Goal: Task Accomplishment & Management: Use online tool/utility

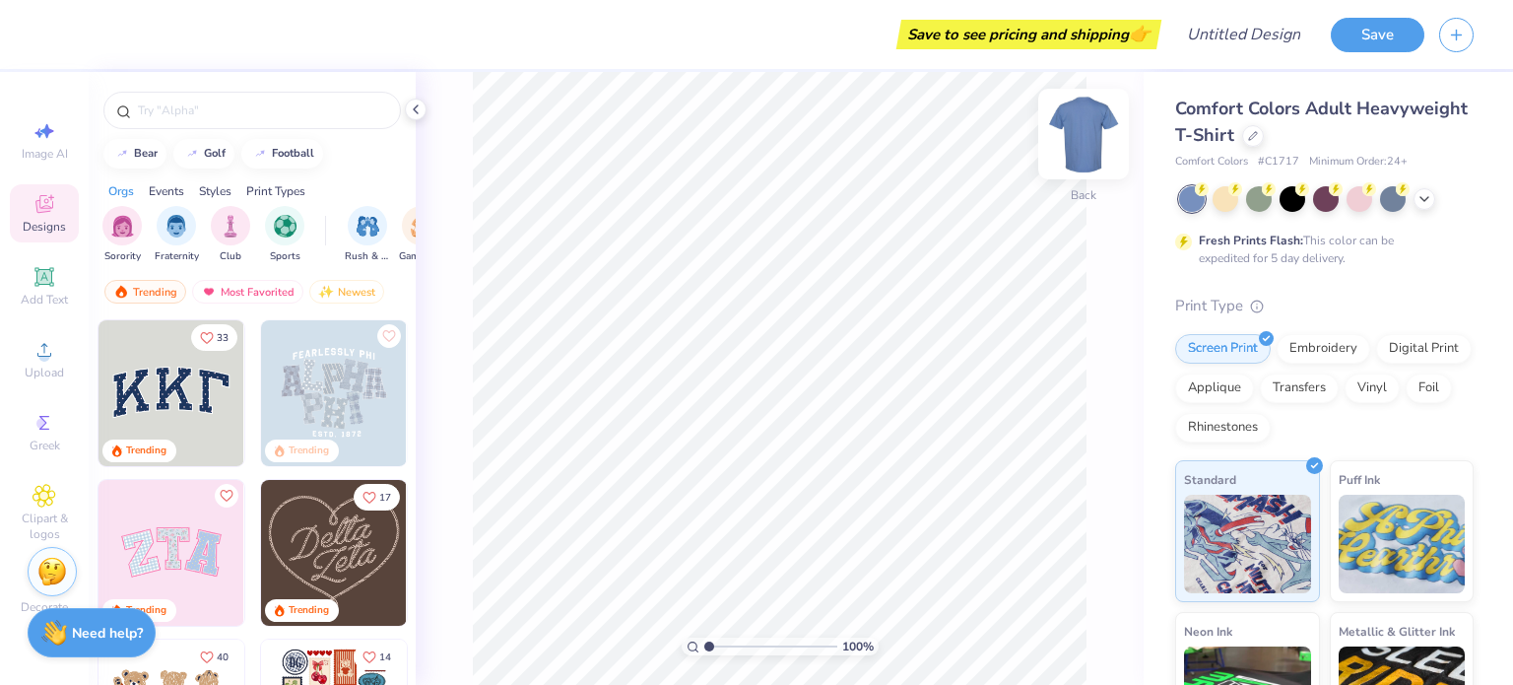
click at [1085, 133] on img at bounding box center [1083, 134] width 79 height 79
click at [34, 149] on span "Image AI" at bounding box center [45, 154] width 46 height 16
select select "4"
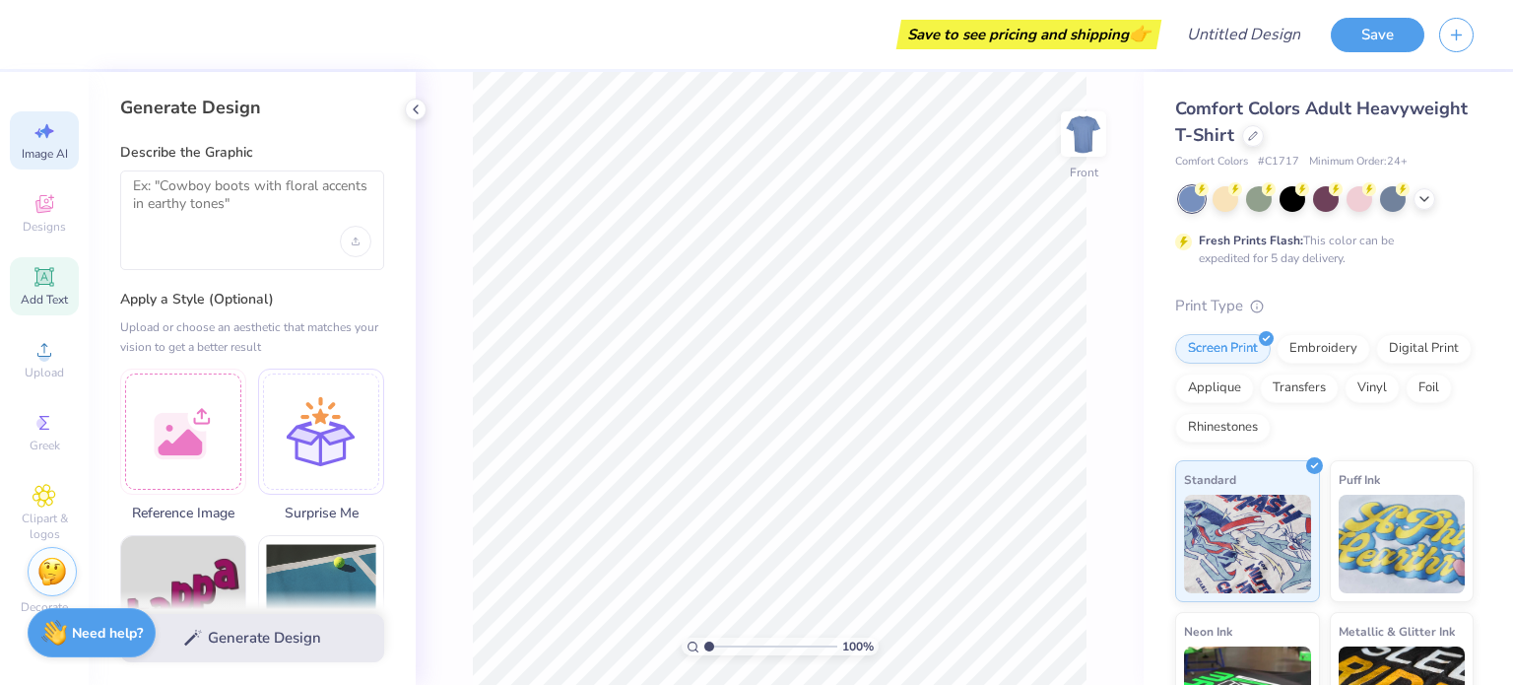
click at [28, 306] on span "Add Text" at bounding box center [44, 300] width 47 height 16
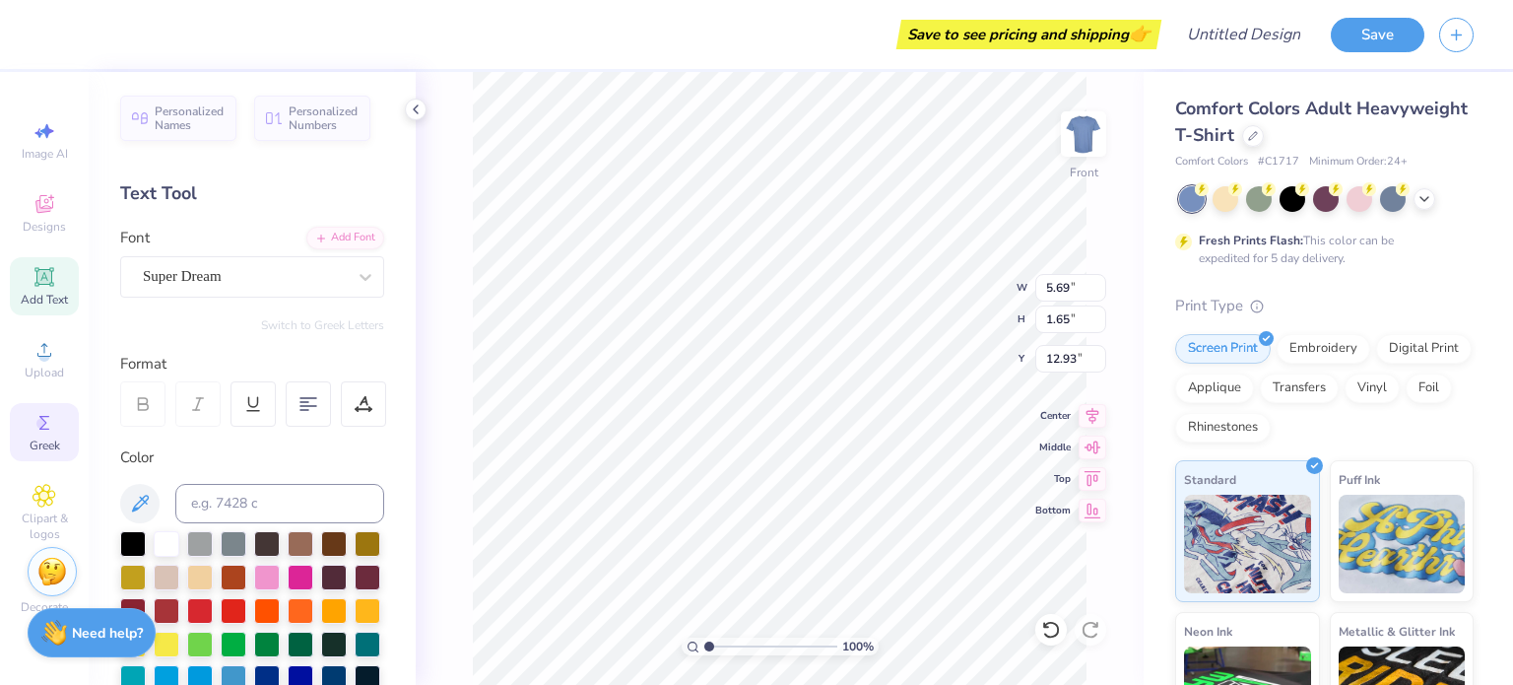
click at [37, 412] on icon at bounding box center [45, 423] width 24 height 24
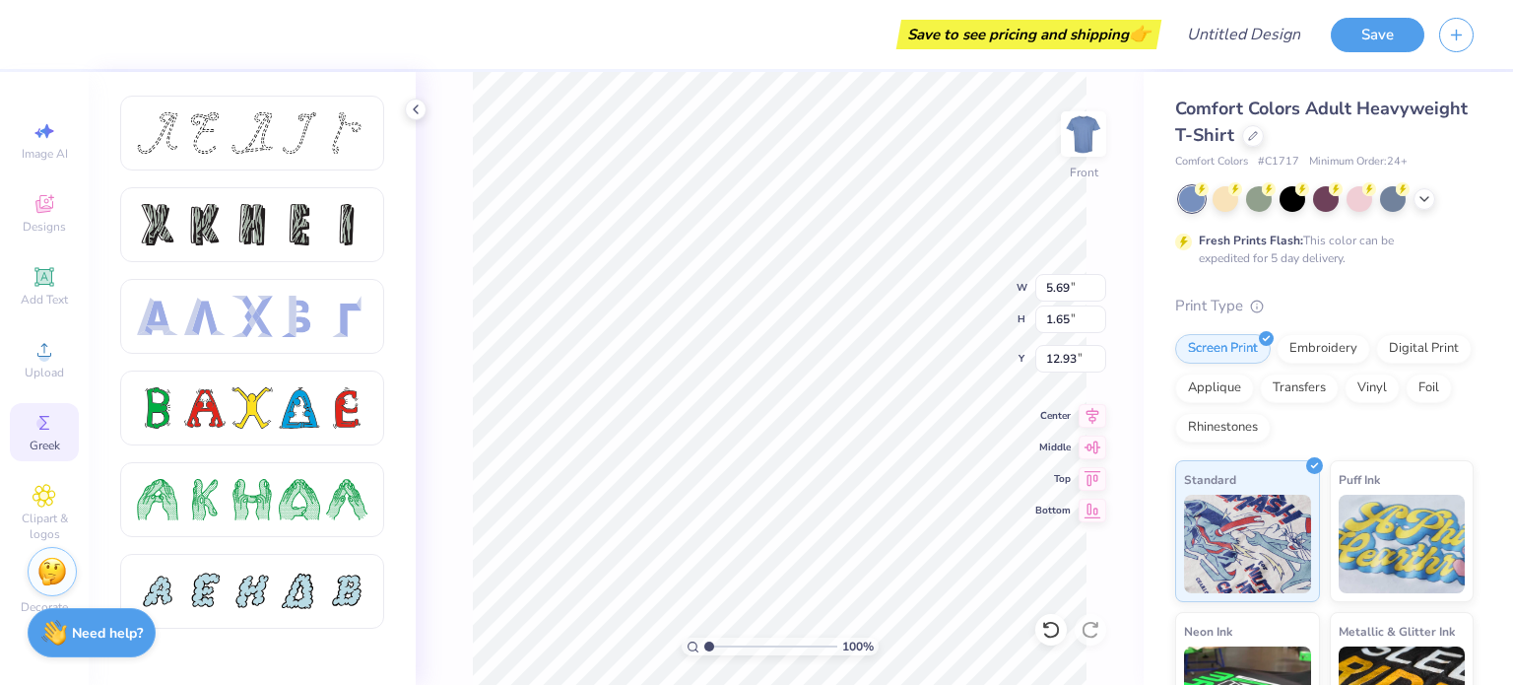
click at [40, 468] on div "Image AI Designs Add Text Upload Greek Clipart & logos Decorate" at bounding box center [44, 366] width 69 height 511
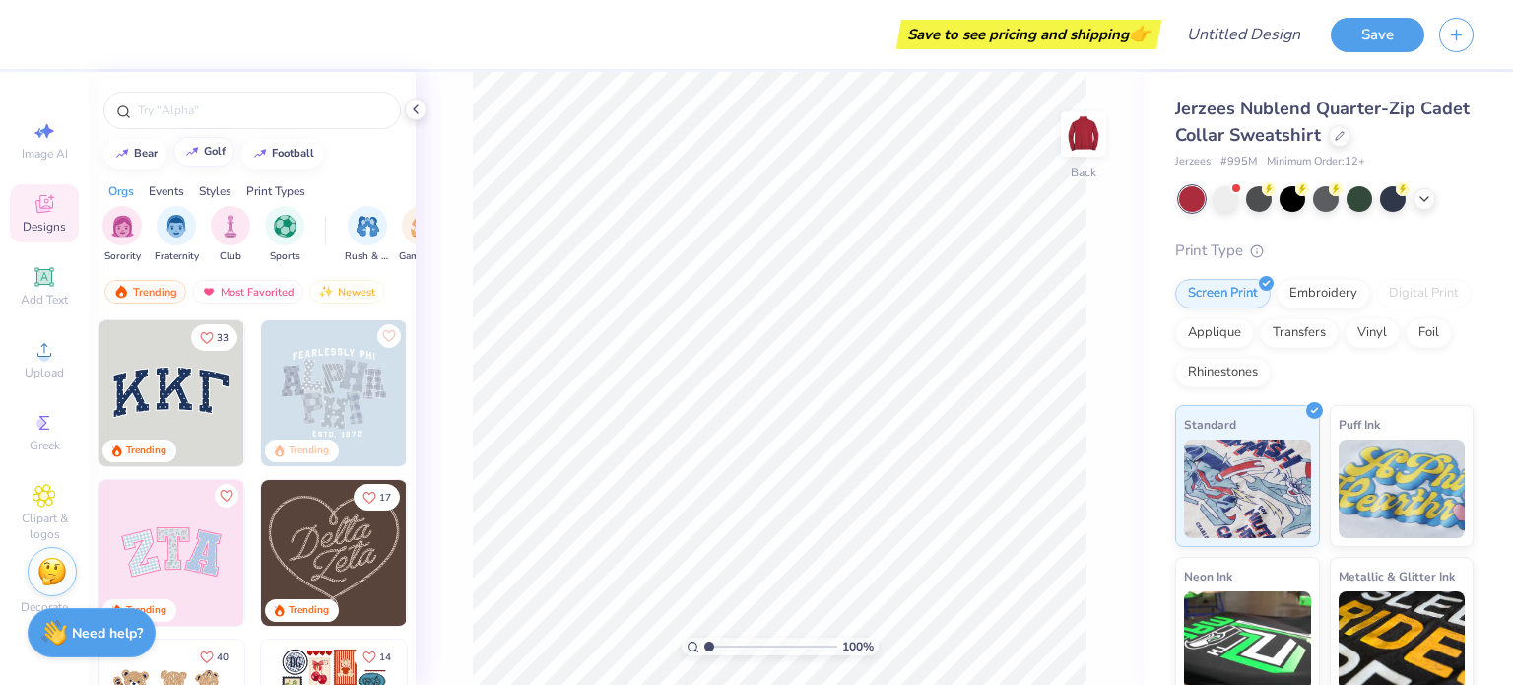
click at [205, 164] on button "golf" at bounding box center [203, 152] width 61 height 30
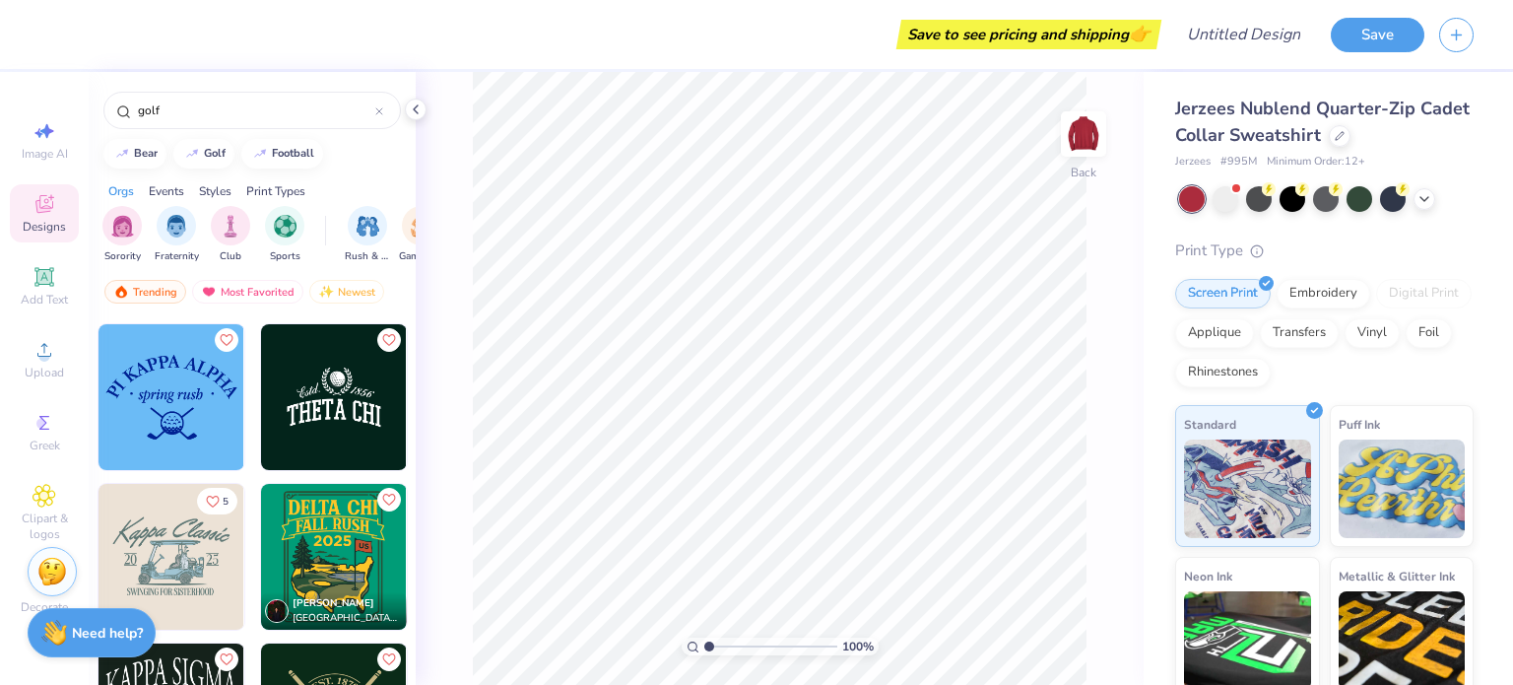
scroll to position [193, 0]
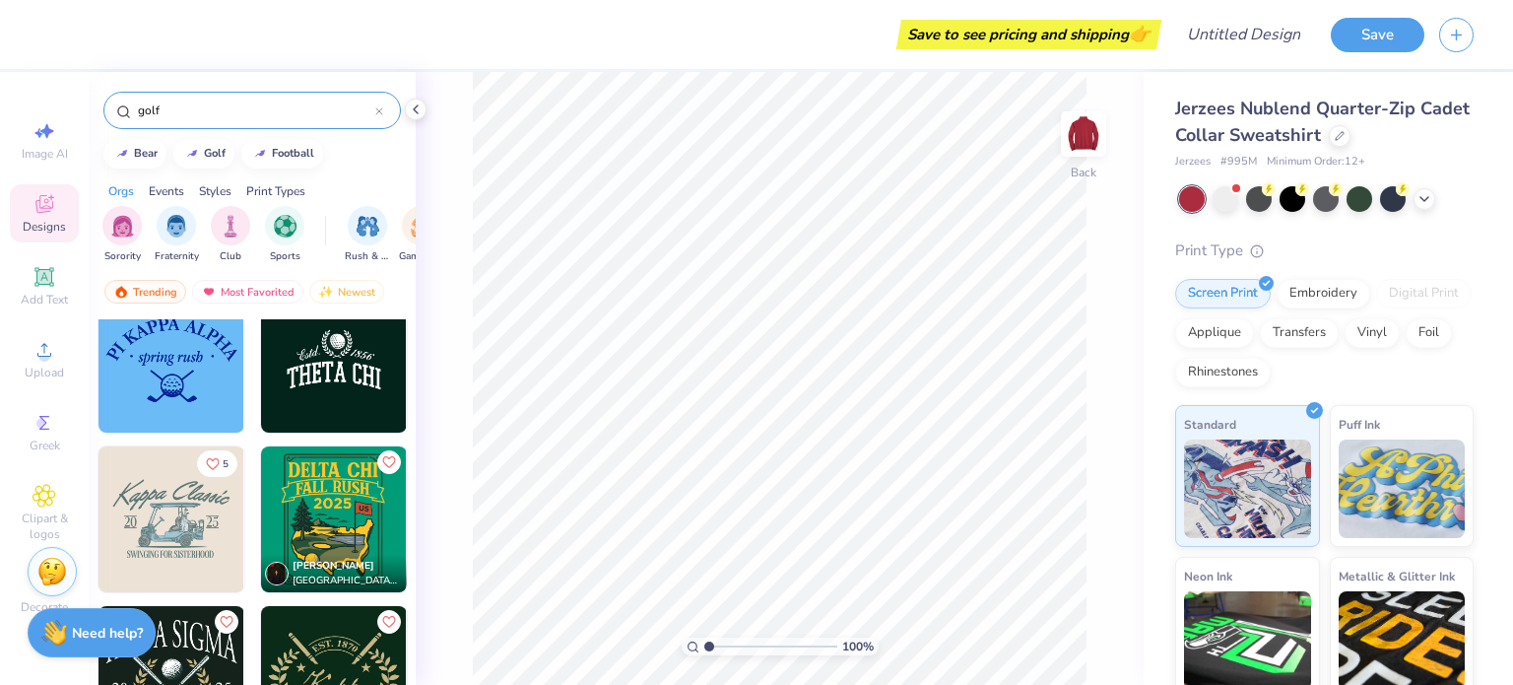
click at [213, 114] on input "golf" at bounding box center [255, 110] width 239 height 20
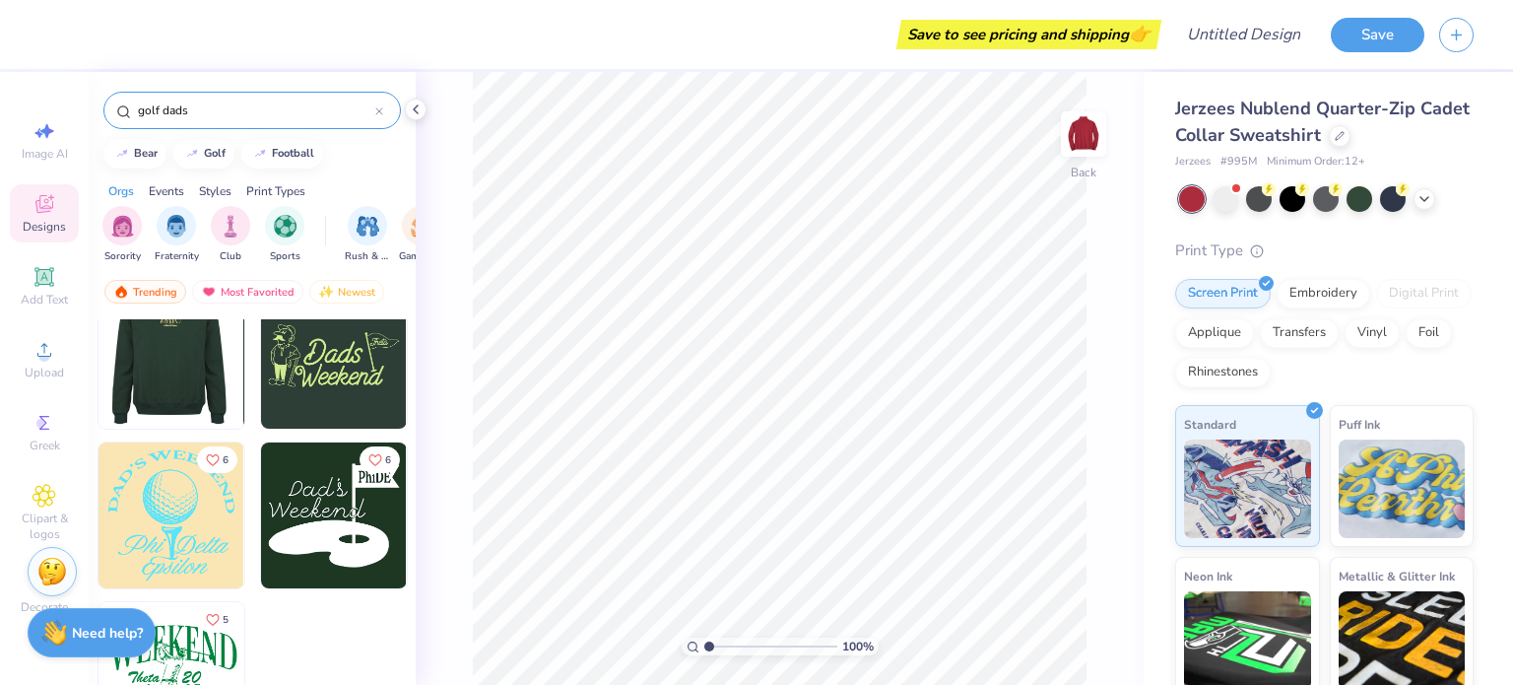
scroll to position [38, 0]
type input "golf dads"
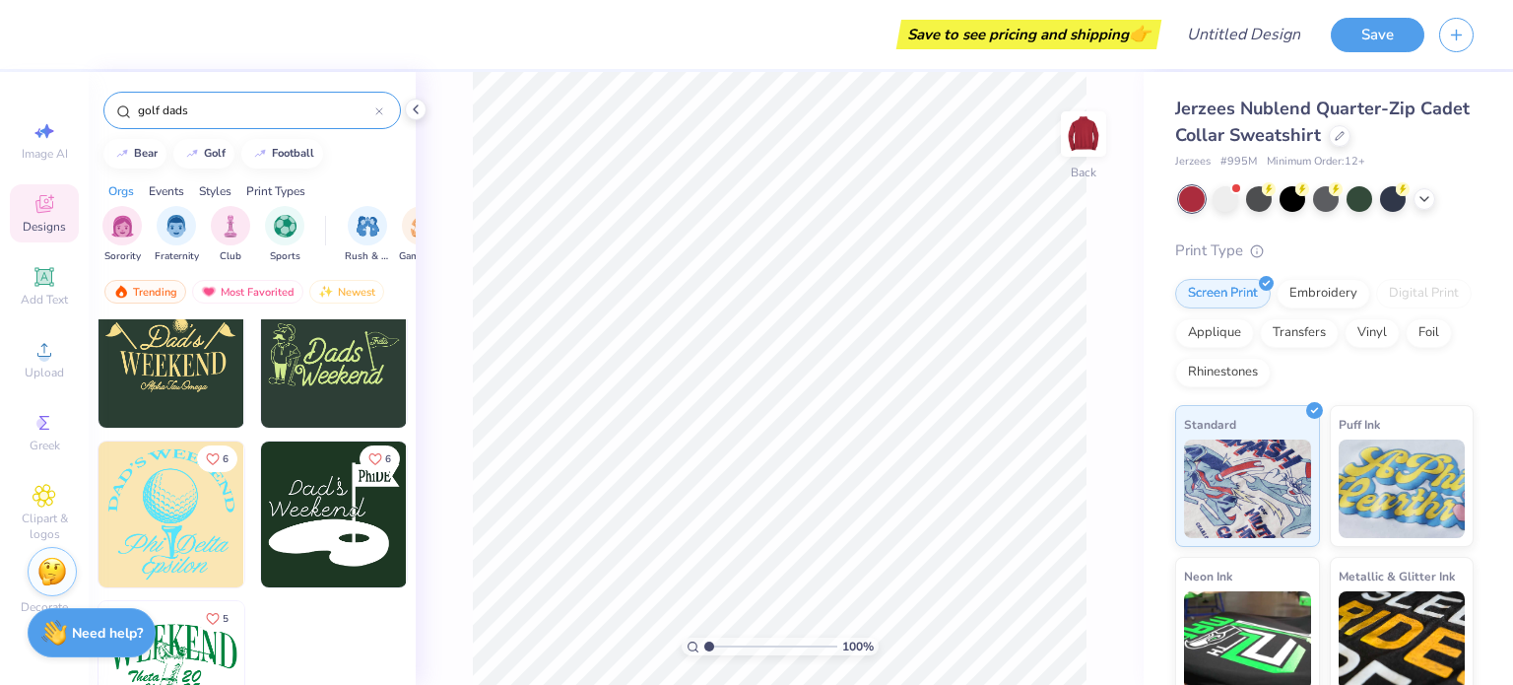
click at [98, 384] on img at bounding box center [25, 355] width 146 height 146
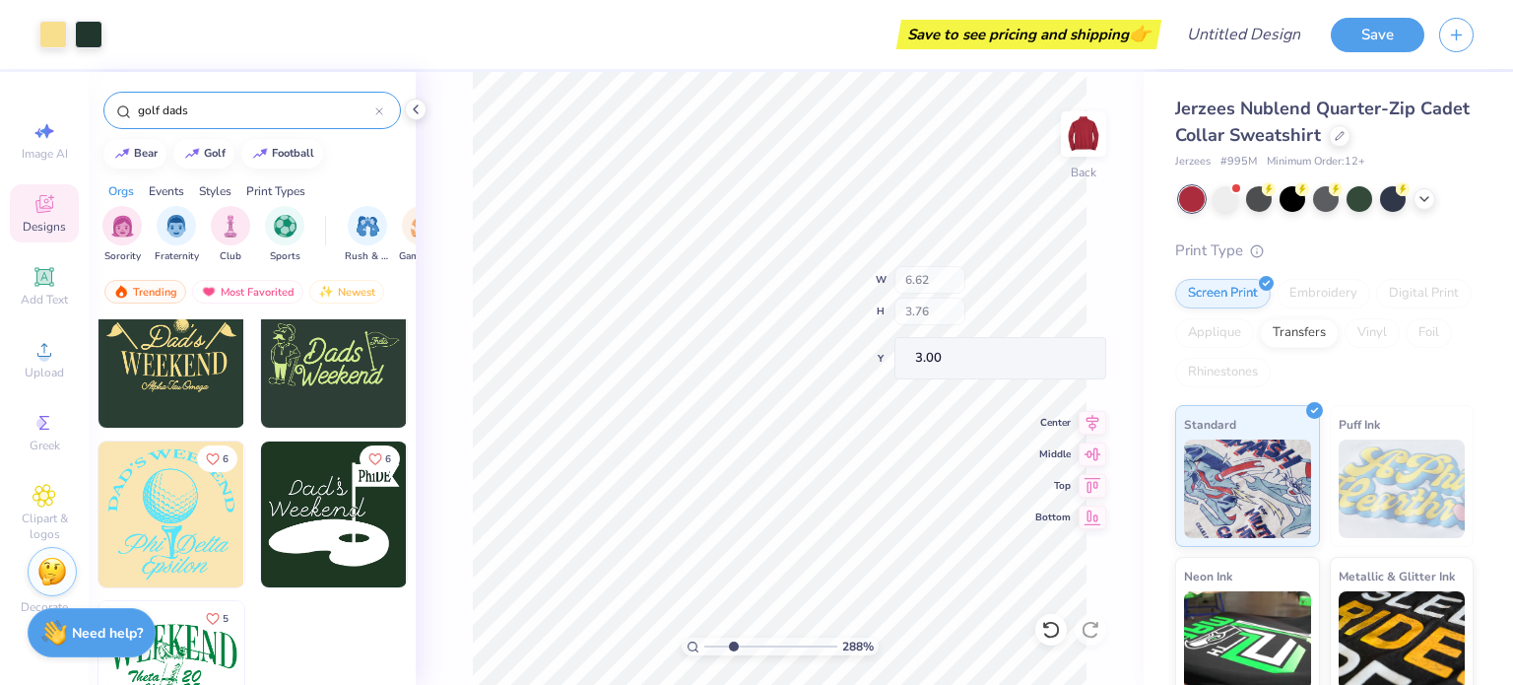
click at [733, 649] on input "range" at bounding box center [770, 646] width 133 height 18
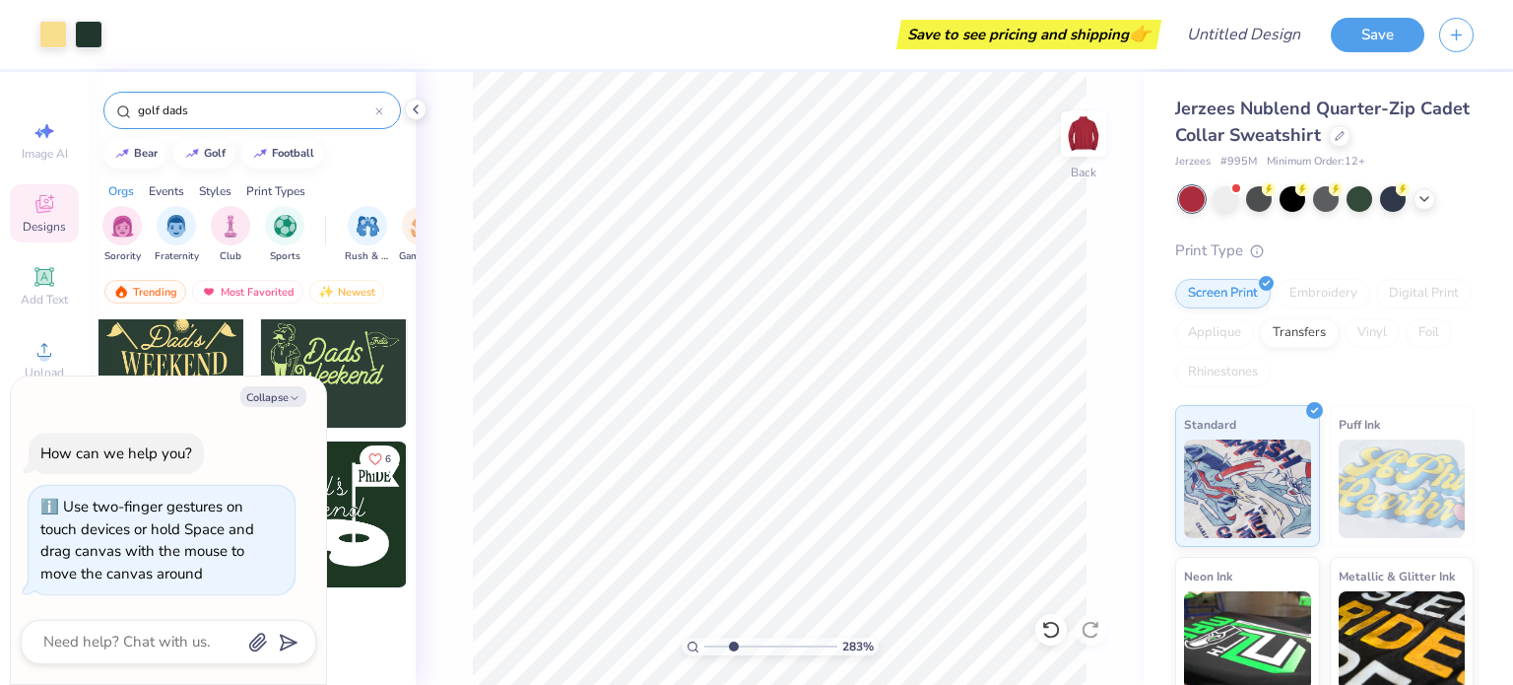
click at [825, 639] on div "283 %" at bounding box center [779, 378] width 613 height 613
drag, startPoint x: 739, startPoint y: 643, endPoint x: 725, endPoint y: 645, distance: 13.9
click at [725, 645] on input "range" at bounding box center [770, 646] width 133 height 18
type input "1.63"
click at [717, 645] on input "range" at bounding box center [770, 646] width 133 height 18
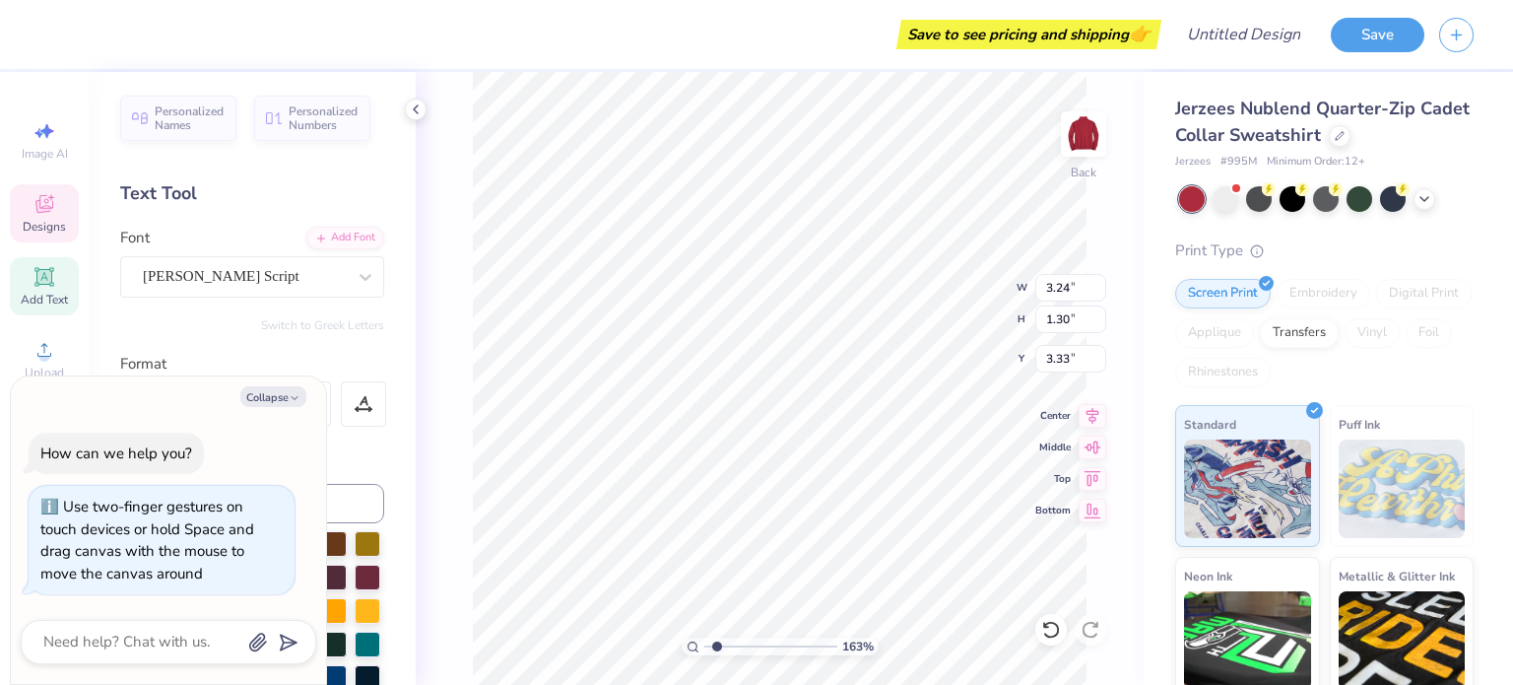
type textarea "x"
type input "3.38"
type input "0.58"
type input "6.18"
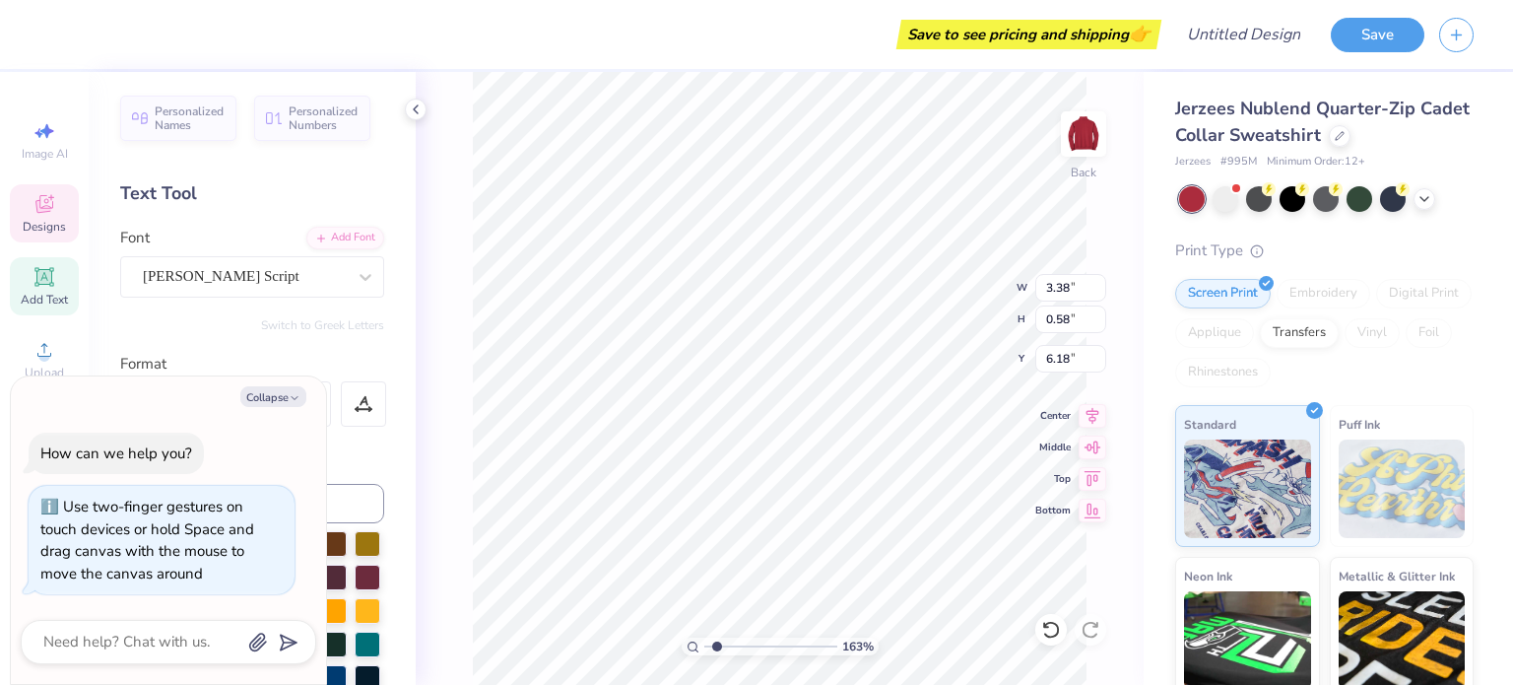
type textarea "x"
type textarea "Alpha Tau Ome"
type textarea "x"
type textarea "Alpha Tau"
type textarea "x"
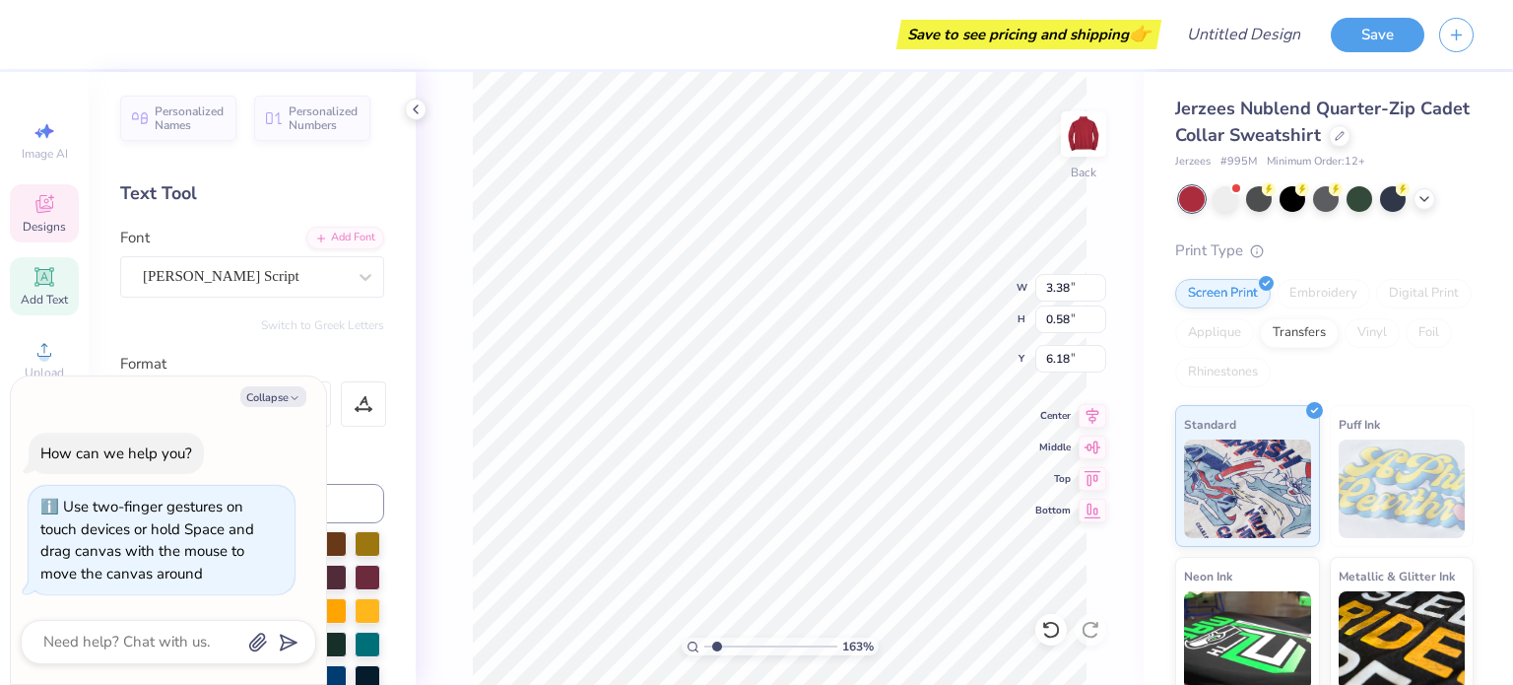
type textarea "Alpha T"
type textarea "x"
type textarea "Alph"
type textarea "x"
type textarea "Al"
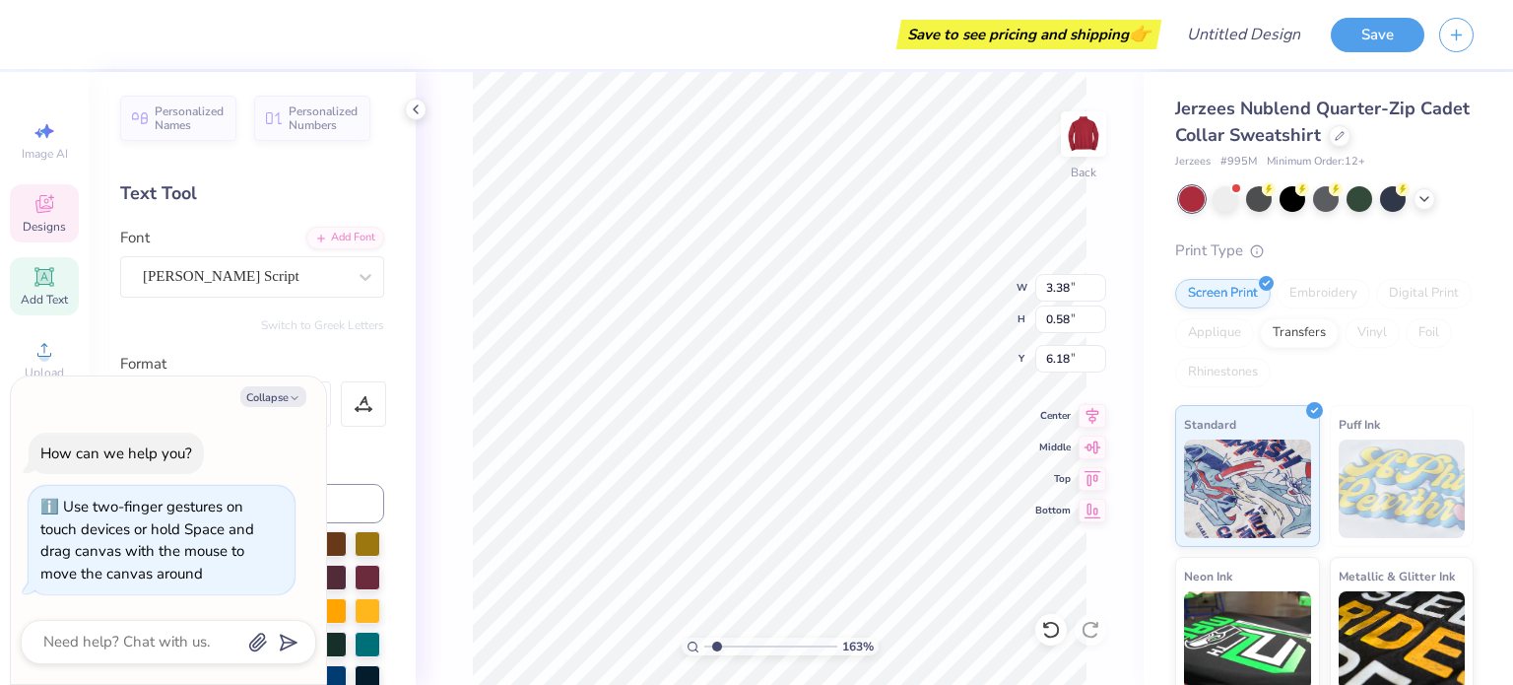
type textarea "x"
type textarea "A"
type textarea "x"
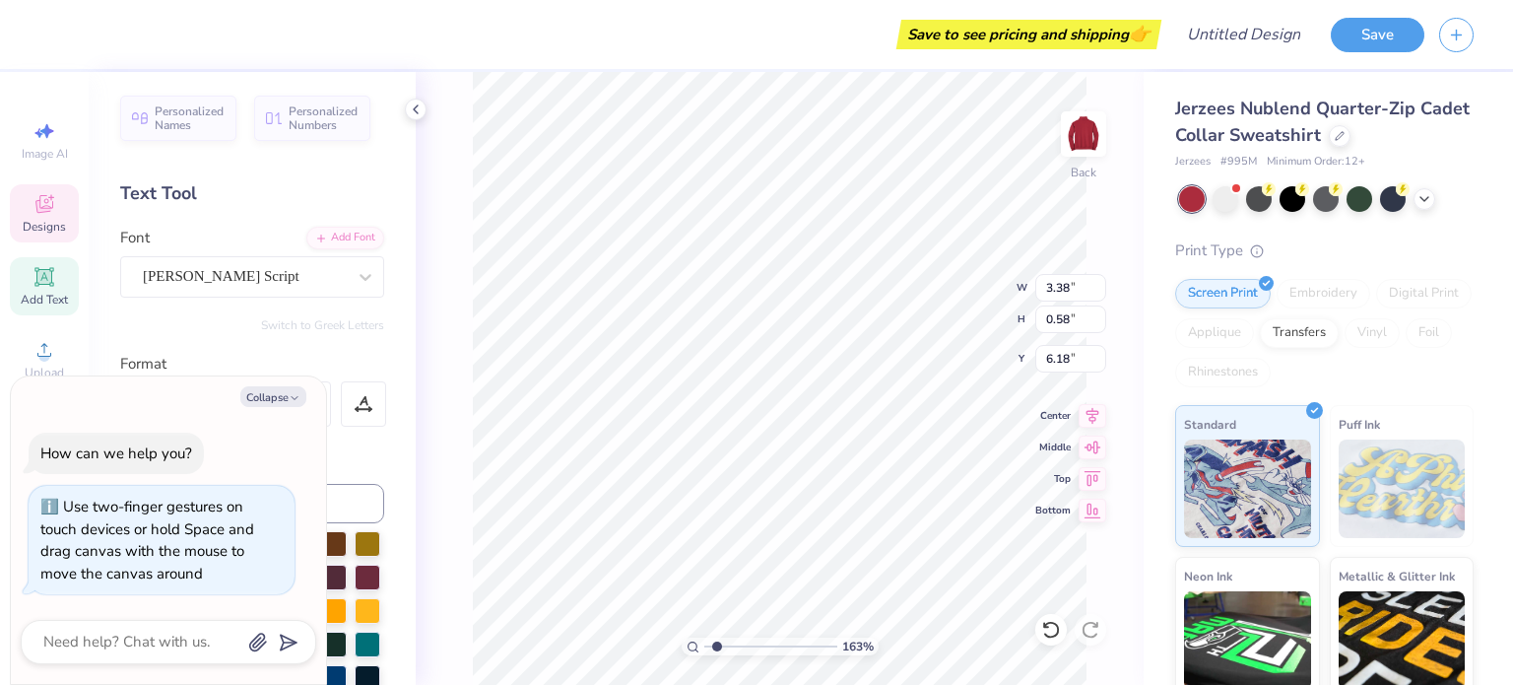
type textarea "P"
type textarea "x"
type textarea "Ph"
type textarea "x"
type textarea "Phi"
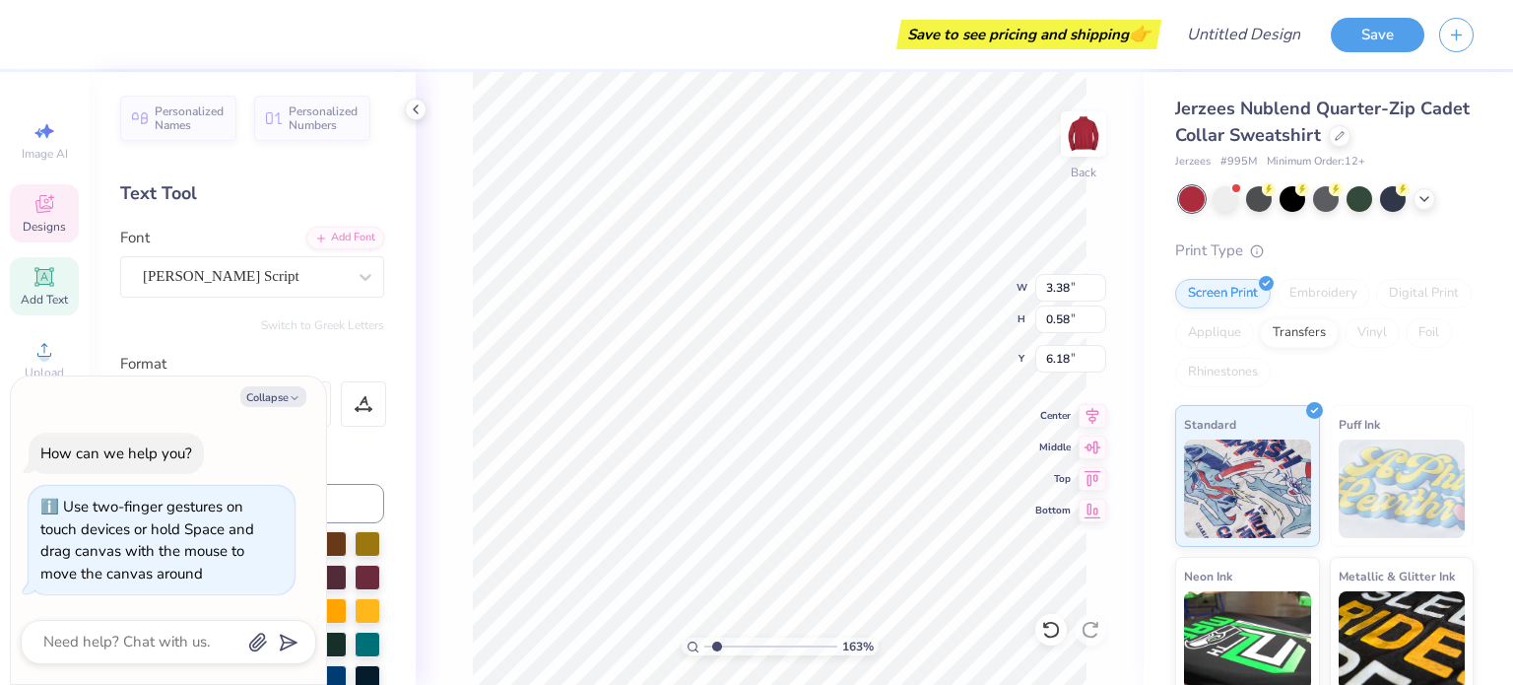
type textarea "x"
type textarea "Phi"
type textarea "x"
type textarea "Phi K"
type textarea "x"
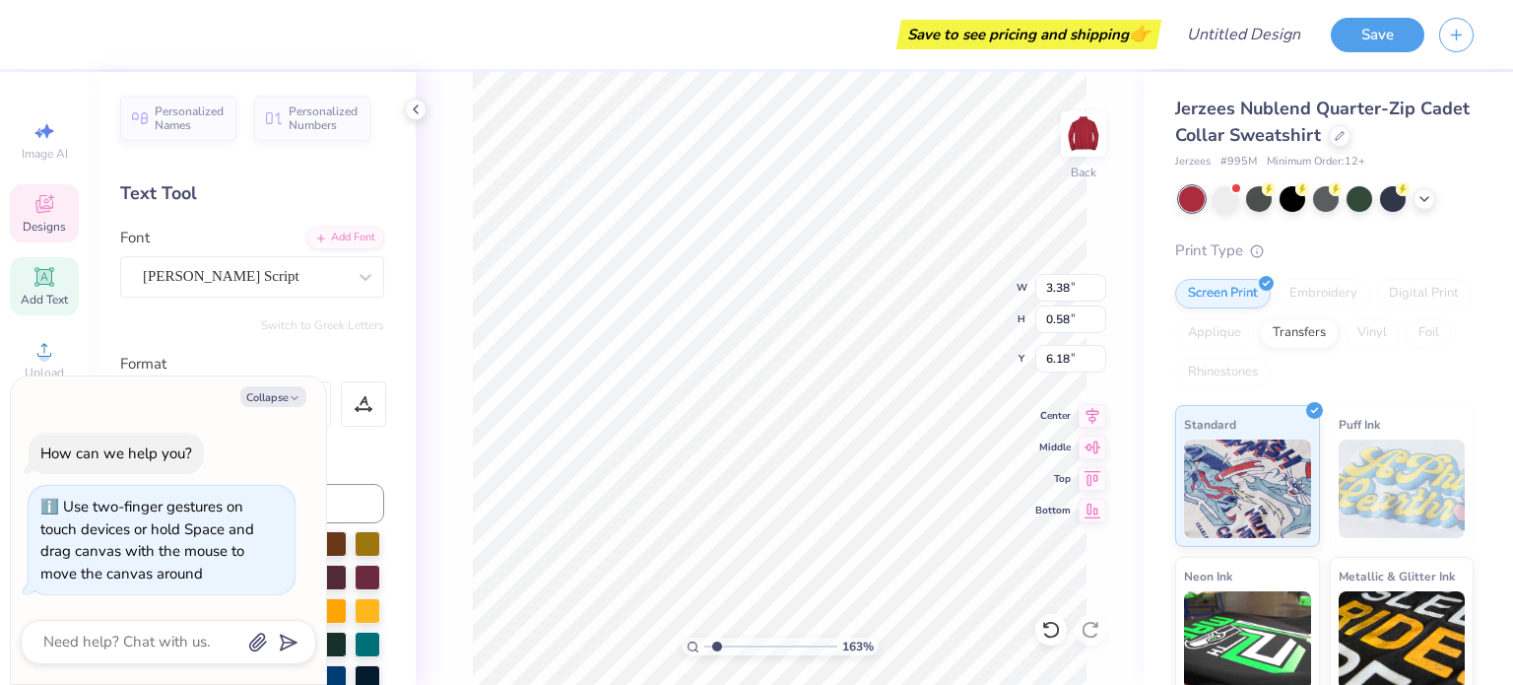
type textarea "Phi [PERSON_NAME]"
type textarea "x"
type textarea "Phi Kappa"
type textarea "x"
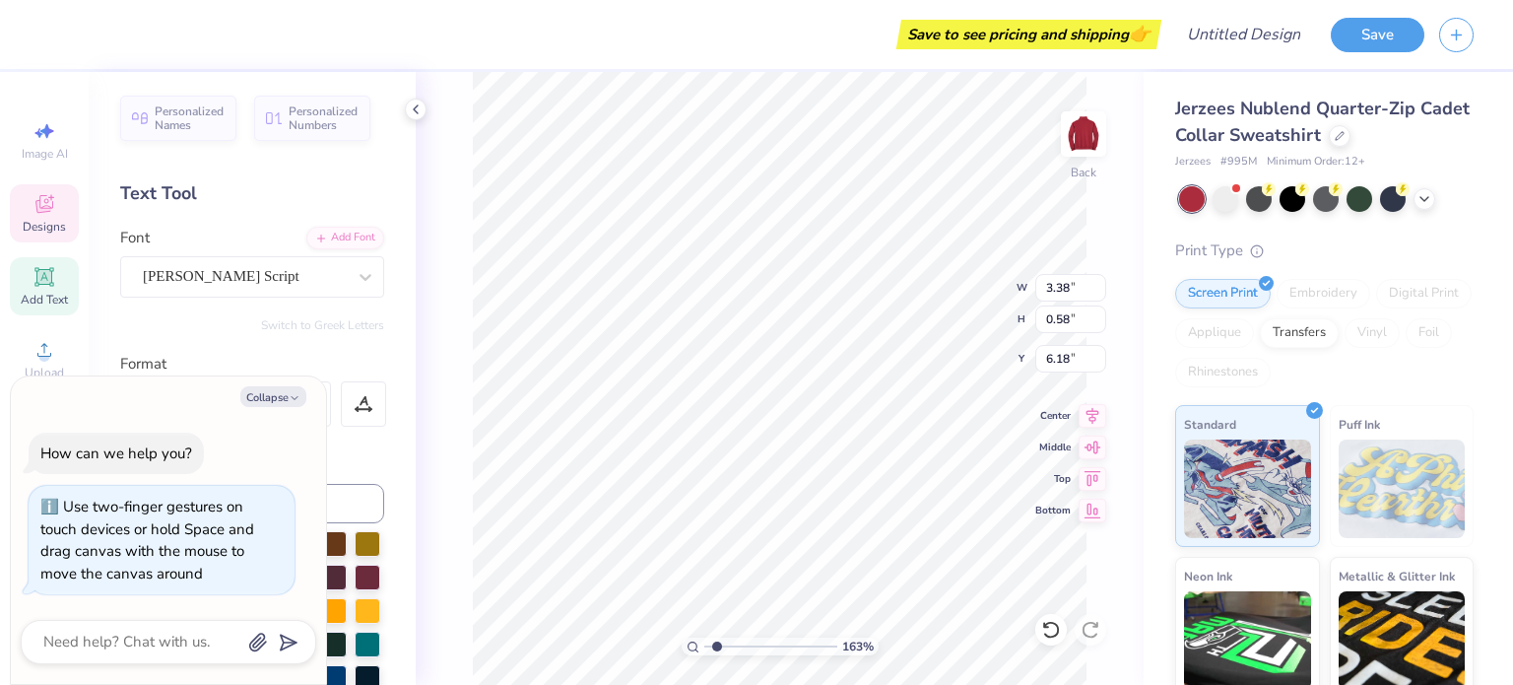
type textarea "Phi Kappa Ps"
type textarea "x"
type textarea "Phi Kappa Psi"
type textarea "x"
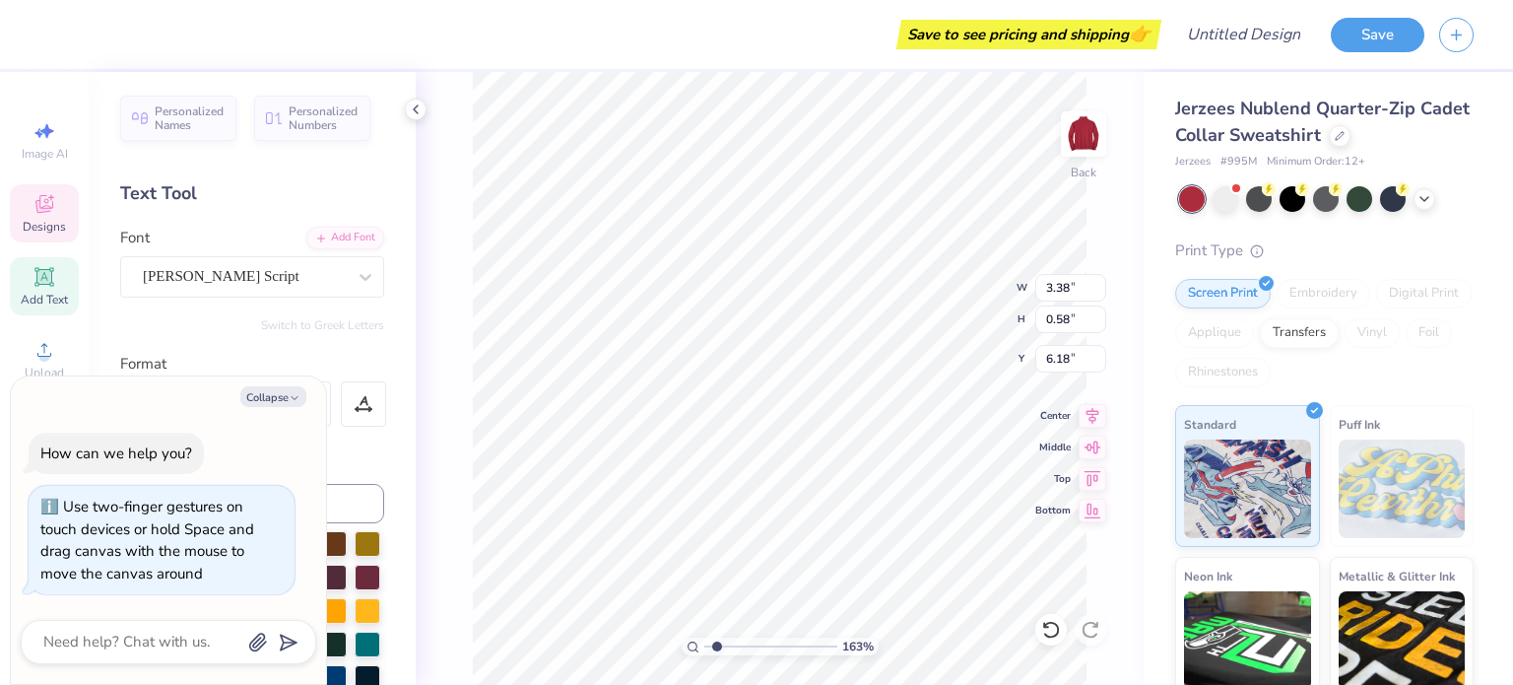
type input "0.84"
type input "0.64"
type input "3.31"
type textarea "x"
type input "1.28"
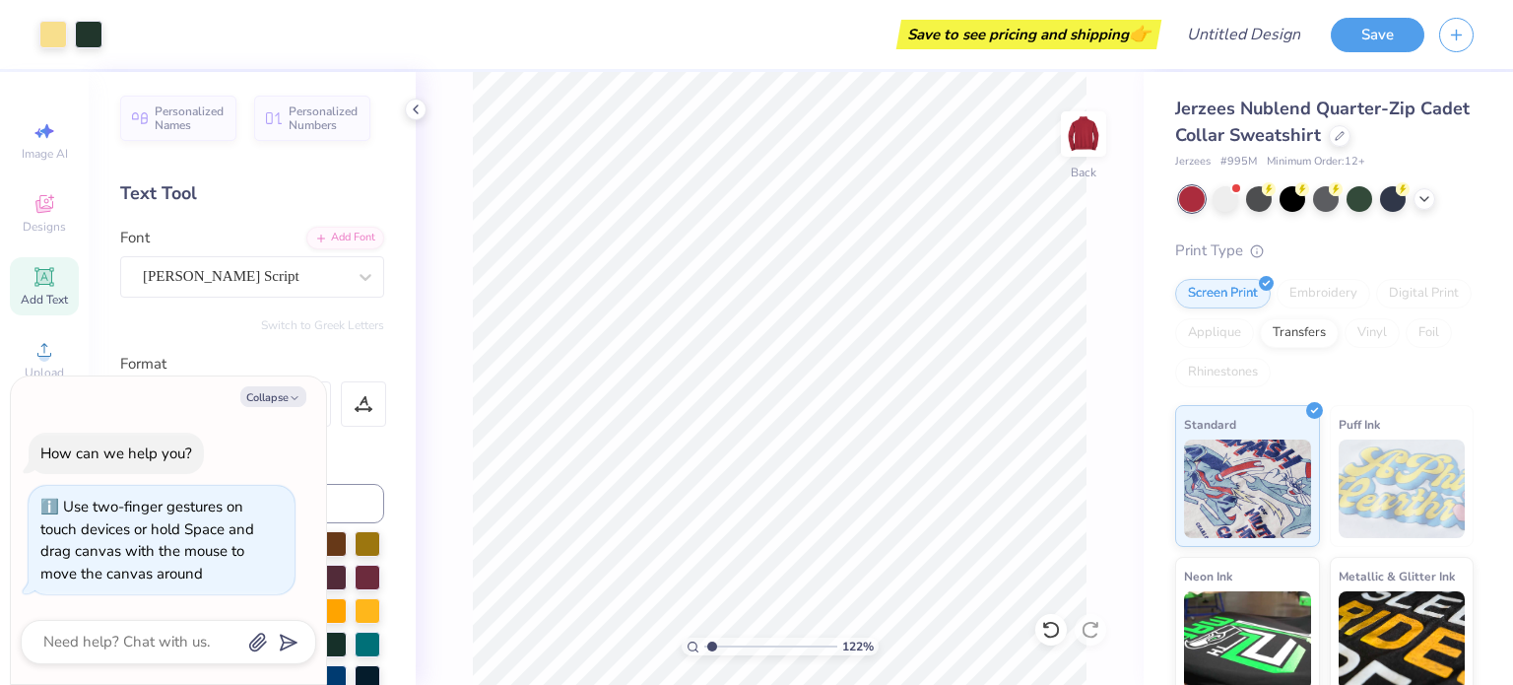
click at [712, 647] on input "range" at bounding box center [770, 646] width 133 height 18
click at [276, 391] on button "Collapse" at bounding box center [273, 396] width 66 height 21
type textarea "x"
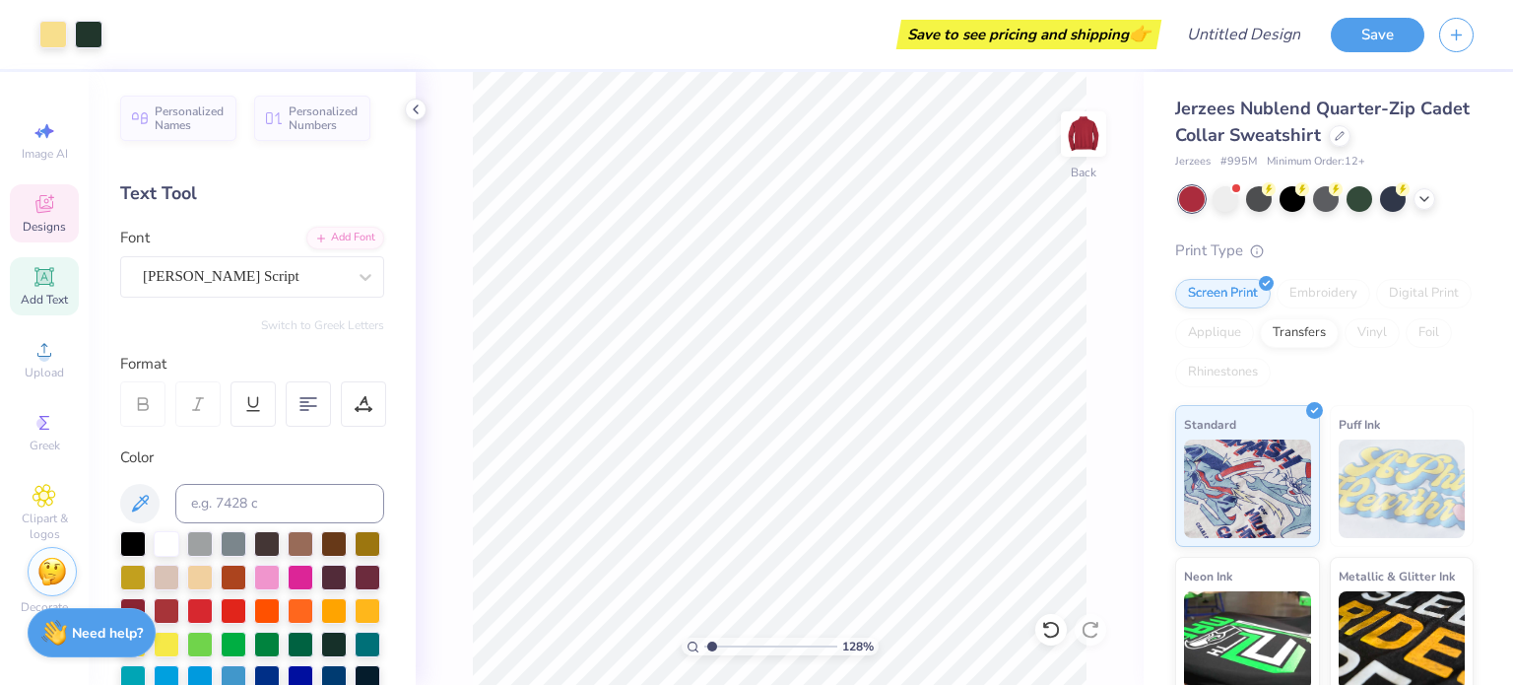
click at [63, 225] on span "Designs" at bounding box center [44, 227] width 43 height 16
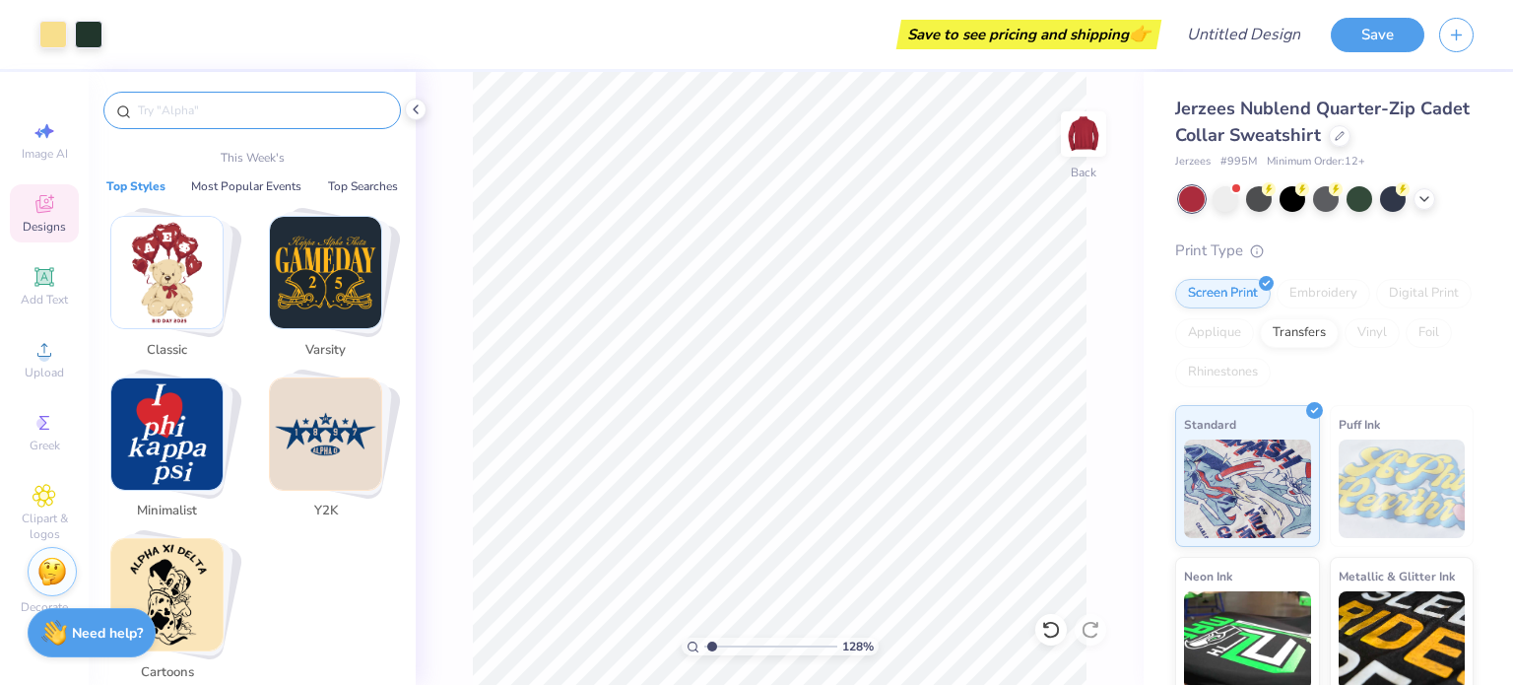
click at [278, 112] on input "text" at bounding box center [262, 110] width 252 height 20
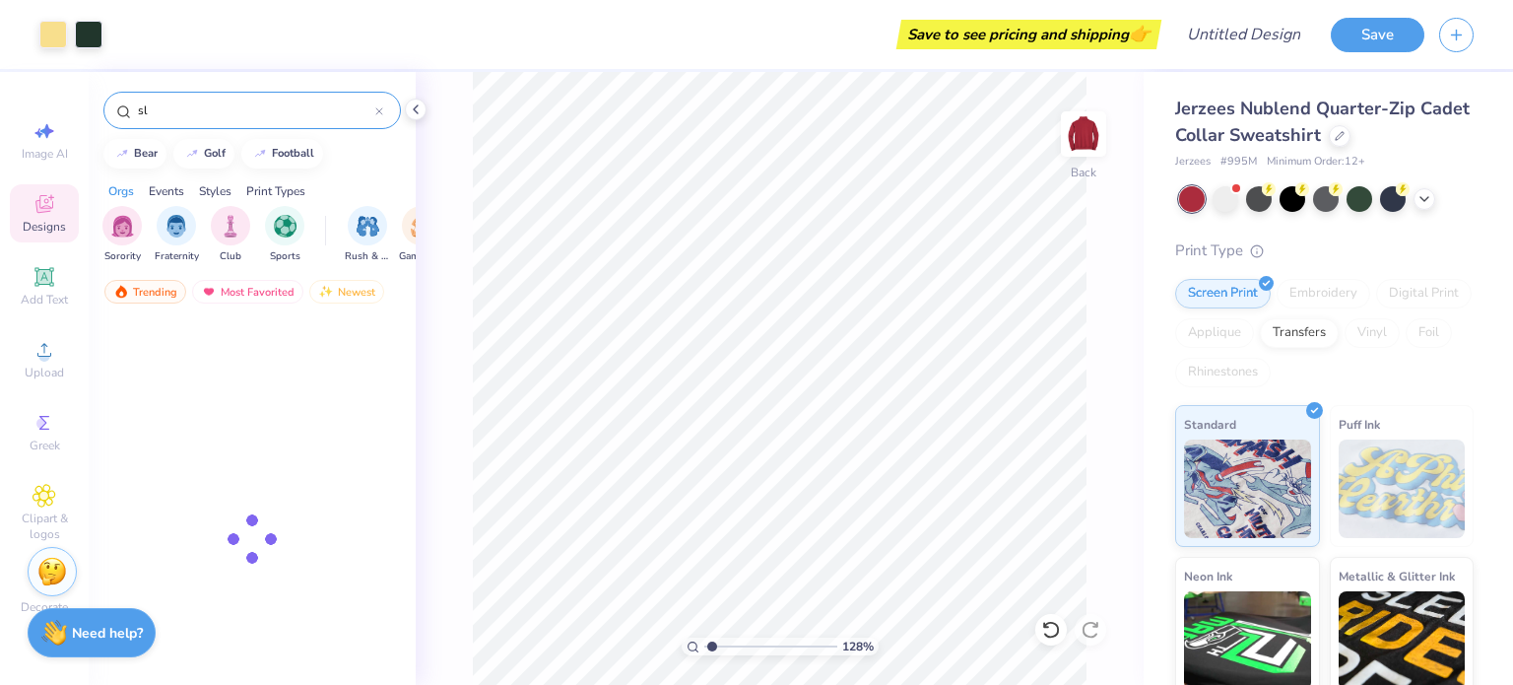
type input "s"
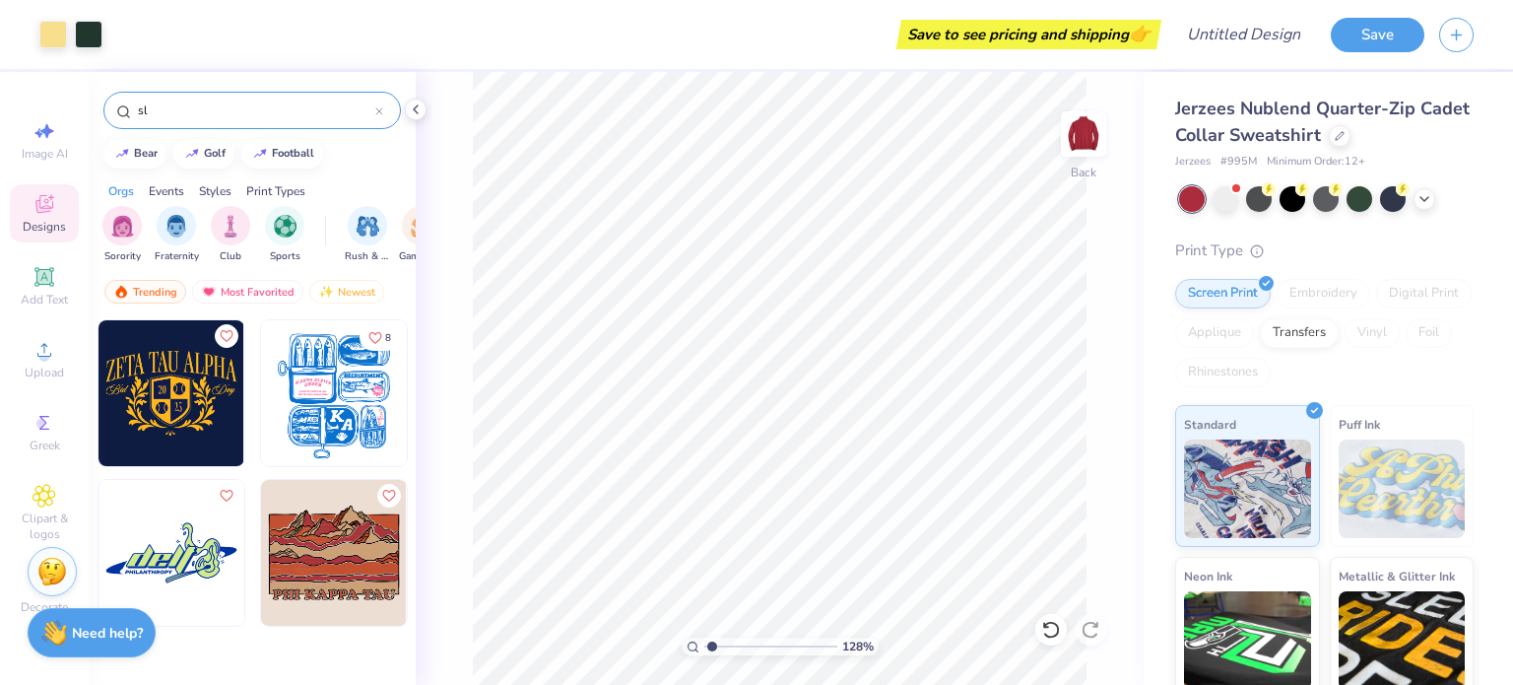
type input "s"
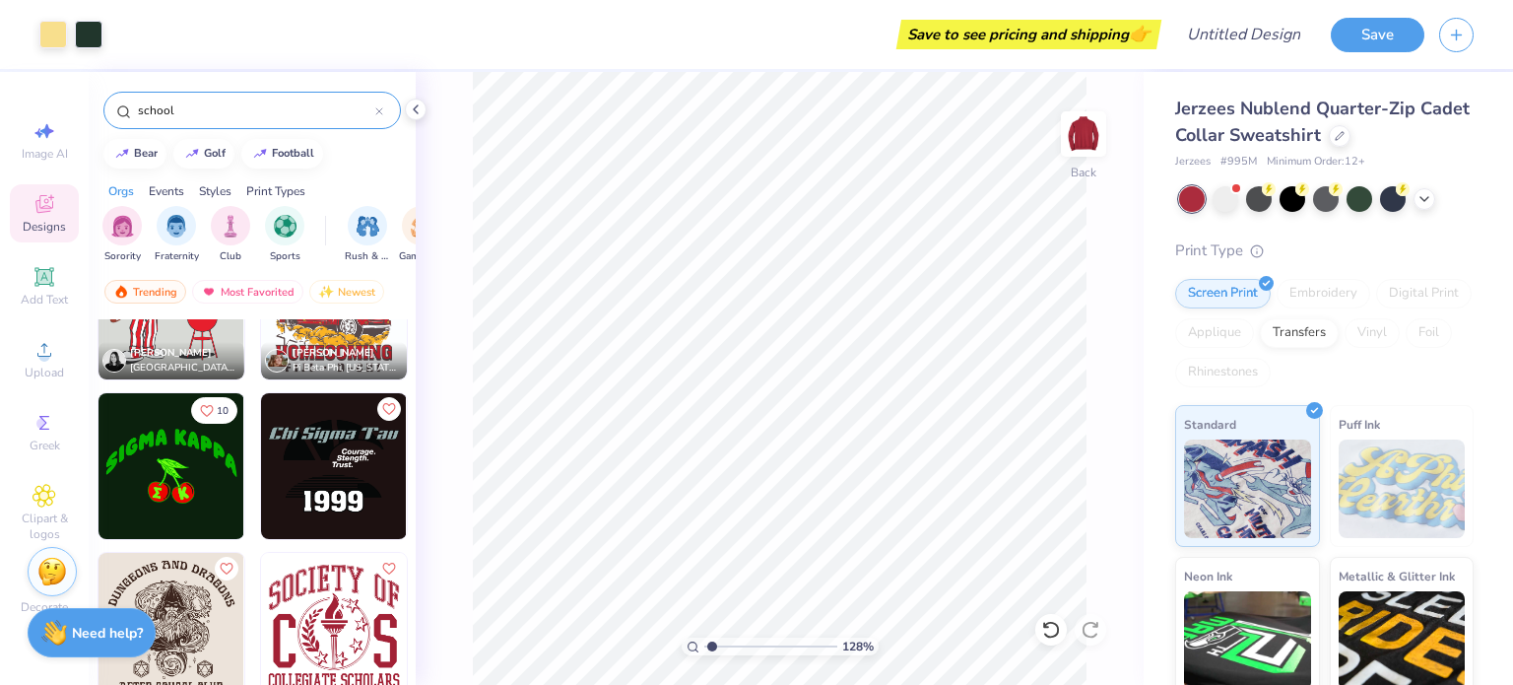
scroll to position [408, 0]
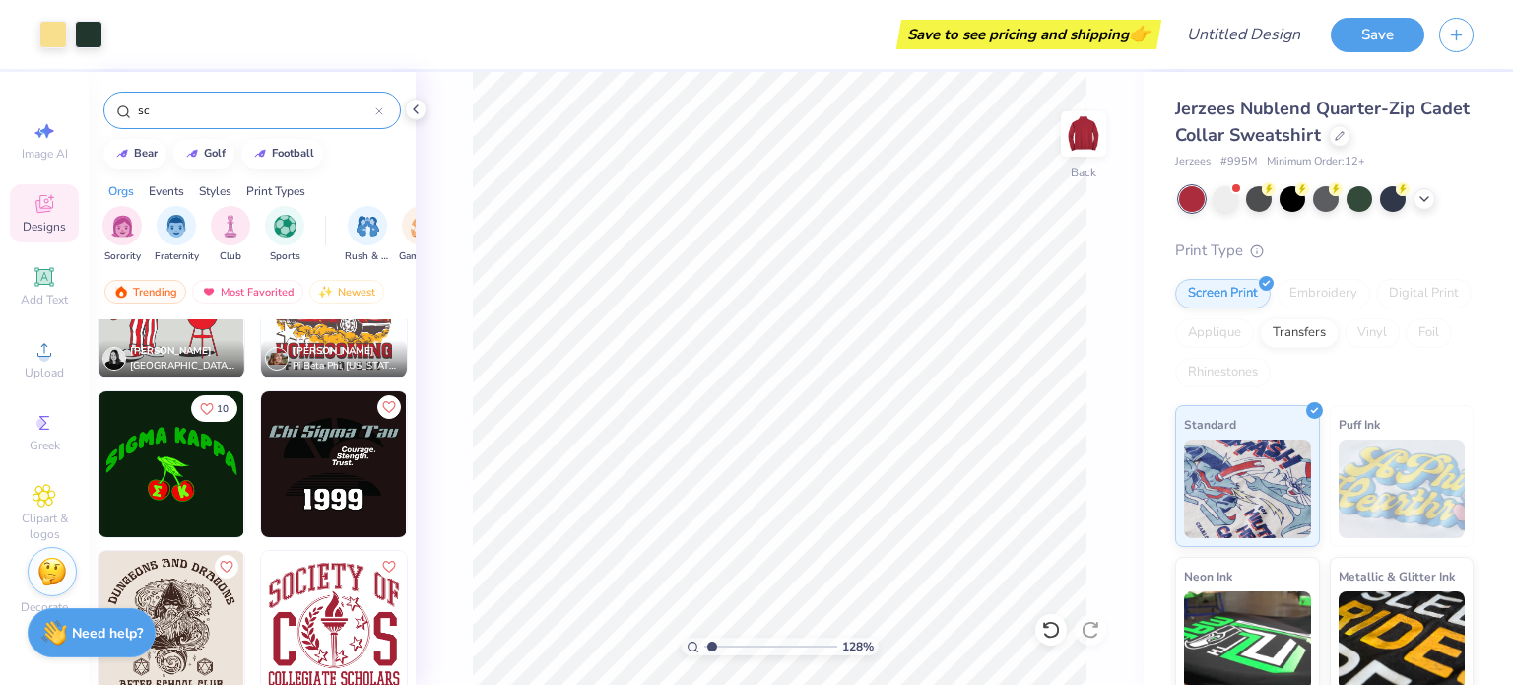
type input "s"
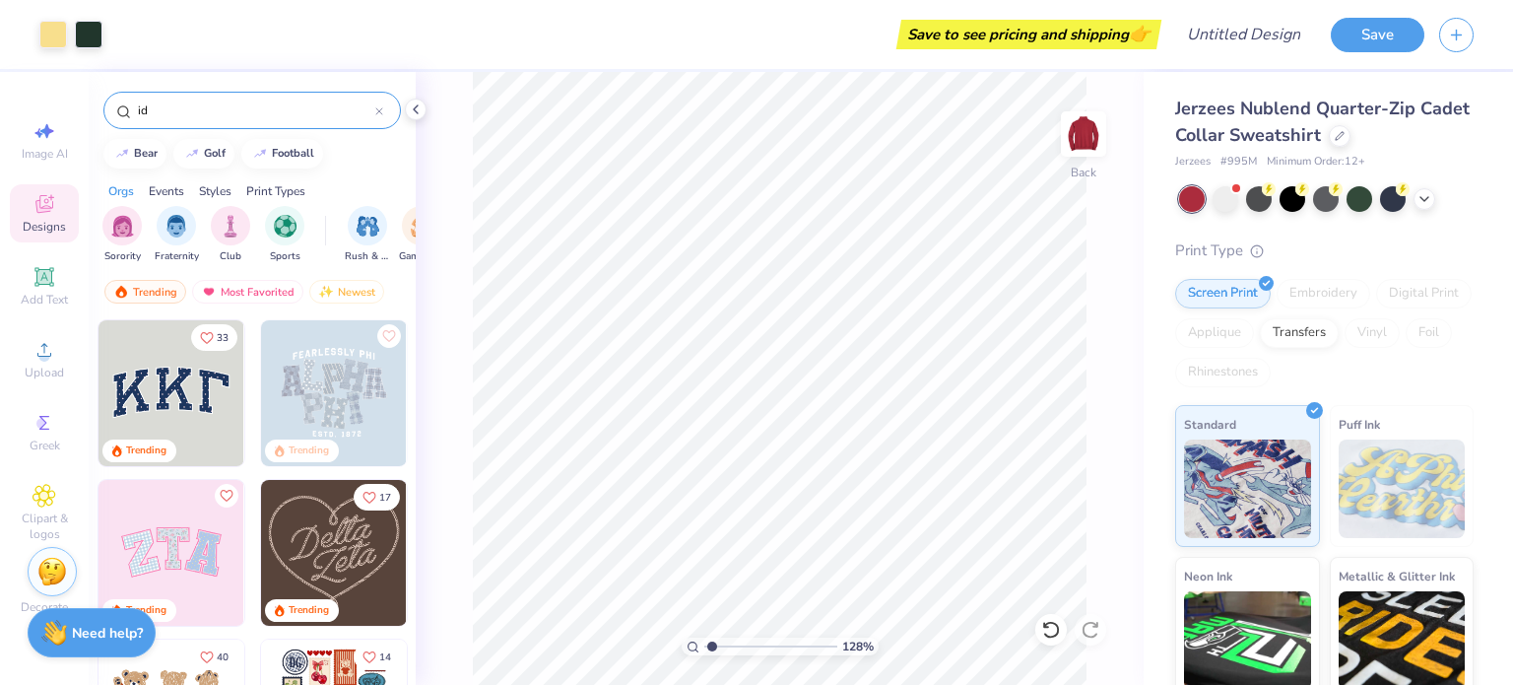
type input "i"
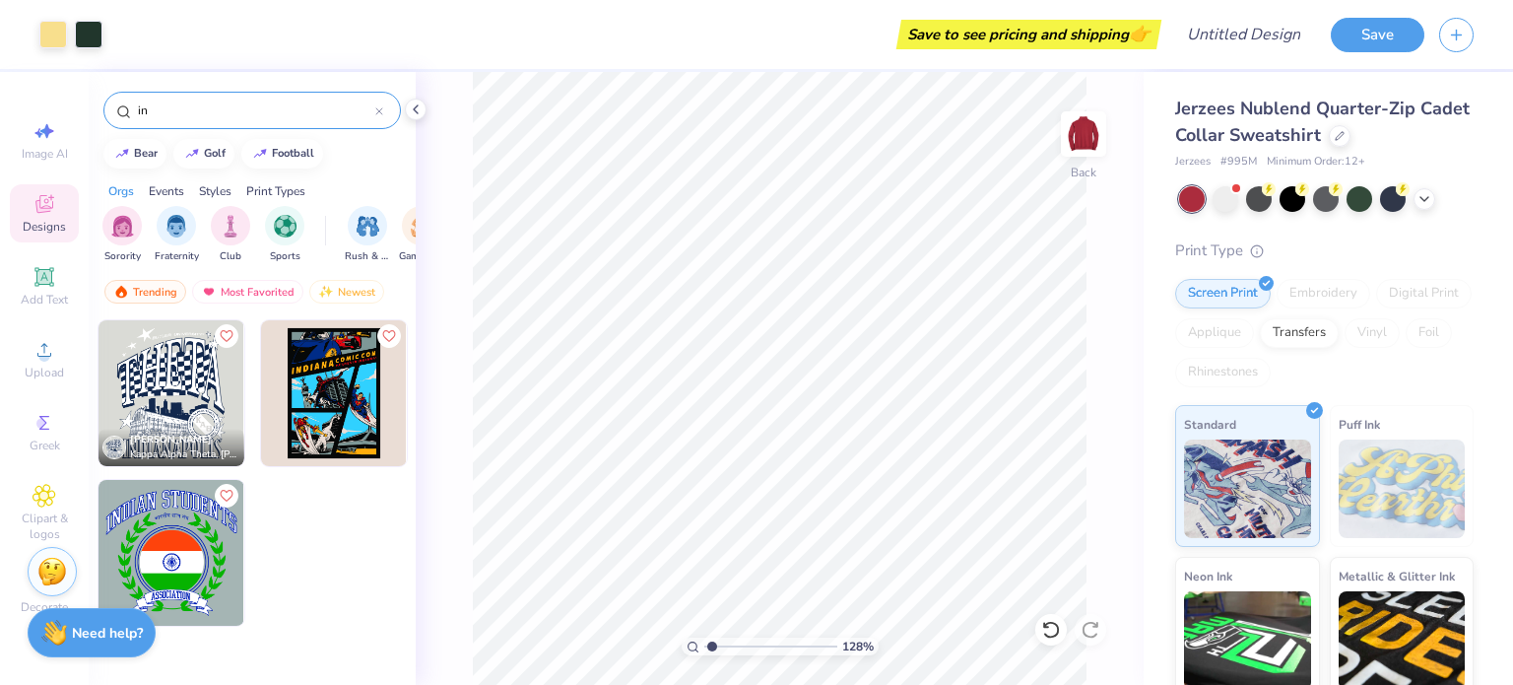
type input "i"
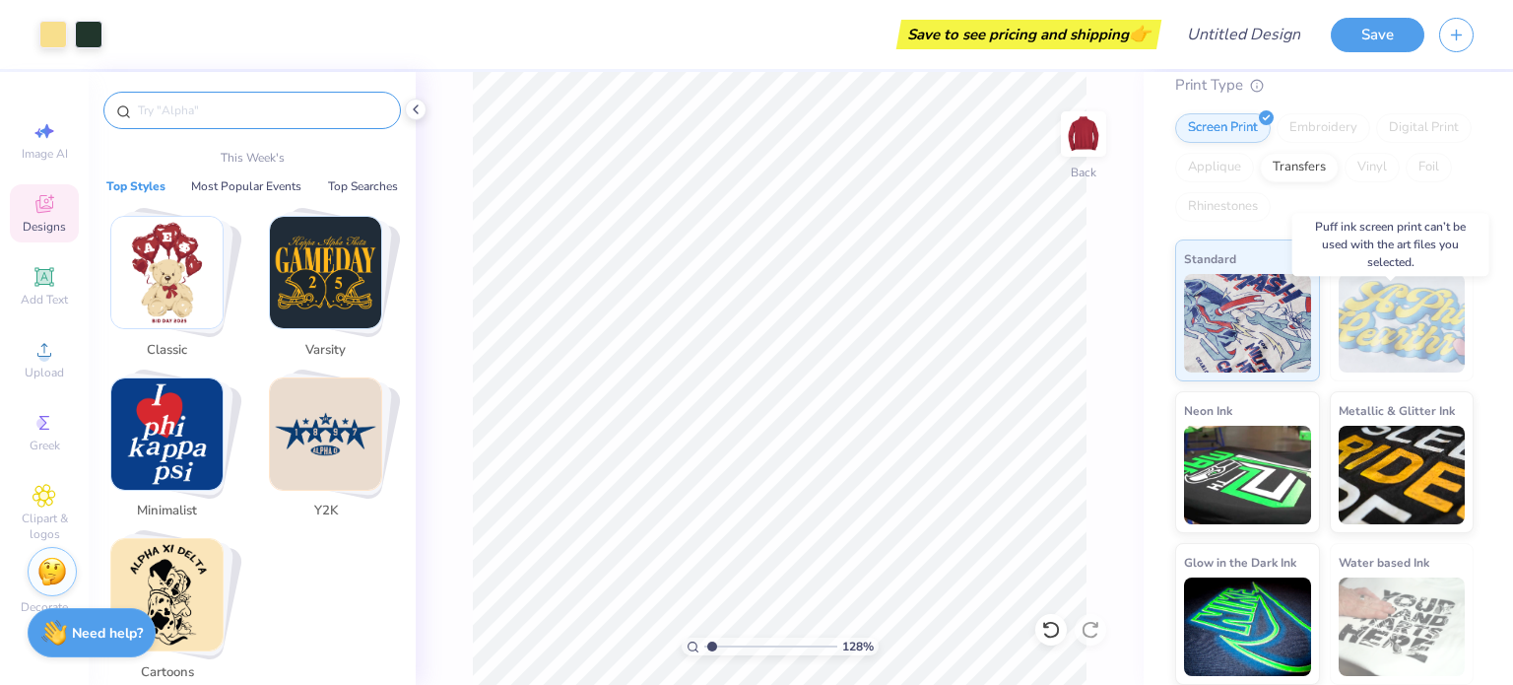
scroll to position [0, 0]
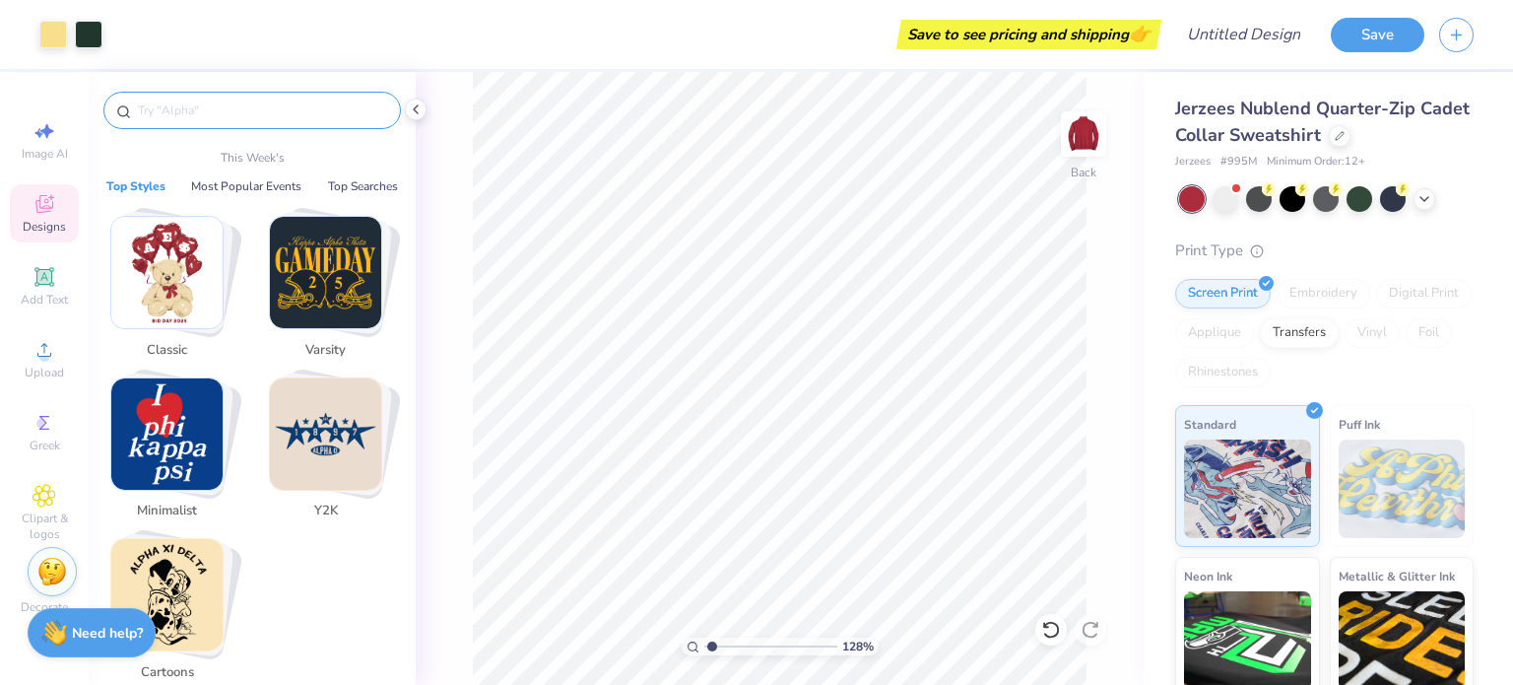
click at [1097, 30] on div "Save to see pricing and shipping 👉" at bounding box center [1029, 35] width 255 height 30
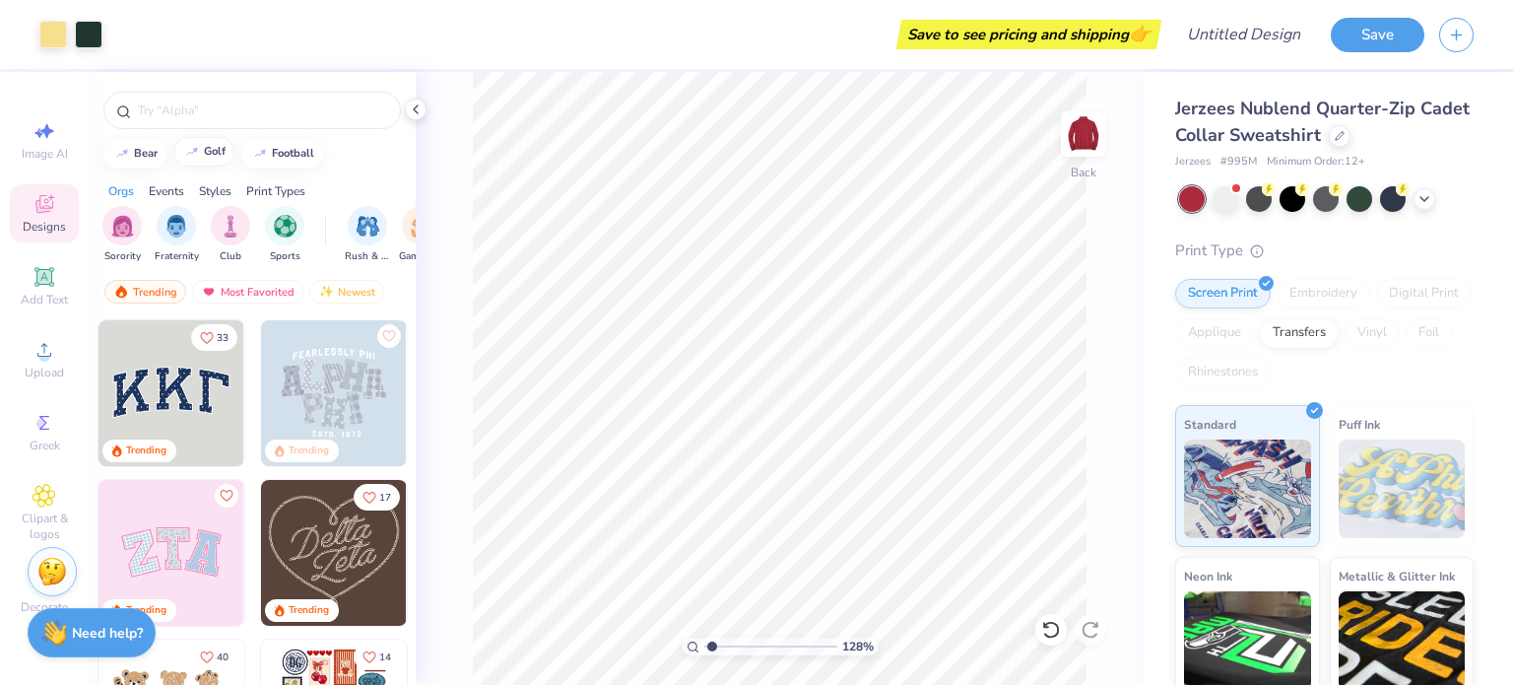
click at [229, 145] on button "golf" at bounding box center [203, 152] width 61 height 30
type input "golf"
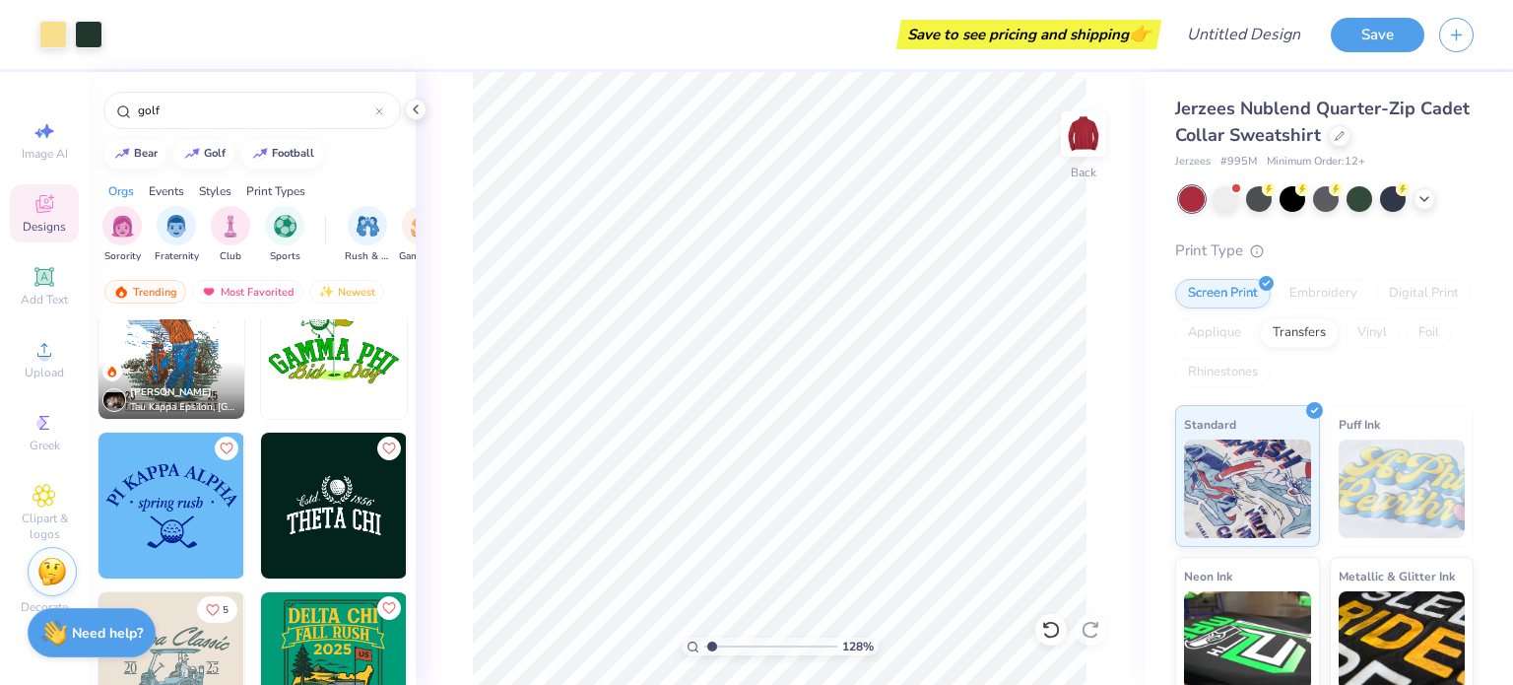
scroll to position [47, 0]
click at [228, 364] on div "[PERSON_NAME] Tau Kappa Epsilon, [GEOGRAPHIC_DATA][US_STATE]" at bounding box center [172, 390] width 146 height 57
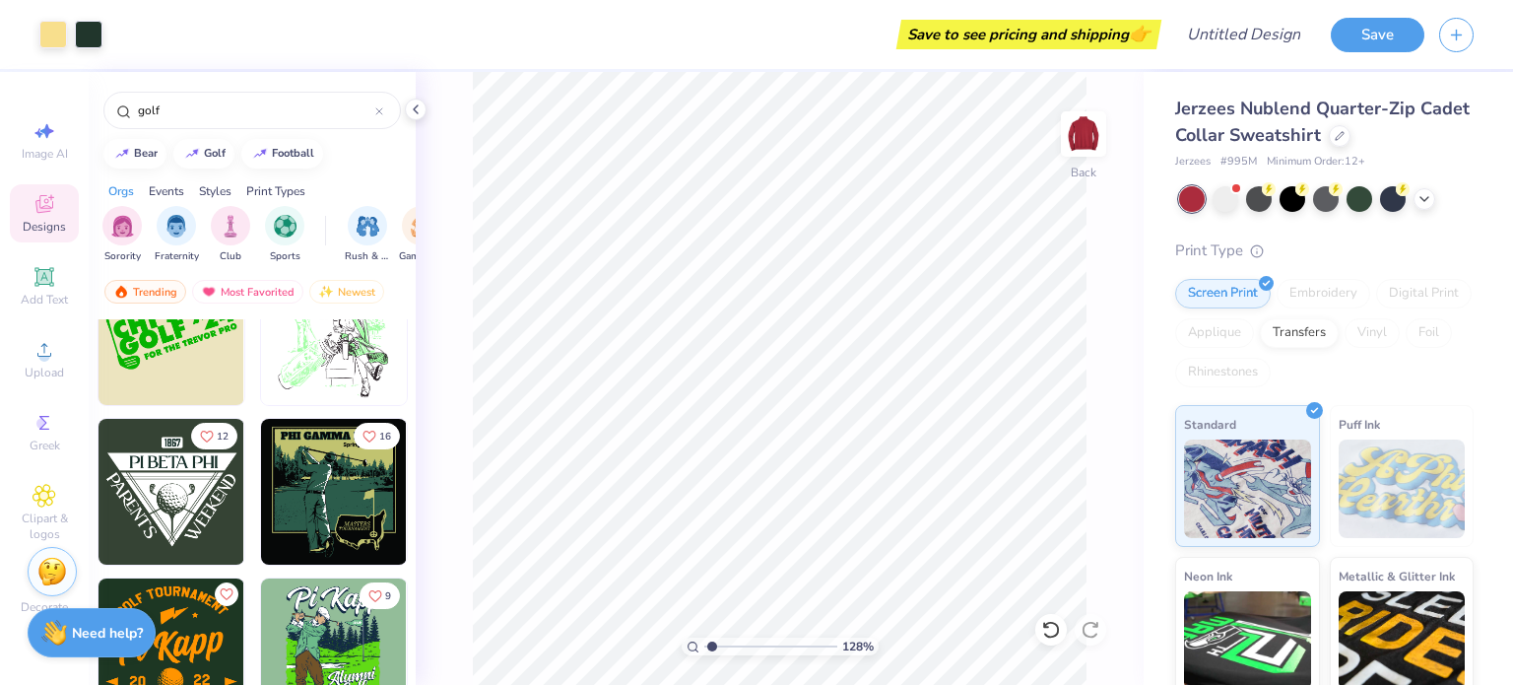
scroll to position [3732, 0]
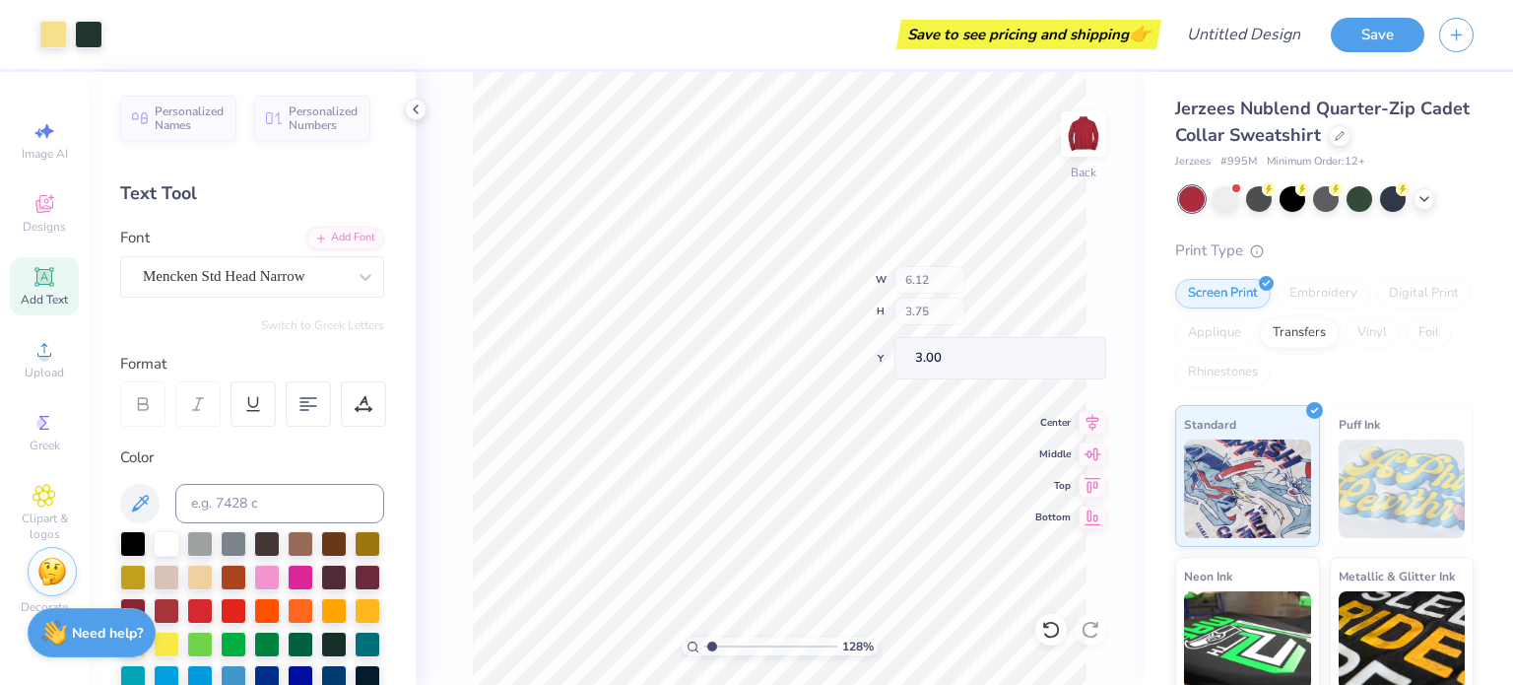
type input "6.12"
type input "3.75"
type input "3.00"
click at [39, 198] on icon at bounding box center [44, 204] width 18 height 18
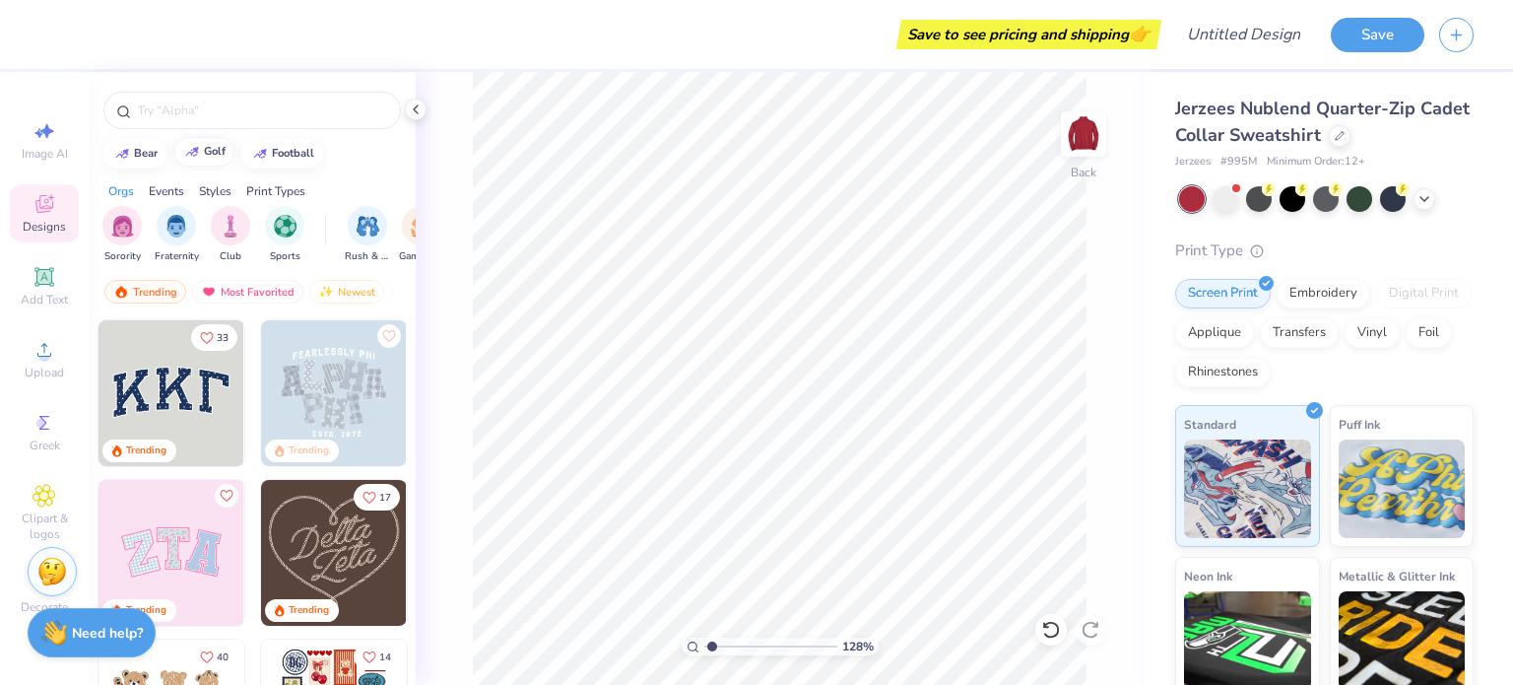
click at [223, 145] on button "golf" at bounding box center [203, 152] width 61 height 30
type input "golf"
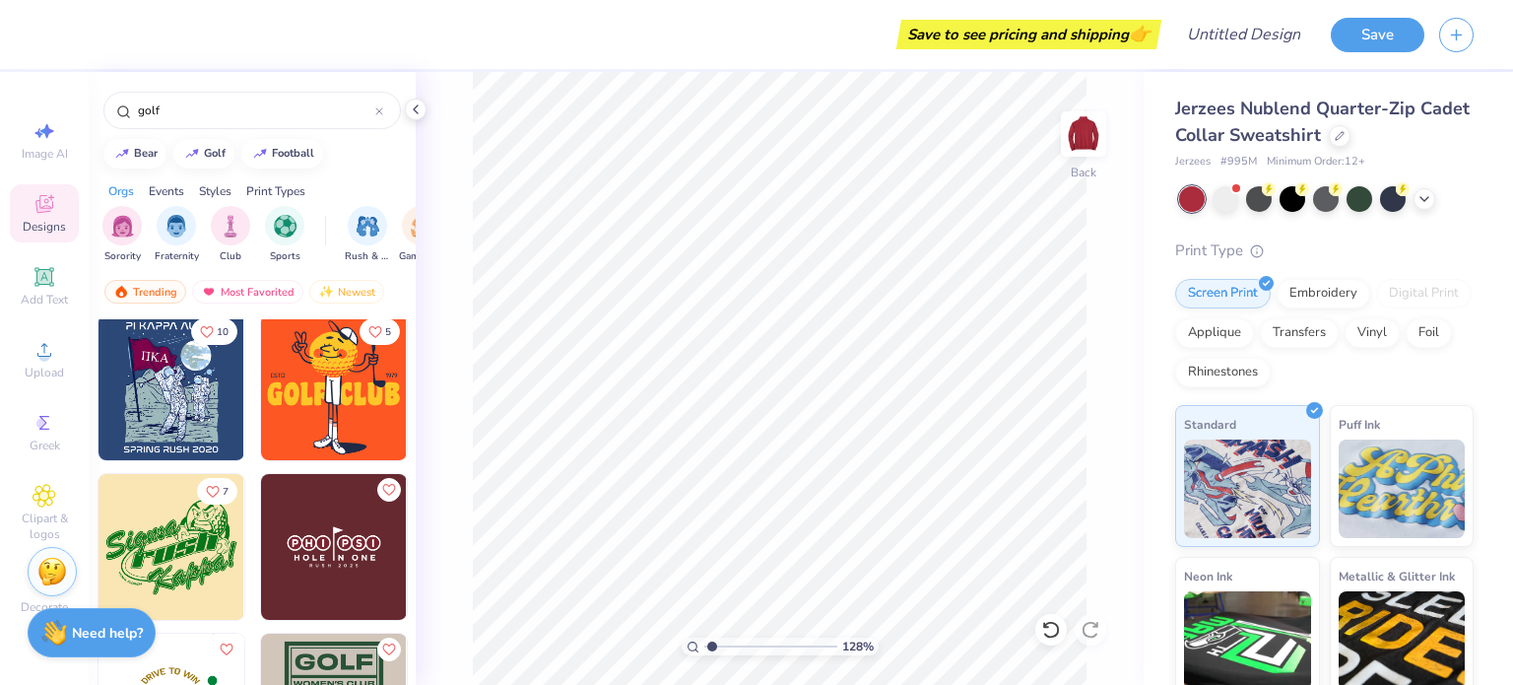
scroll to position [4501, 0]
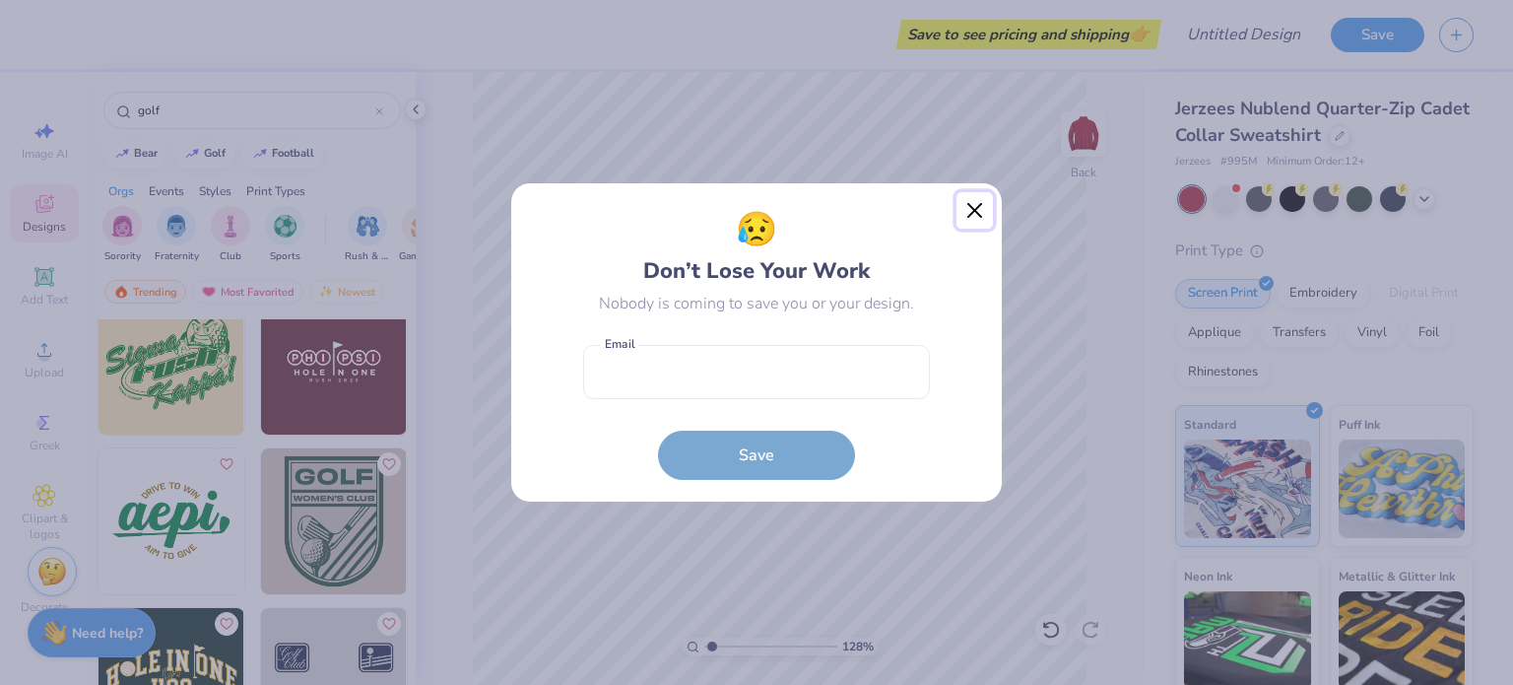
click at [966, 204] on button "Close" at bounding box center [975, 210] width 37 height 37
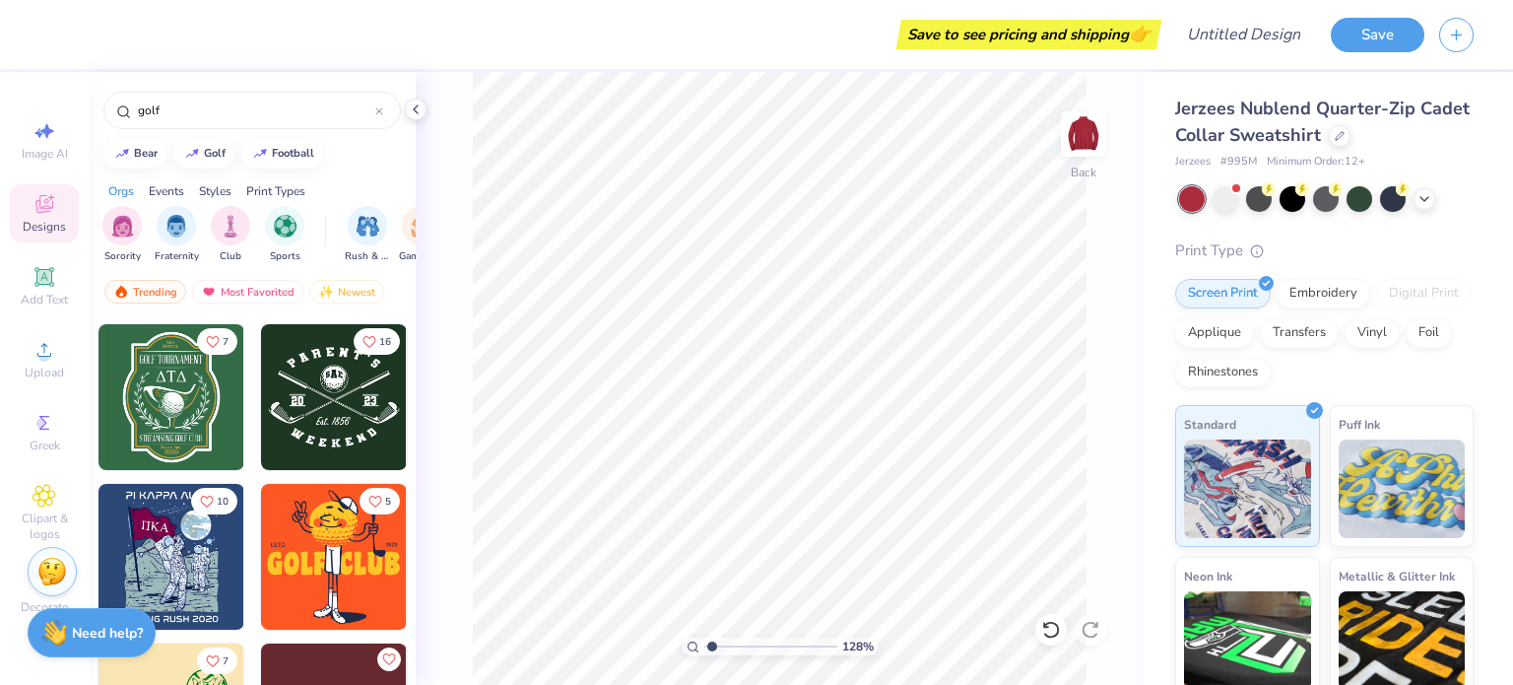
scroll to position [4036, 0]
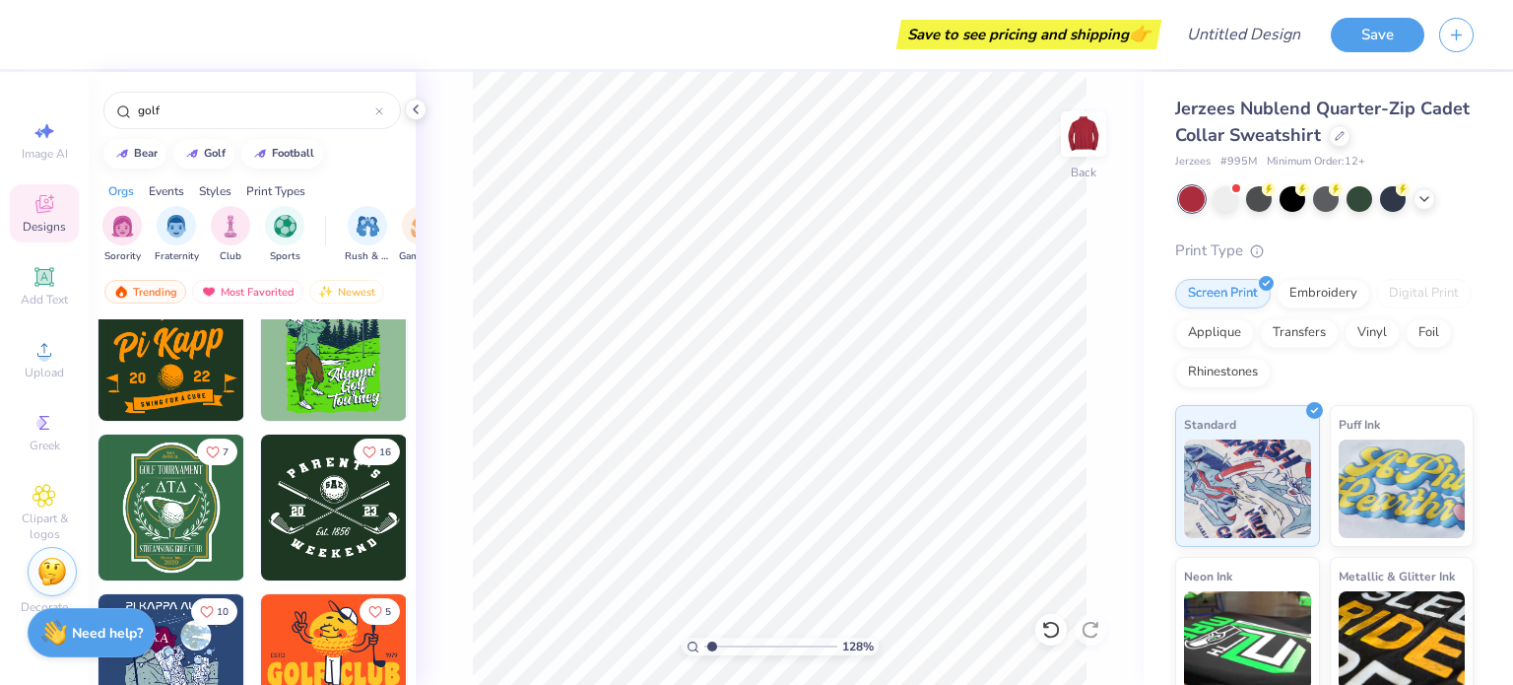
click at [337, 504] on img at bounding box center [334, 508] width 146 height 146
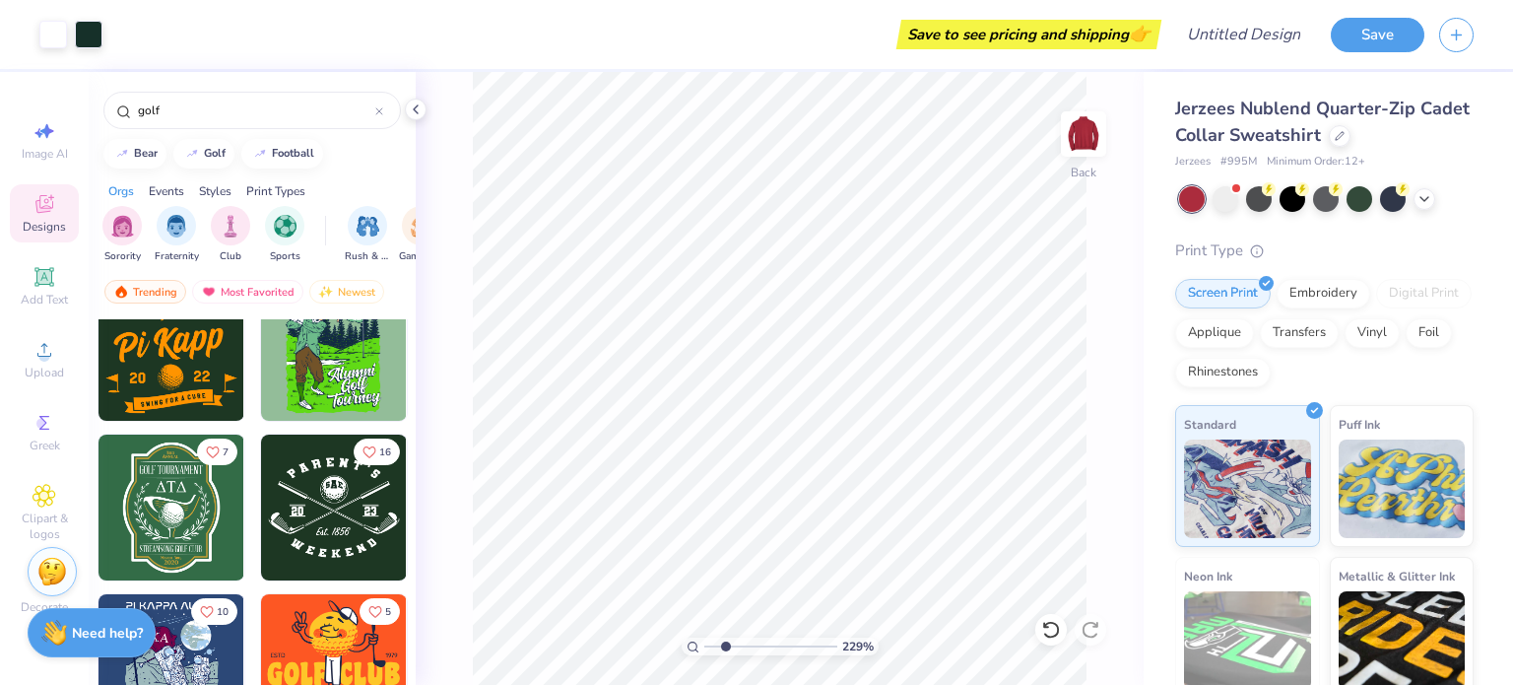
drag, startPoint x: 711, startPoint y: 645, endPoint x: 722, endPoint y: 645, distance: 10.8
type input "2.05"
click at [722, 645] on input "range" at bounding box center [770, 646] width 133 height 18
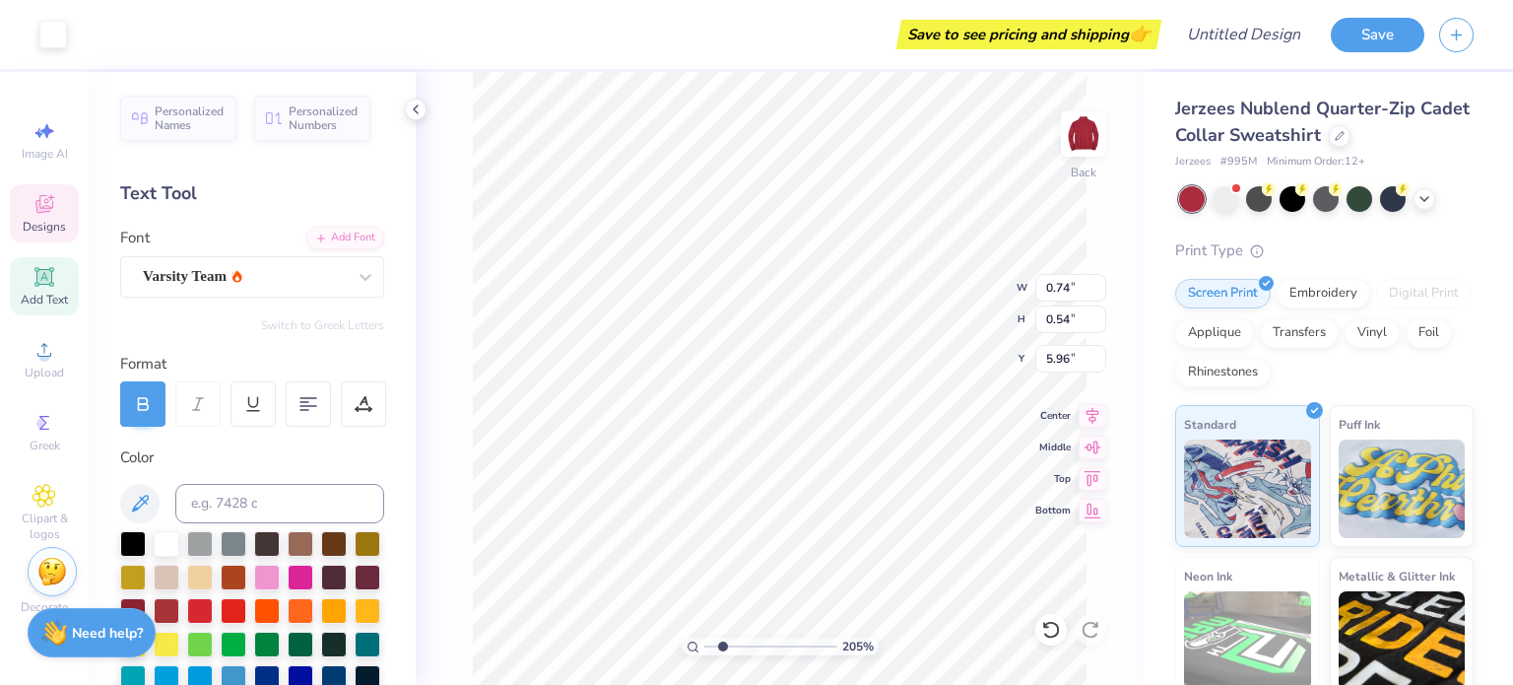
scroll to position [16, 2]
type textarea "25"
type input "1.99"
type input "0.51"
type input "7.22"
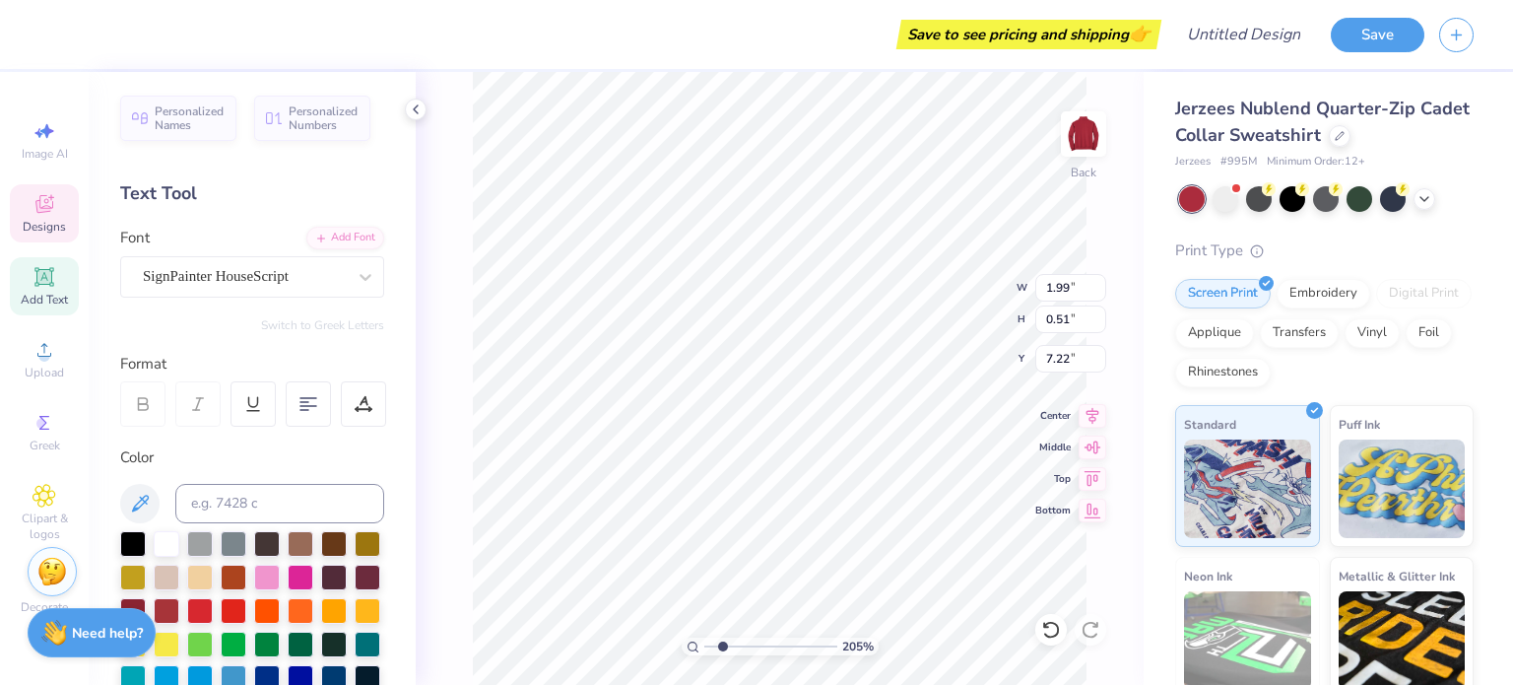
type textarea "E"
type textarea "I"
type textarea "[US_STATE] Beta"
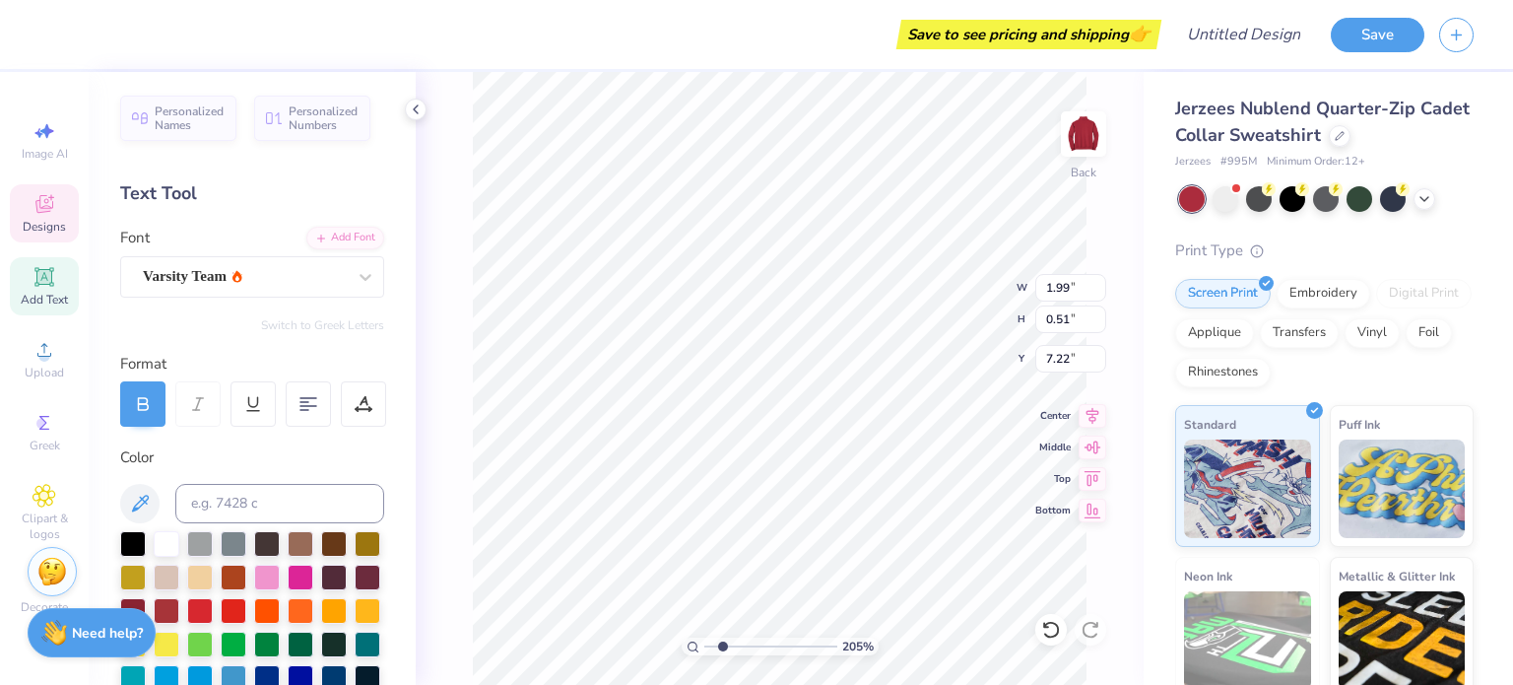
type input "5.67"
type input "1.25"
type input "3.00"
type textarea "dad'S"
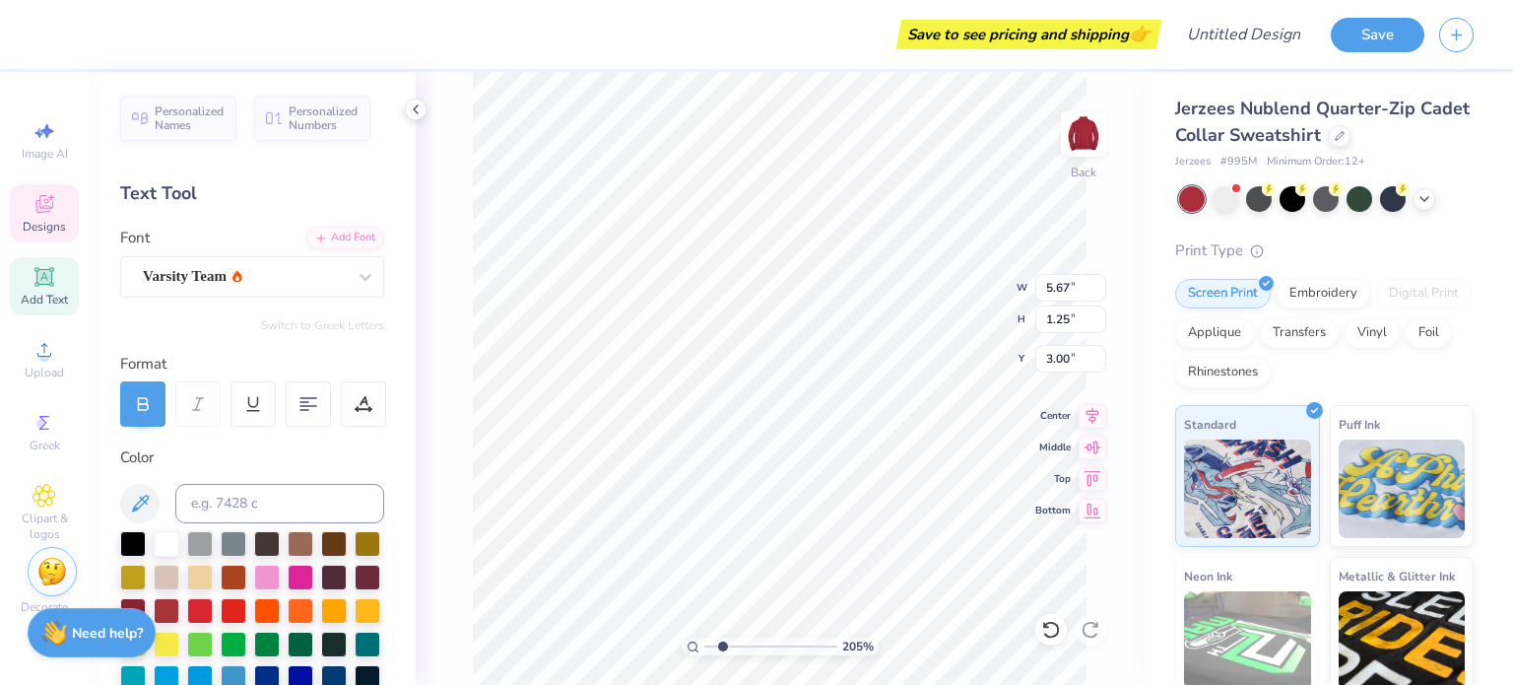
click at [944, 302] on div "205 % Back W 5.67 5.67 " H 1.25 1.25 " Y 3.00 3.00 " Center Middle Top Bottom" at bounding box center [780, 378] width 728 height 613
type input "0.40"
type input "0.52"
type input "4.35"
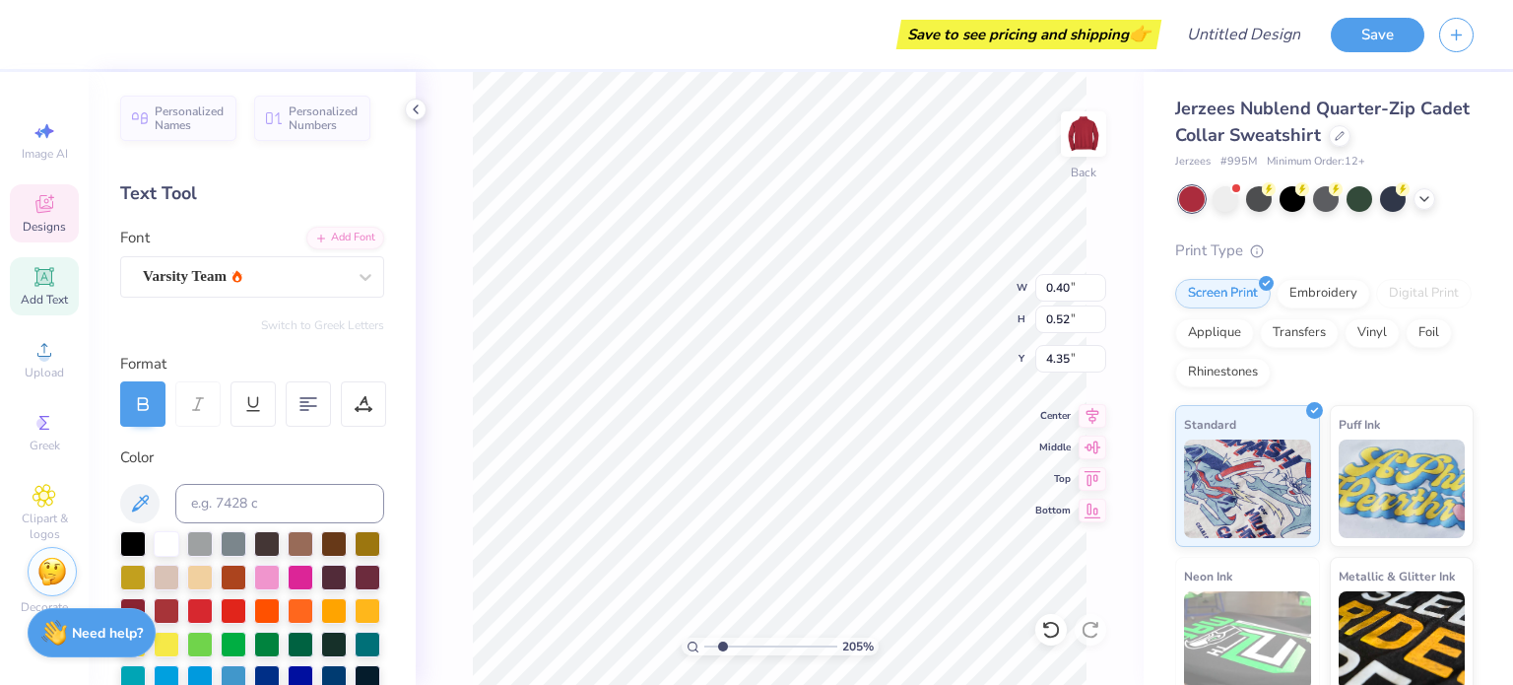
type input "0.98"
type input "0.46"
type input "4.43"
type textarea "S"
paste textarea
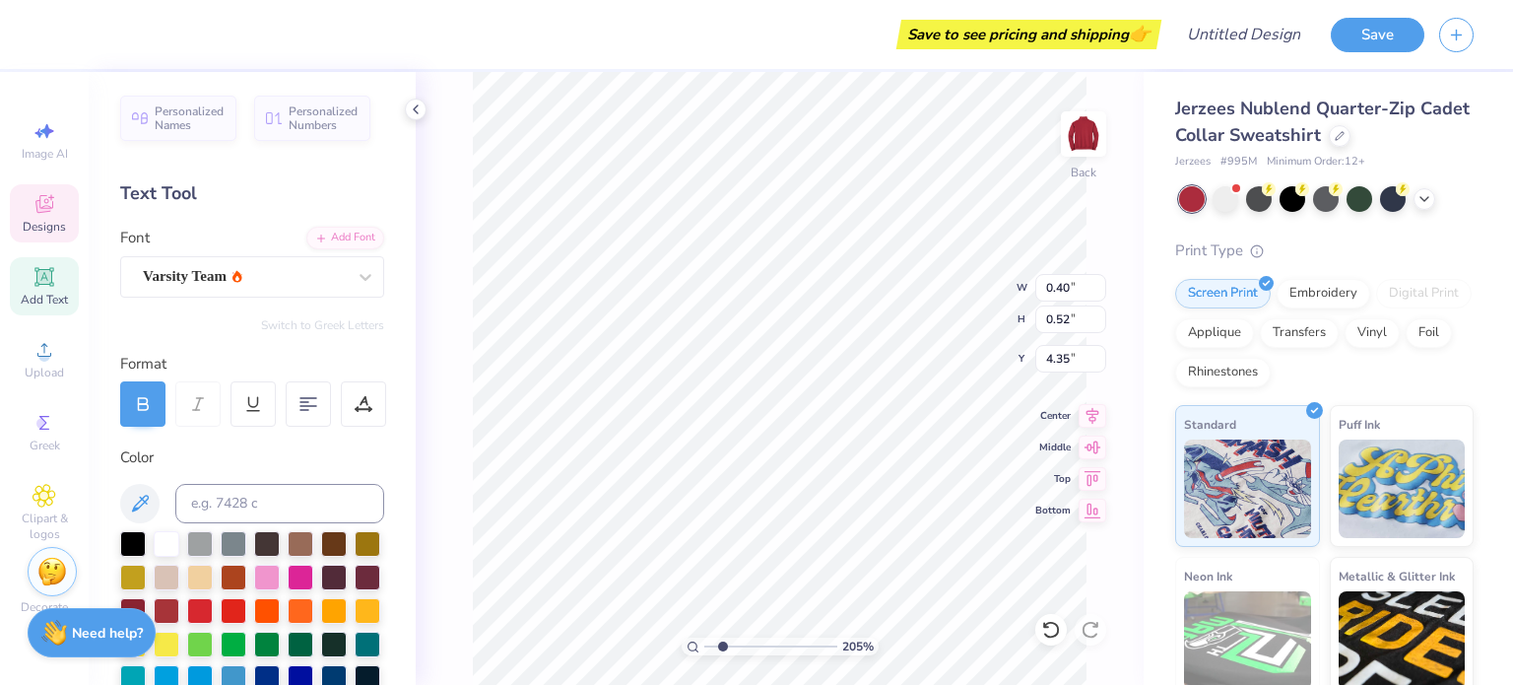
scroll to position [16, 1]
paste textarea
click at [41, 421] on circle at bounding box center [41, 423] width 11 height 11
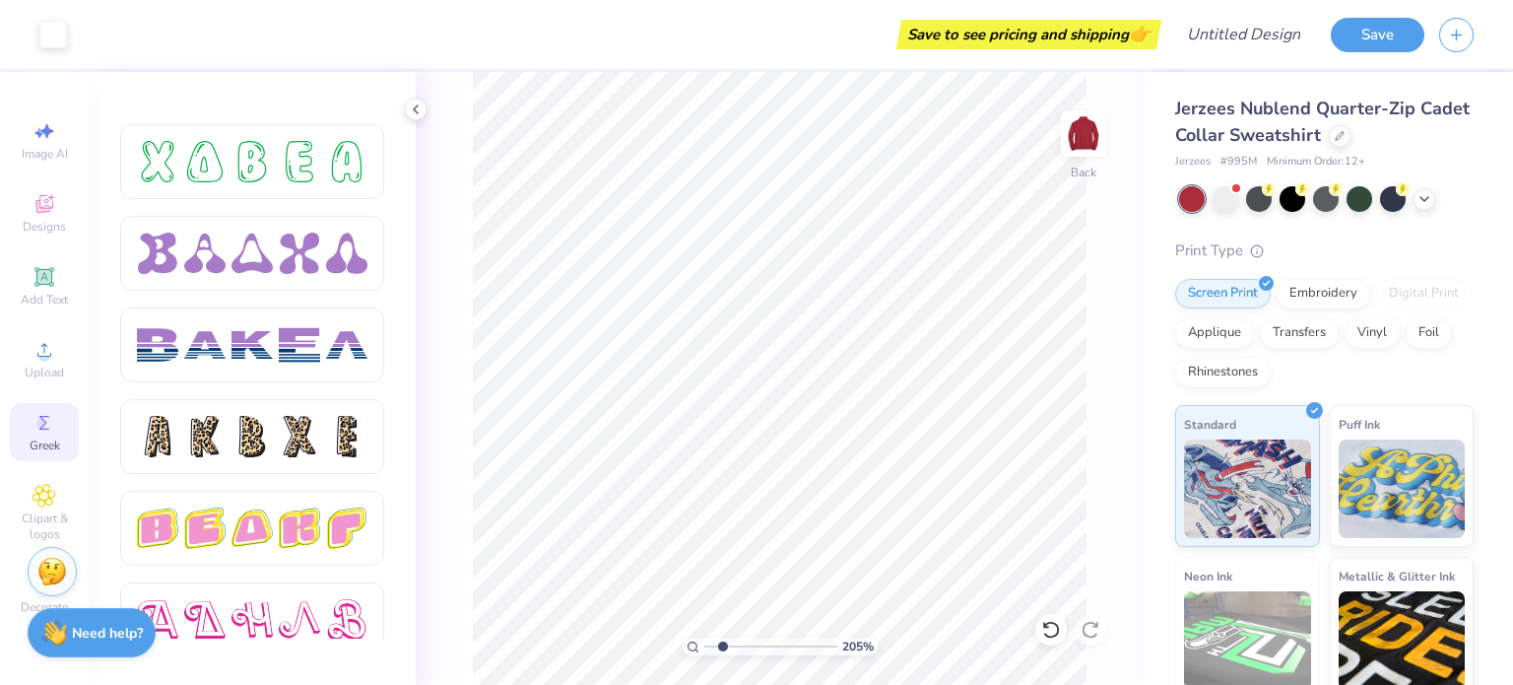
scroll to position [3135, 0]
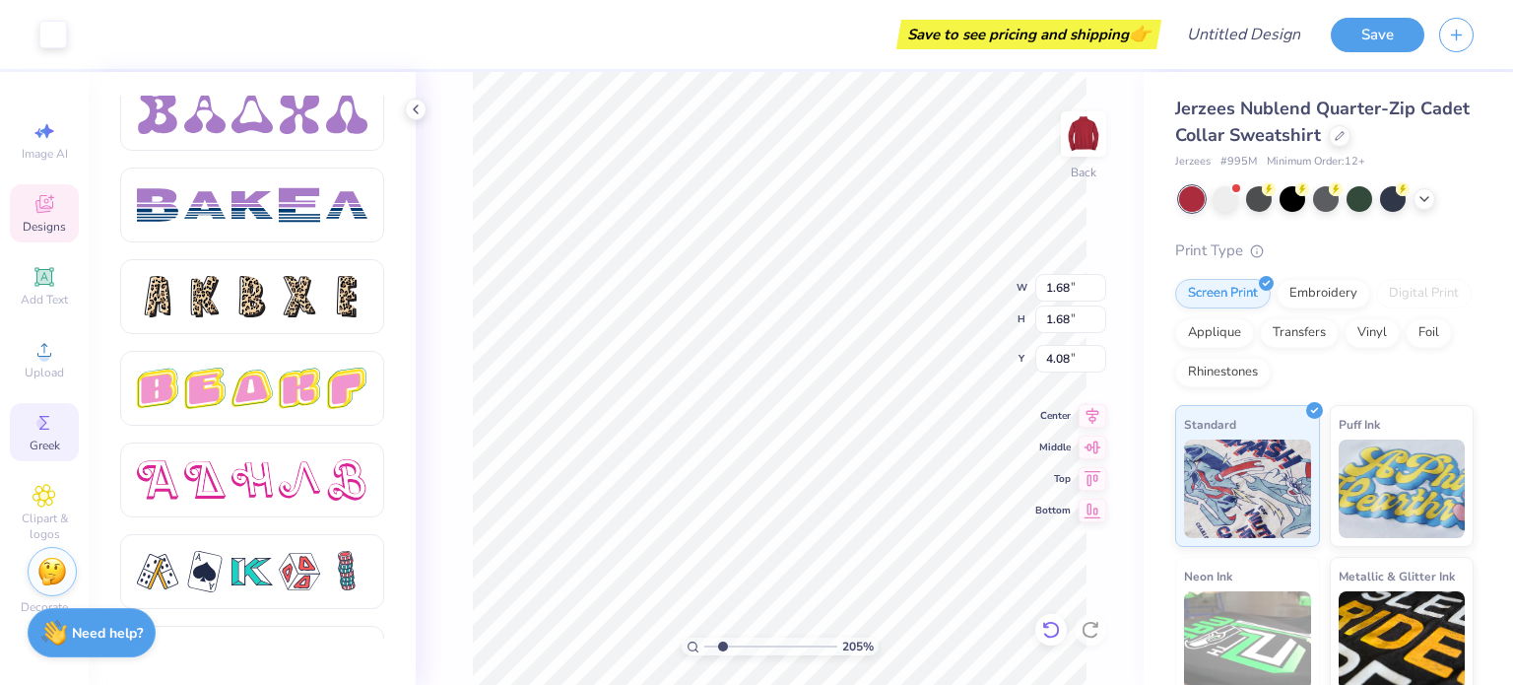
click at [1054, 632] on icon at bounding box center [1051, 630] width 20 height 20
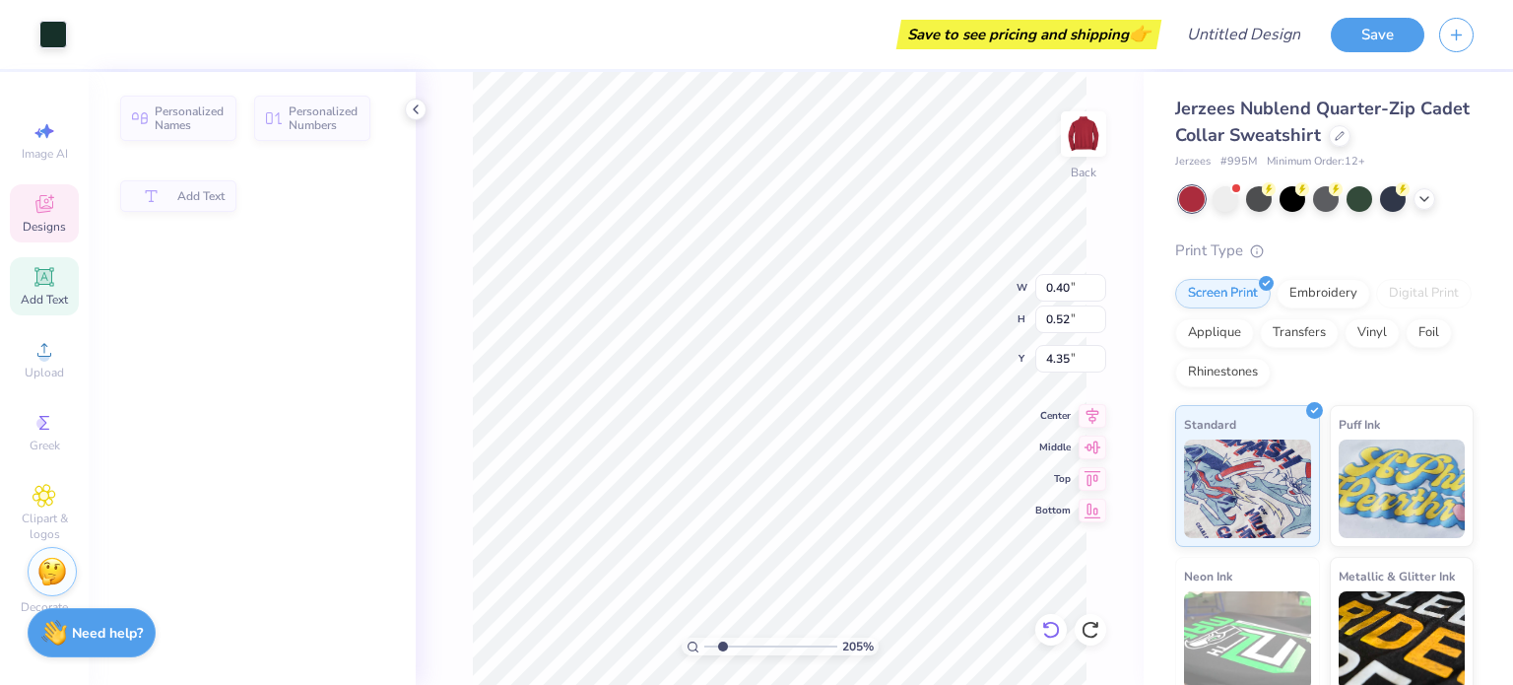
type input "0.40"
type input "0.52"
type input "4.35"
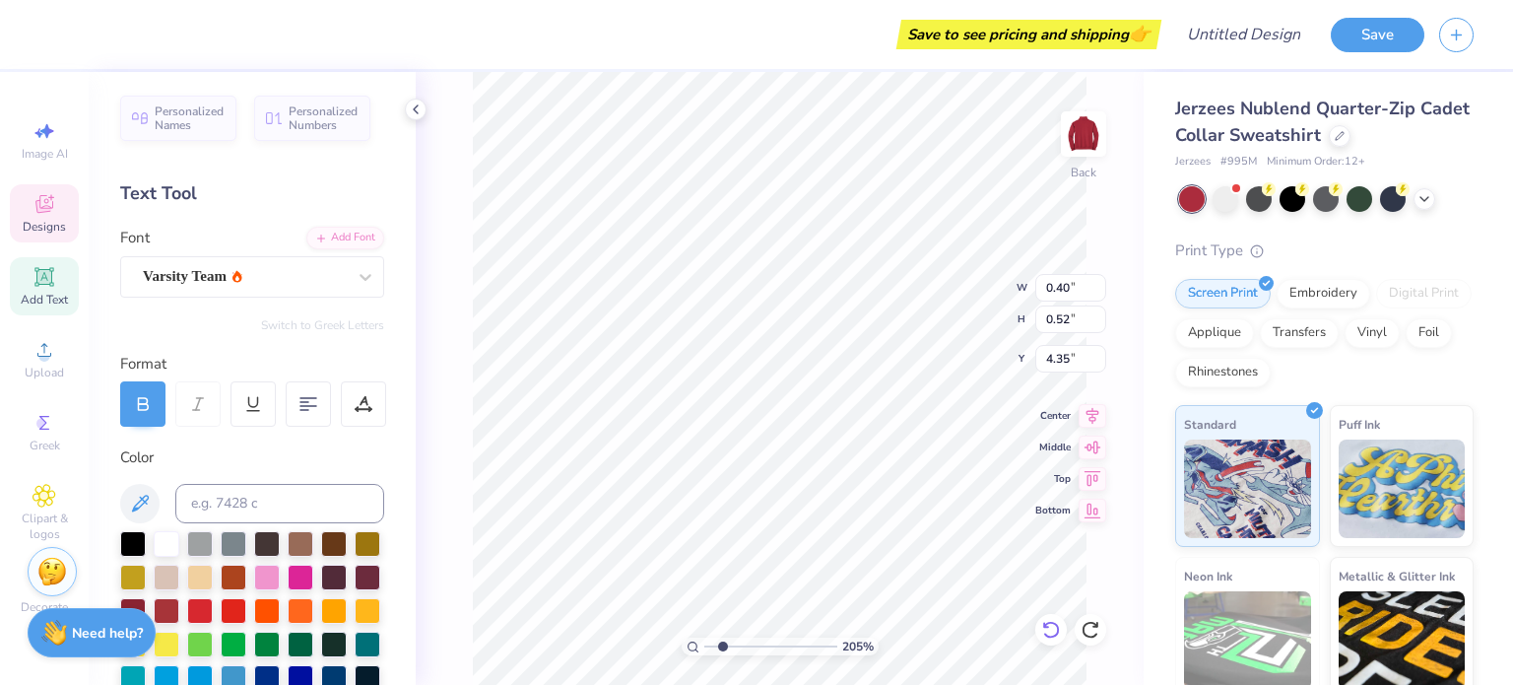
scroll to position [16, 2]
type input "0.98"
type input "0.46"
type input "4.43"
type textarea "S"
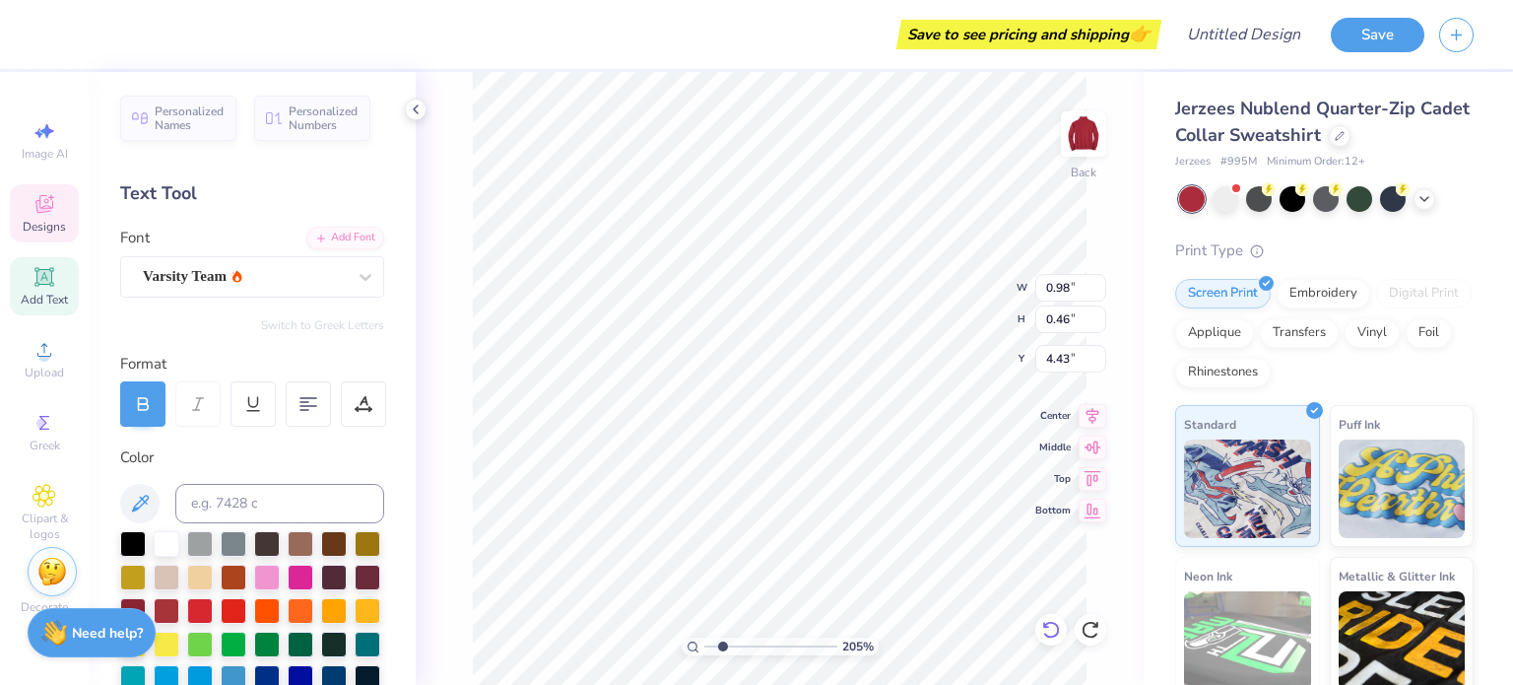
click at [926, 291] on div "205 % Back W 0.98 0.98 " H 0.46 0.46 " Y 4.43 4.43 " Center Middle Top Bottom" at bounding box center [780, 378] width 728 height 613
type textarea "("
paste textarea
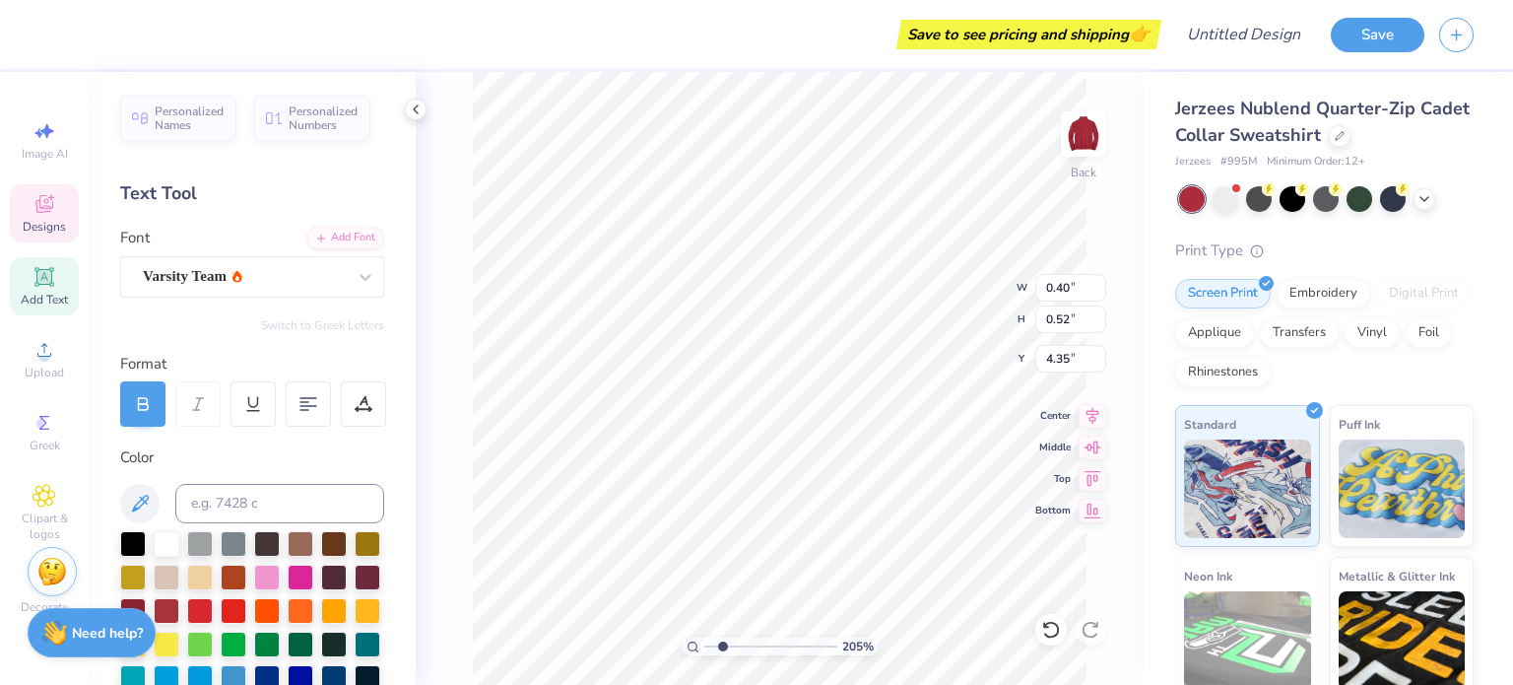
paste textarea
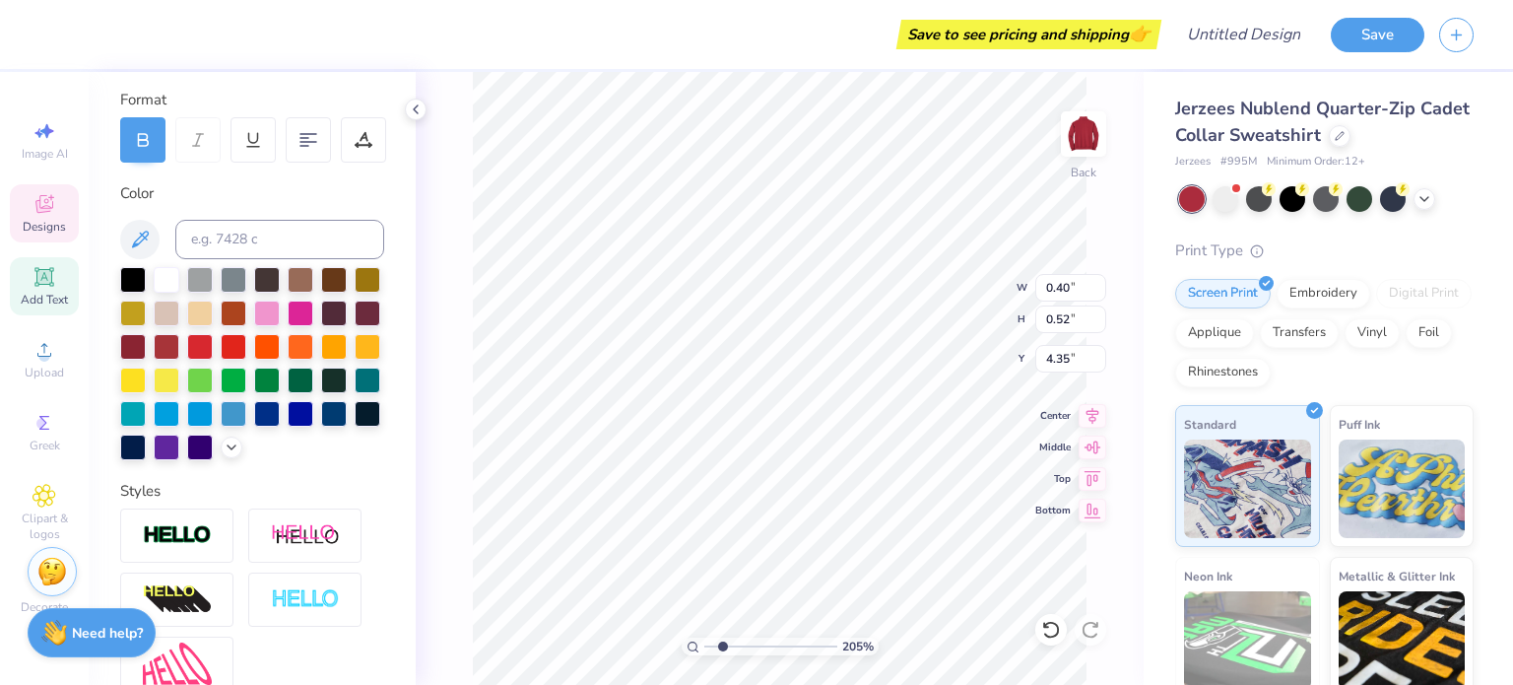
scroll to position [493, 0]
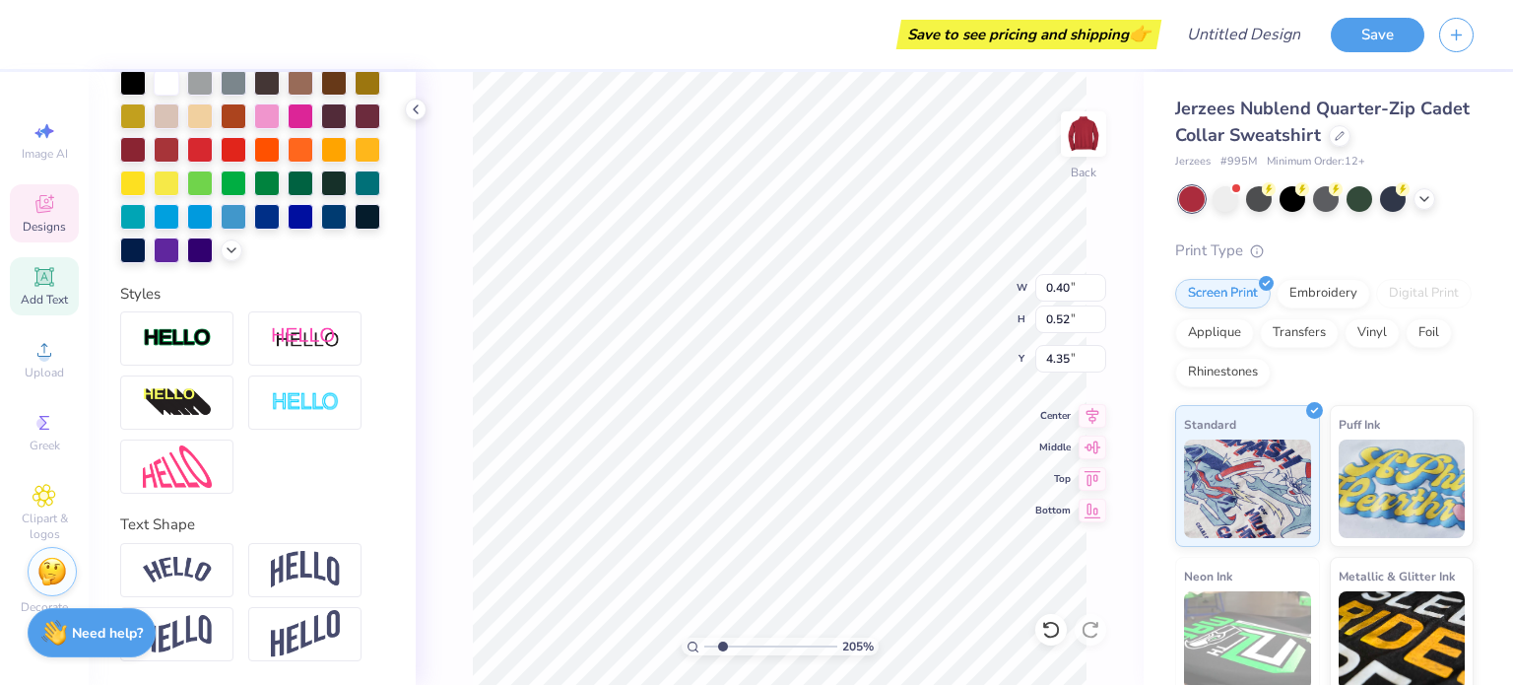
paste textarea
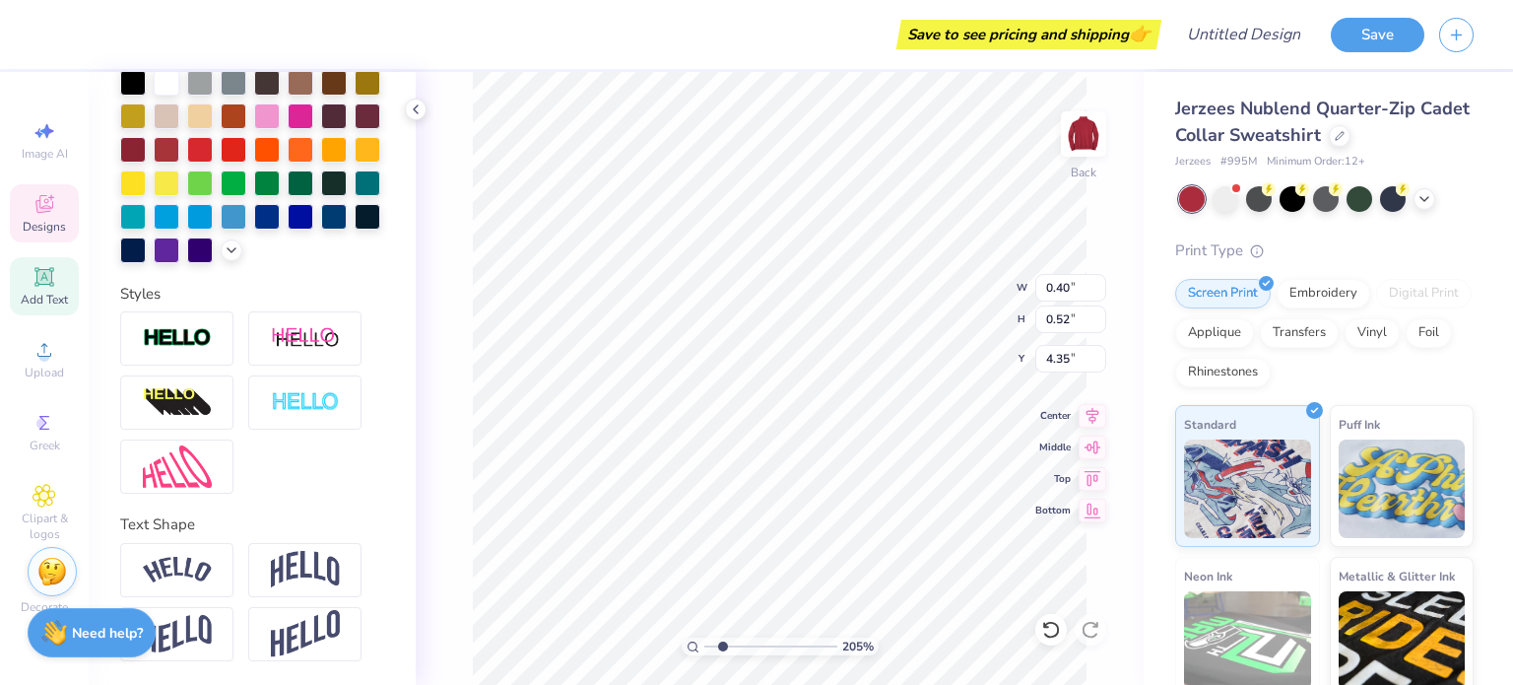
paste textarea
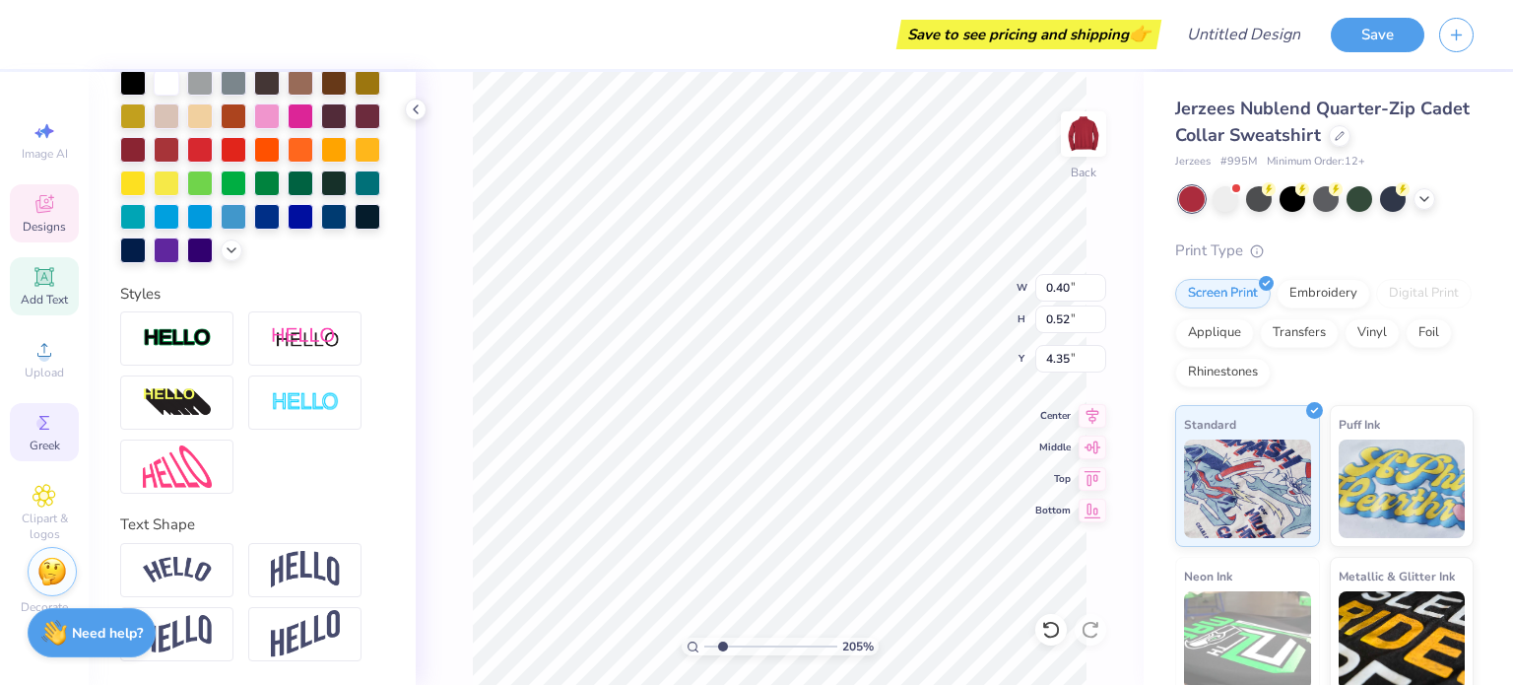
click at [31, 433] on div "Greek" at bounding box center [44, 432] width 69 height 58
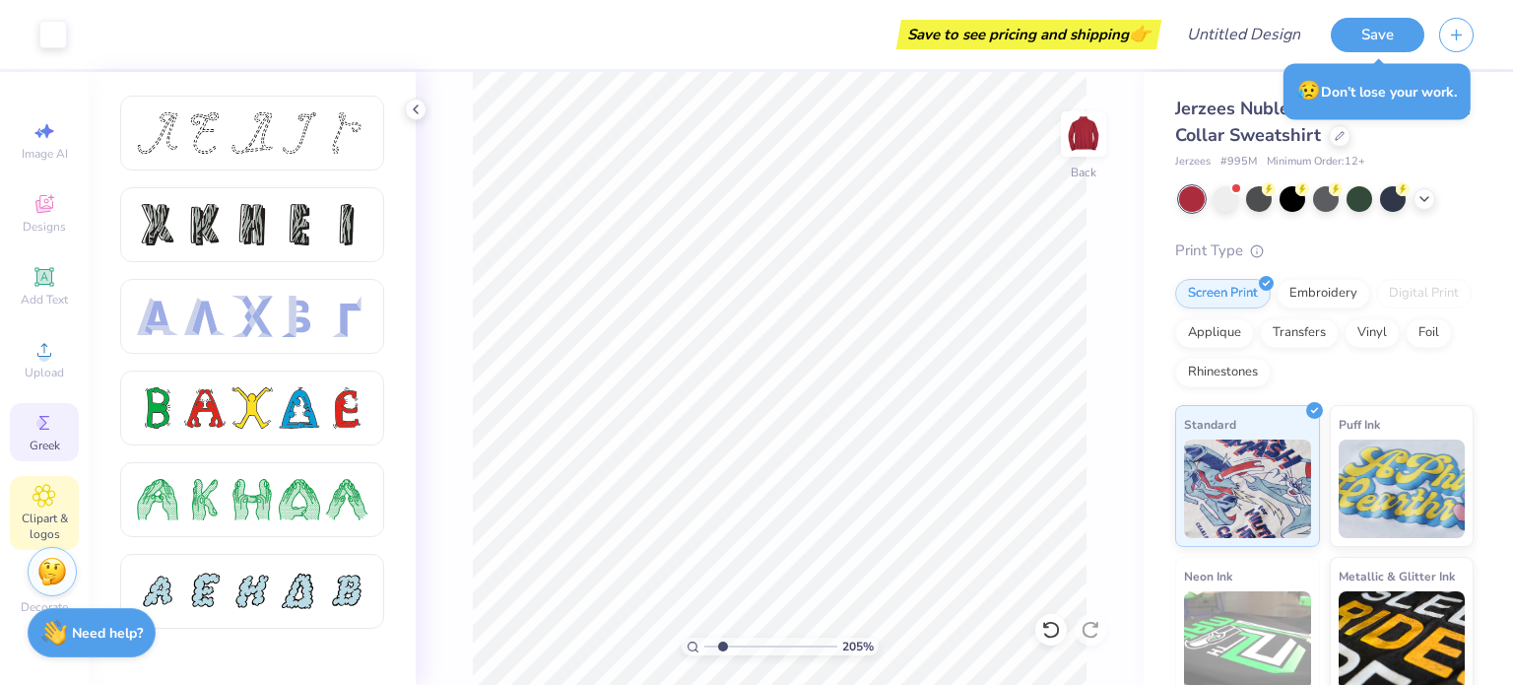
click at [47, 513] on span "Clipart & logos" at bounding box center [44, 526] width 69 height 32
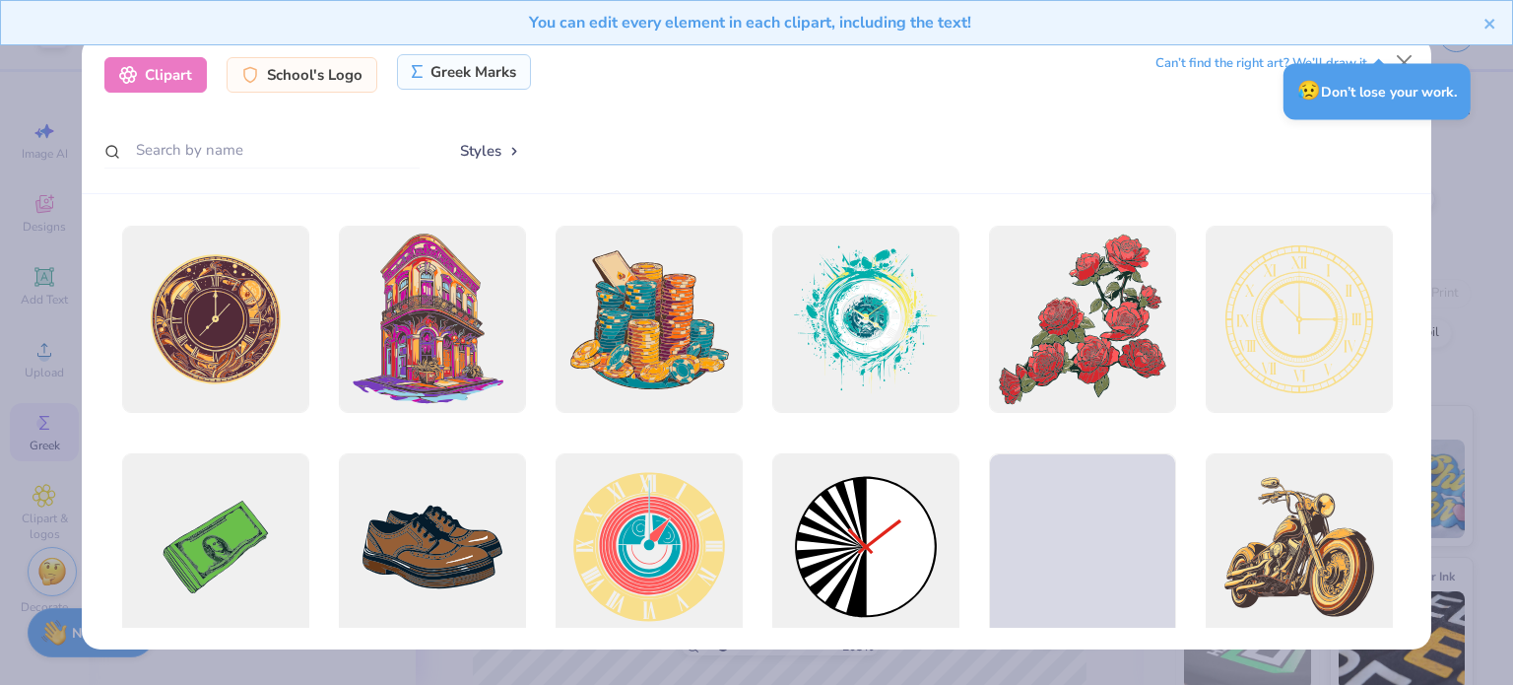
click at [431, 81] on div "Greek Marks" at bounding box center [464, 71] width 135 height 35
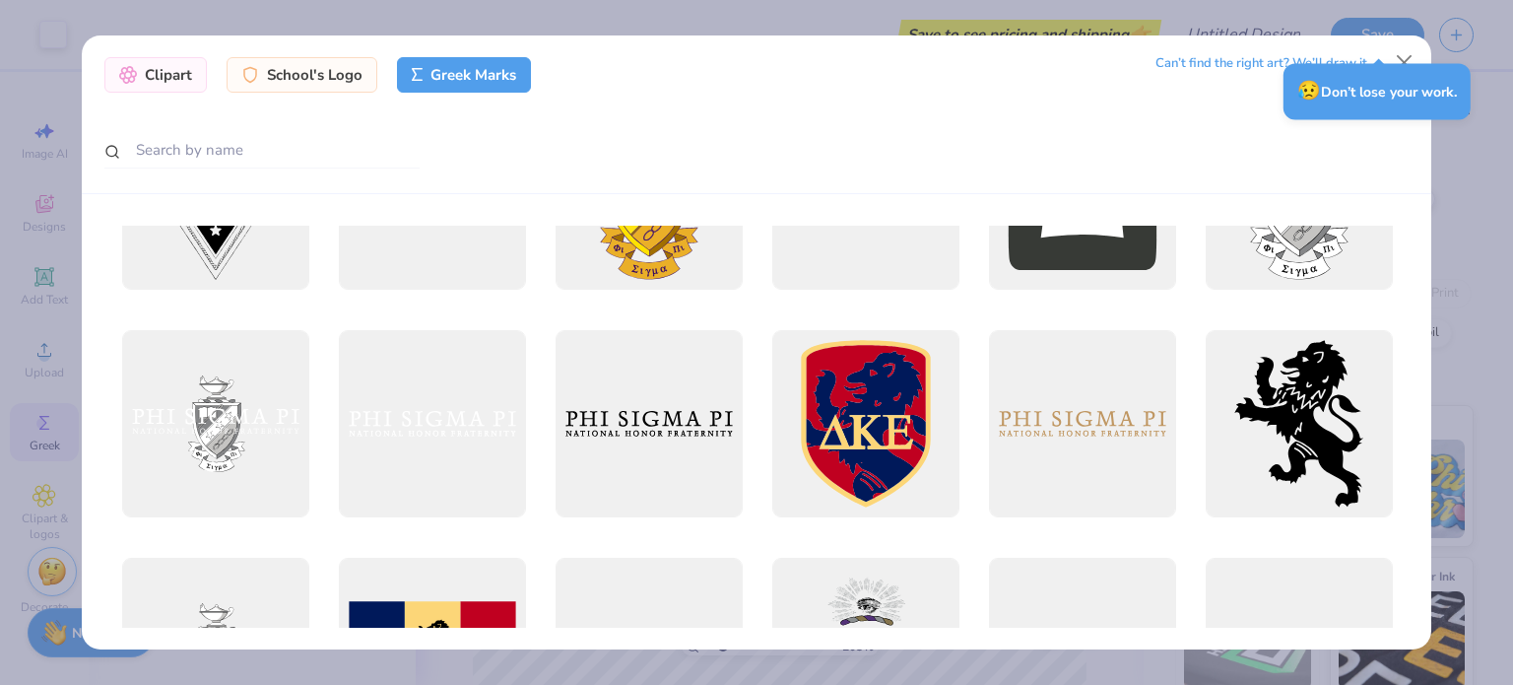
scroll to position [0, 0]
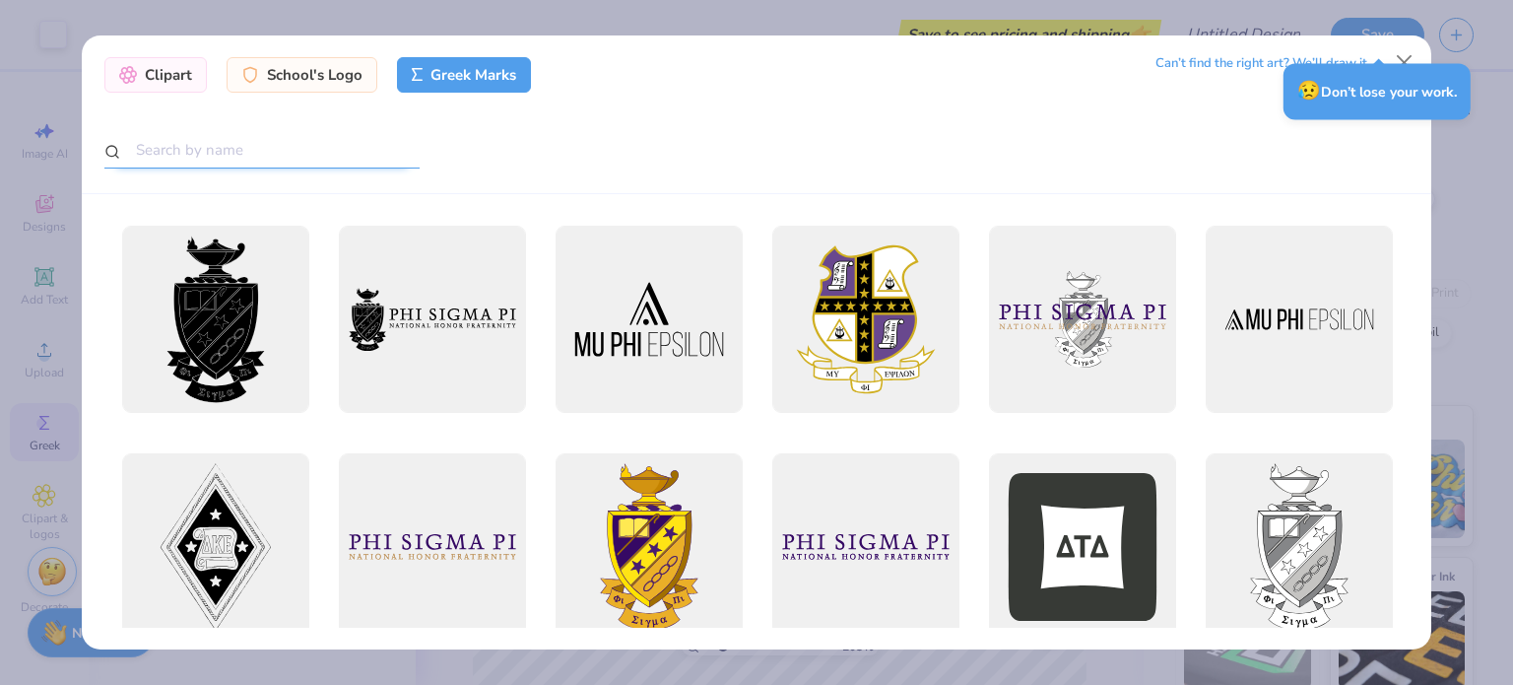
click at [248, 158] on input "text" at bounding box center [261, 150] width 315 height 36
type input "phi kappa psi"
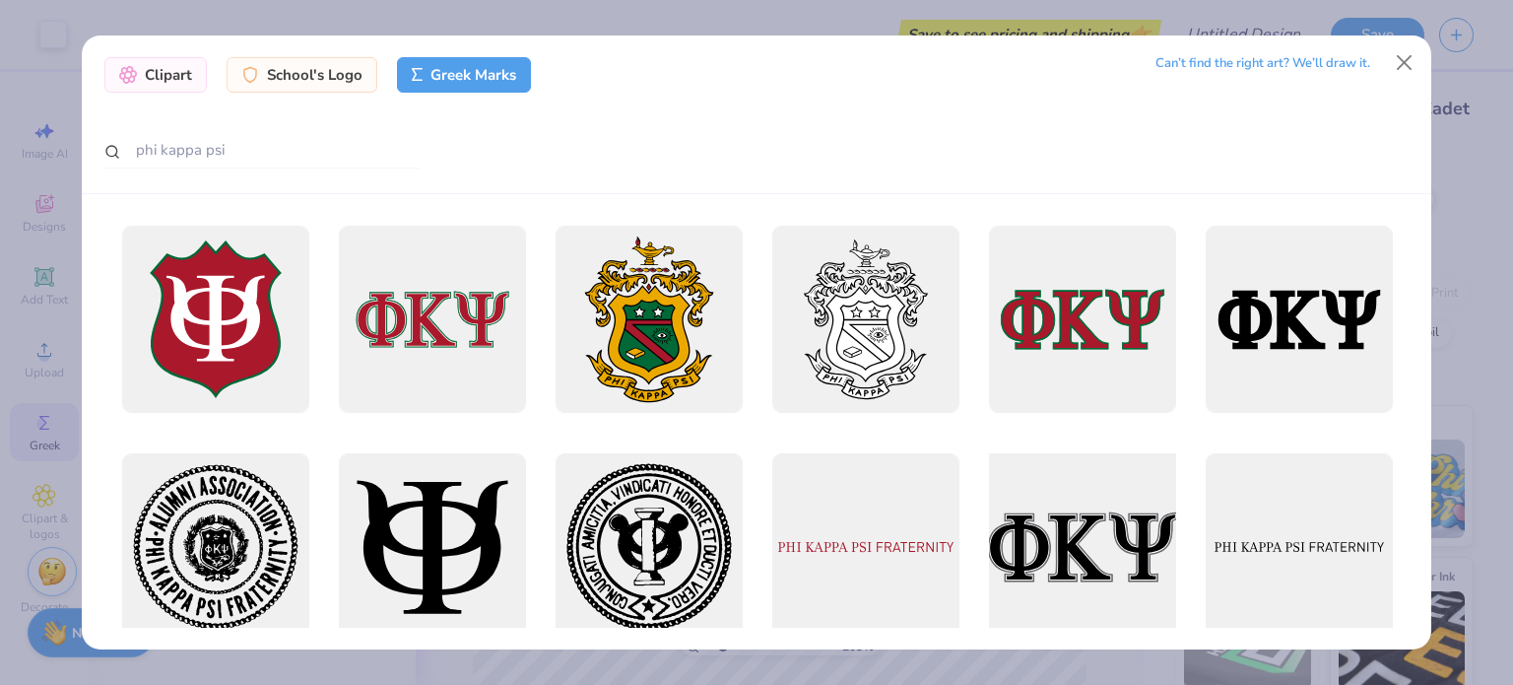
click at [1104, 541] on div at bounding box center [1082, 547] width 206 height 206
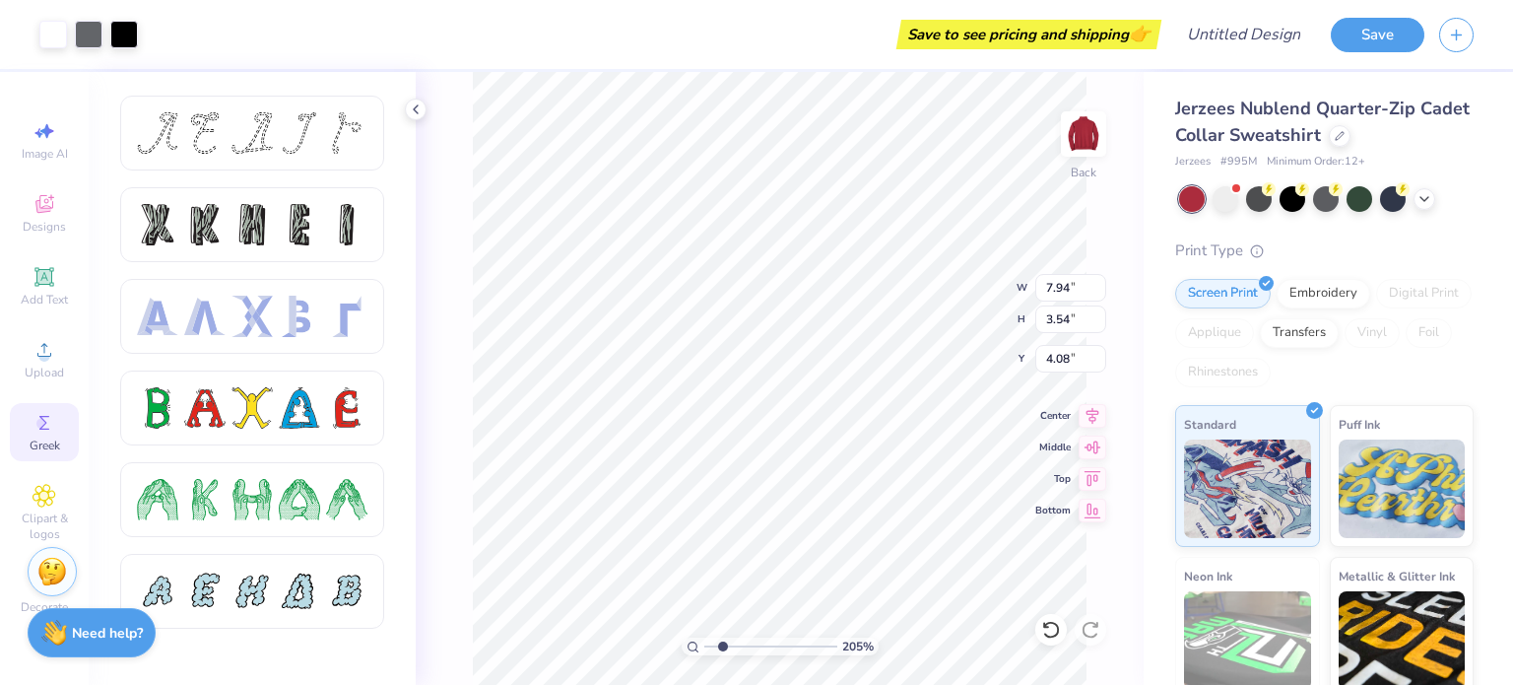
type input "3.54"
type input "4.08"
click at [1048, 634] on icon at bounding box center [1051, 630] width 20 height 20
click at [1052, 638] on icon at bounding box center [1051, 630] width 20 height 20
type input "2.92"
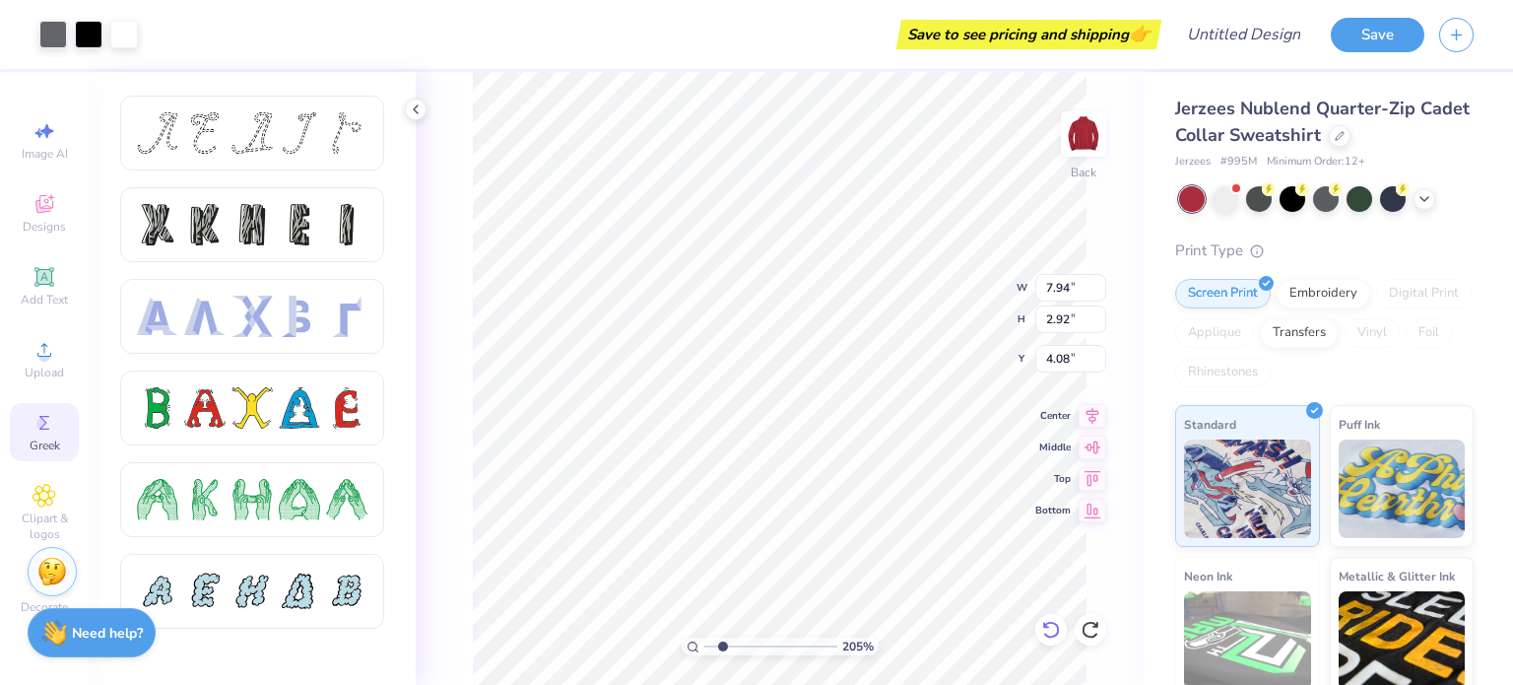
type input "3.00"
click at [1052, 626] on icon at bounding box center [1051, 630] width 20 height 20
click at [1087, 626] on icon at bounding box center [1091, 630] width 20 height 20
type input "2.92"
type input "3.00"
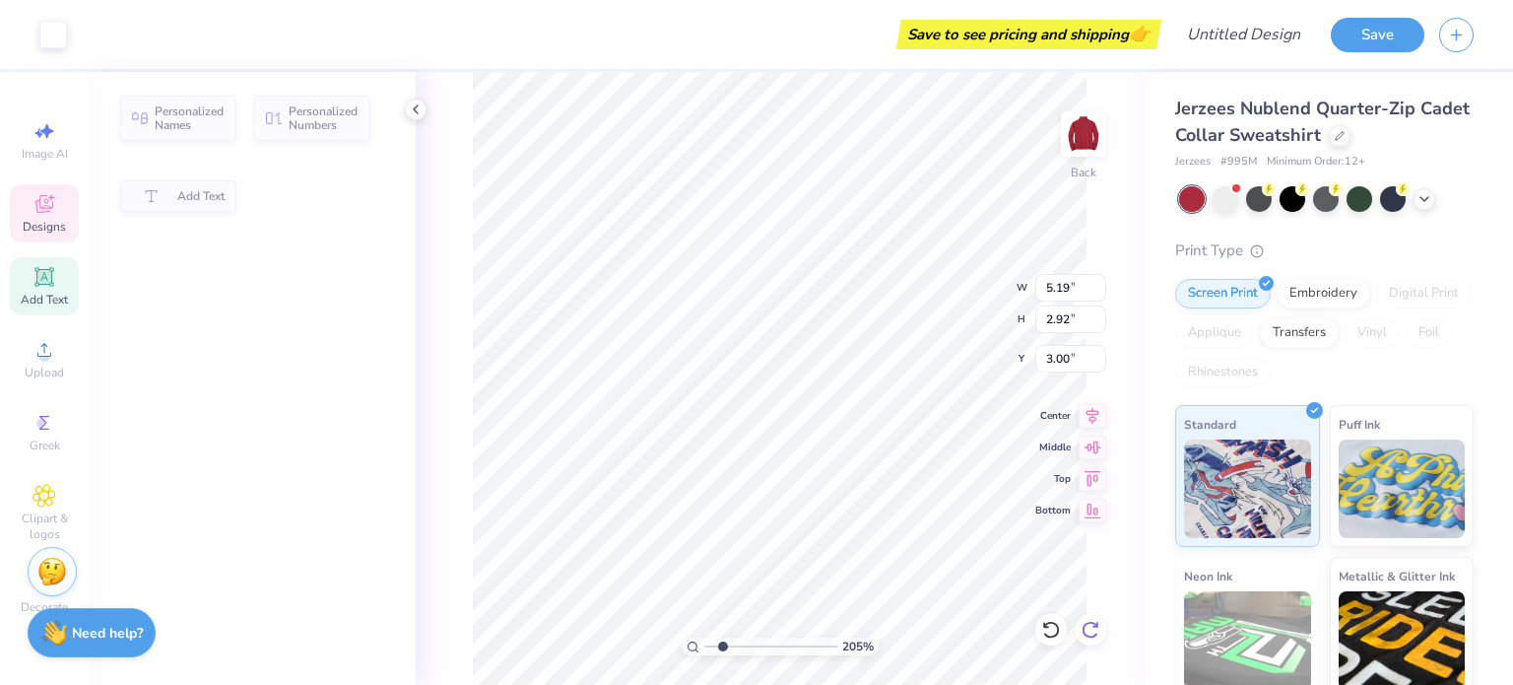
type input "5.19"
type input "1.16"
type input "7.90"
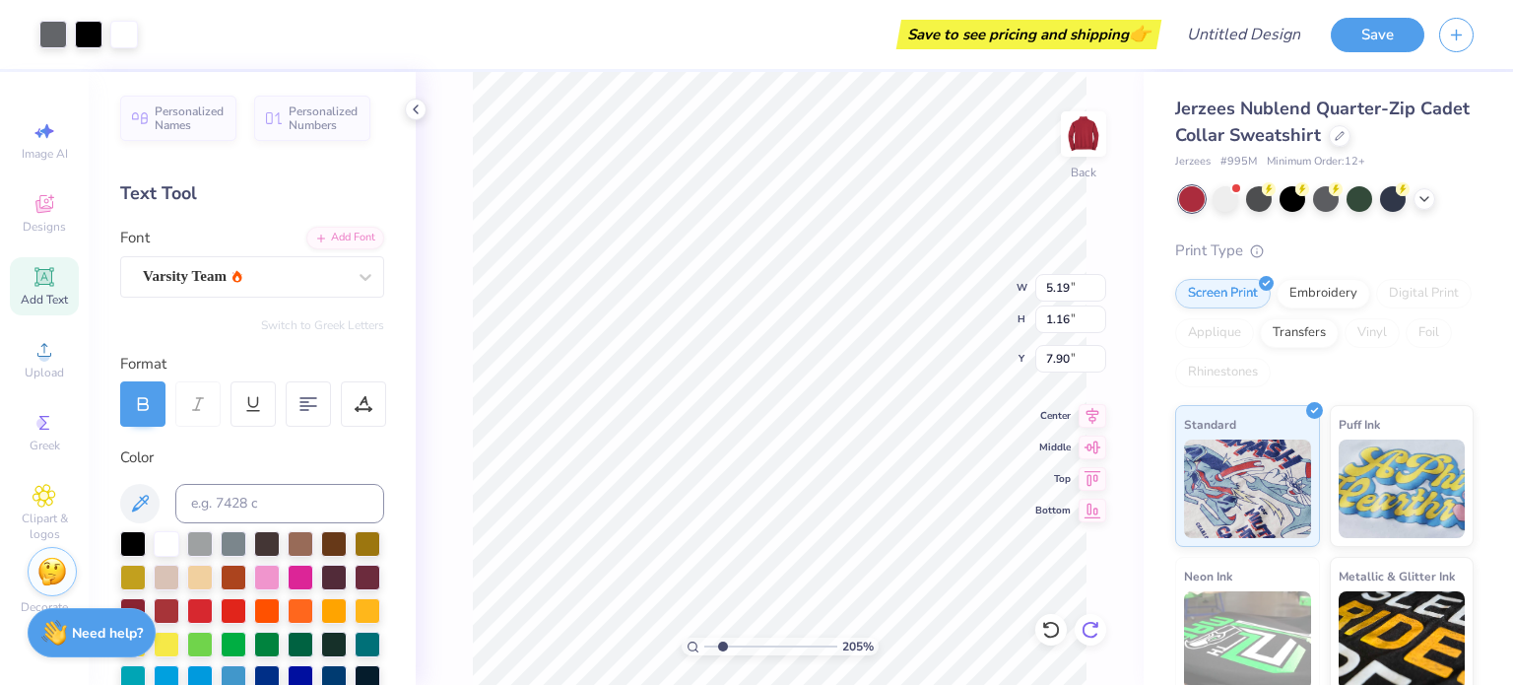
type input "7.94"
type input "2.92"
type input "3.00"
type input "1.24"
type input "0.46"
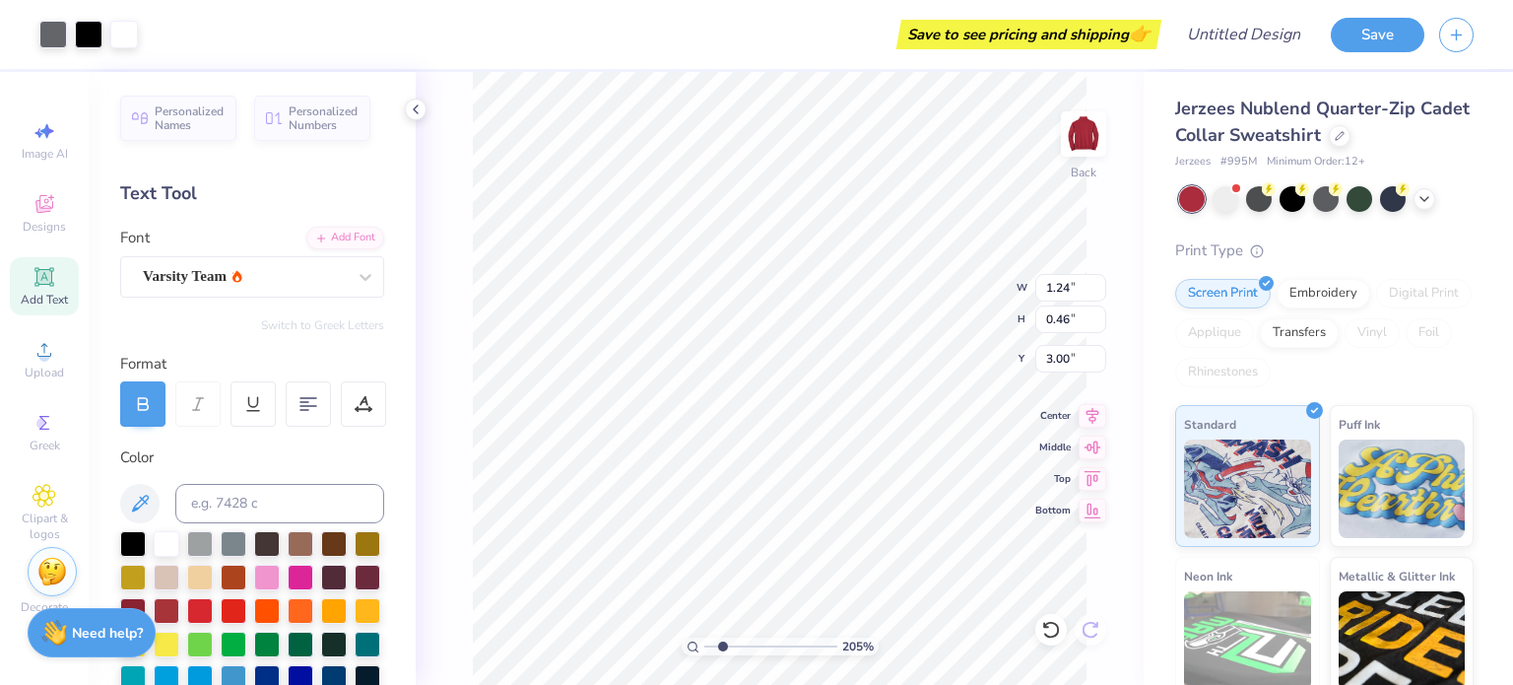
type input "1.68"
type input "4.08"
type input "3.35842954753001"
type input "4.46"
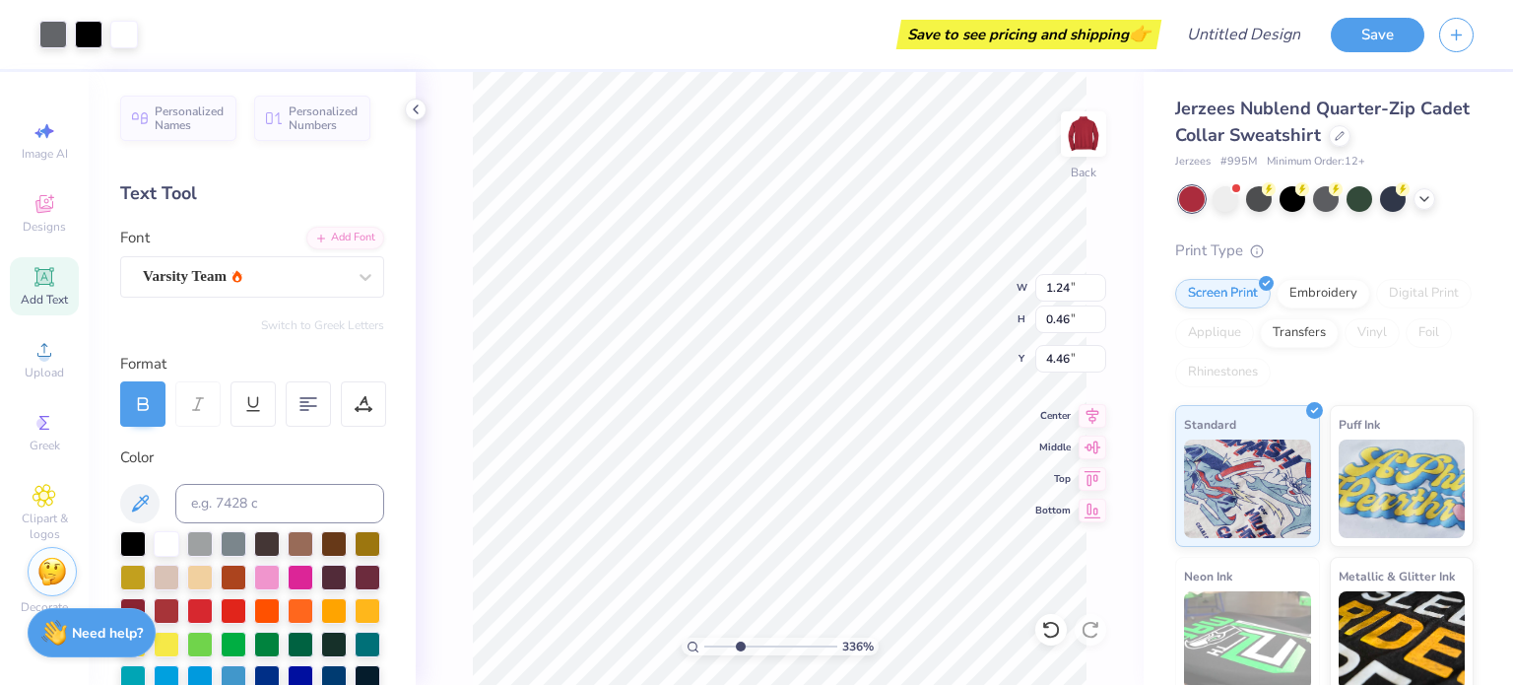
type input "3.35842954753001"
type input "1.08"
type input "0.40"
type input "3.35842954753001"
type input "4.41"
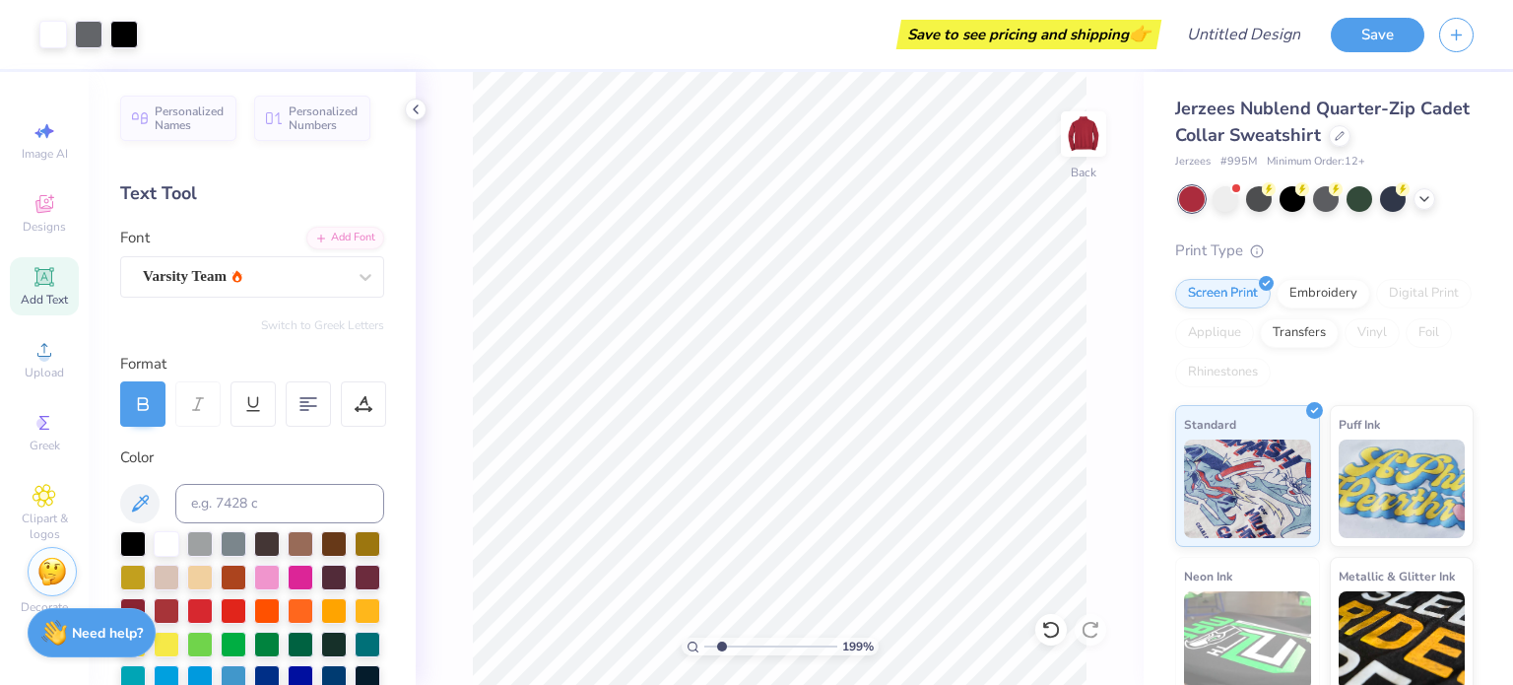
click at [721, 641] on input "range" at bounding box center [770, 646] width 133 height 18
type input "2.20160388349138"
type input "6.62"
type input "4.87"
type input "2.20160388349138"
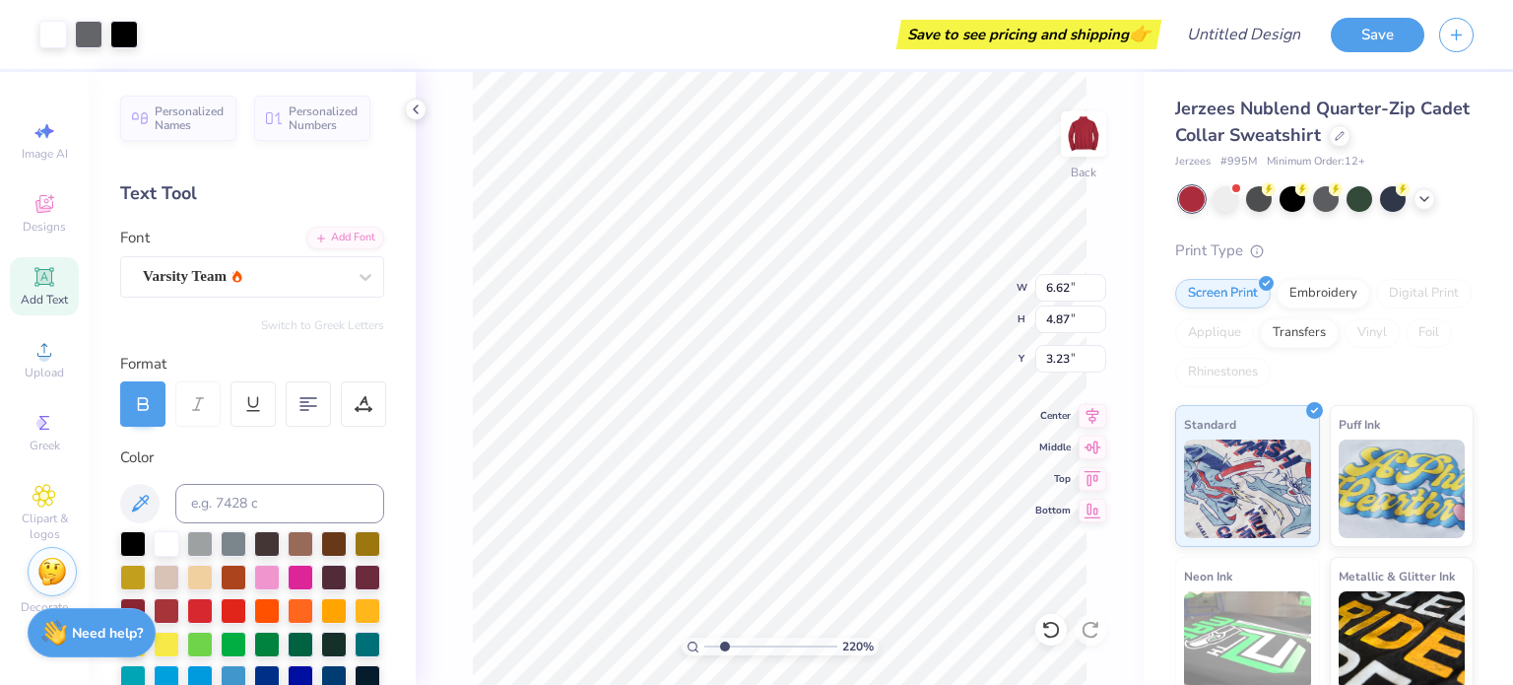
type input "3.56"
click at [26, 209] on div "Designs" at bounding box center [44, 213] width 69 height 58
type input "2.20160388349138"
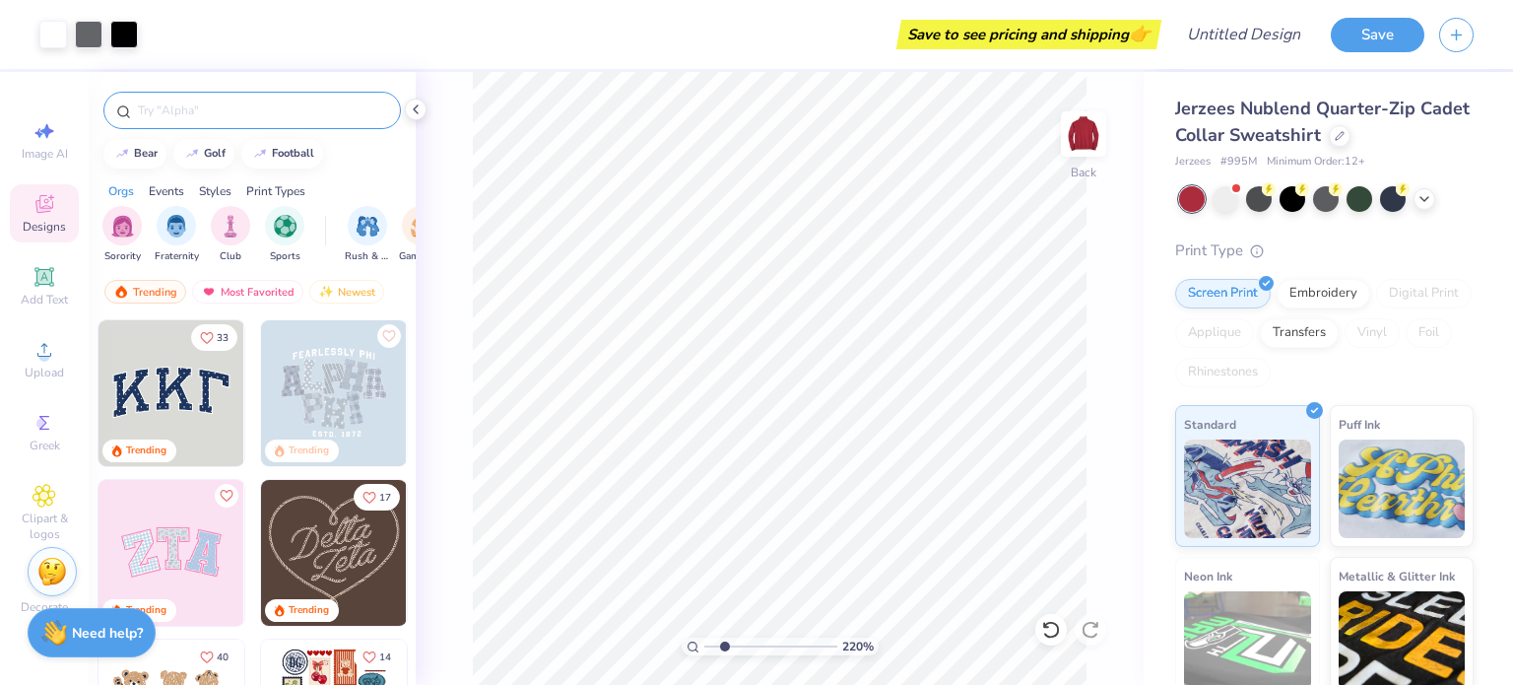
click at [176, 121] on div at bounding box center [252, 110] width 298 height 37
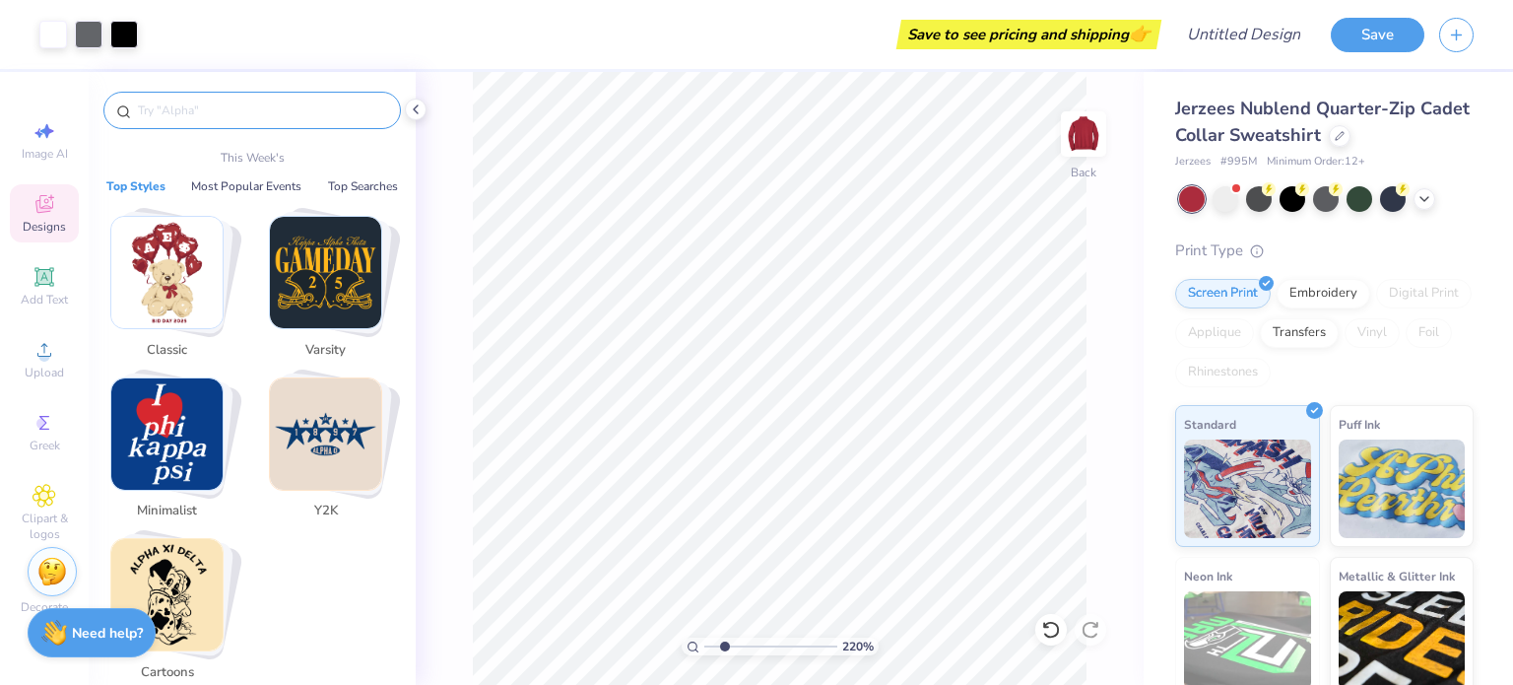
click at [177, 113] on input "text" at bounding box center [262, 110] width 252 height 20
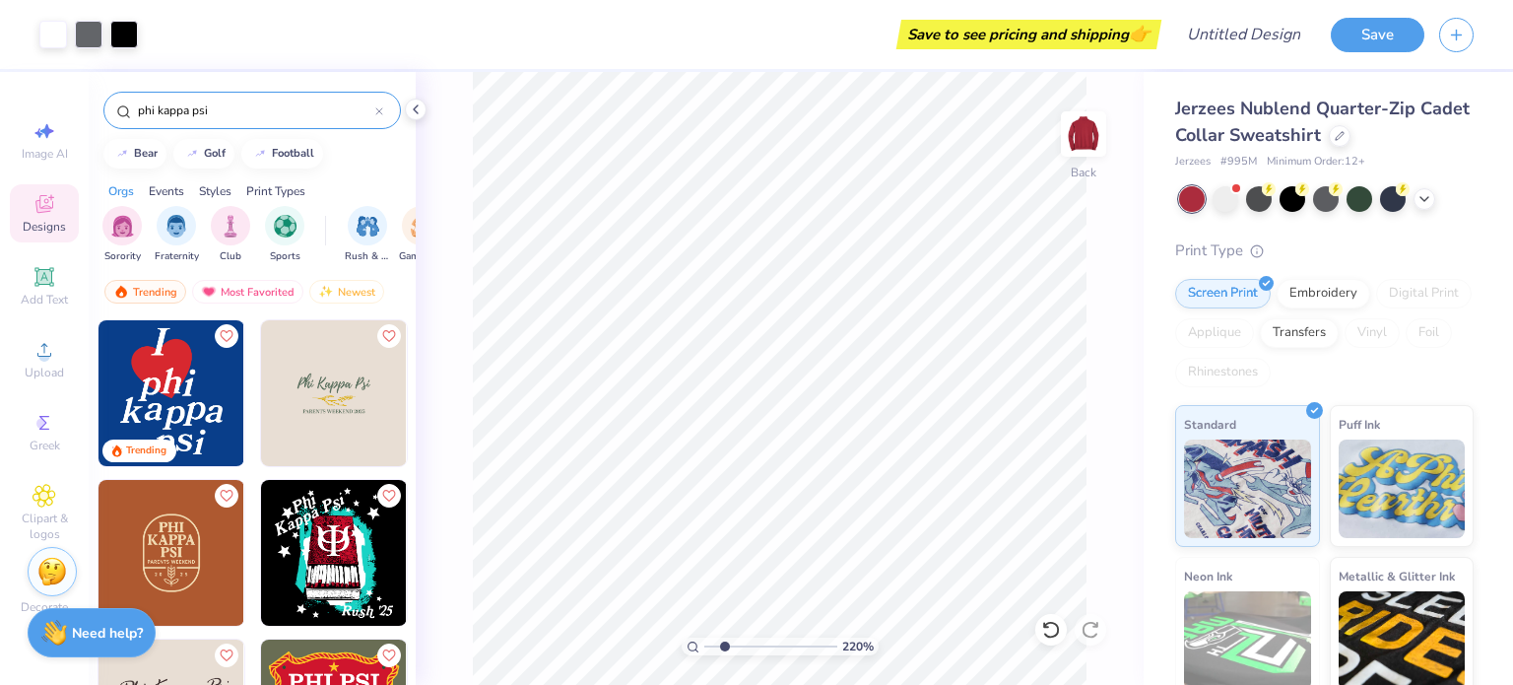
type input "phi kappa psi"
click at [48, 553] on div "Stuck? Our Art team will finish your design for free." at bounding box center [52, 568] width 49 height 49
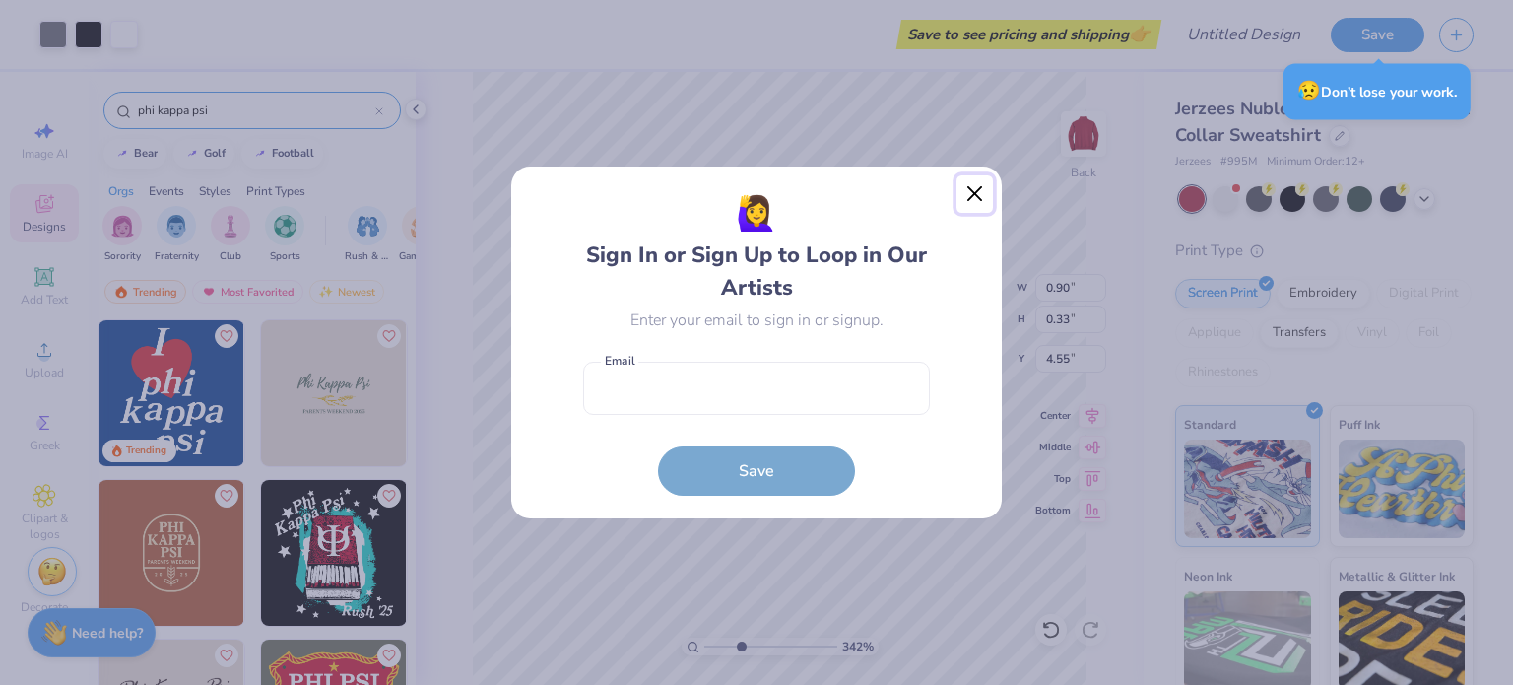
click at [982, 205] on button "Close" at bounding box center [975, 193] width 37 height 37
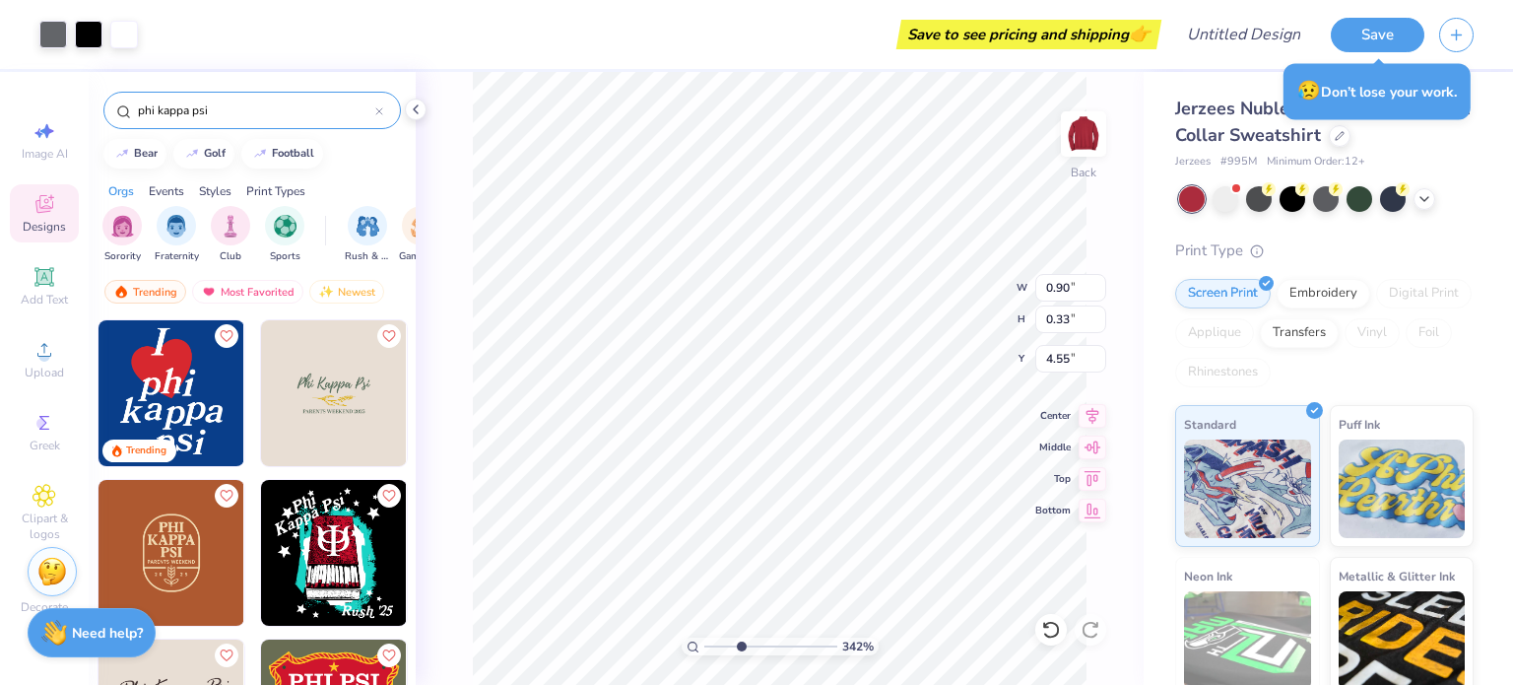
click at [53, 208] on icon at bounding box center [45, 204] width 24 height 24
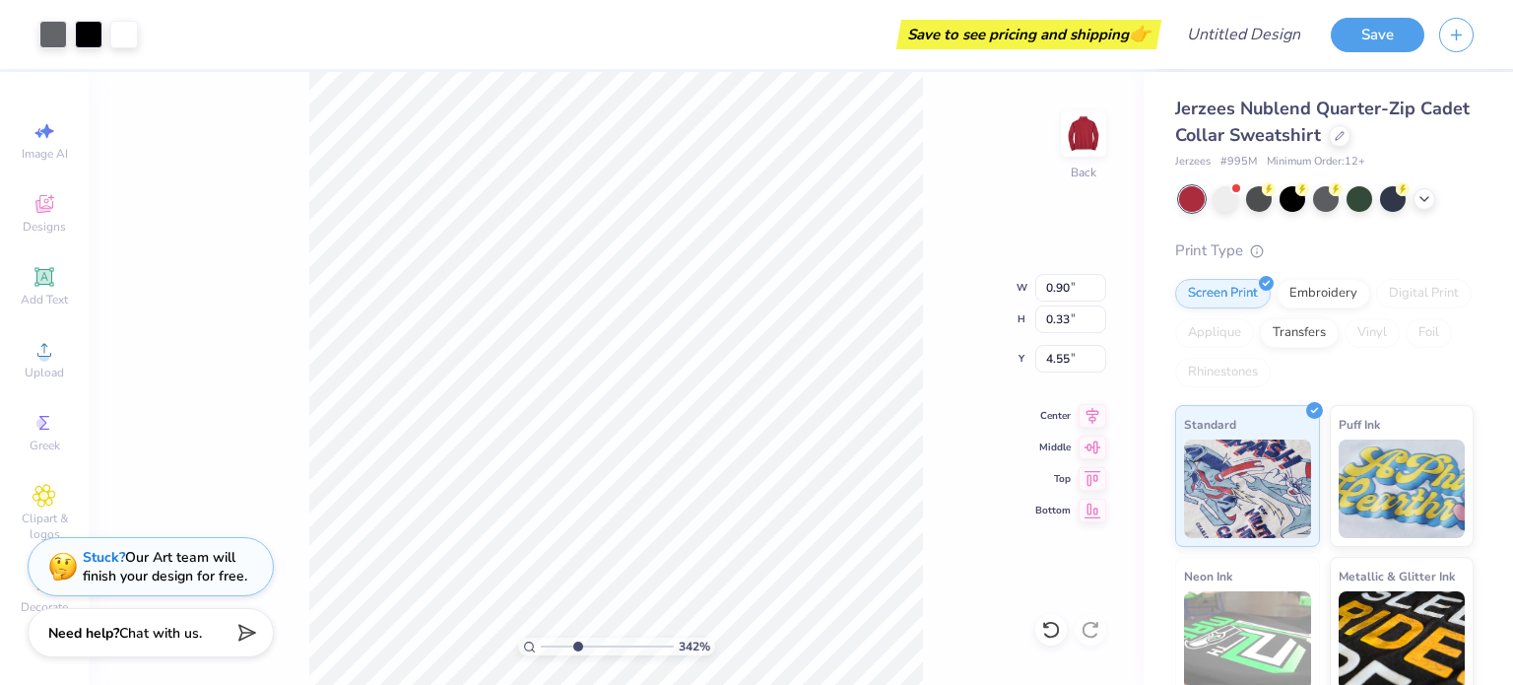
type input "3.4226057980967"
type input "6.62"
type input "4.87"
type input "3.56"
type input "4.84850765421295"
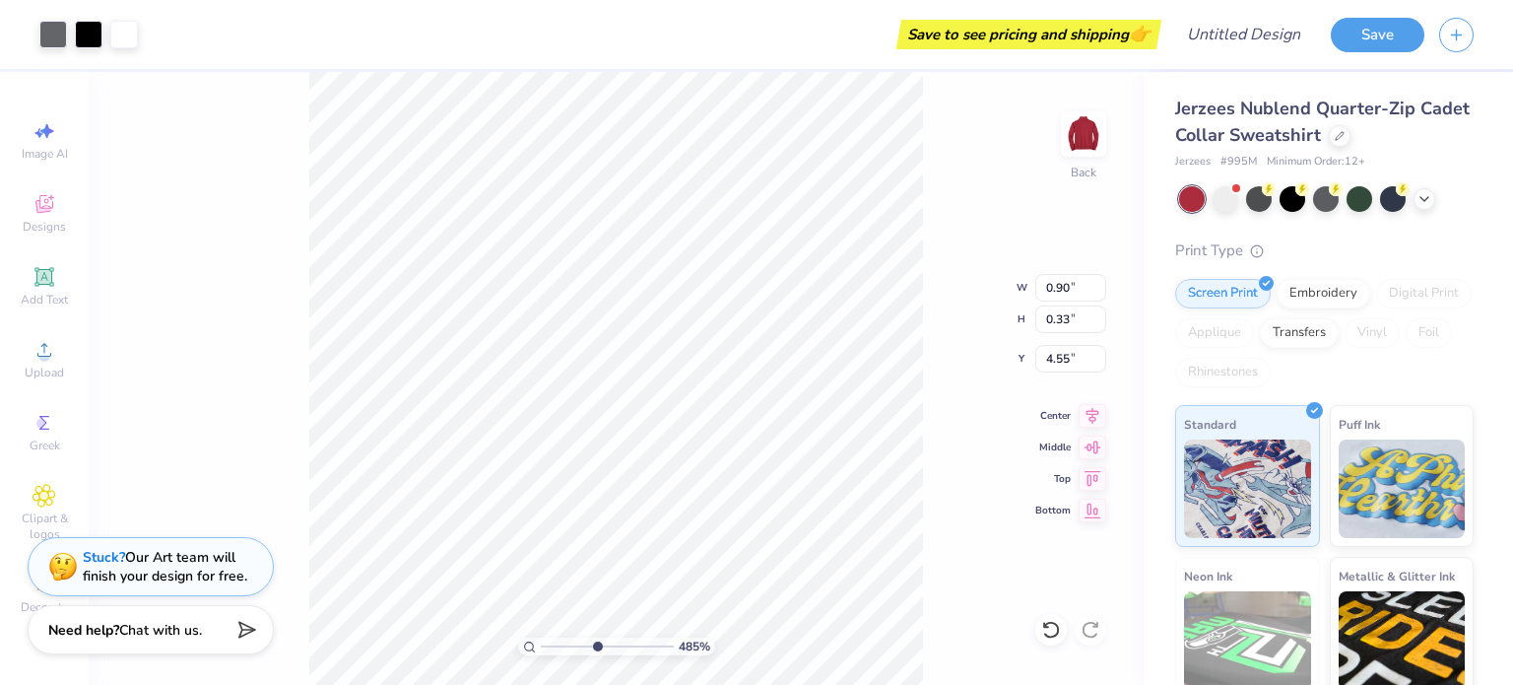
click at [202, 637] on span "Chat with us." at bounding box center [160, 630] width 83 height 19
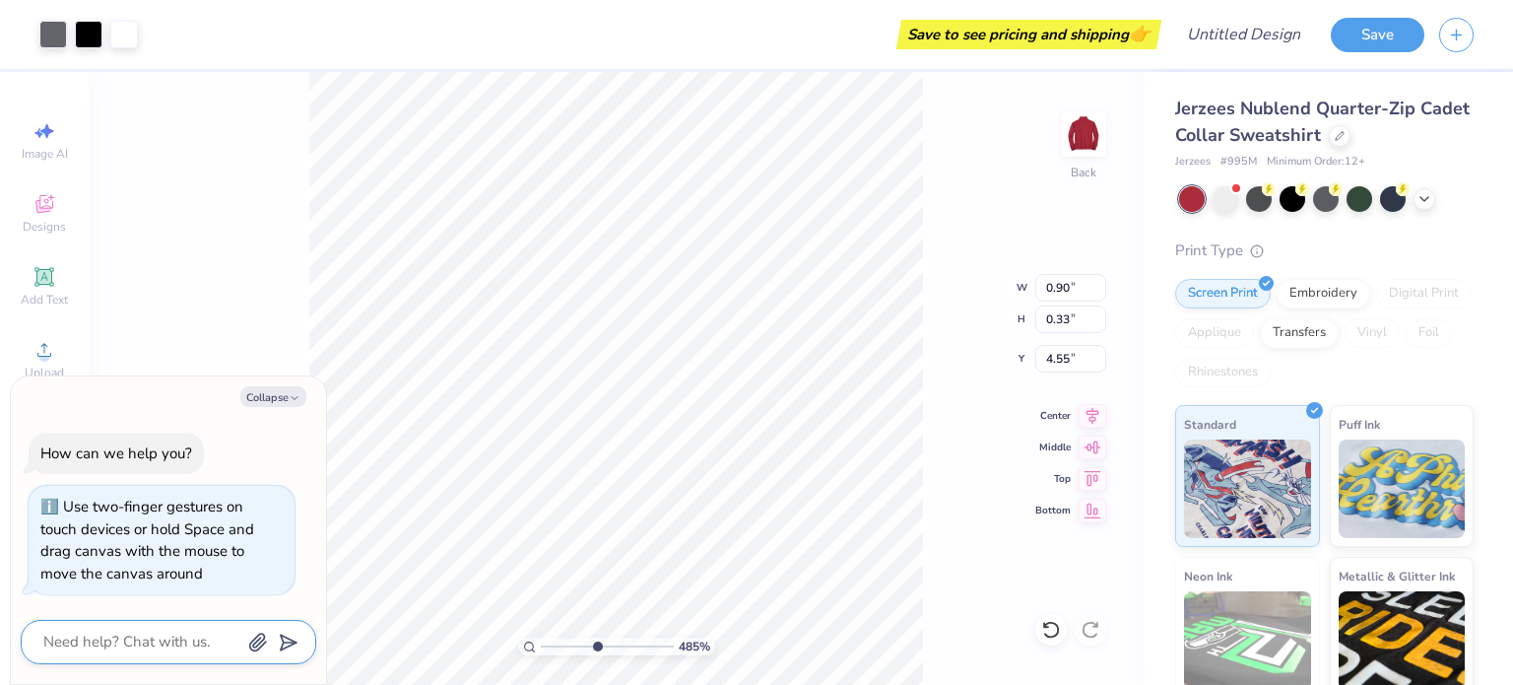
click at [187, 653] on textarea at bounding box center [141, 642] width 200 height 27
type textarea "x"
type textarea "C"
type textarea "x"
type textarea "Ca"
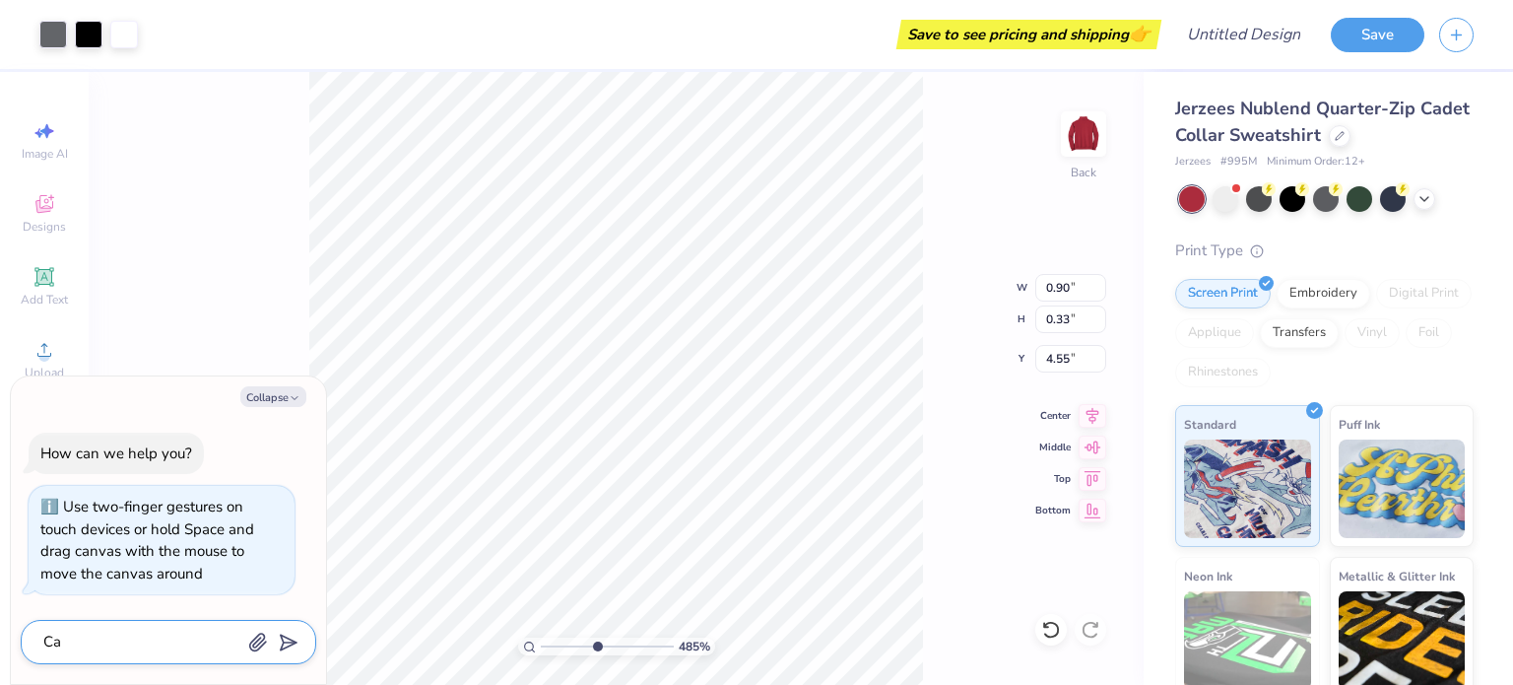
type textarea "x"
type textarea "Can"
type textarea "x"
type textarea "Can"
type textarea "x"
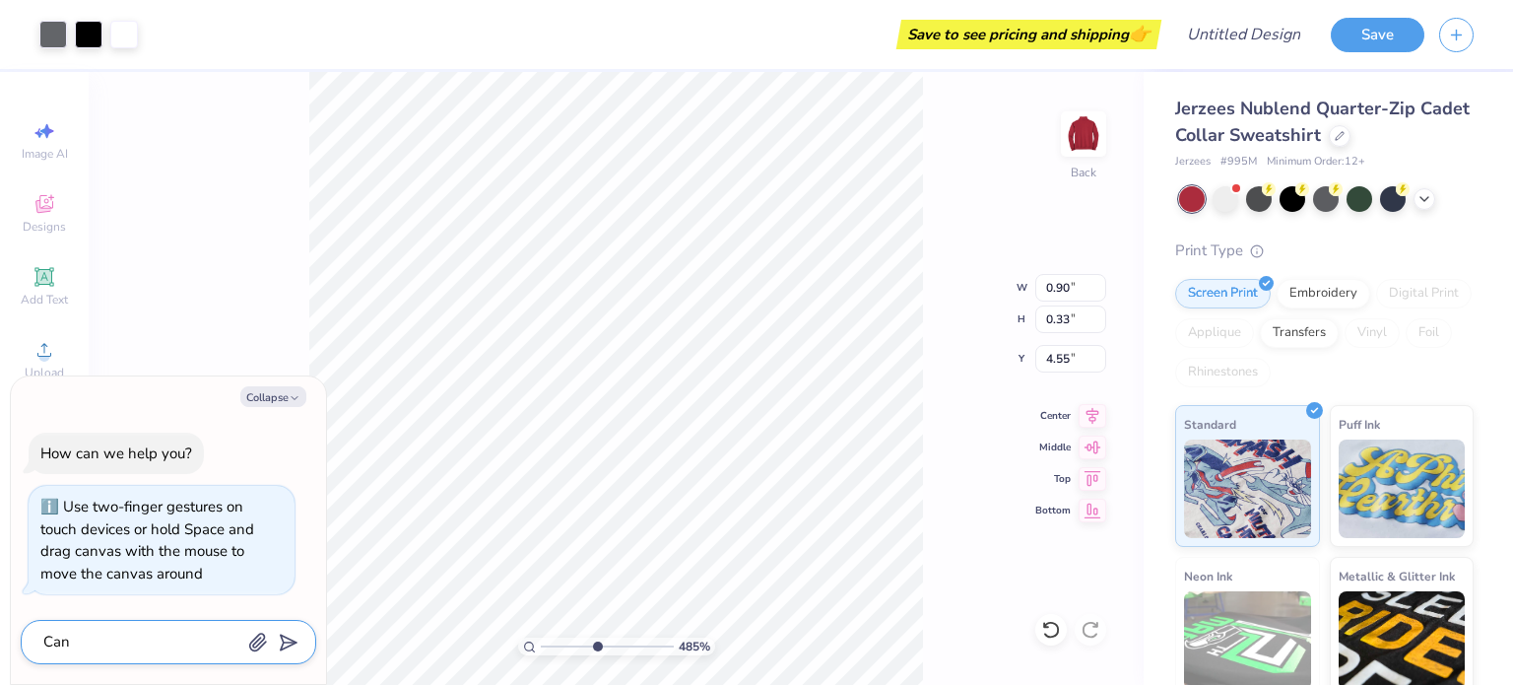
type textarea "Can y"
type textarea "x"
type textarea "Can yo"
type textarea "x"
type textarea "Can you"
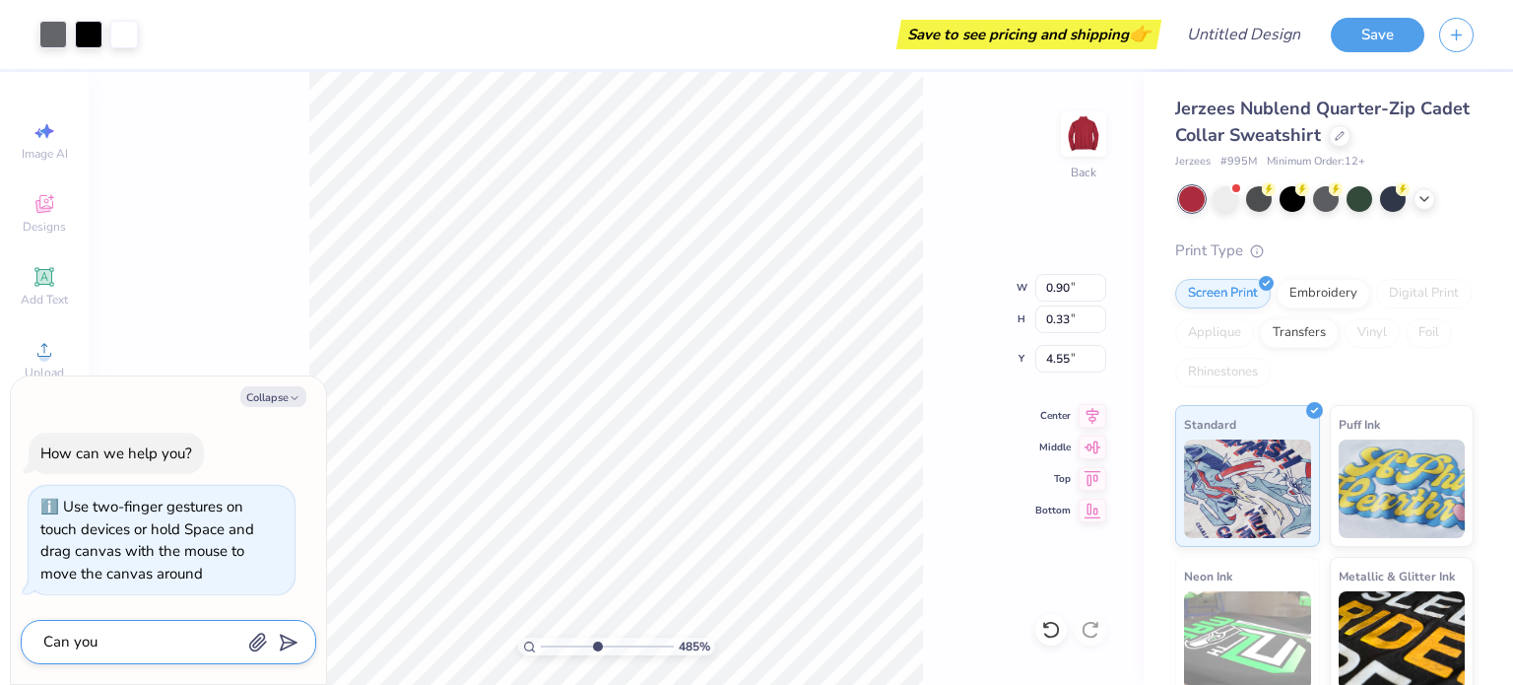
type textarea "x"
type textarea "Can you"
type textarea "x"
type textarea "Can you c"
type textarea "x"
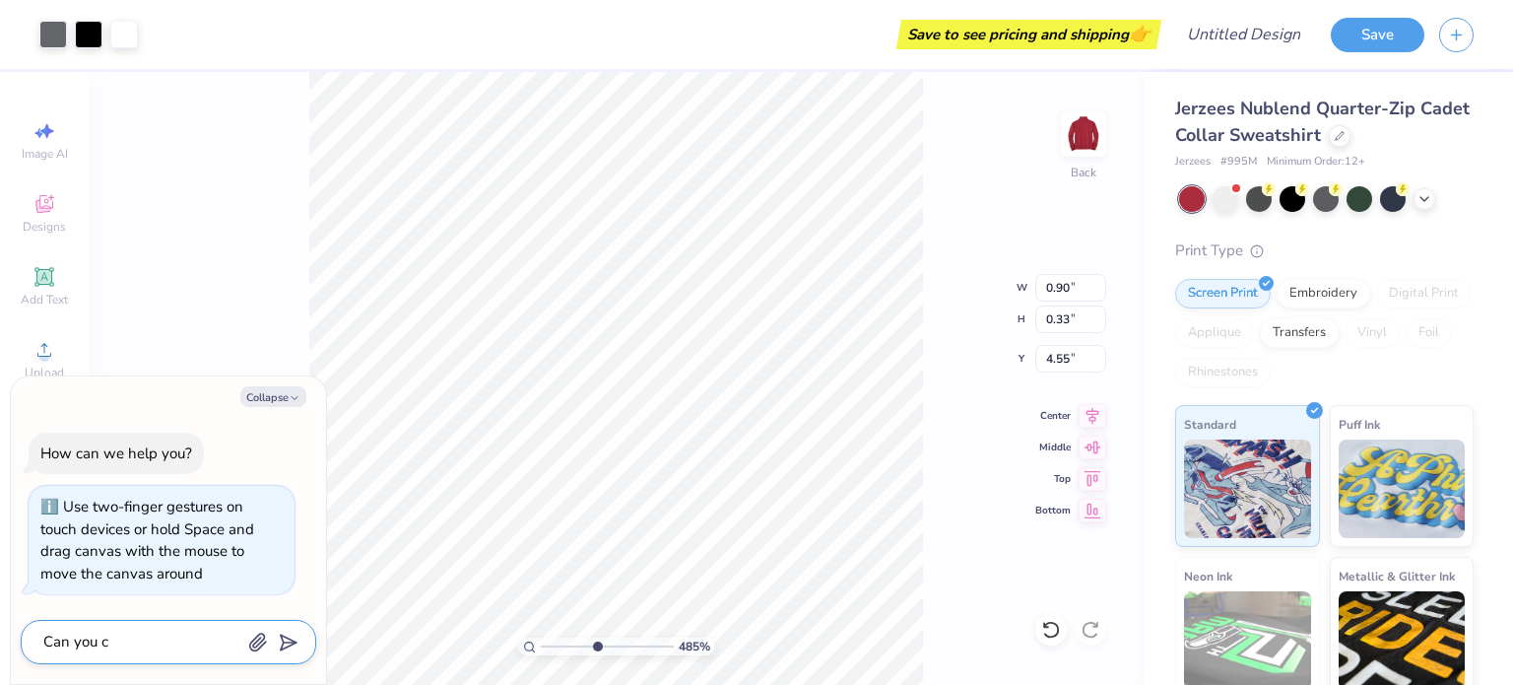
type textarea "Can you cu"
type textarea "x"
type textarea "Can you cur"
type textarea "x"
type textarea "Can you curv"
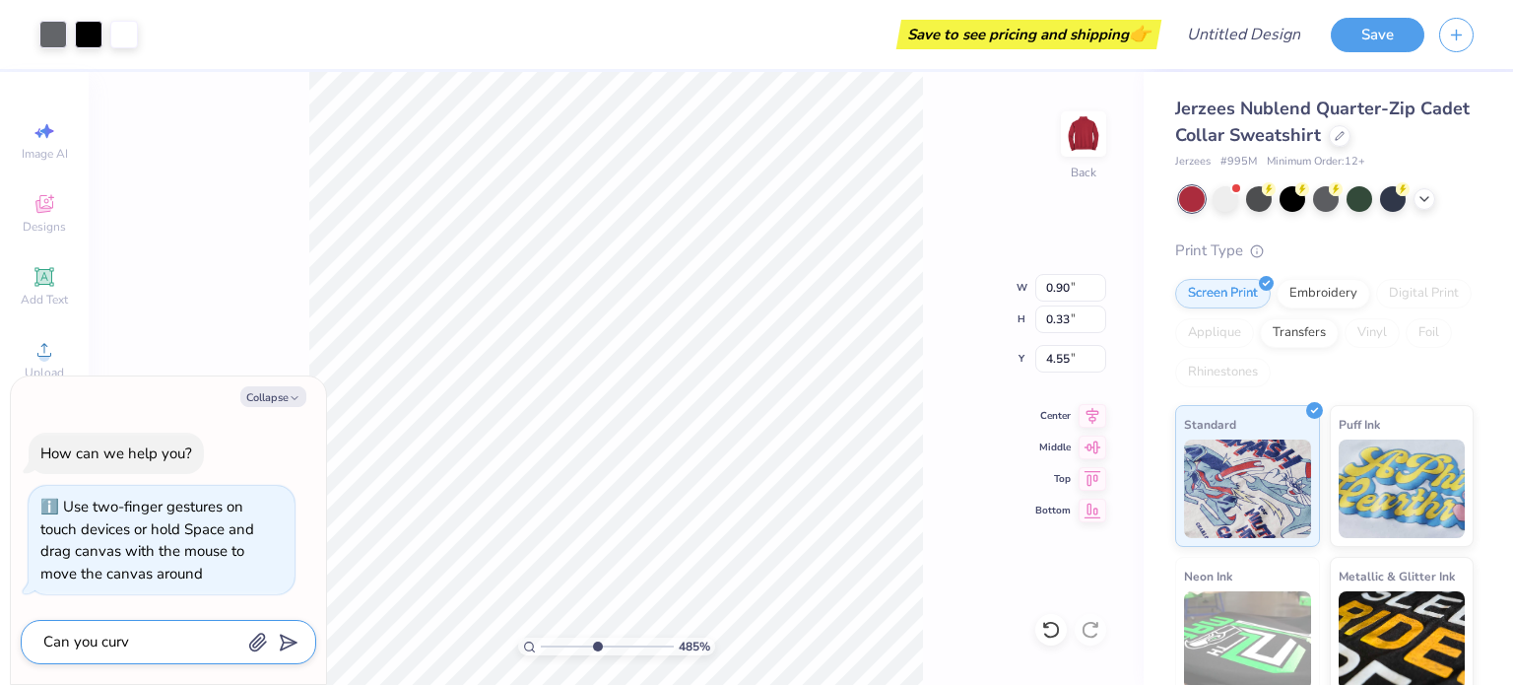
type textarea "x"
type textarea "Can you curv"
type textarea "x"
type textarea "Can you curv"
type textarea "x"
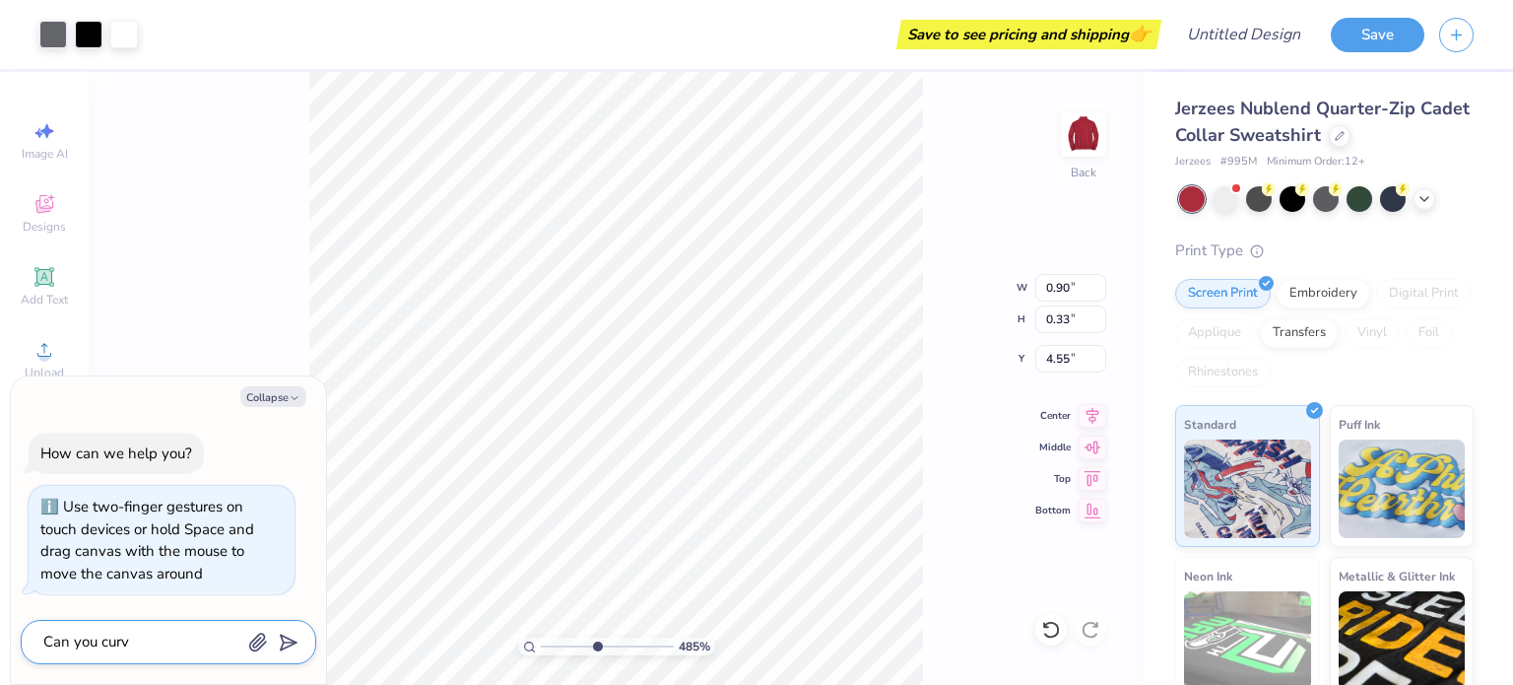
type textarea "Can you curve"
type textarea "x"
type textarea "Can you curve"
type textarea "x"
type textarea "Can you curve t"
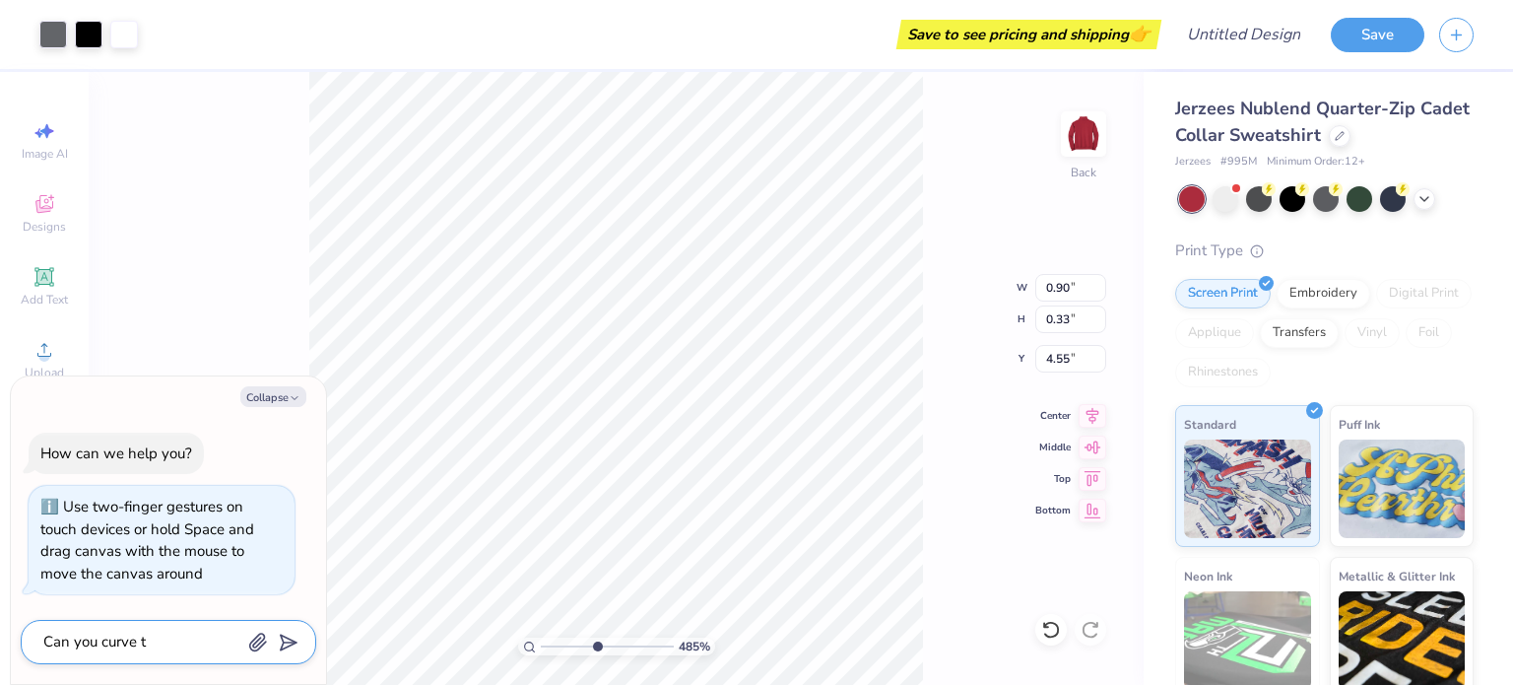
type textarea "x"
type textarea "Can you curve th"
type textarea "x"
type textarea "Can you curve the"
type textarea "x"
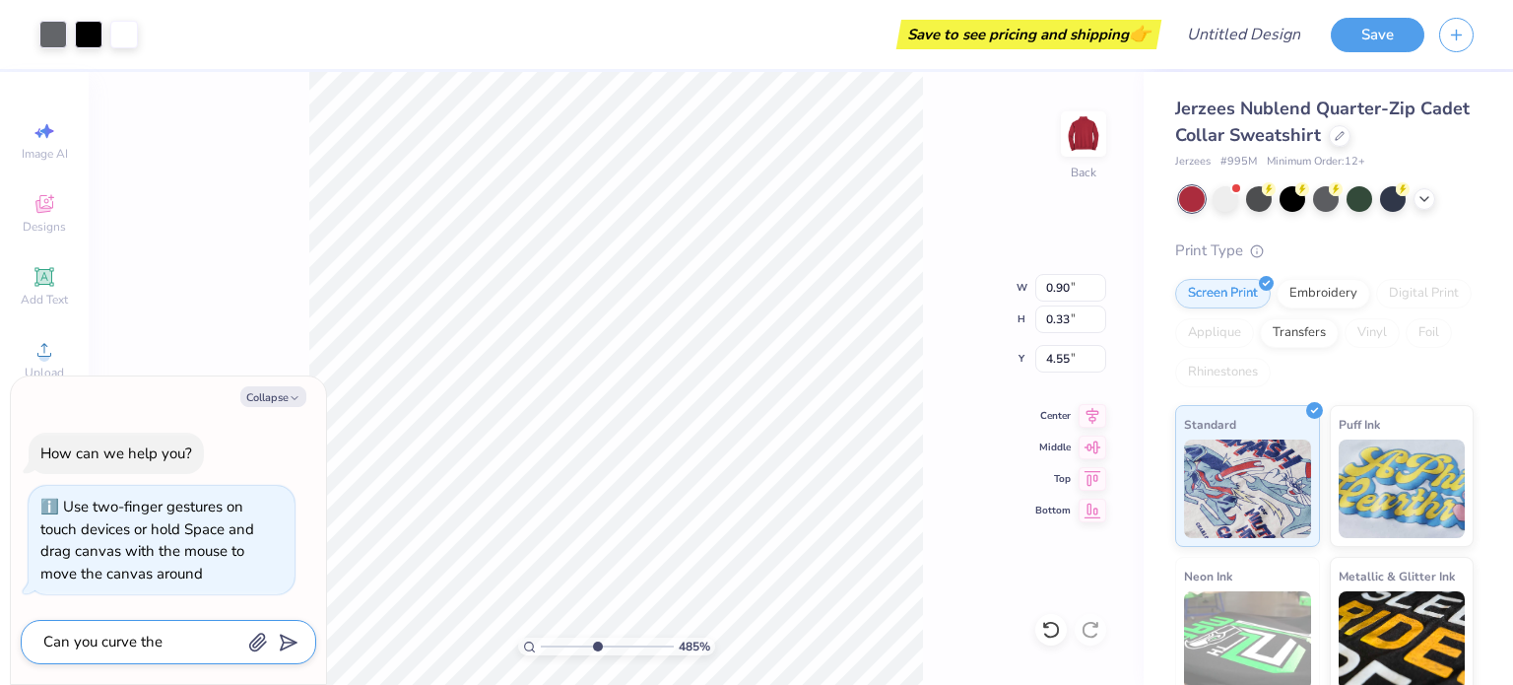
type textarea "Can you curve the p"
type textarea "x"
type textarea "Can you curve the ph"
type textarea "x"
type textarea "Can you curve the phi"
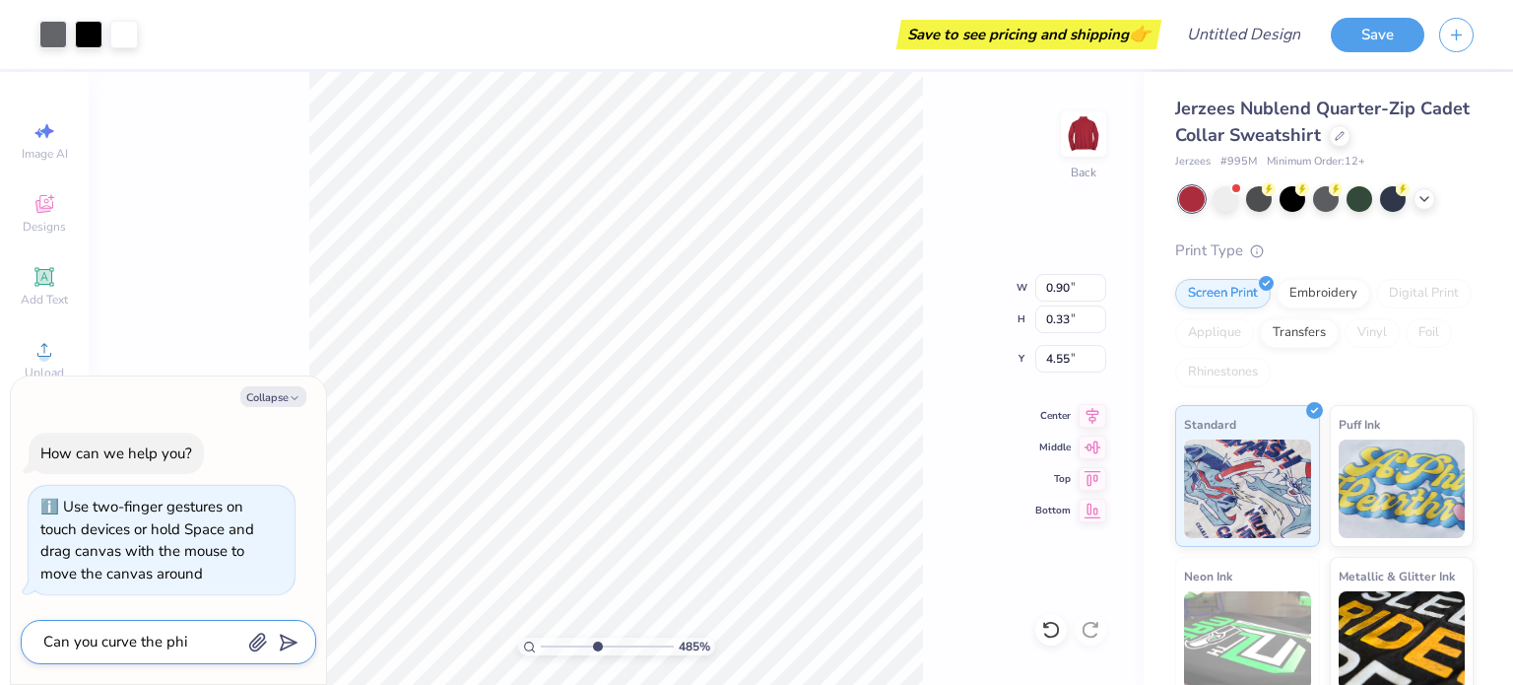
type textarea "x"
type textarea "Can you curve the phi"
type textarea "x"
type textarea "Can you curve the phi k"
type textarea "x"
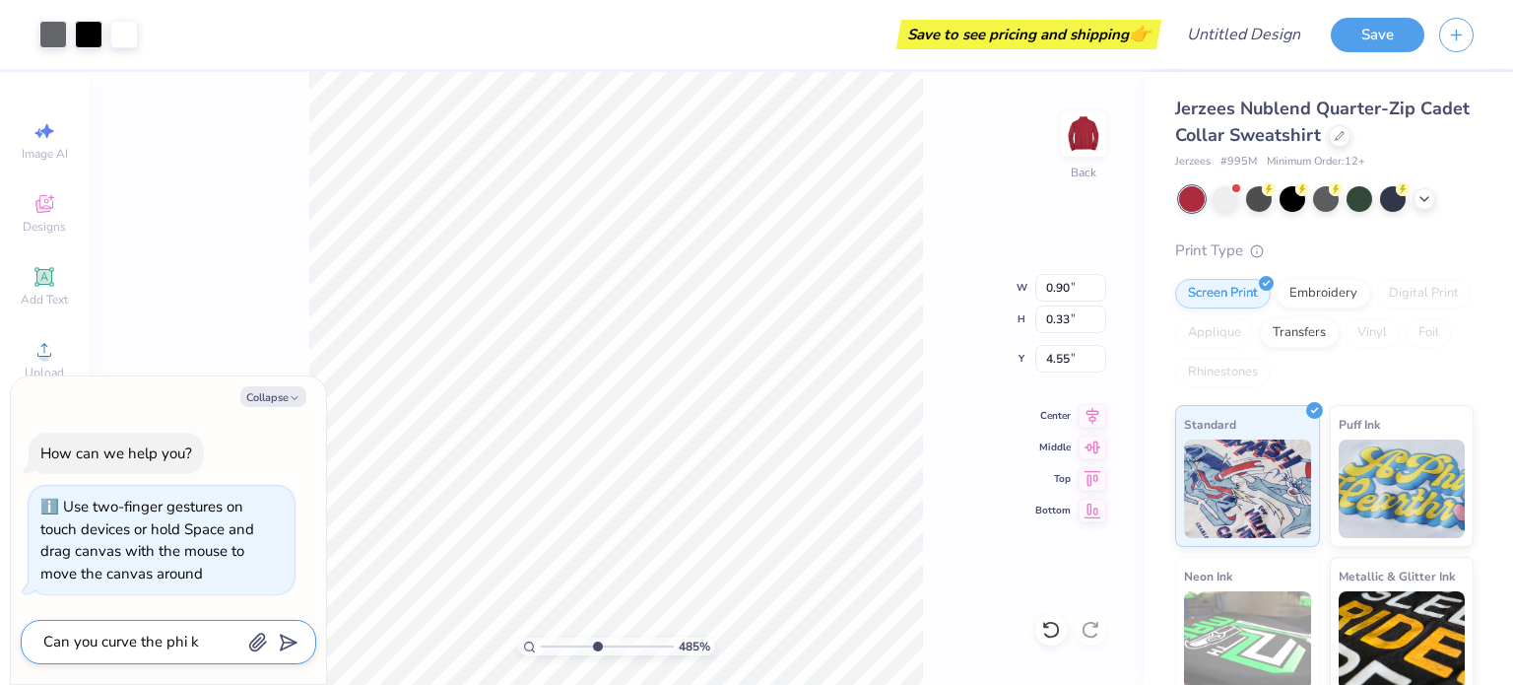
type textarea "Can you curve the phi ka"
type textarea "x"
type textarea "Can you curve the phi kap"
type textarea "x"
type textarea "Can you curve the phi [PERSON_NAME]"
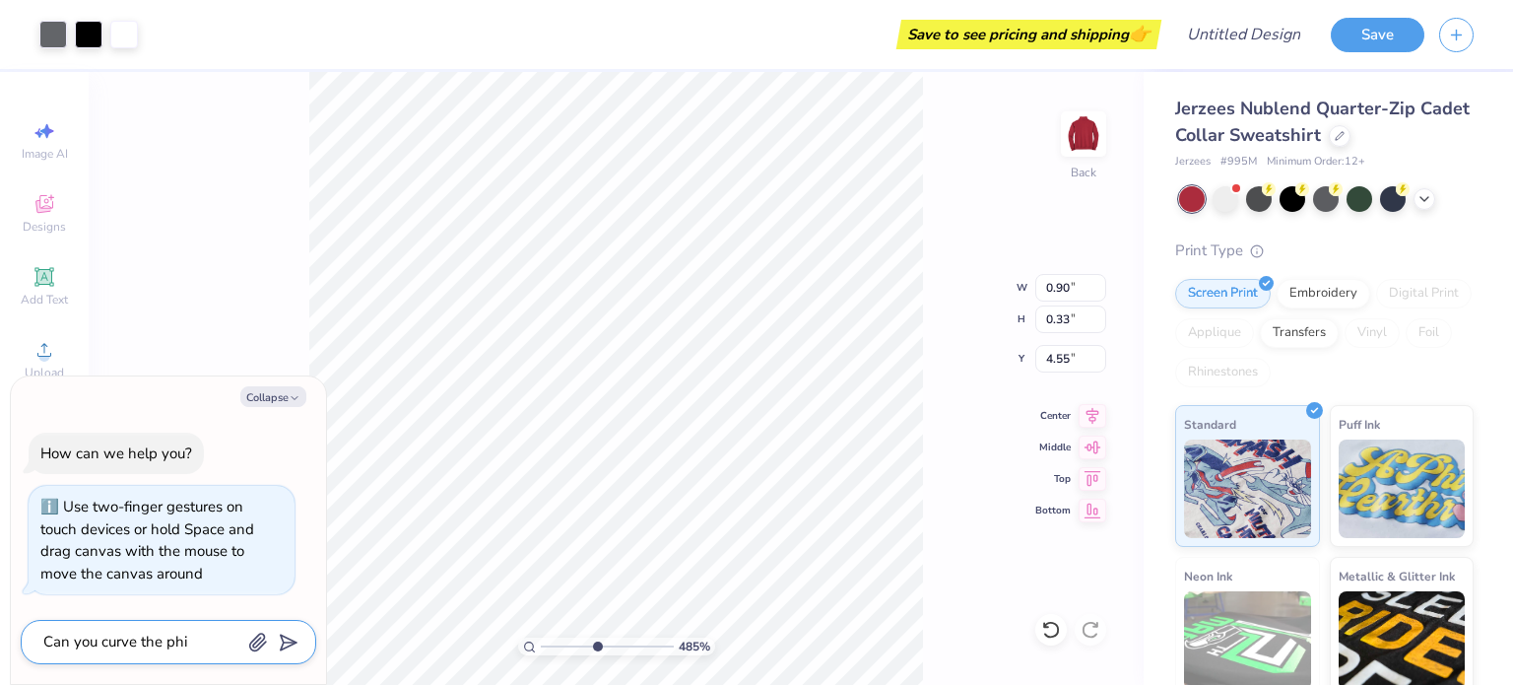
type textarea "x"
type textarea "Can you curve the phi kappa"
type textarea "x"
type textarea "Can you curve the phi kappa"
type textarea "x"
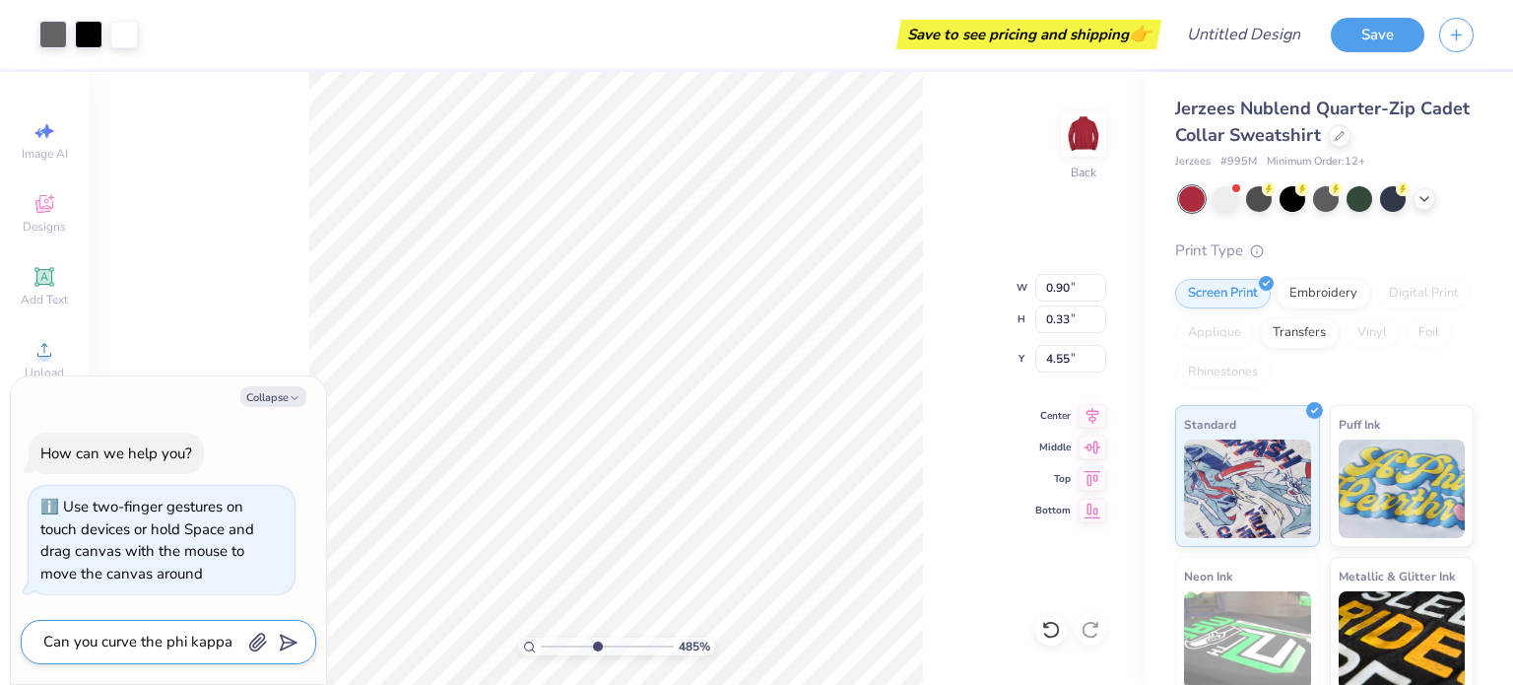
type textarea "Can you curve the phi kappa p"
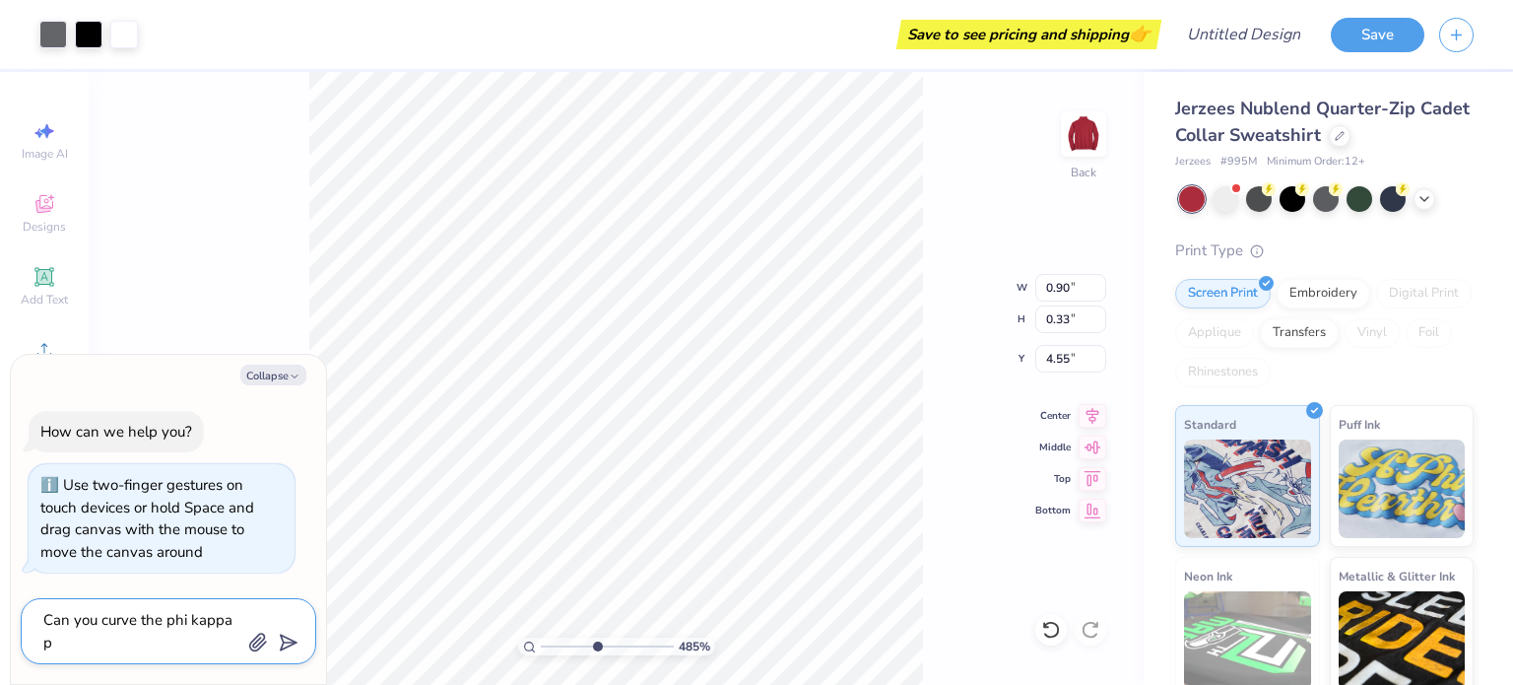
type textarea "x"
type textarea "Can you curve the phi kappa ps"
type textarea "x"
type textarea "Can you curve the phi kappa psi"
type textarea "x"
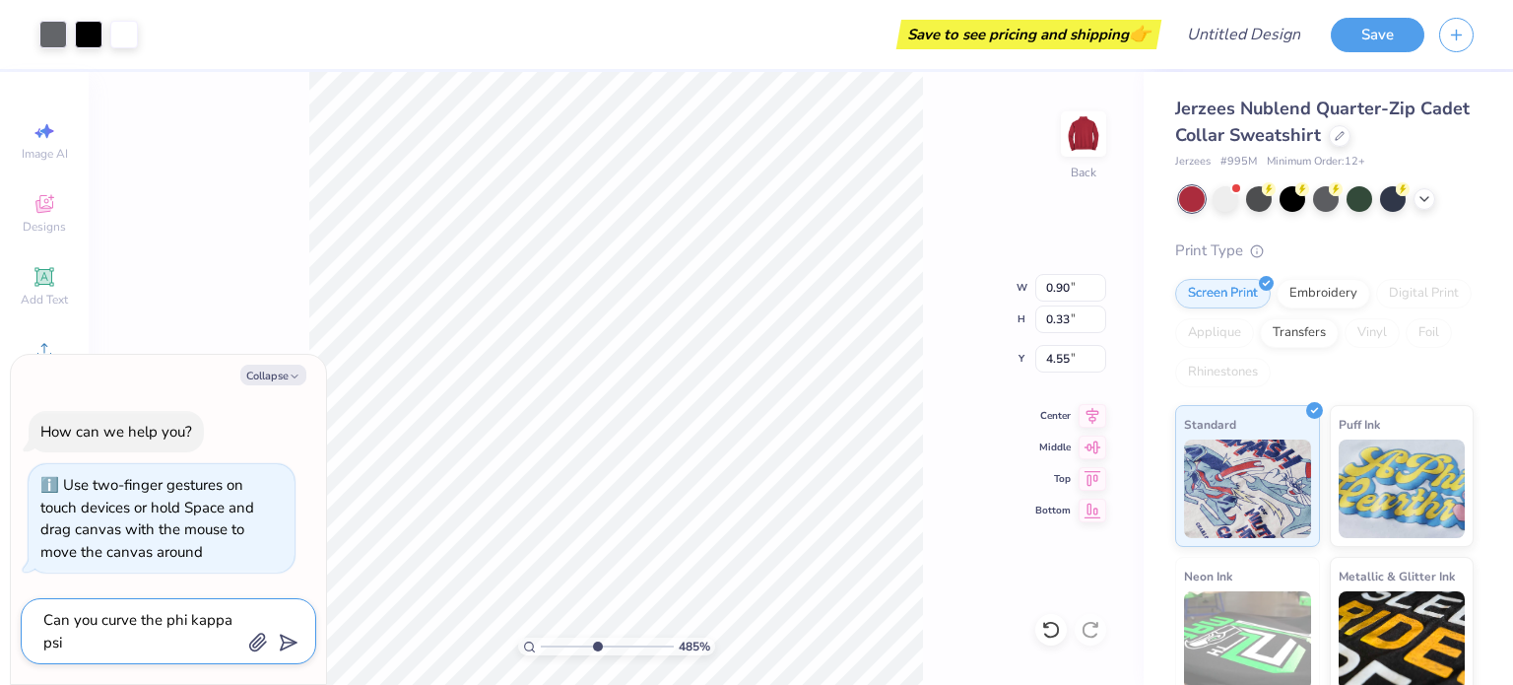
type textarea "Can you curve the phi kappa psi"
type textarea "x"
type textarea "Can you curve the phi kappa psi g"
type textarea "x"
type textarea "Can you curve the phi kappa psi gr"
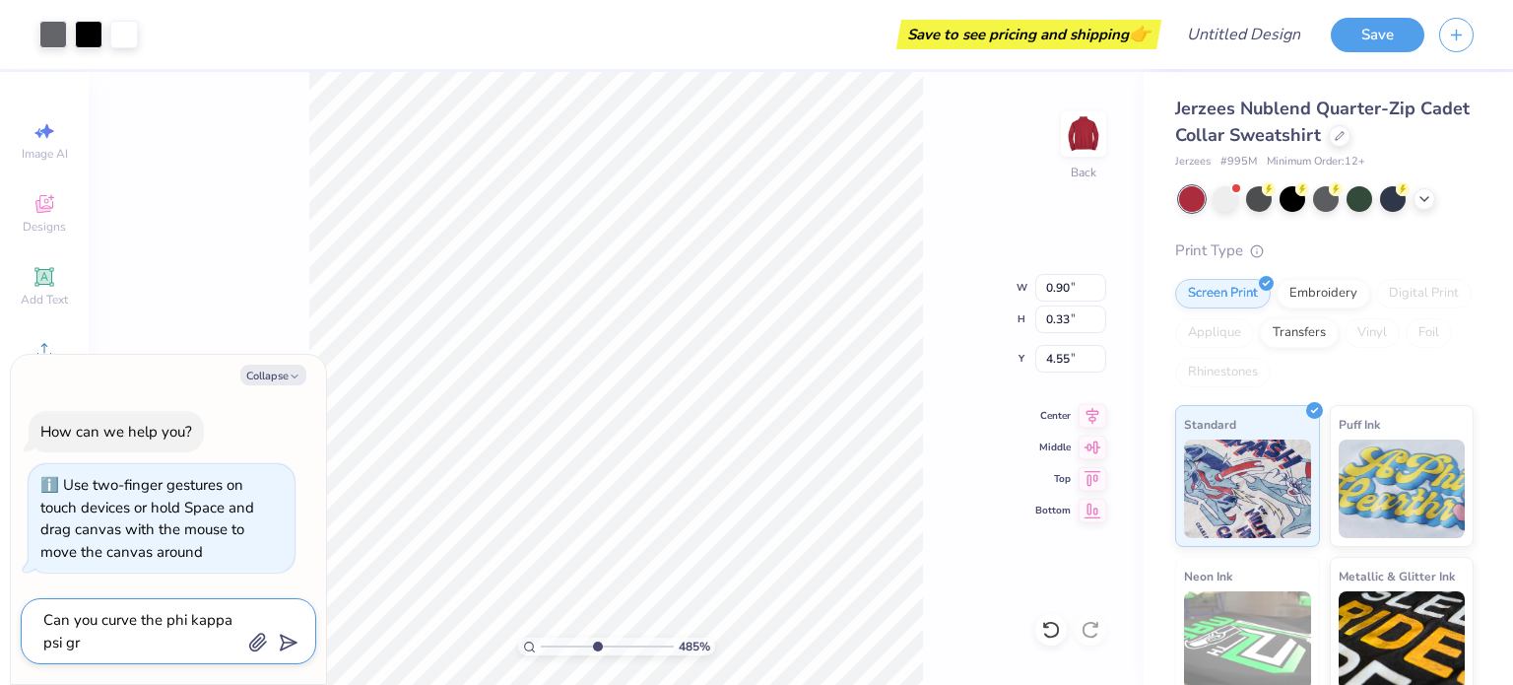
type textarea "x"
type textarea "Can you curve the phi kappa psi gre"
type textarea "x"
type textarea "Can you curve the phi kappa psi gree"
type textarea "x"
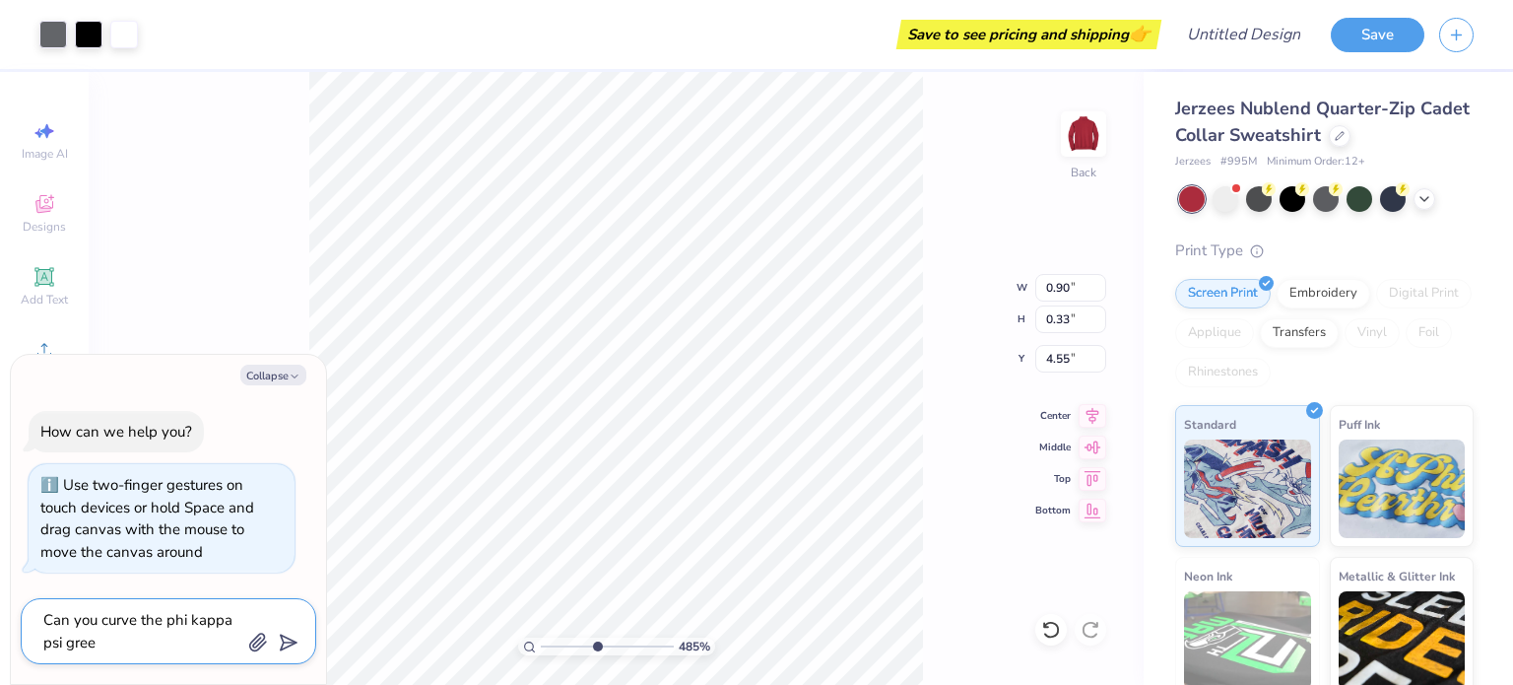
type textarea "Can you curve the phi kappa psi greek"
type textarea "x"
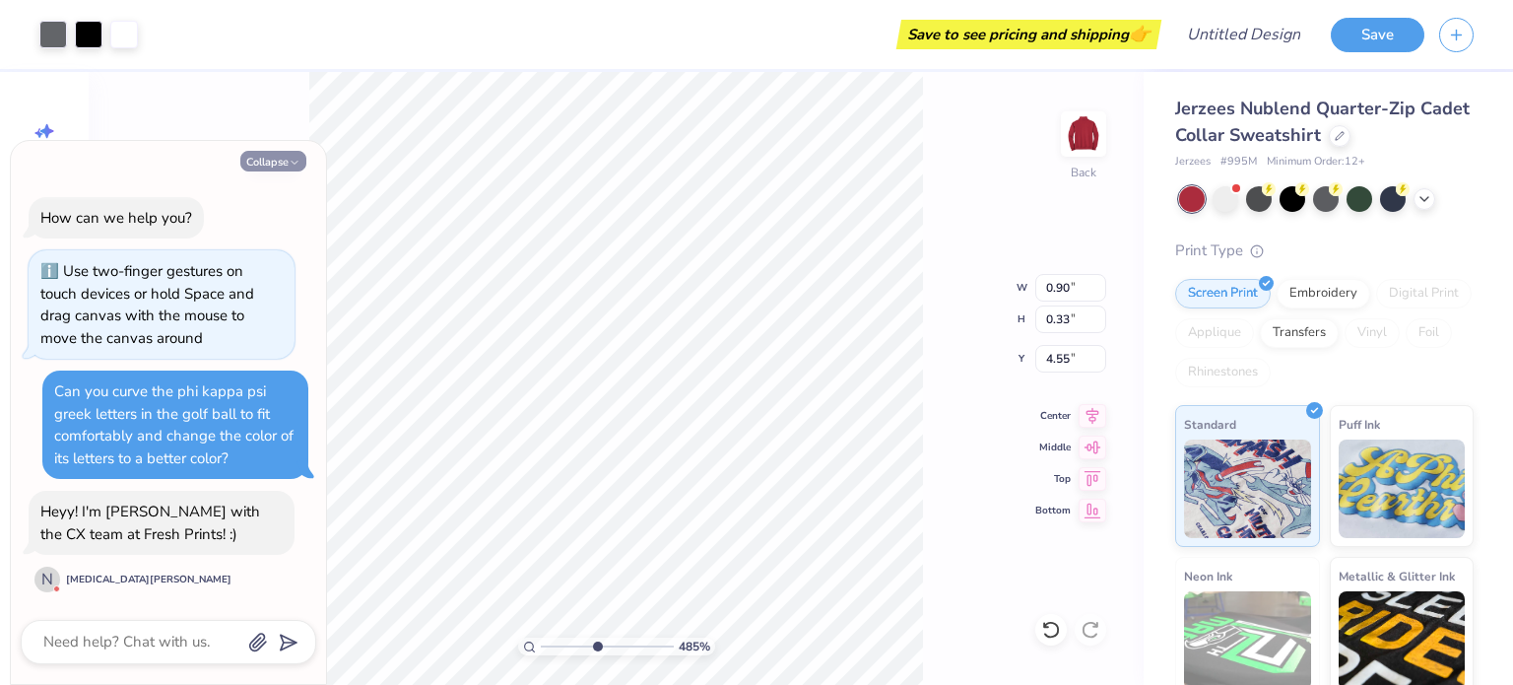
click at [265, 157] on button "Collapse" at bounding box center [273, 161] width 66 height 21
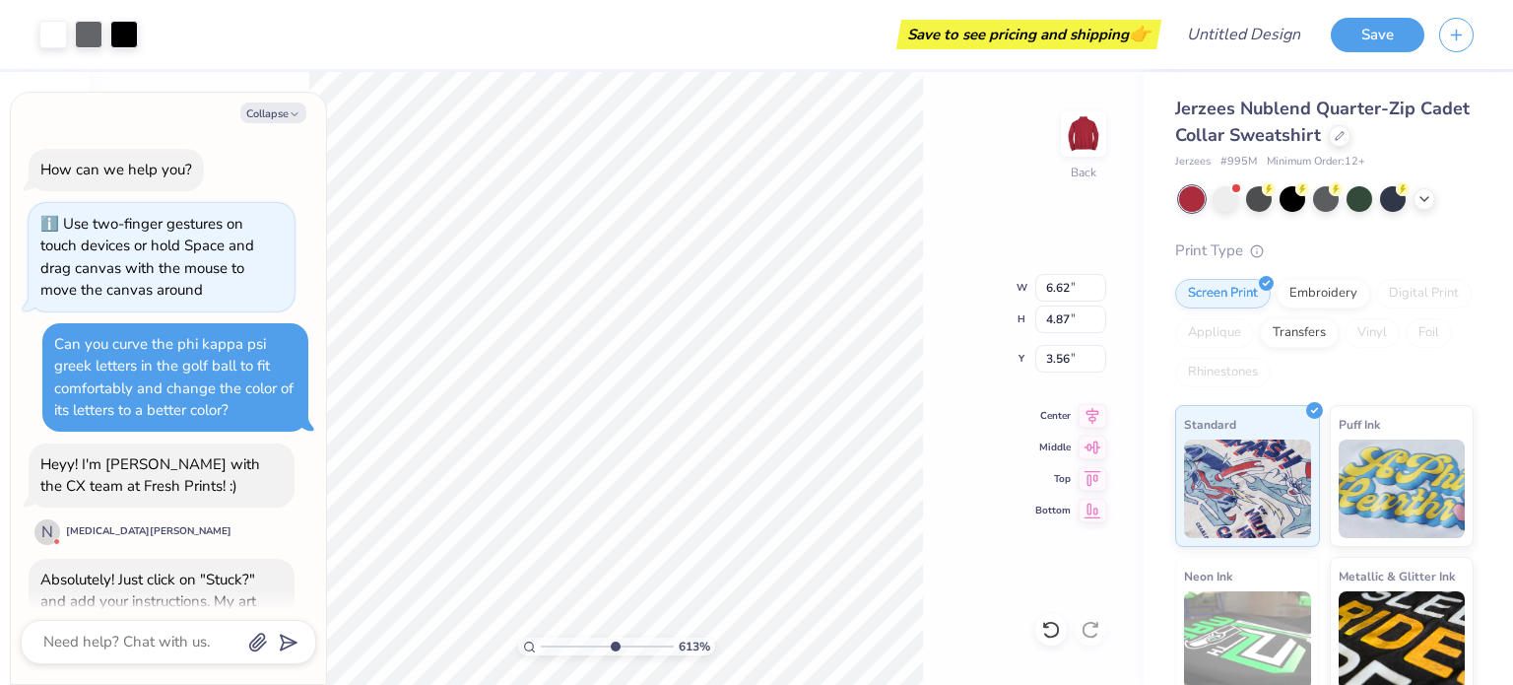
scroll to position [89, 0]
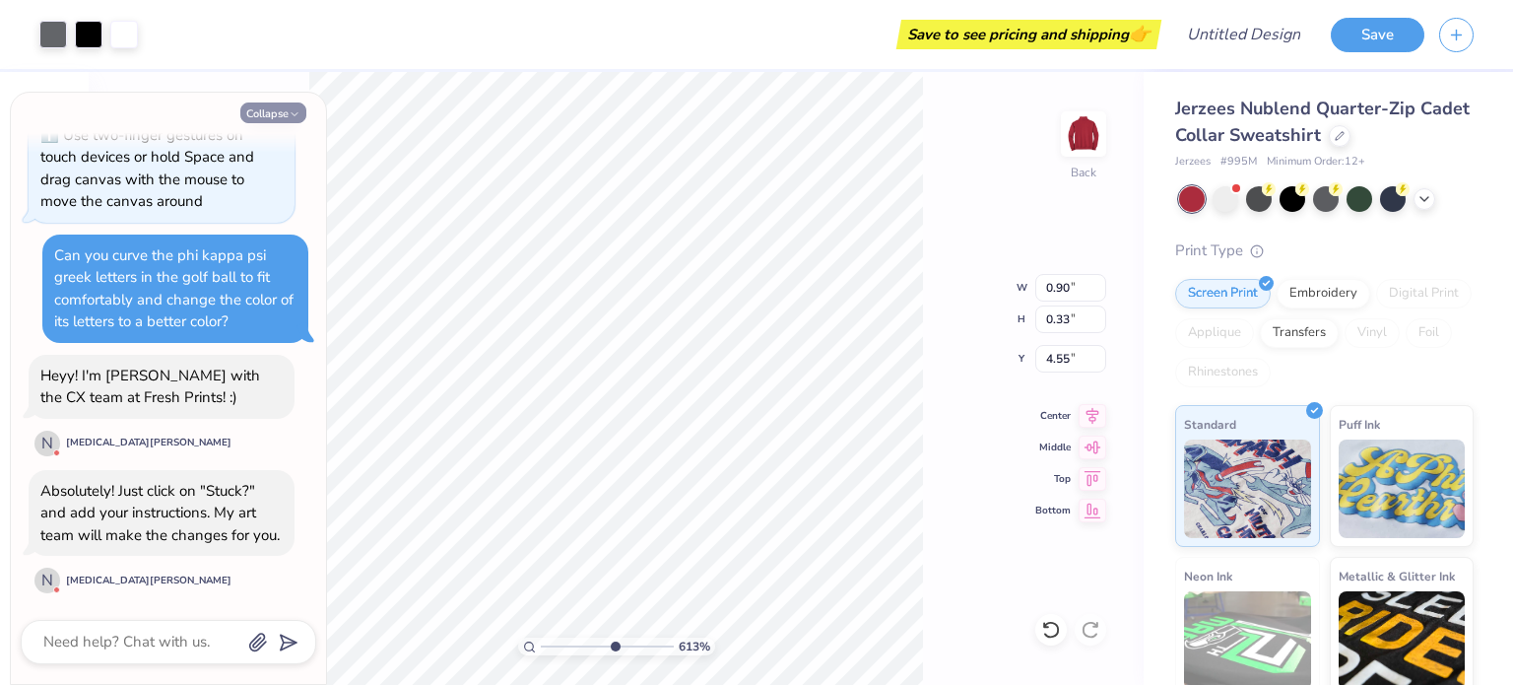
click at [282, 117] on button "Collapse" at bounding box center [273, 112] width 66 height 21
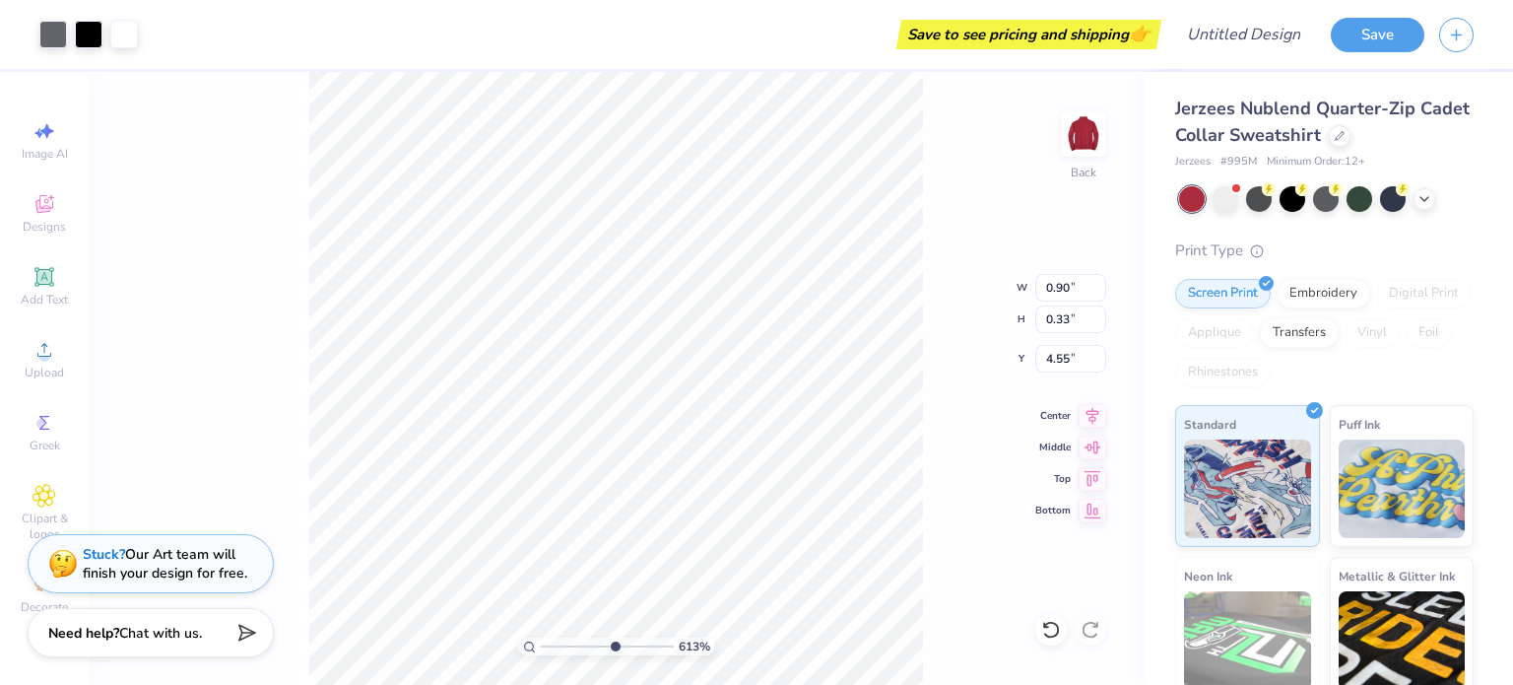
click at [93, 556] on strong "Stuck?" at bounding box center [104, 554] width 42 height 19
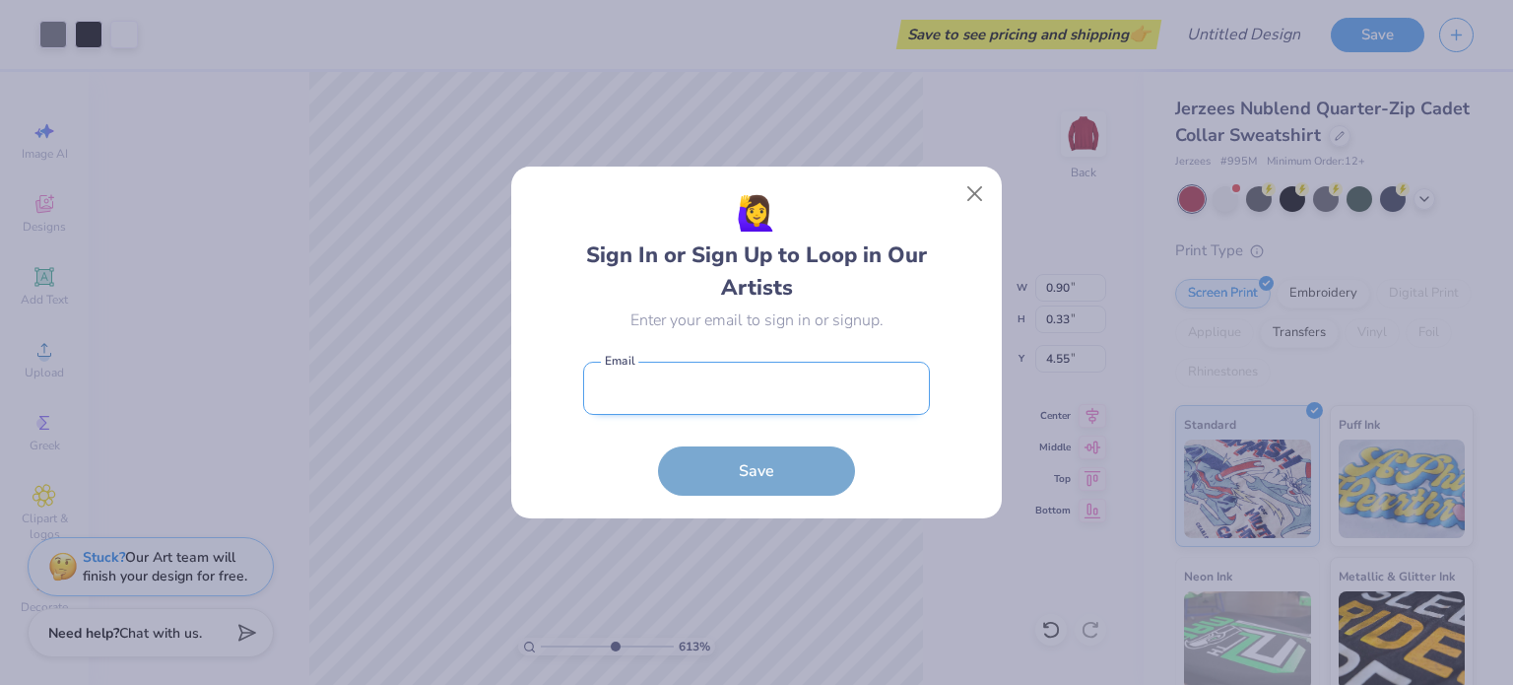
click at [721, 393] on input "email" at bounding box center [756, 389] width 347 height 54
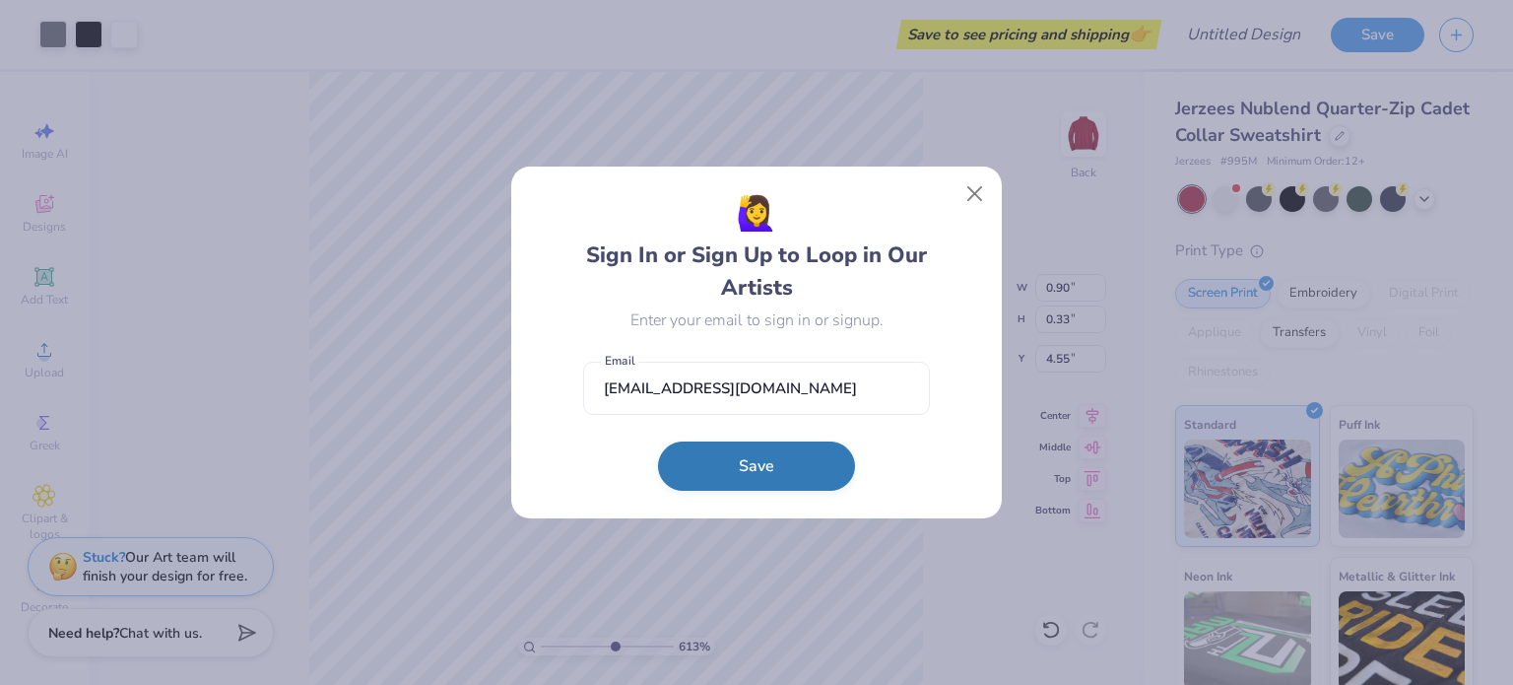
click at [720, 476] on button "Save" at bounding box center [756, 465] width 197 height 49
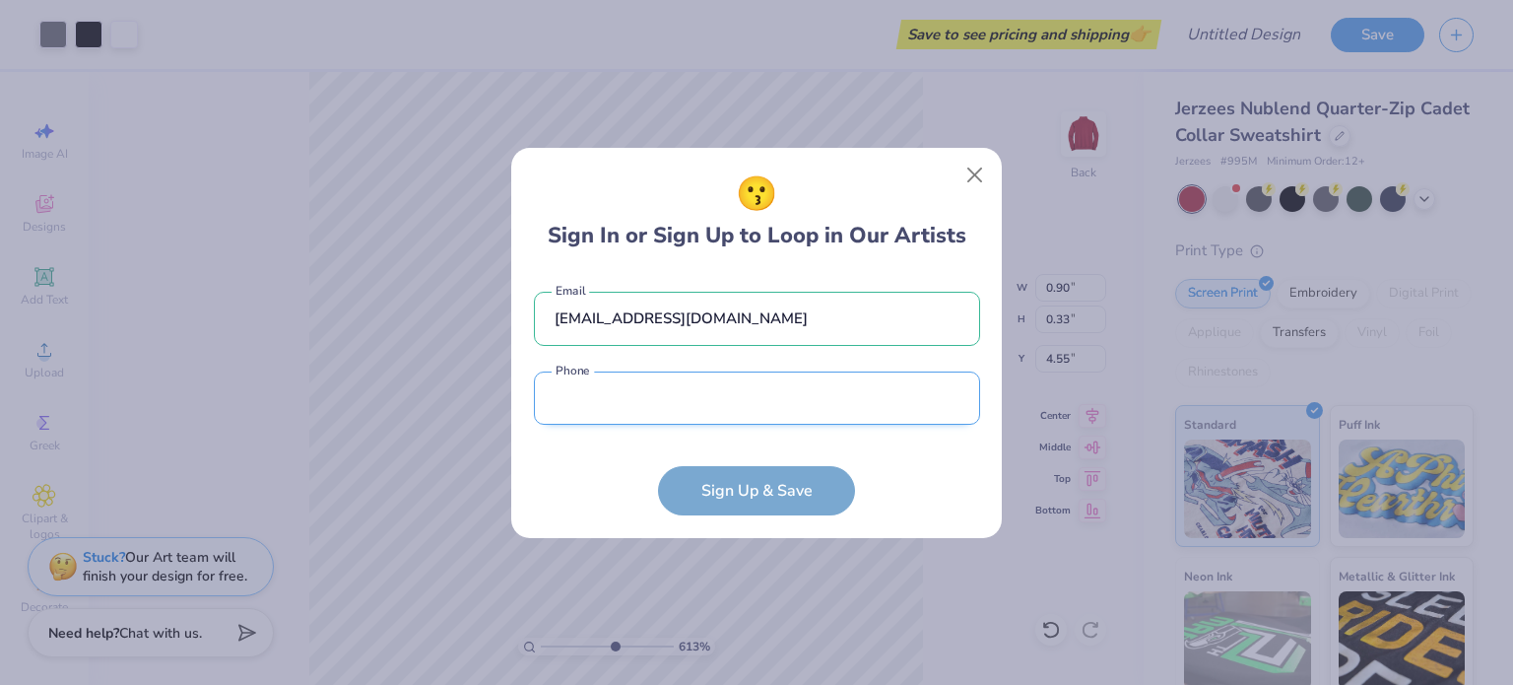
click at [717, 396] on input "tel" at bounding box center [757, 398] width 446 height 54
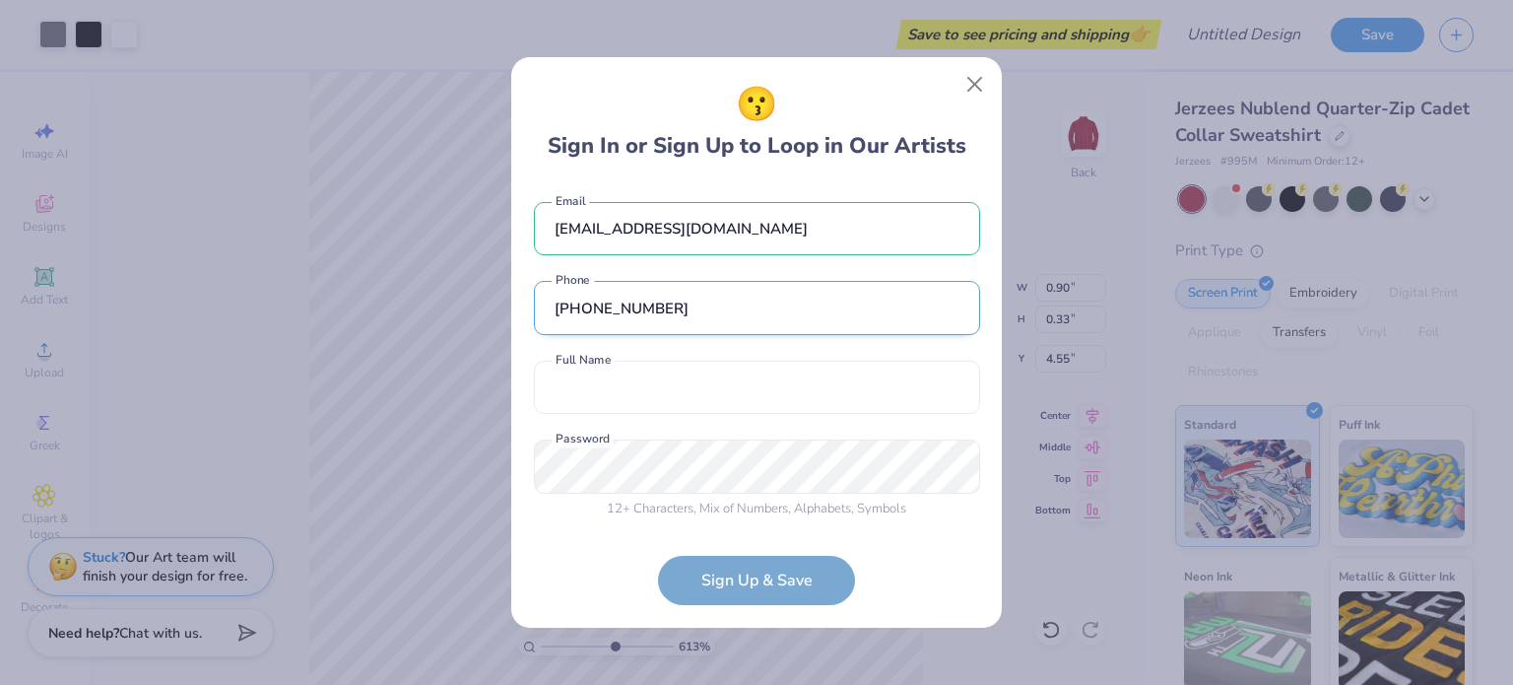
scroll to position [3, 0]
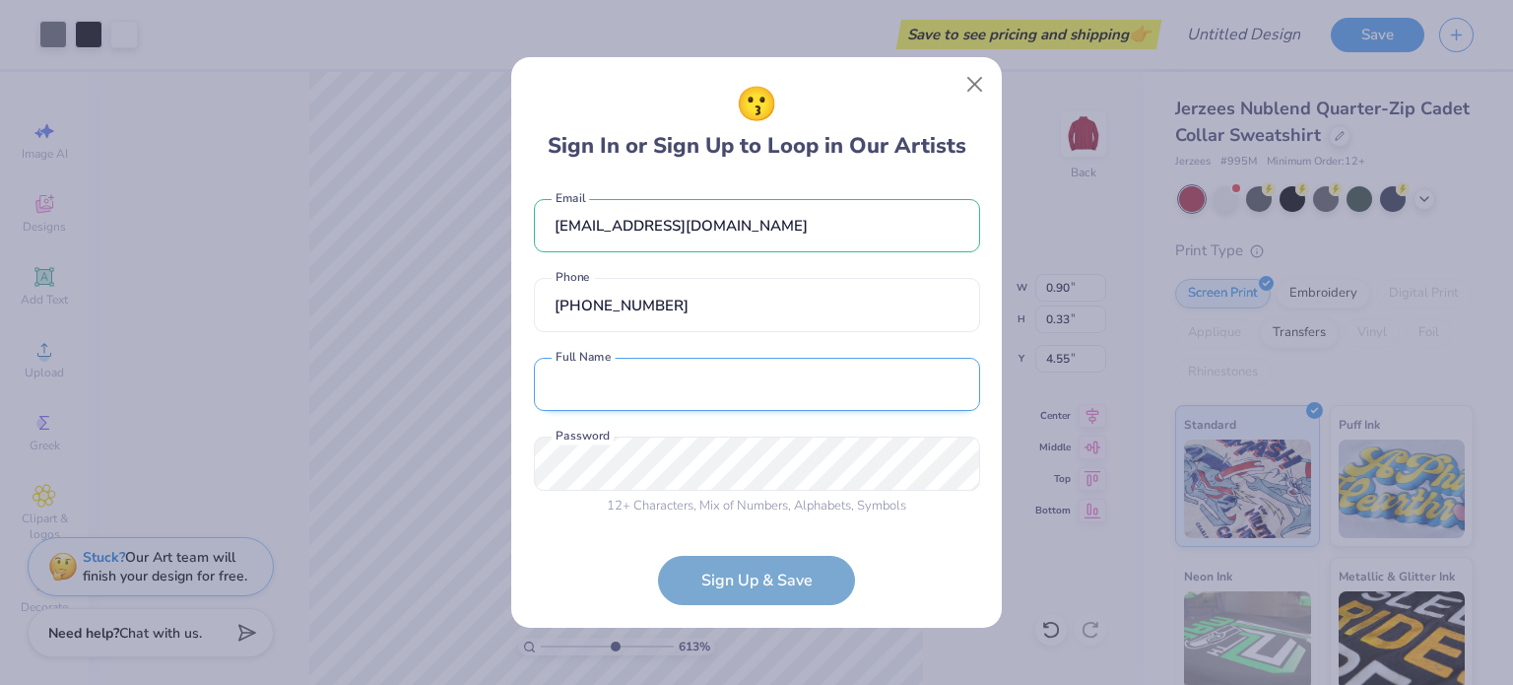
click at [717, 396] on input "text" at bounding box center [757, 385] width 446 height 54
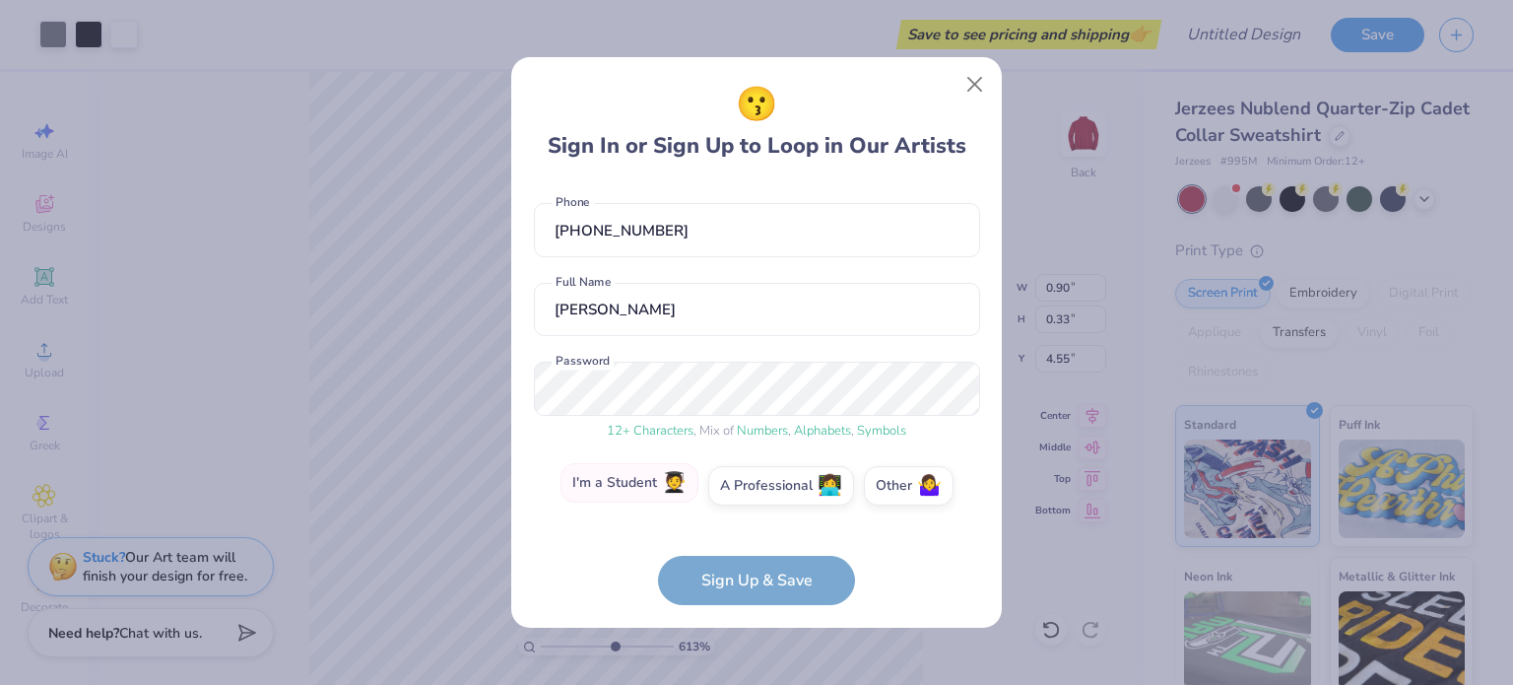
click at [643, 484] on label "I'm a Student 🧑‍🎓" at bounding box center [630, 482] width 138 height 39
click at [751, 563] on input "I'm a Student 🧑‍🎓" at bounding box center [757, 569] width 13 height 13
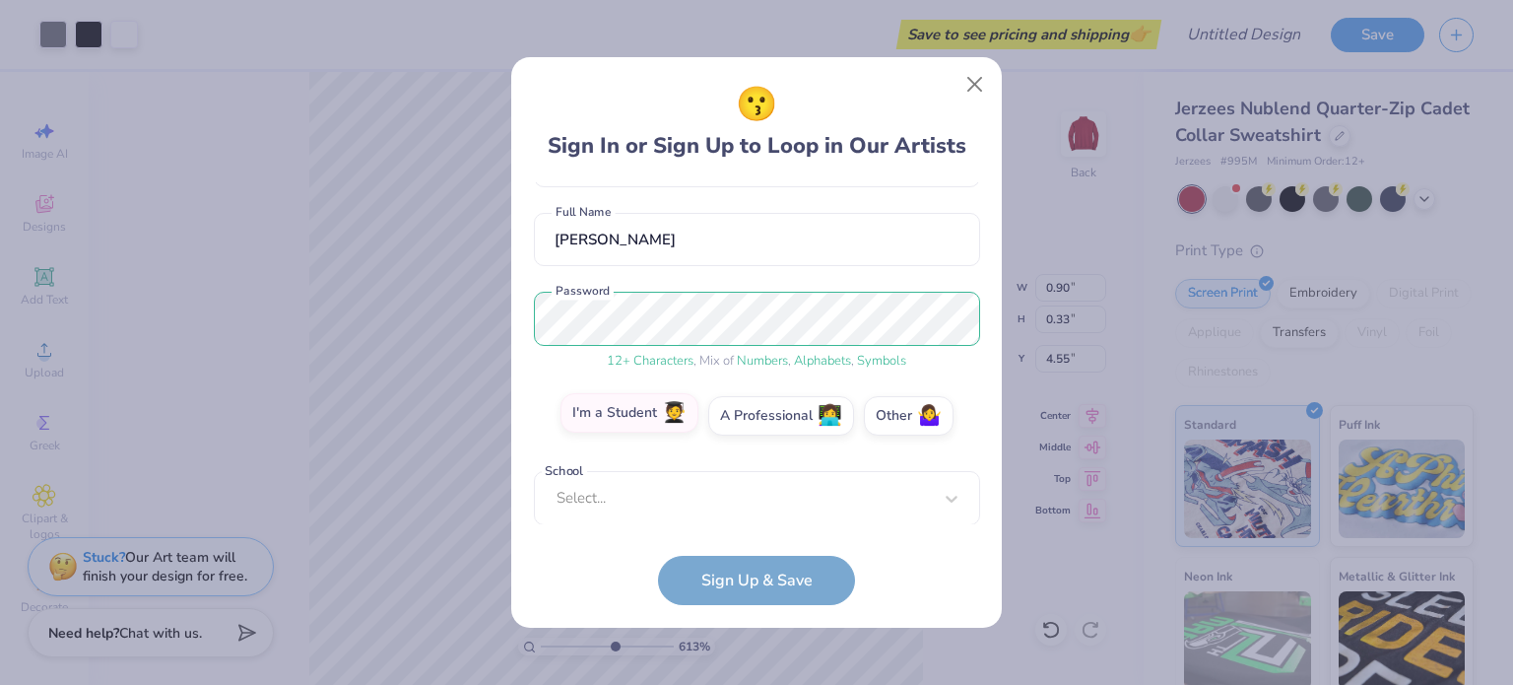
click at [643, 484] on div "Select..." at bounding box center [757, 498] width 446 height 54
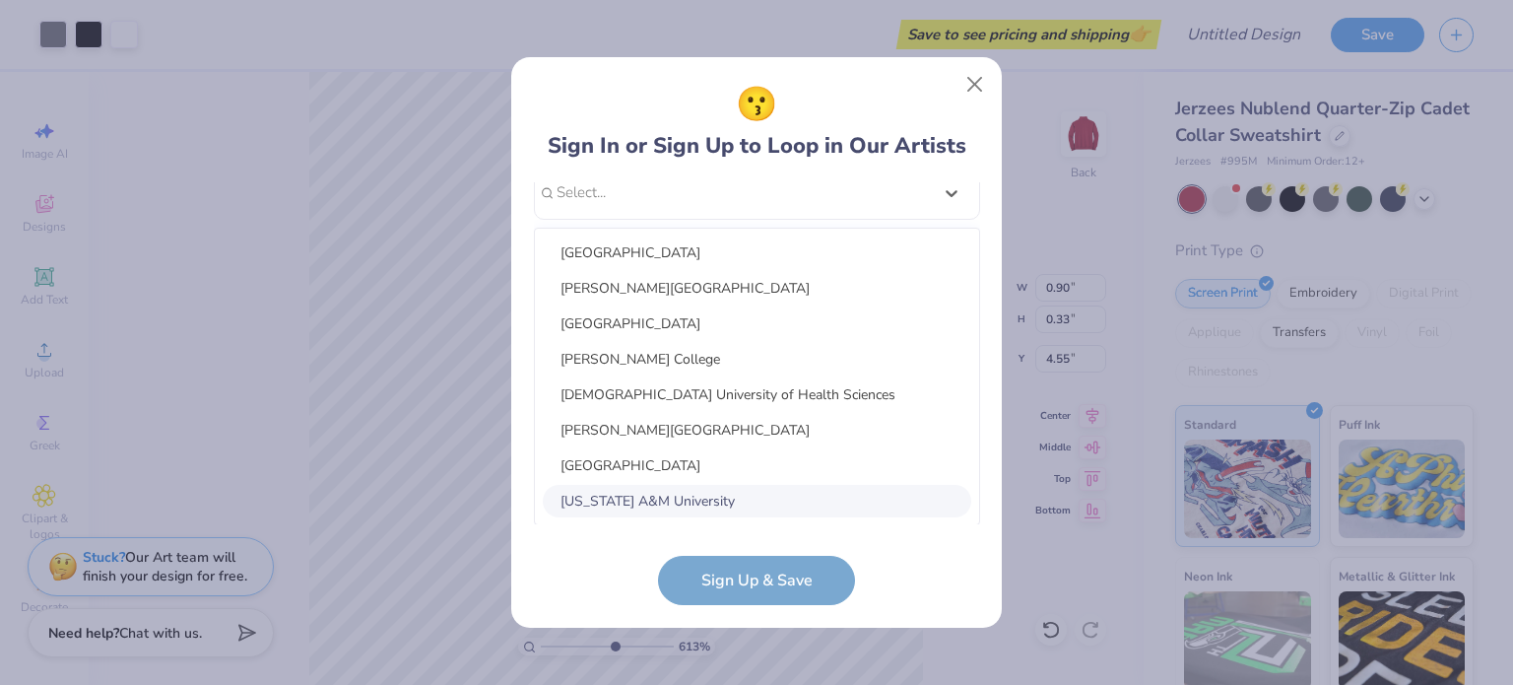
scroll to position [453, 0]
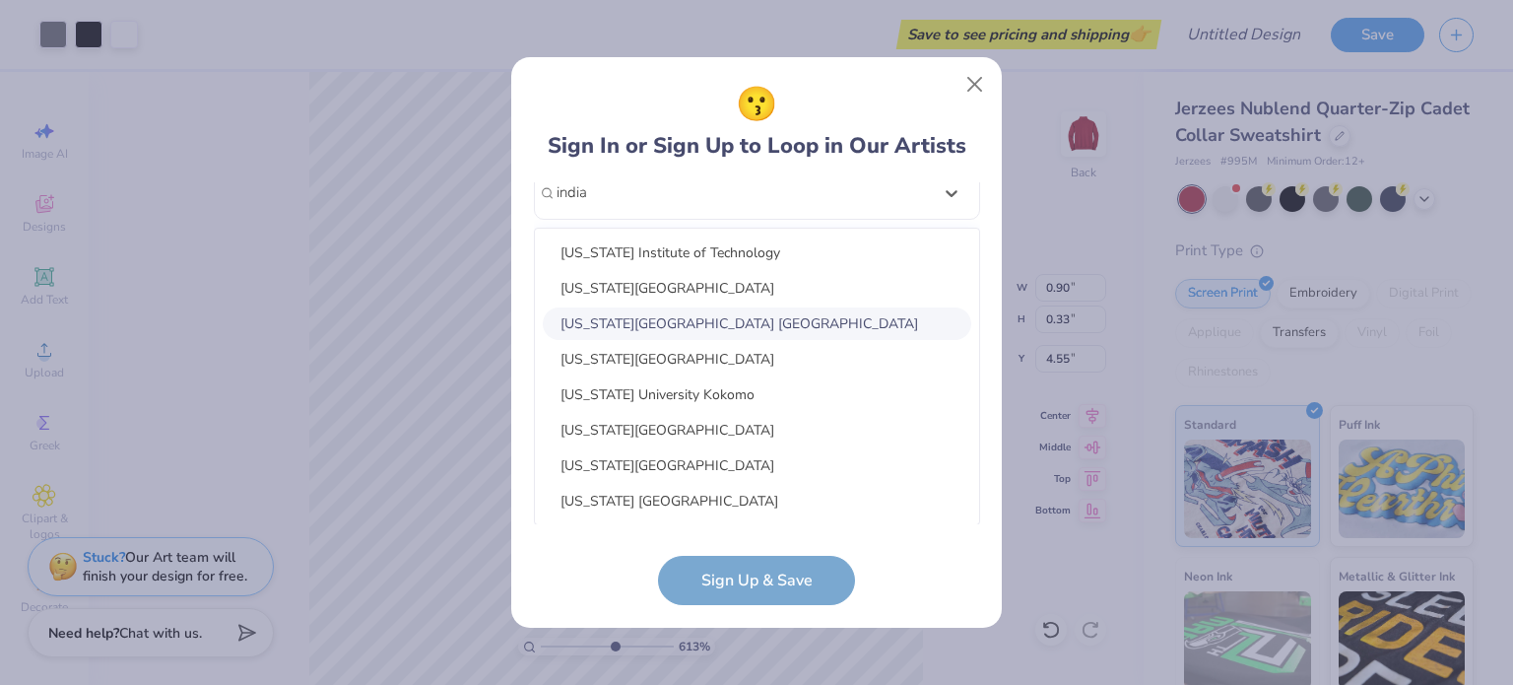
click at [699, 329] on div "[US_STATE][GEOGRAPHIC_DATA] [GEOGRAPHIC_DATA]" at bounding box center [757, 323] width 429 height 33
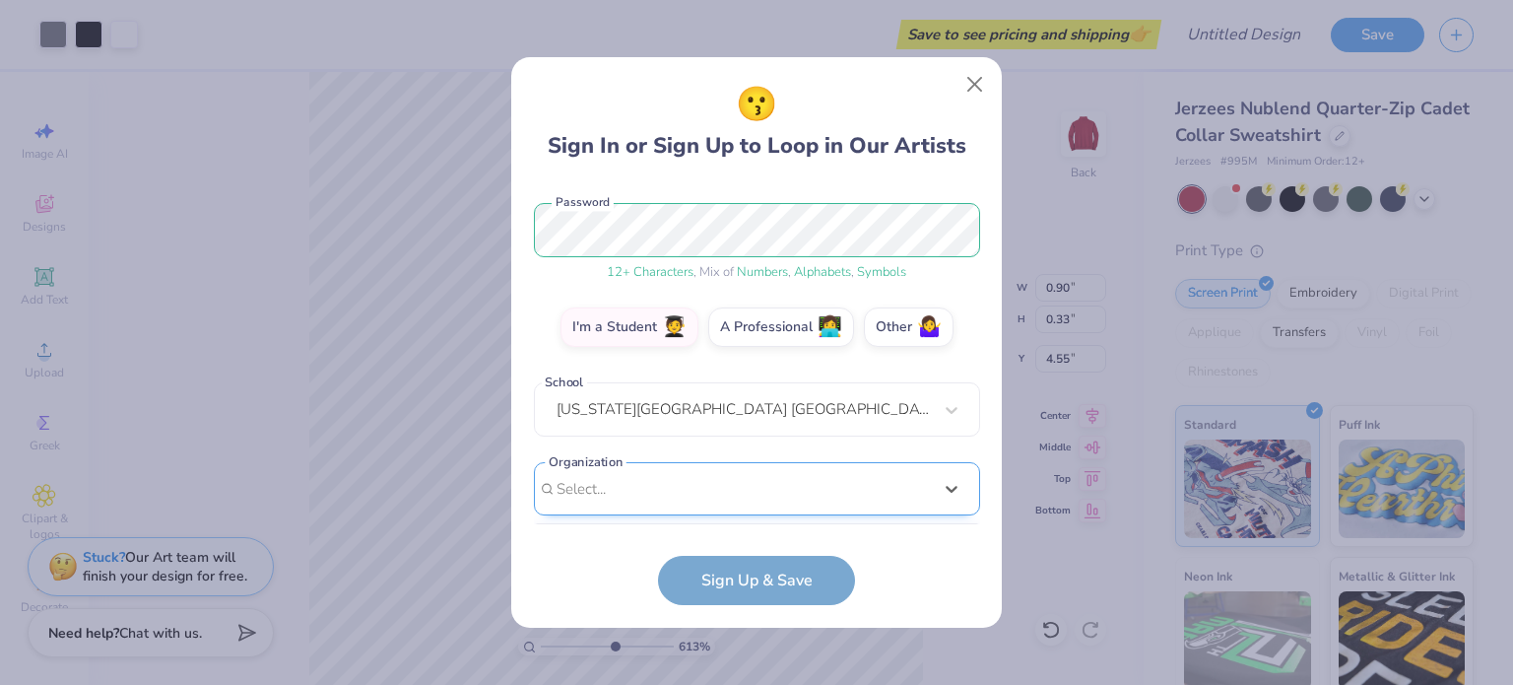
click at [644, 487] on div "option focused, 8 of 15. 15 results available. Use Up and Down to choose option…" at bounding box center [757, 642] width 446 height 360
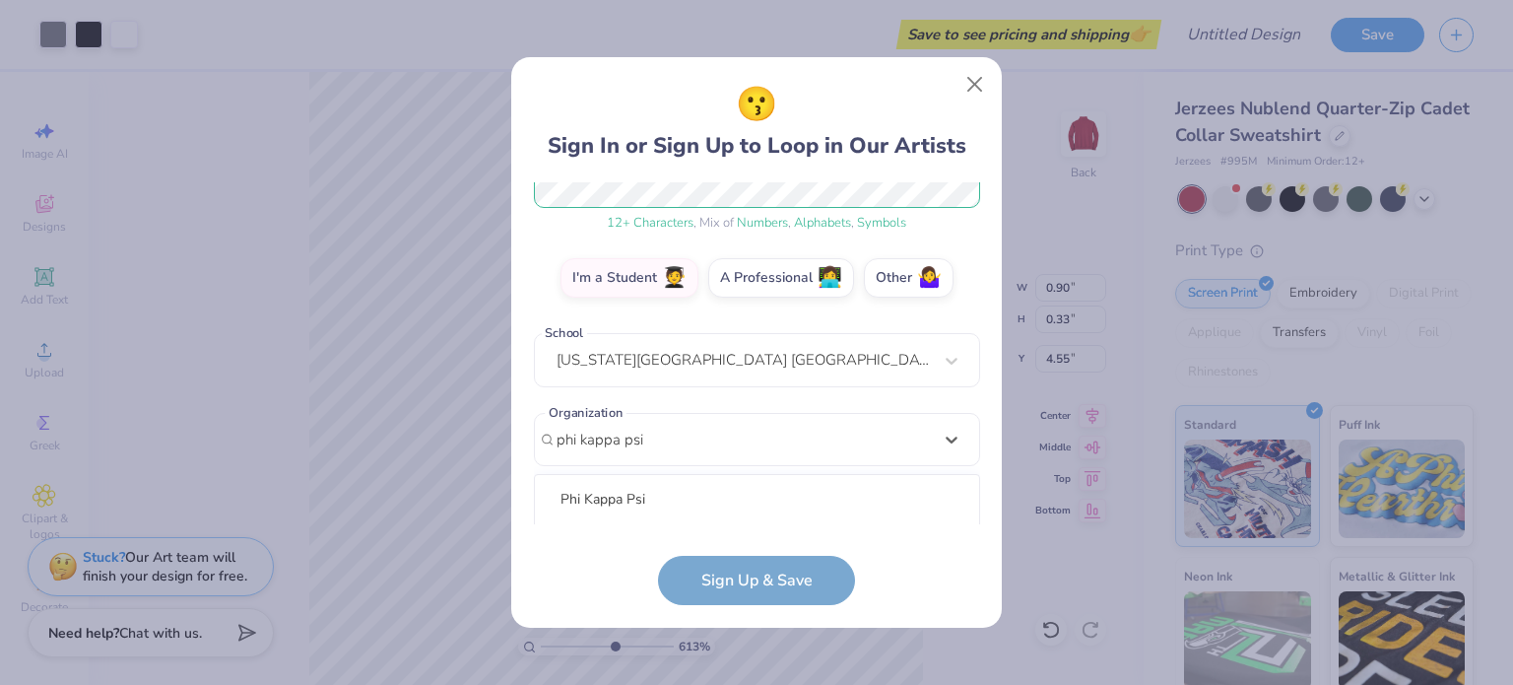
scroll to position [532, 0]
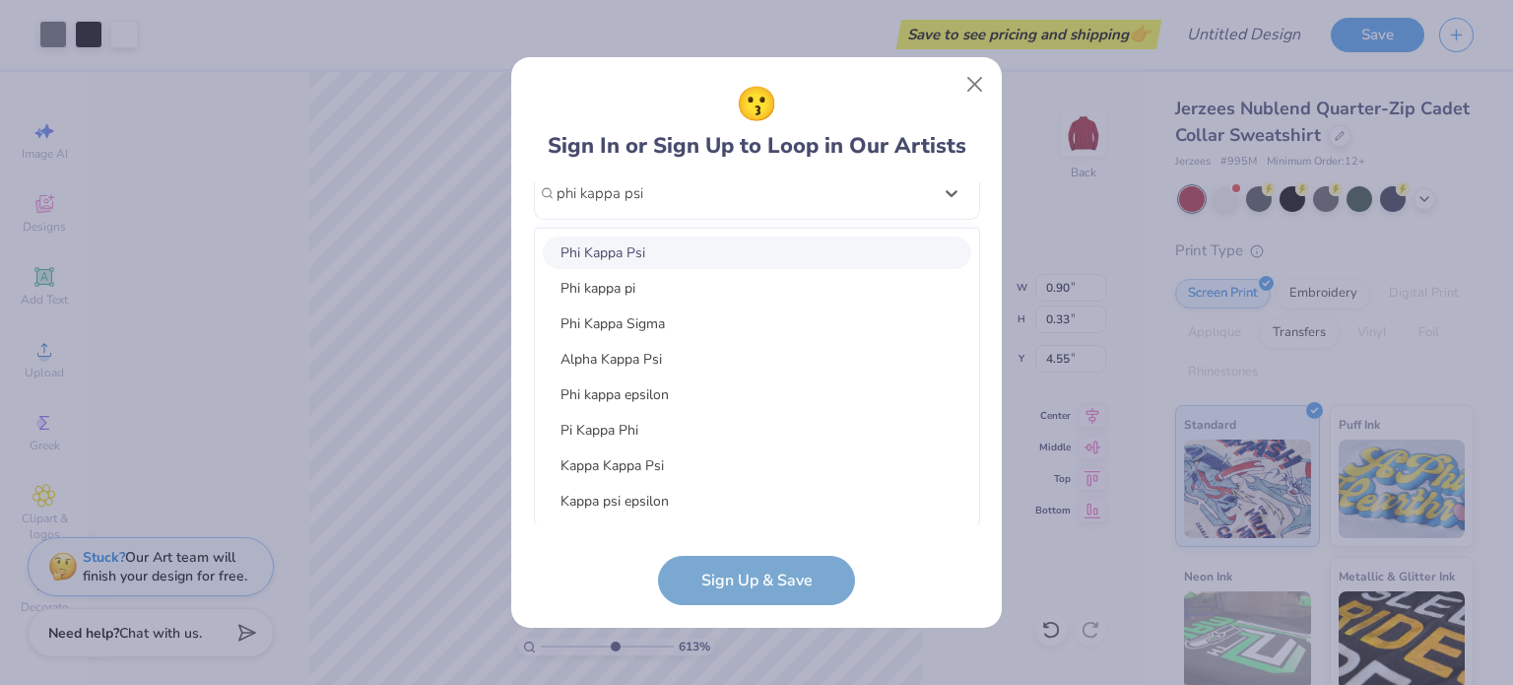
click at [610, 246] on div "Phi Kappa Psi" at bounding box center [757, 252] width 429 height 33
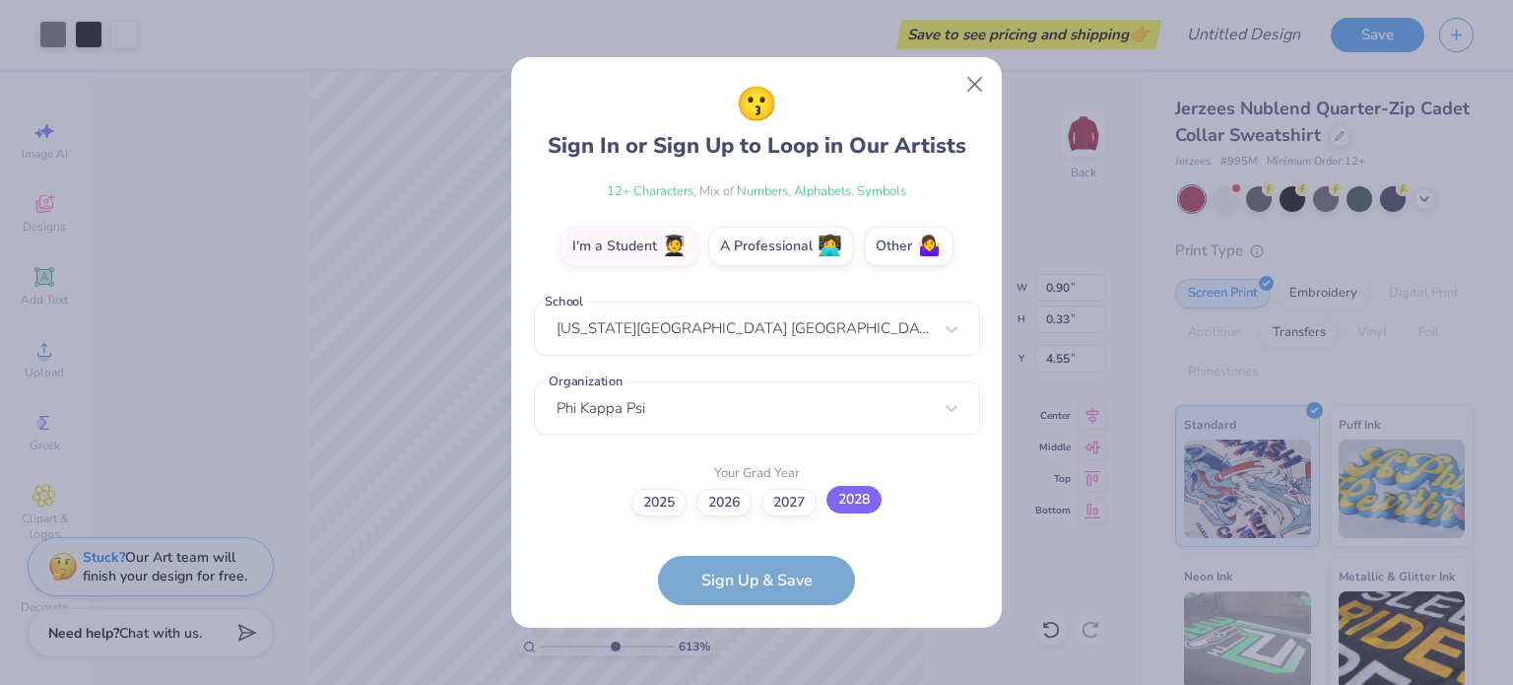
click at [836, 497] on label "2028" at bounding box center [854, 500] width 55 height 28
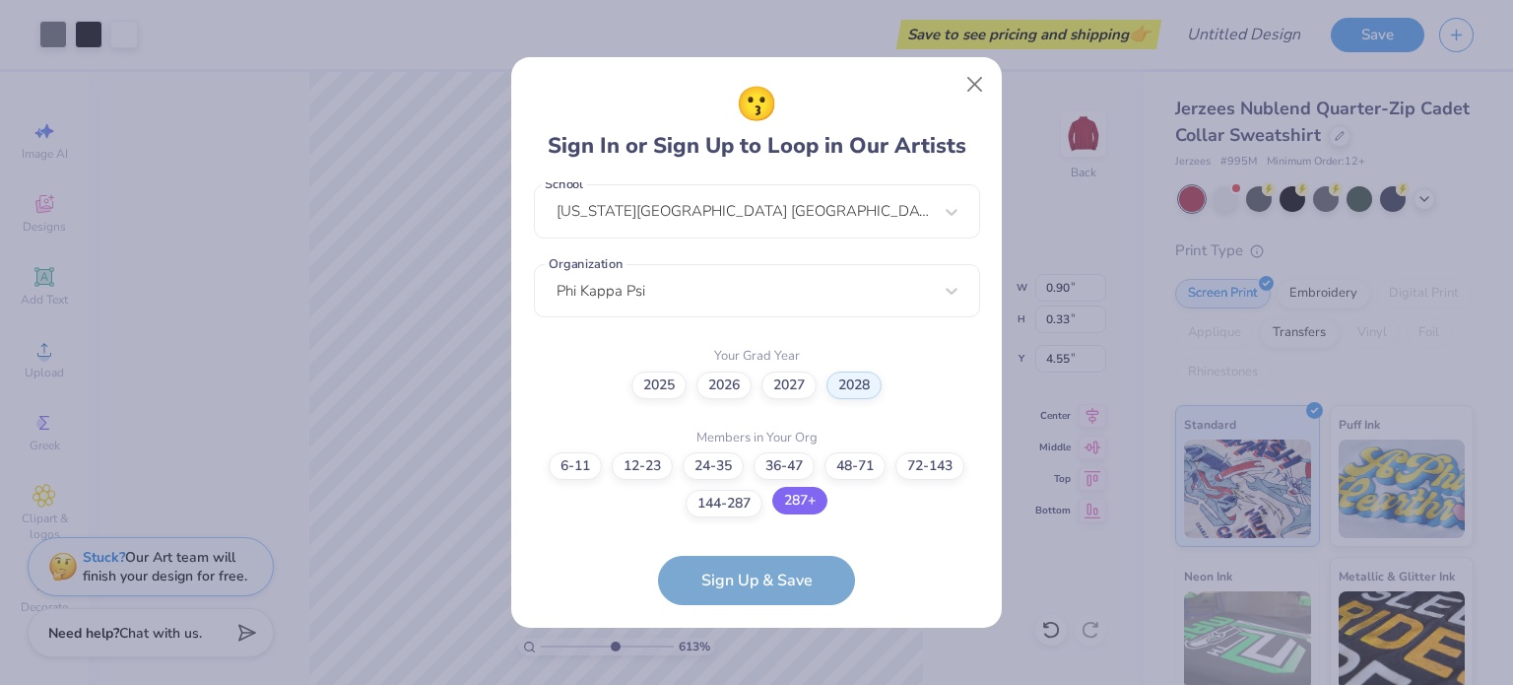
click at [781, 500] on label "287+" at bounding box center [799, 501] width 55 height 28
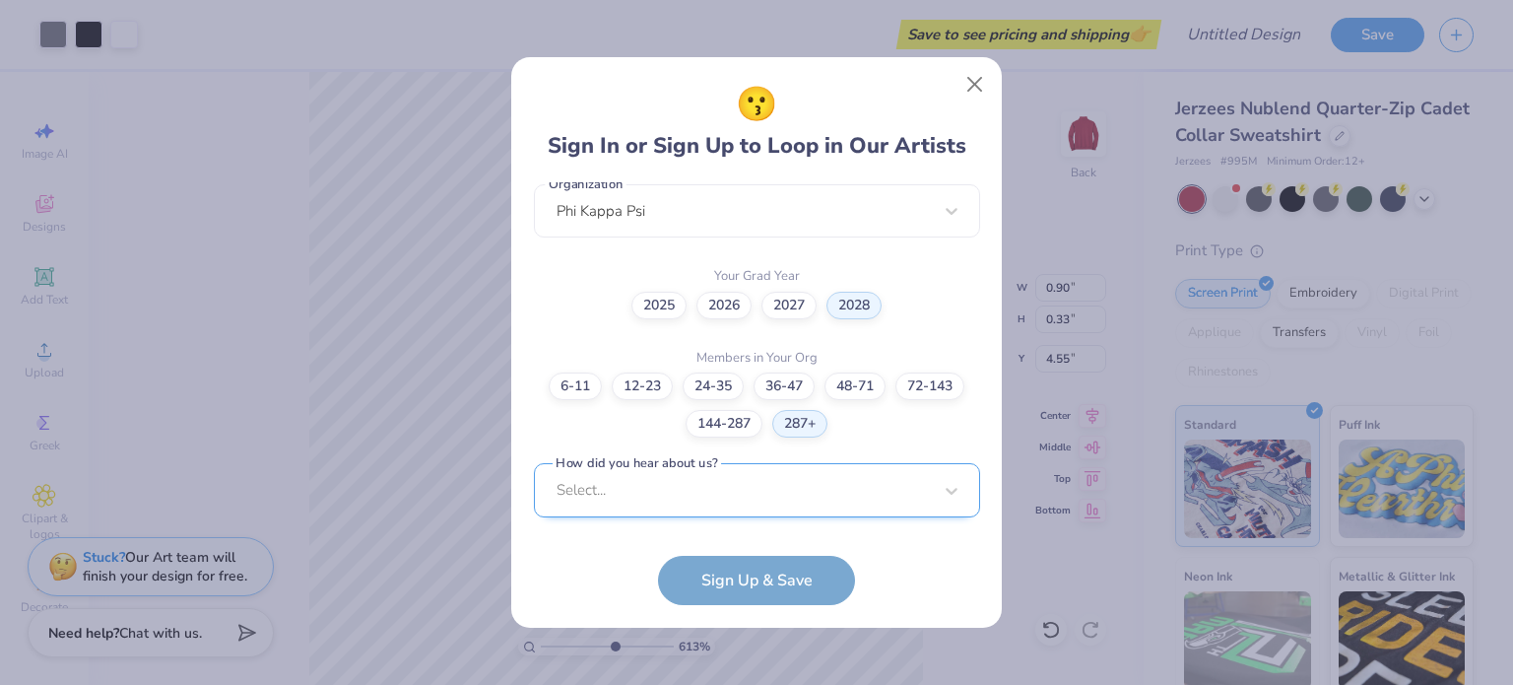
click at [696, 511] on div "[EMAIL_ADDRESS][DOMAIN_NAME] Email [PHONE_NUMBER] Phone [PERSON_NAME] Full Name…" at bounding box center [757, 353] width 446 height 343
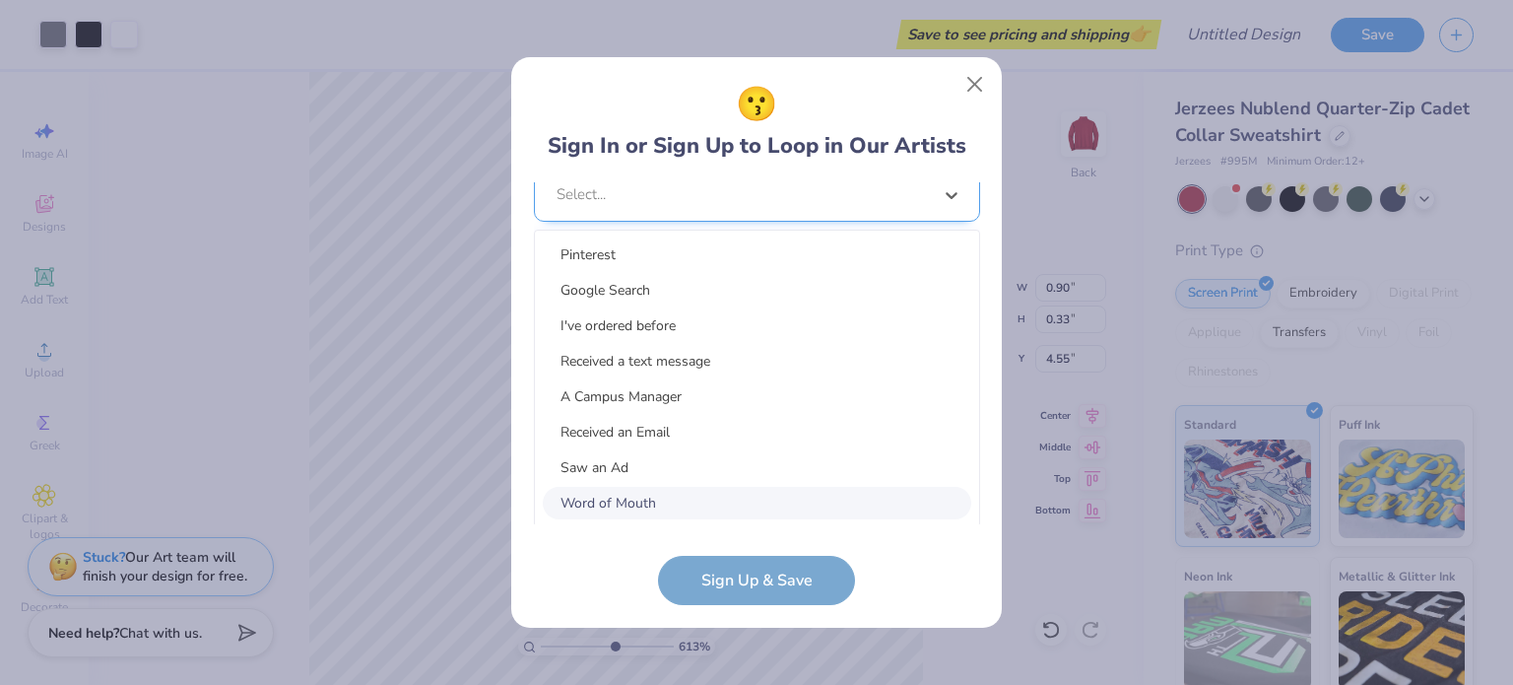
scroll to position [810, 0]
click at [627, 487] on div "Word of Mouth" at bounding box center [757, 503] width 429 height 33
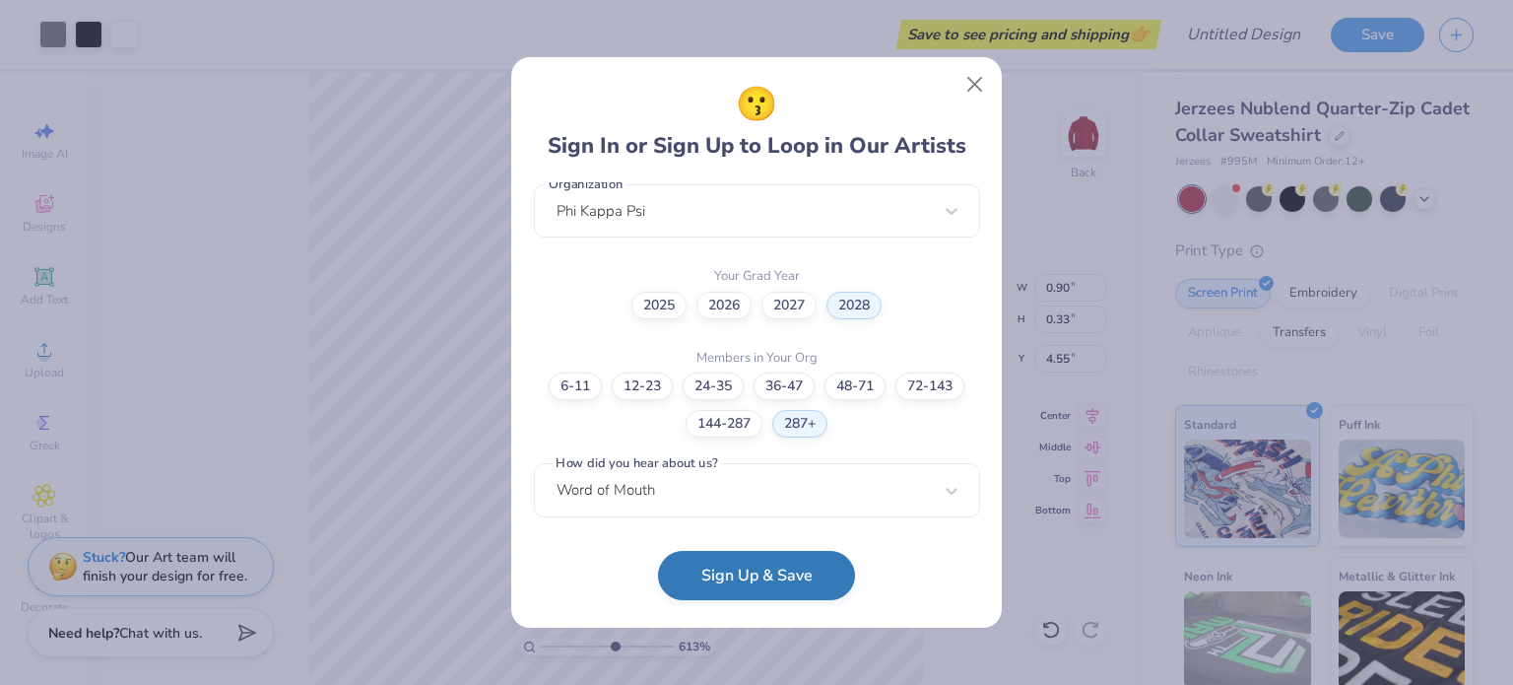
click at [735, 577] on button "Sign Up & Save" at bounding box center [756, 575] width 197 height 49
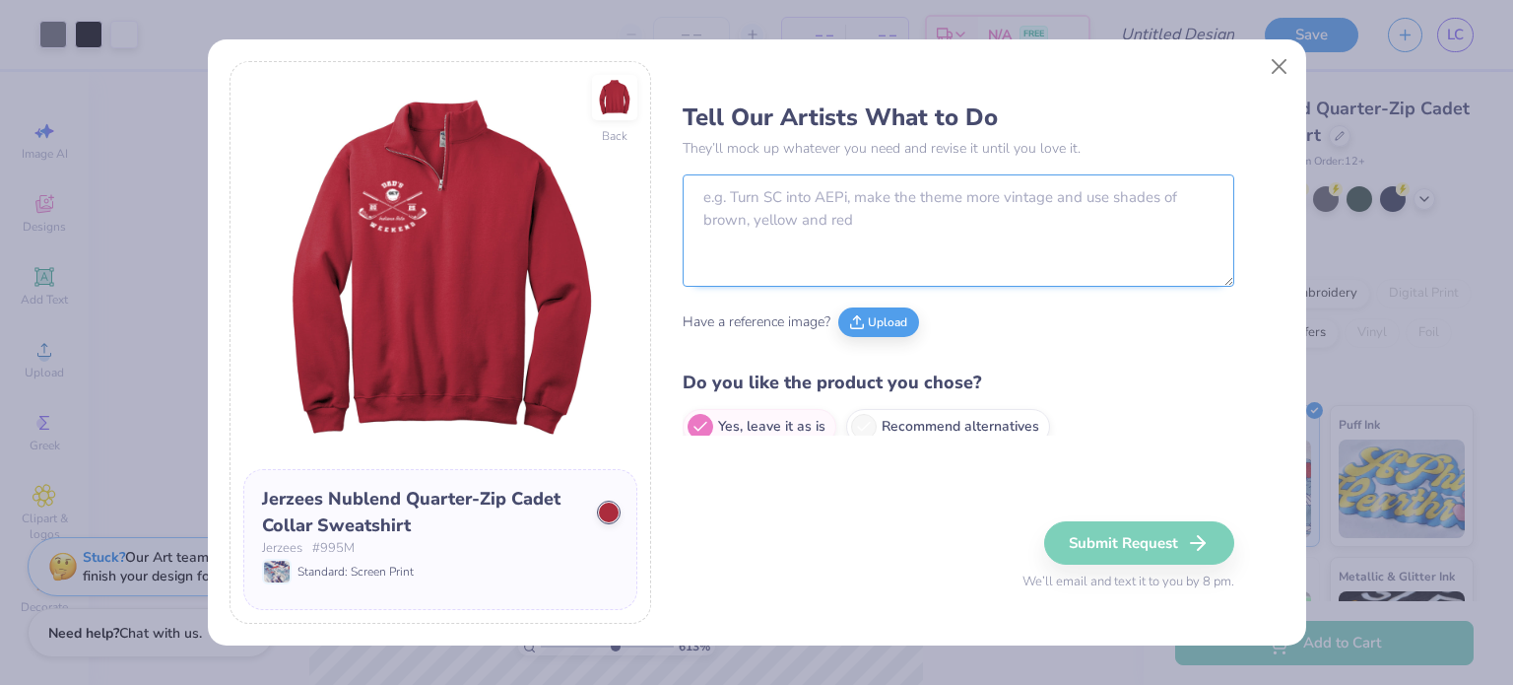
click at [1155, 251] on textarea at bounding box center [959, 230] width 552 height 112
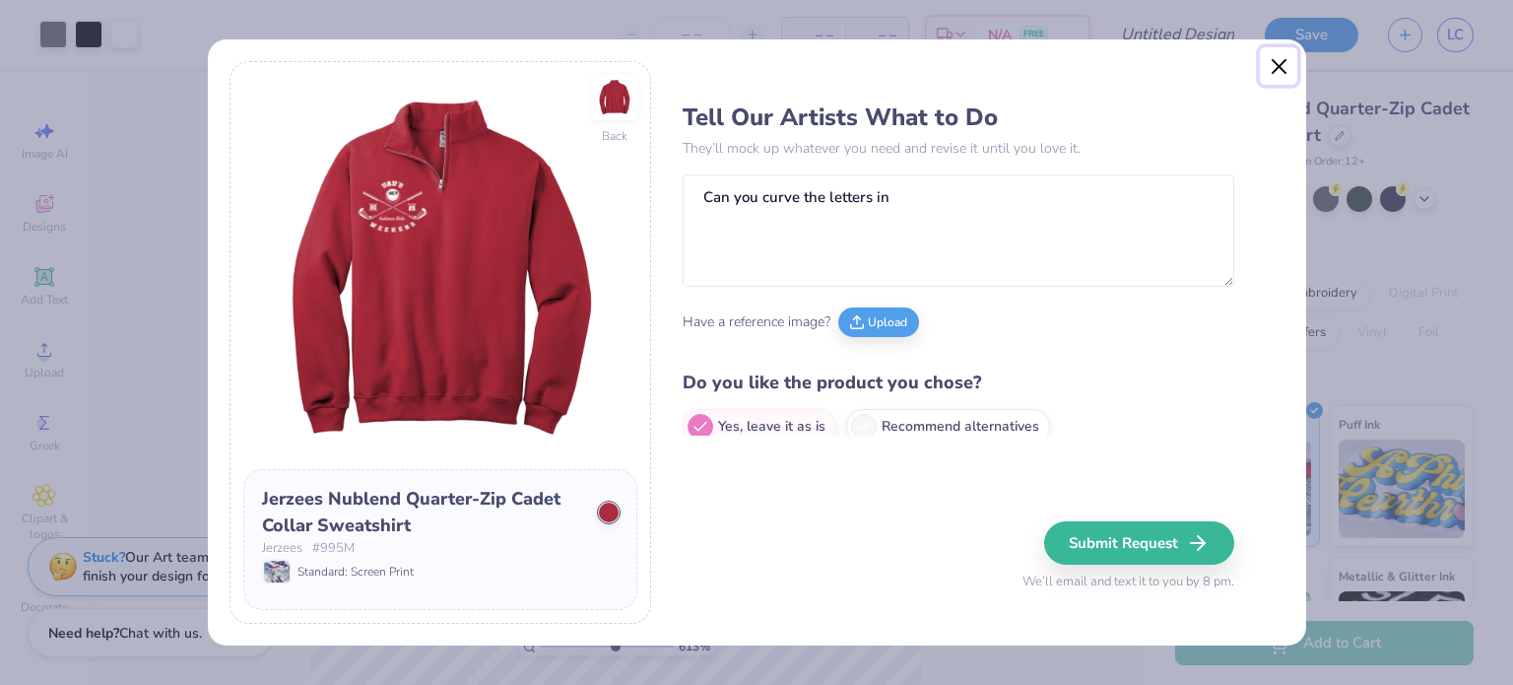
click at [1274, 62] on button "Close" at bounding box center [1278, 65] width 37 height 37
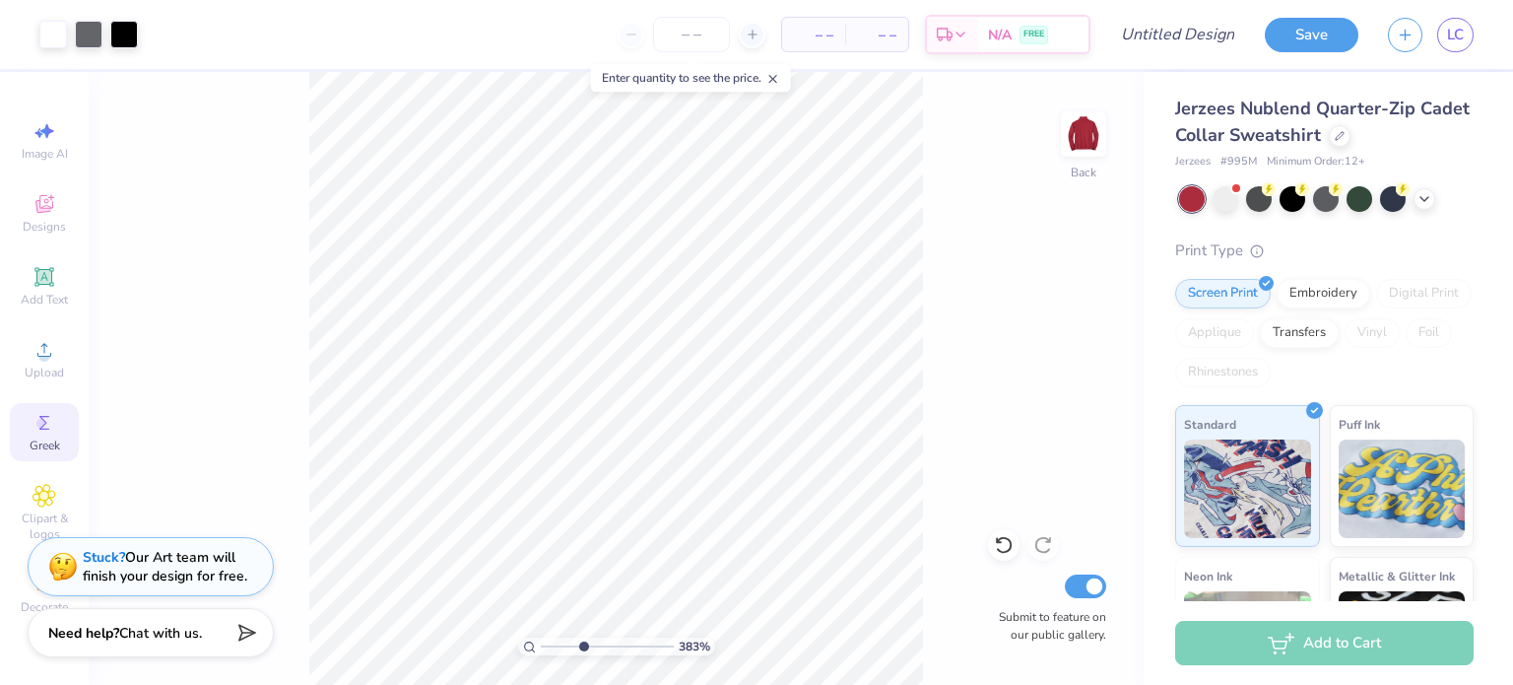
click at [48, 413] on icon at bounding box center [45, 423] width 24 height 24
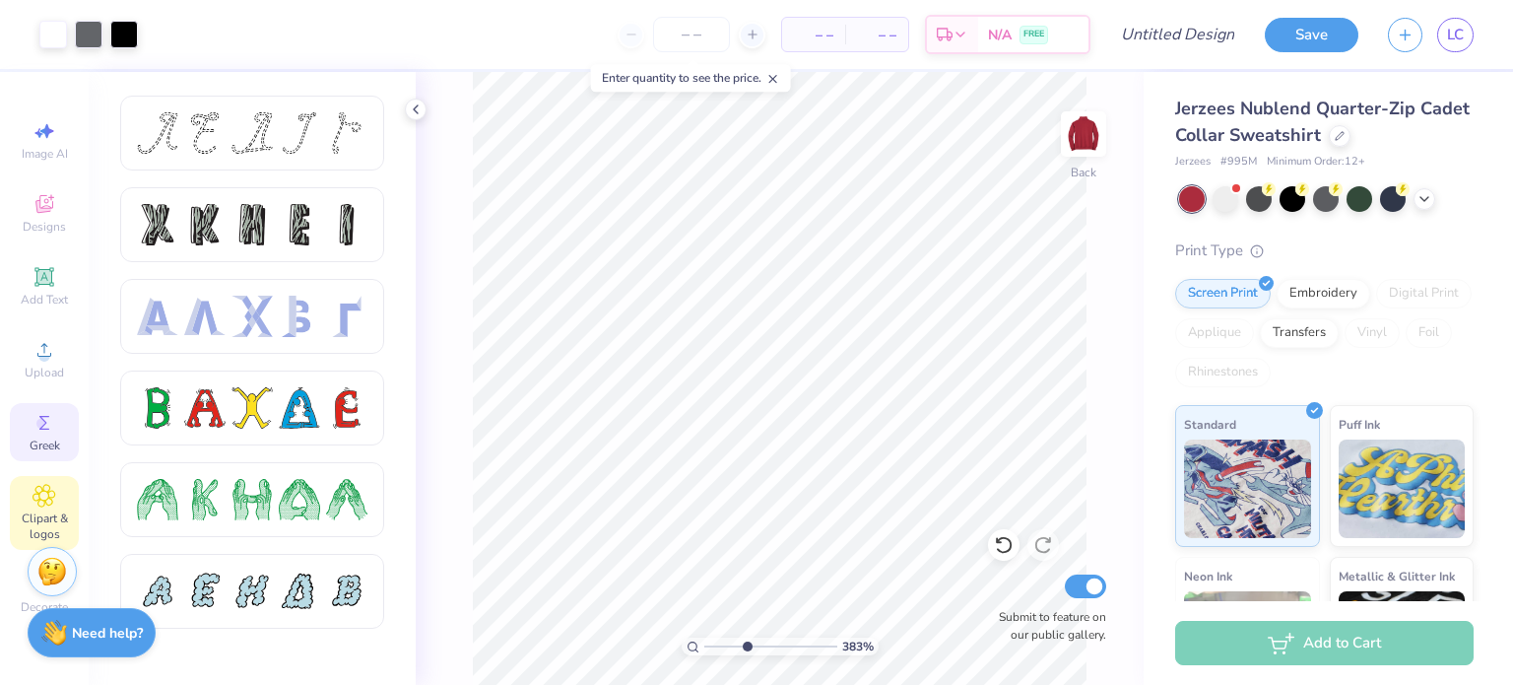
click at [39, 502] on icon at bounding box center [44, 496] width 23 height 24
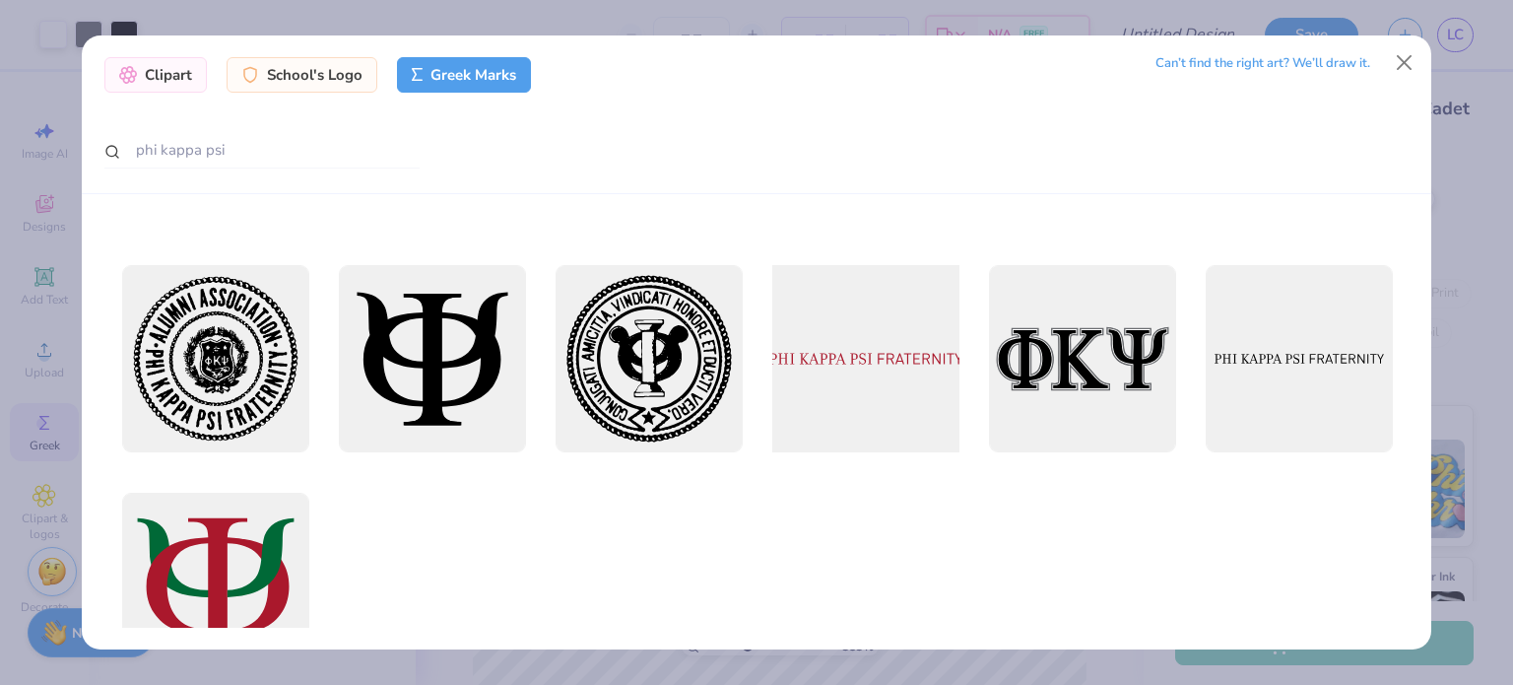
scroll to position [0, 0]
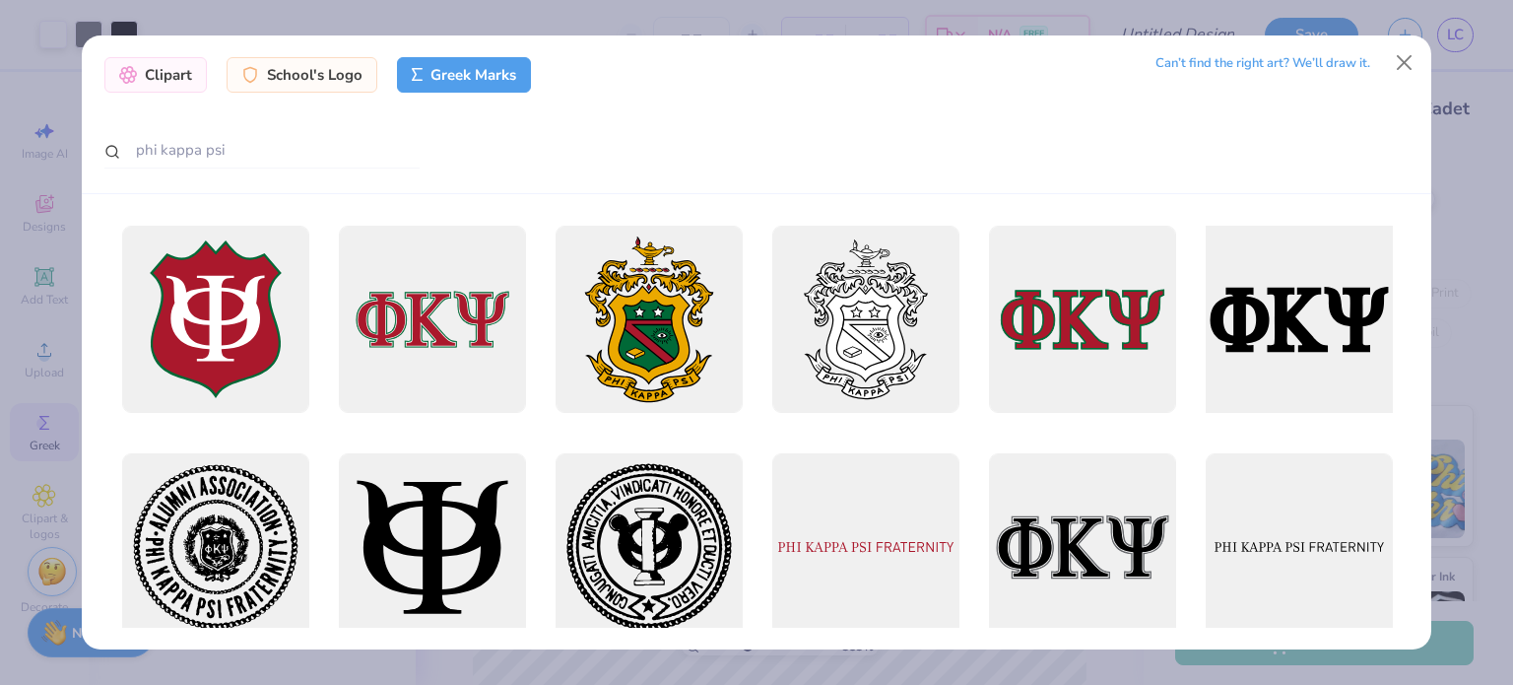
click at [1238, 349] on div at bounding box center [1299, 320] width 206 height 206
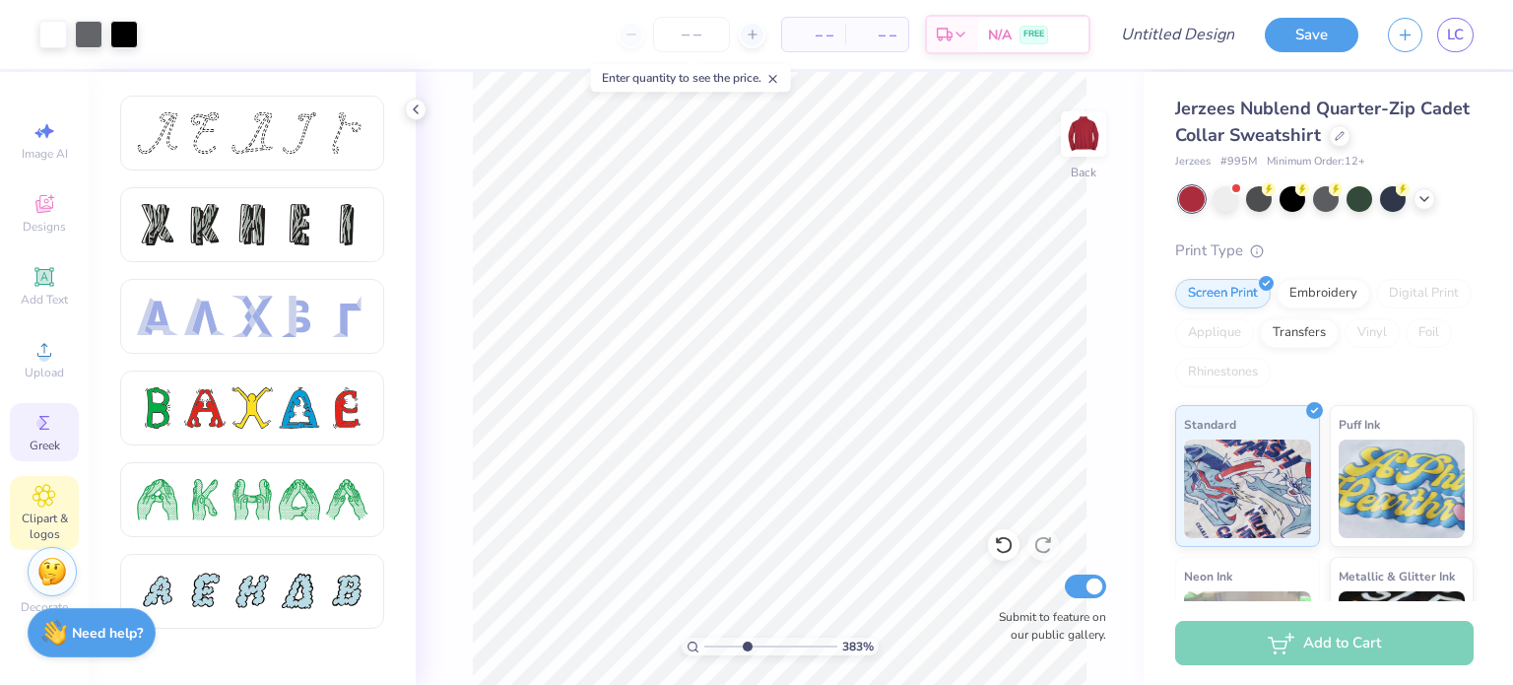
click at [38, 496] on icon at bounding box center [44, 496] width 23 height 24
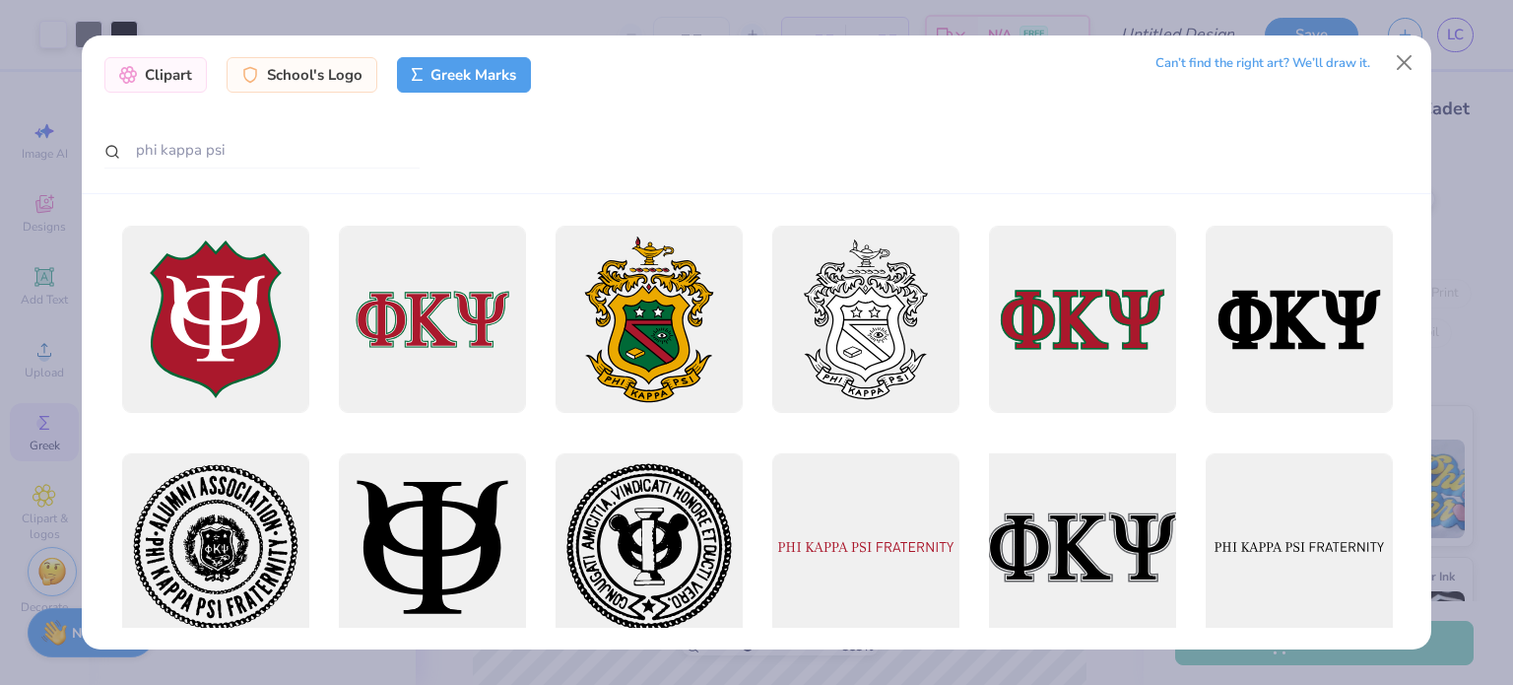
click at [1103, 506] on div at bounding box center [1082, 547] width 206 height 206
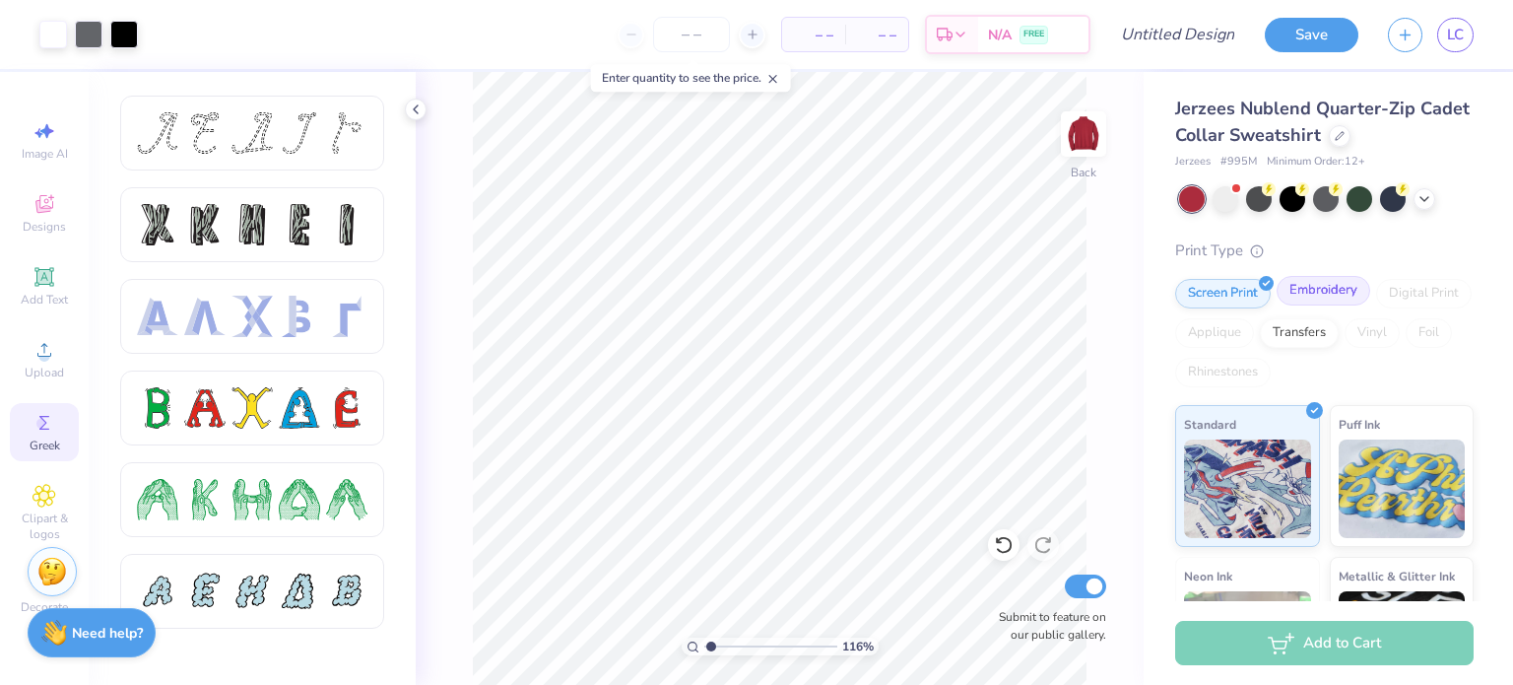
click at [1311, 298] on div "Embroidery" at bounding box center [1324, 291] width 94 height 30
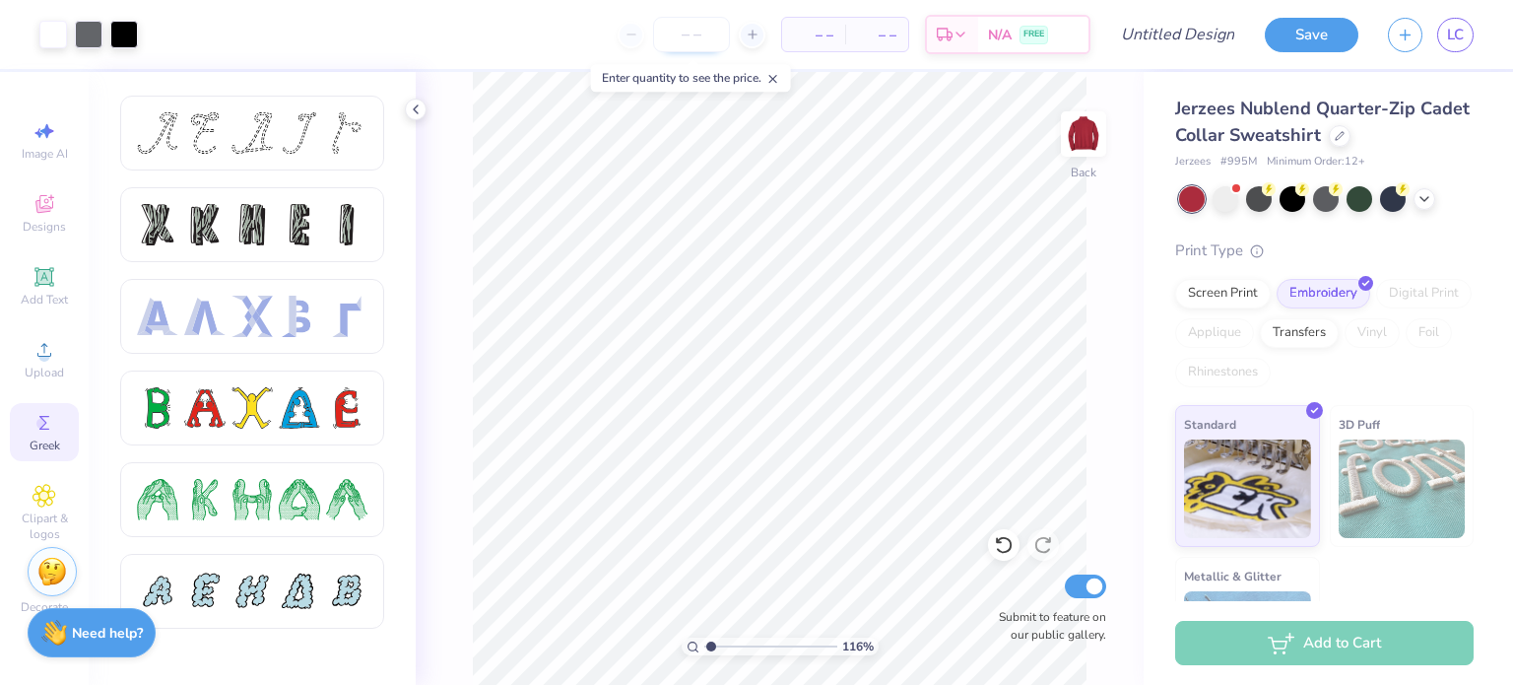
click at [679, 41] on input "number" at bounding box center [691, 34] width 77 height 35
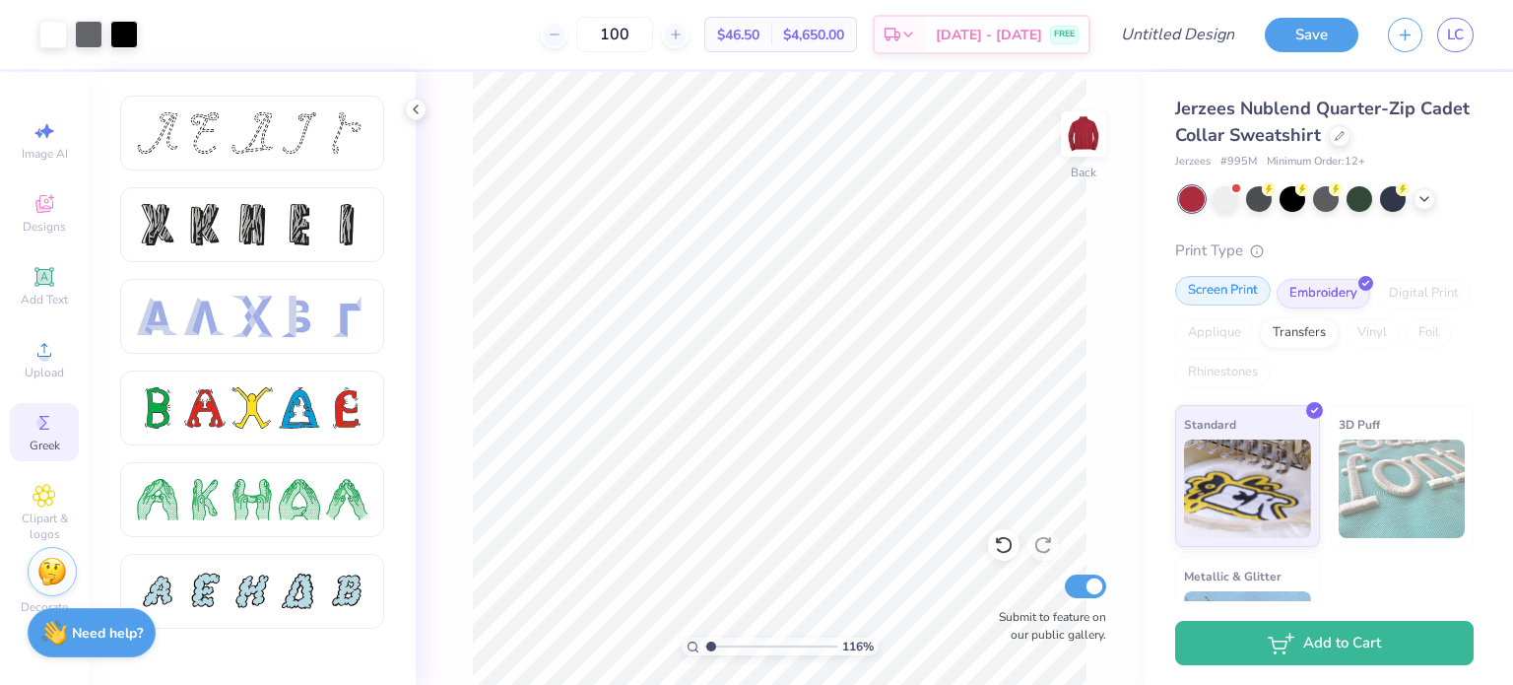
click at [1224, 294] on div "Screen Print" at bounding box center [1223, 291] width 96 height 30
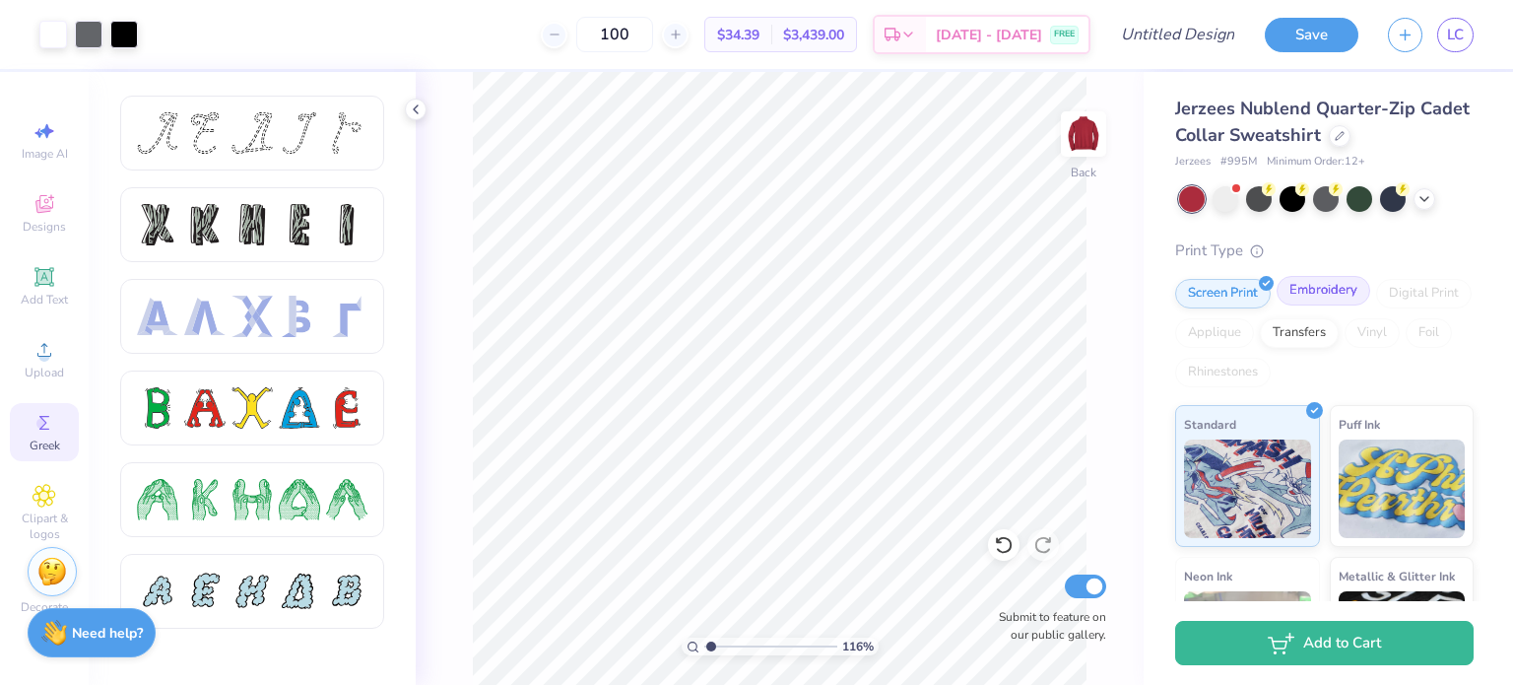
click at [1305, 287] on div "Embroidery" at bounding box center [1324, 291] width 94 height 30
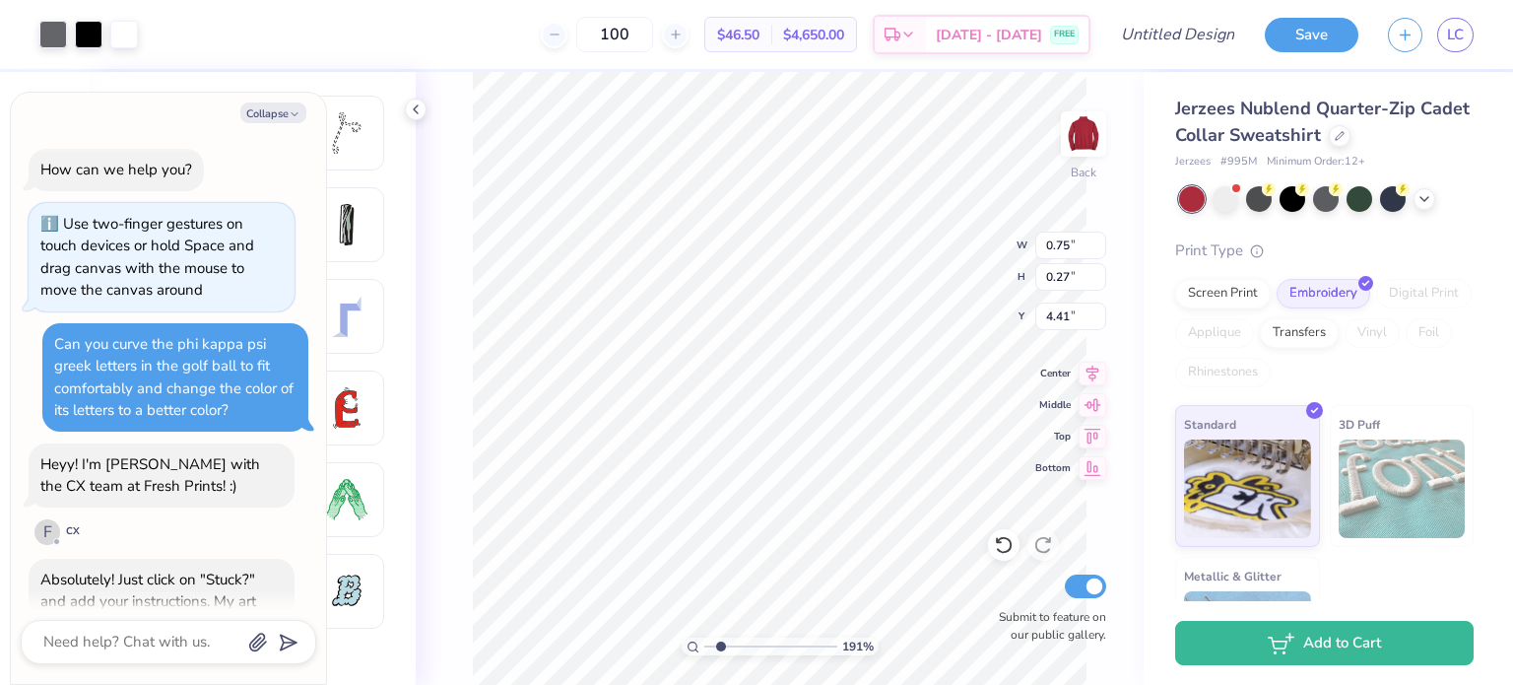
scroll to position [181, 0]
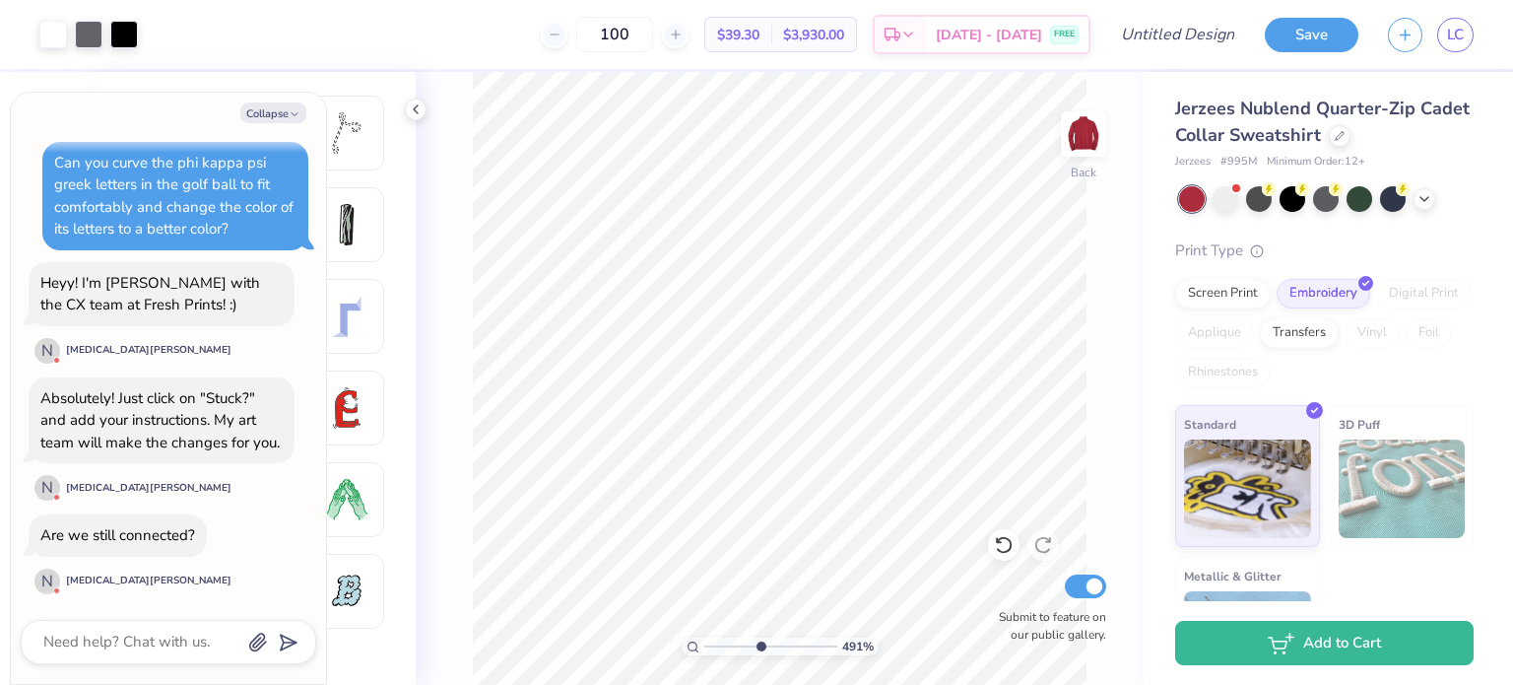
drag, startPoint x: 715, startPoint y: 646, endPoint x: 759, endPoint y: 647, distance: 43.4
click at [759, 647] on input "range" at bounding box center [770, 646] width 133 height 18
drag, startPoint x: 734, startPoint y: 644, endPoint x: 689, endPoint y: 641, distance: 45.4
click at [704, 641] on input "range" at bounding box center [770, 646] width 133 height 18
click at [1202, 287] on div "Screen Print" at bounding box center [1223, 291] width 96 height 30
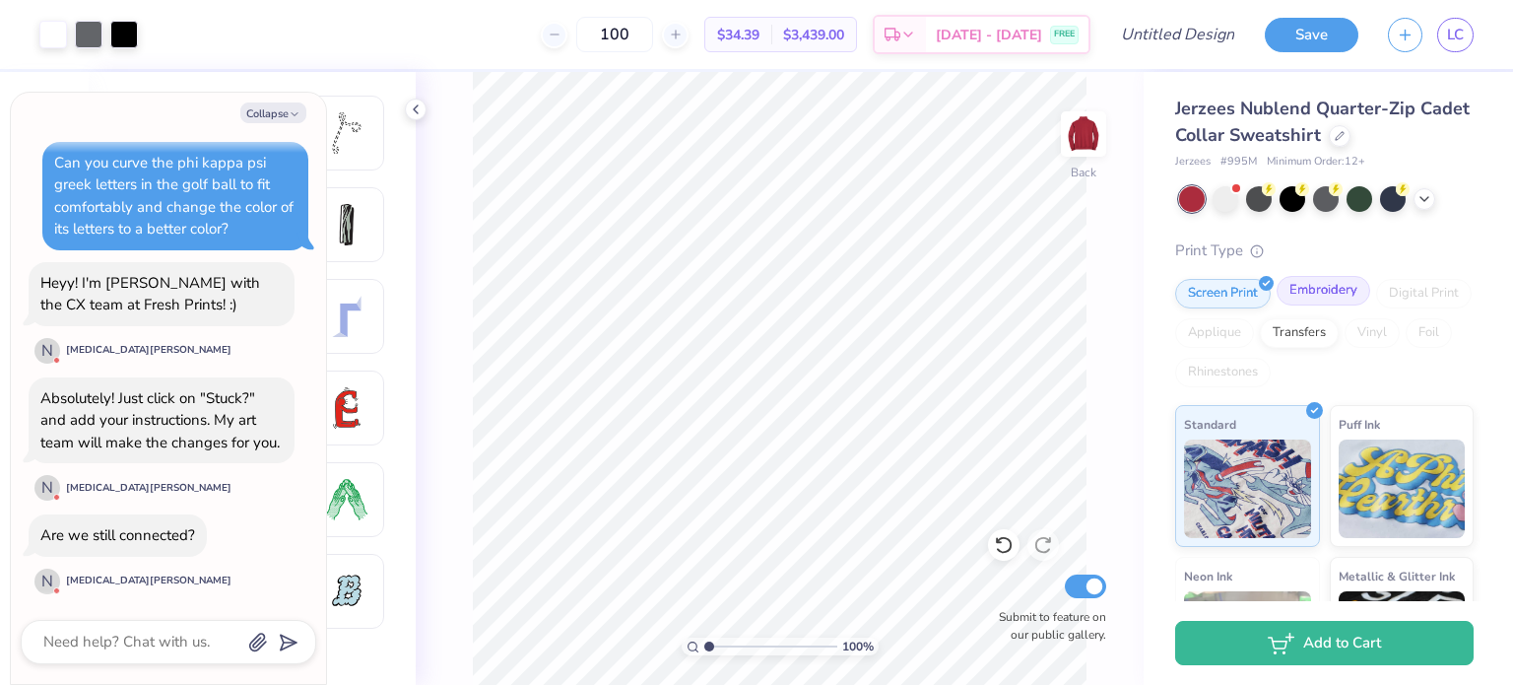
click at [1300, 289] on div "Embroidery" at bounding box center [1324, 291] width 94 height 30
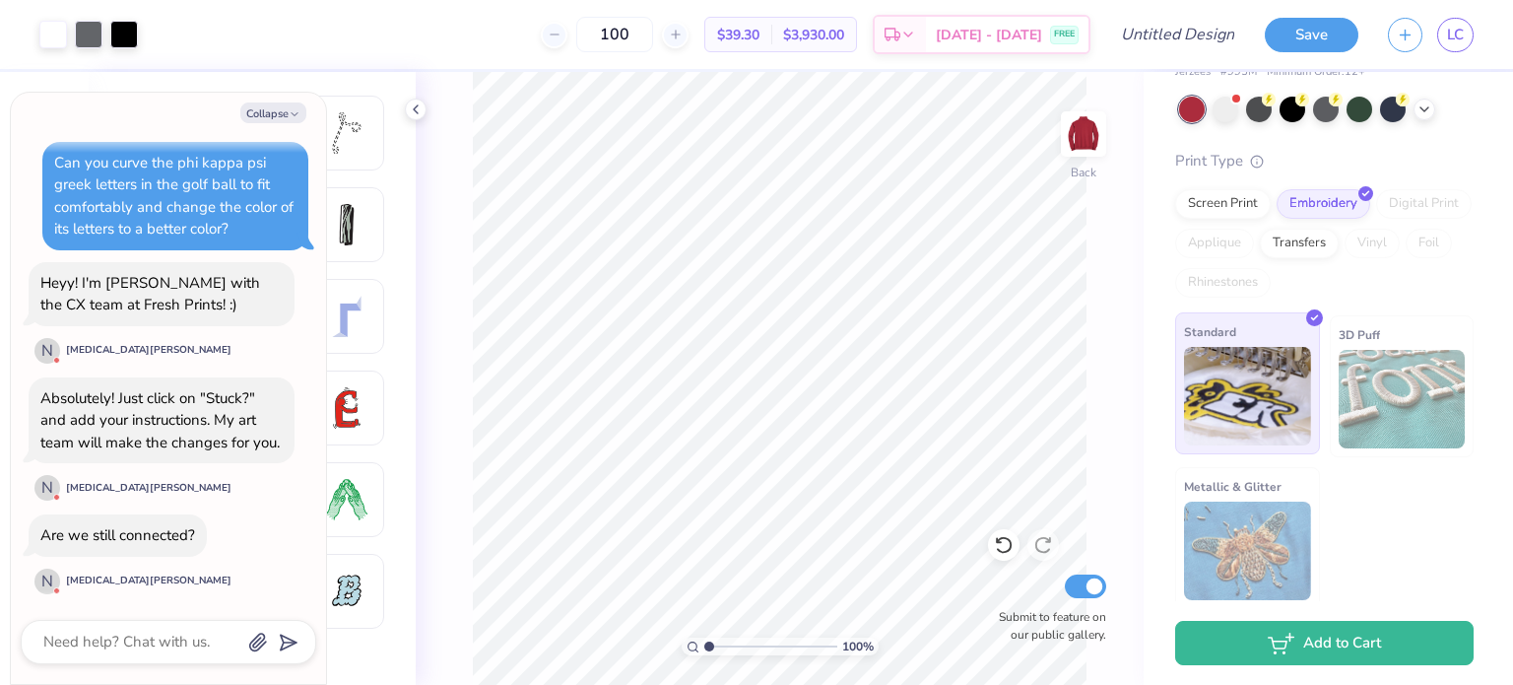
scroll to position [97, 0]
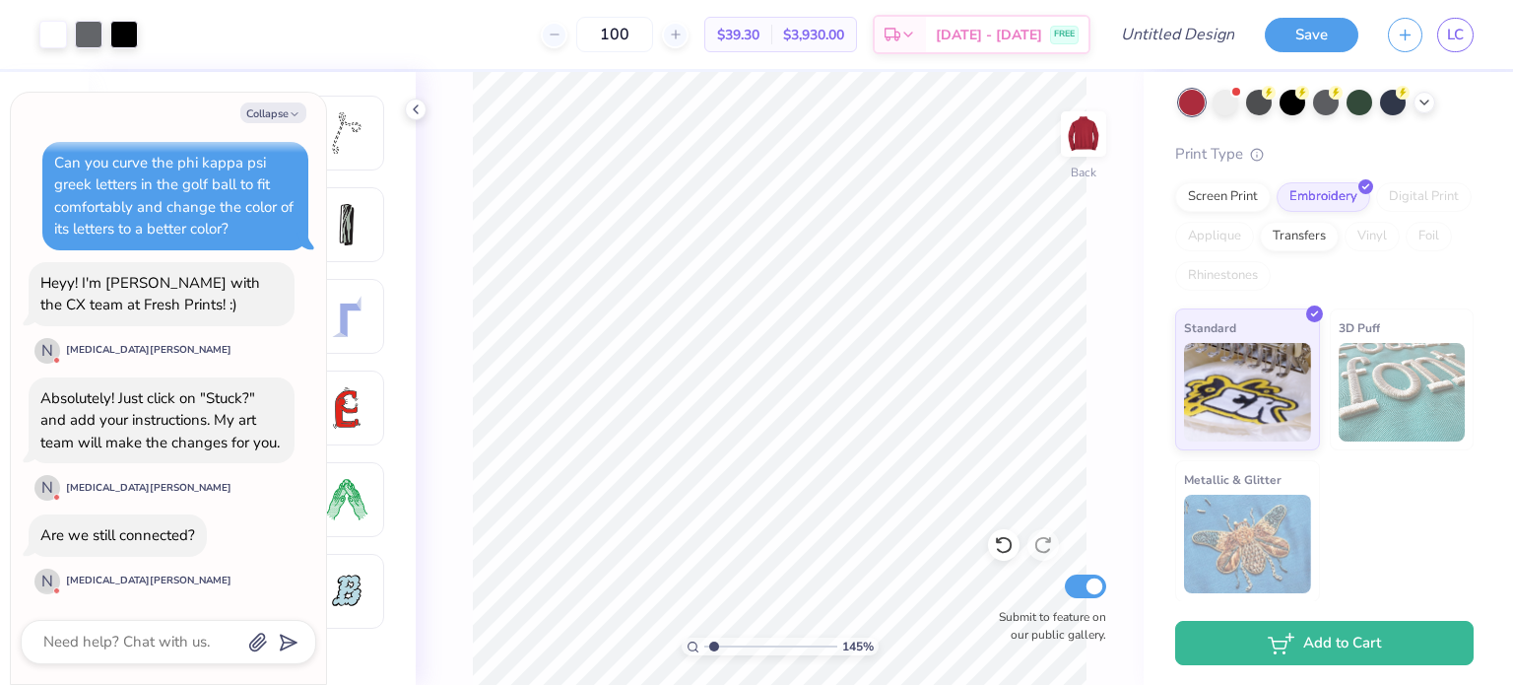
click at [713, 645] on input "range" at bounding box center [770, 646] width 133 height 18
click at [1154, 34] on input "Design Title" at bounding box center [1202, 34] width 97 height 39
click at [1312, 50] on div "Save" at bounding box center [1312, 35] width 94 height 34
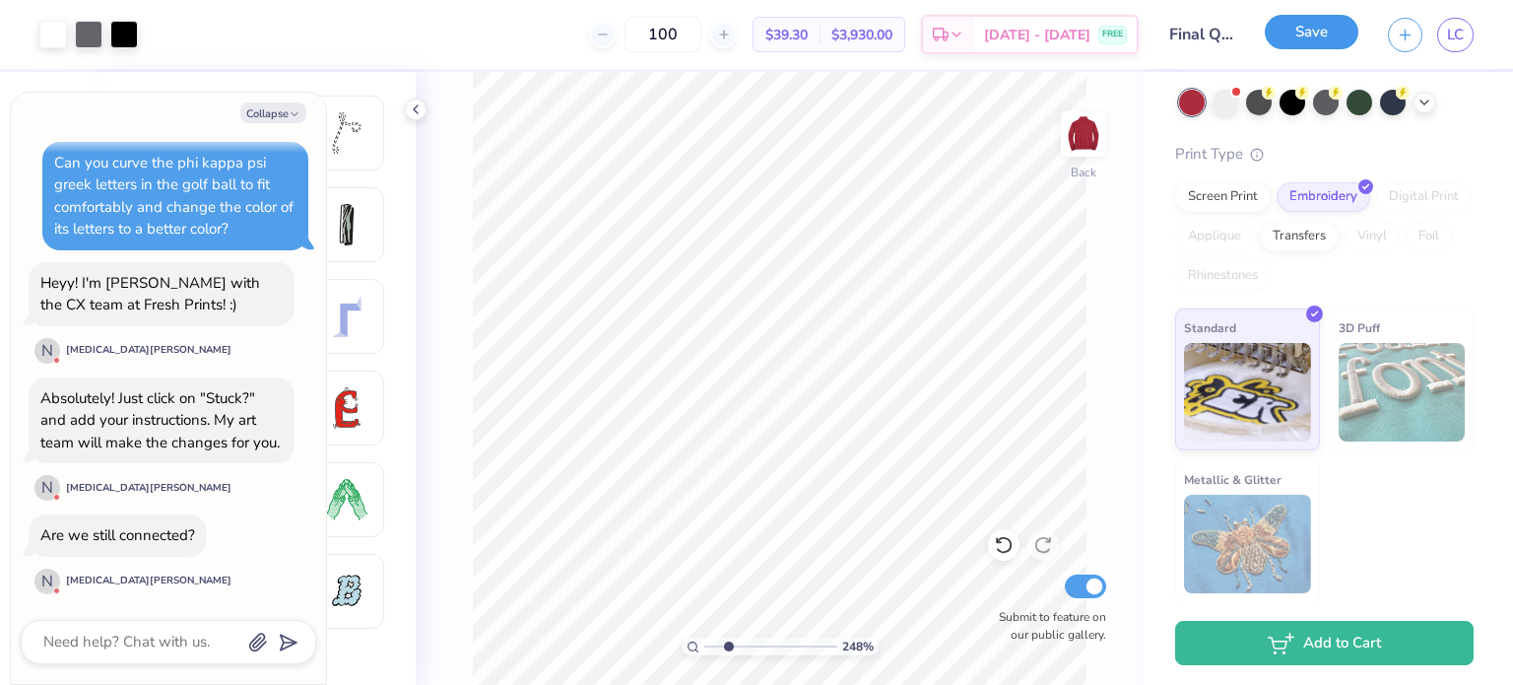
click at [1320, 43] on button "Save" at bounding box center [1312, 32] width 94 height 34
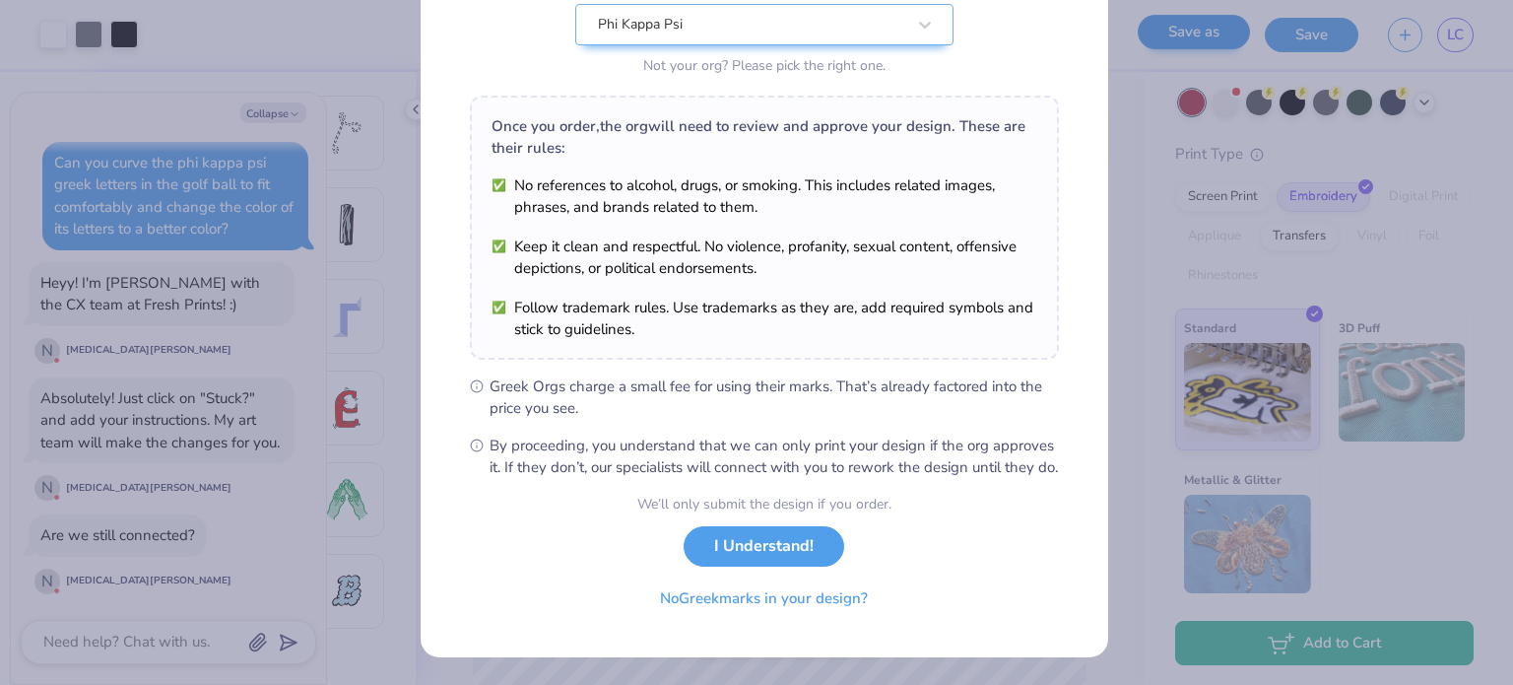
scroll to position [235, 0]
click at [800, 560] on button "I Understand!" at bounding box center [764, 546] width 161 height 40
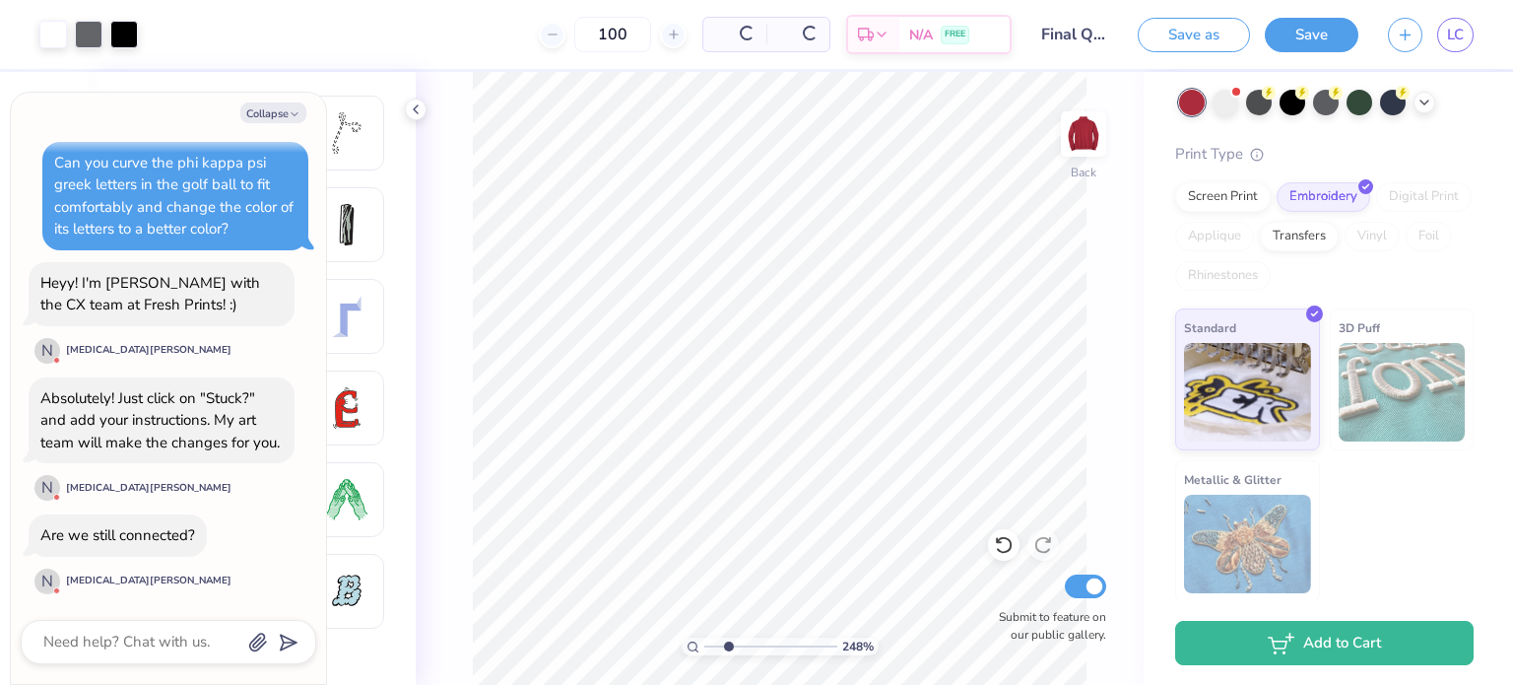
scroll to position [0, 0]
click at [253, 109] on button "Collapse" at bounding box center [273, 112] width 66 height 21
